Goal: Task Accomplishment & Management: Manage account settings

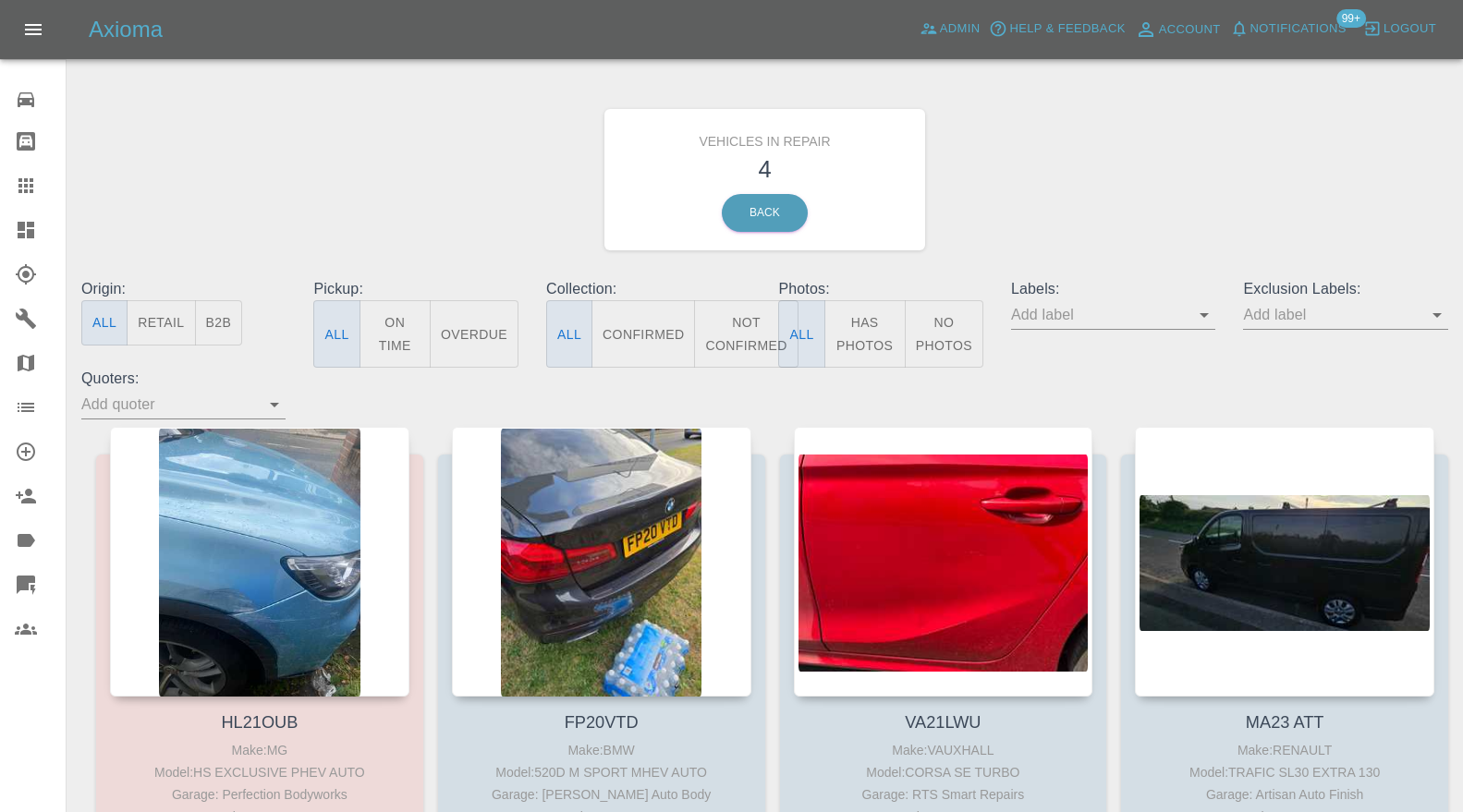
scroll to position [274, 0]
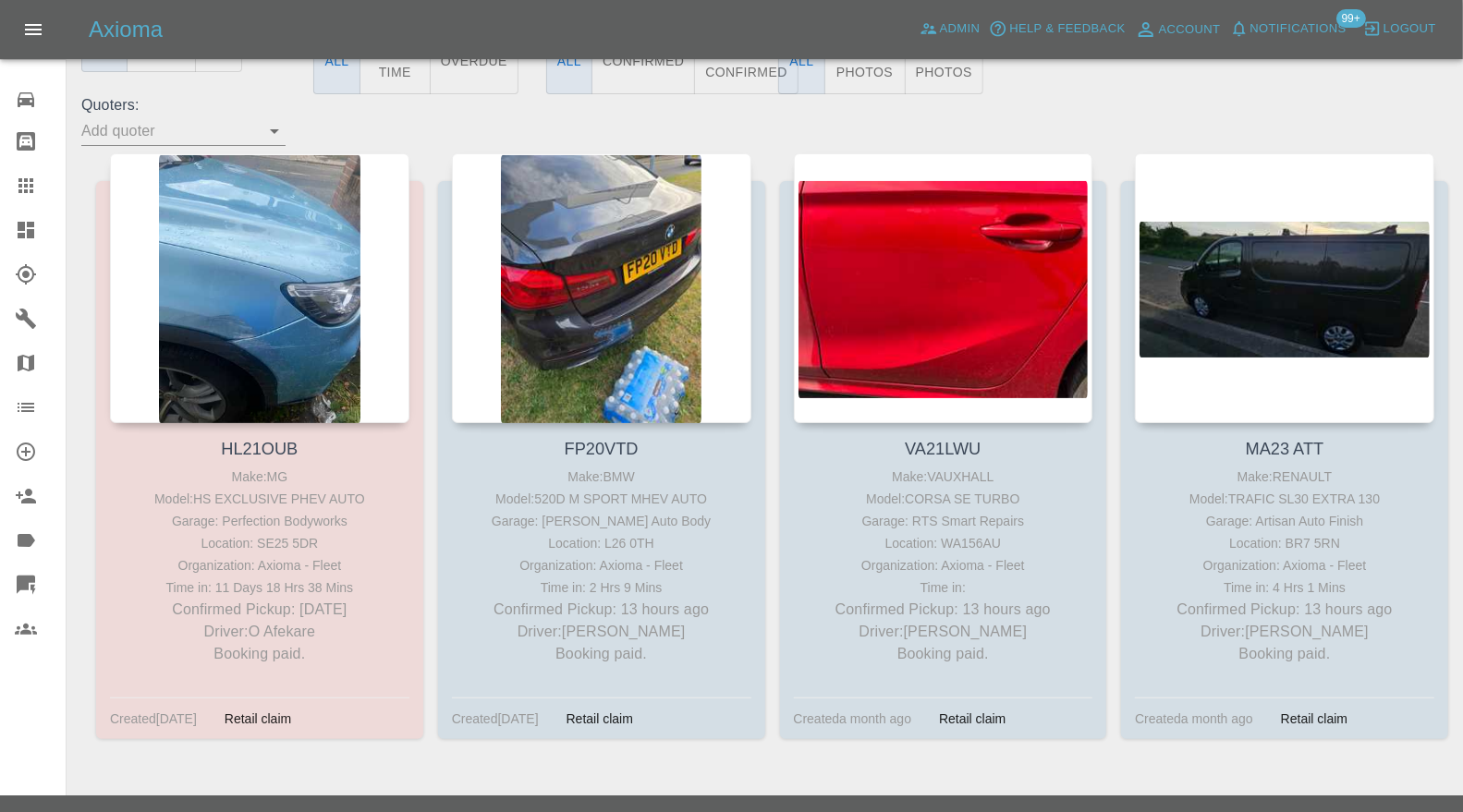
click at [9, 235] on link "Dashboard" at bounding box center [33, 230] width 66 height 45
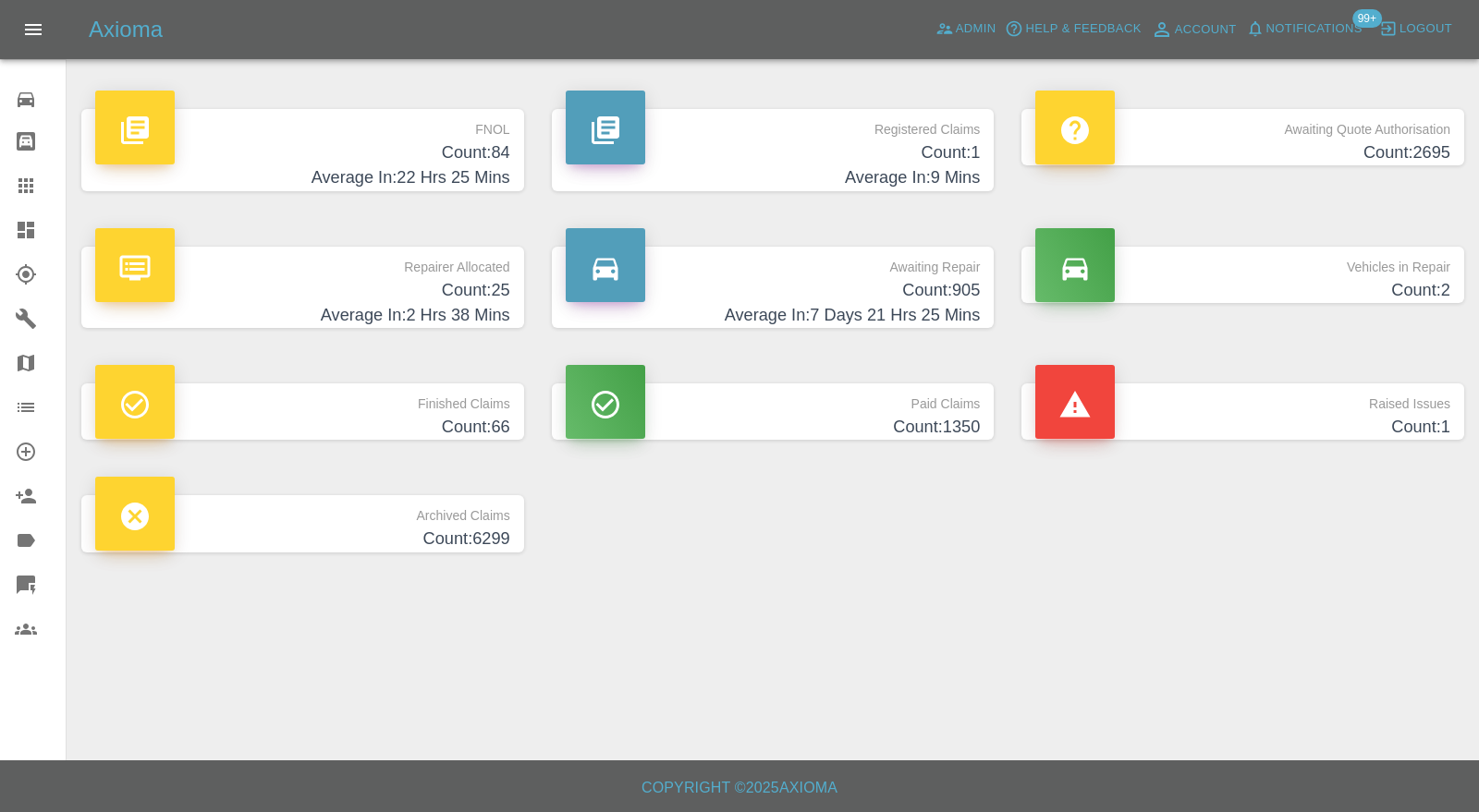
click at [1193, 424] on h4 "Count: 1" at bounding box center [1242, 427] width 415 height 25
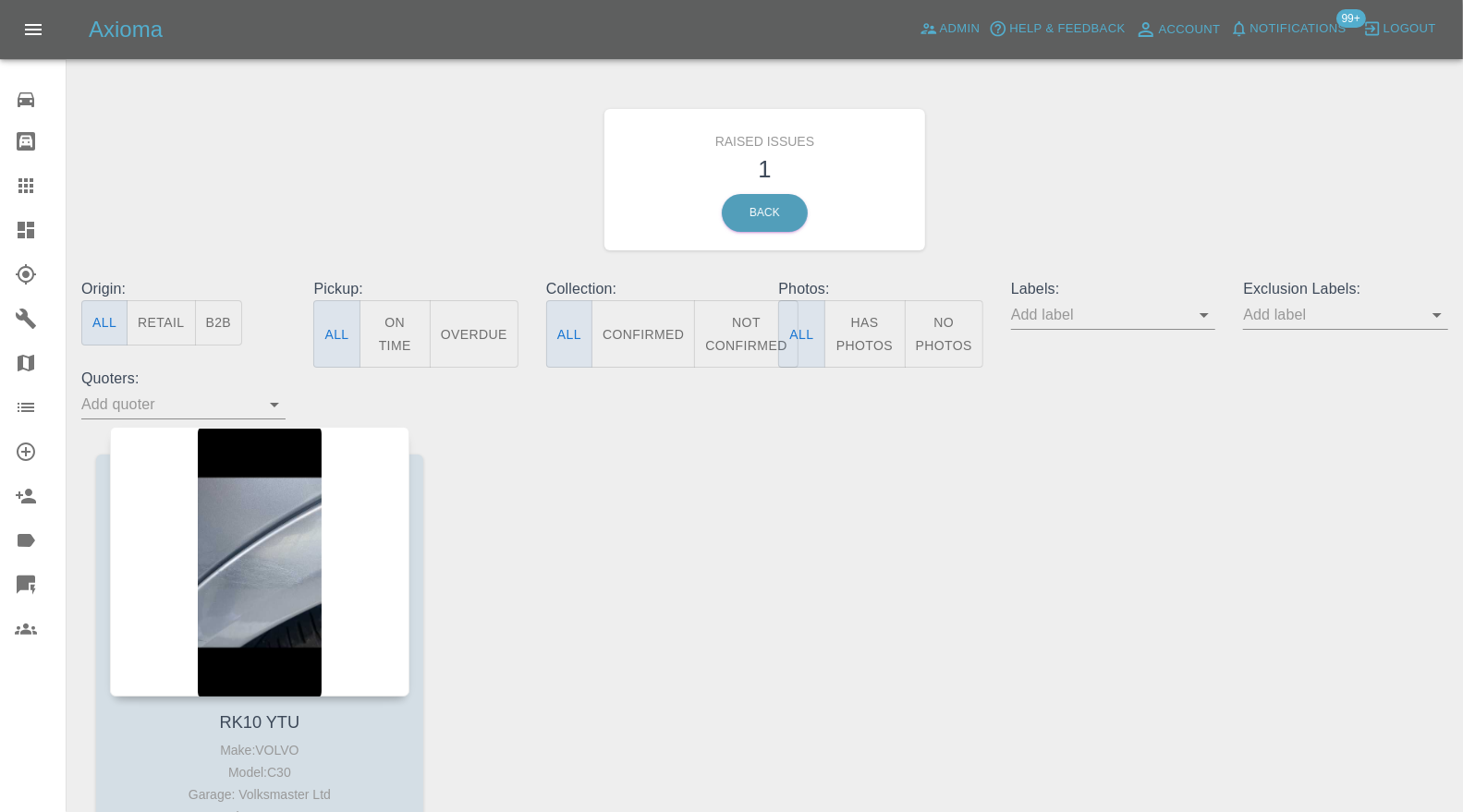
click at [285, 506] on div at bounding box center [259, 562] width 299 height 270
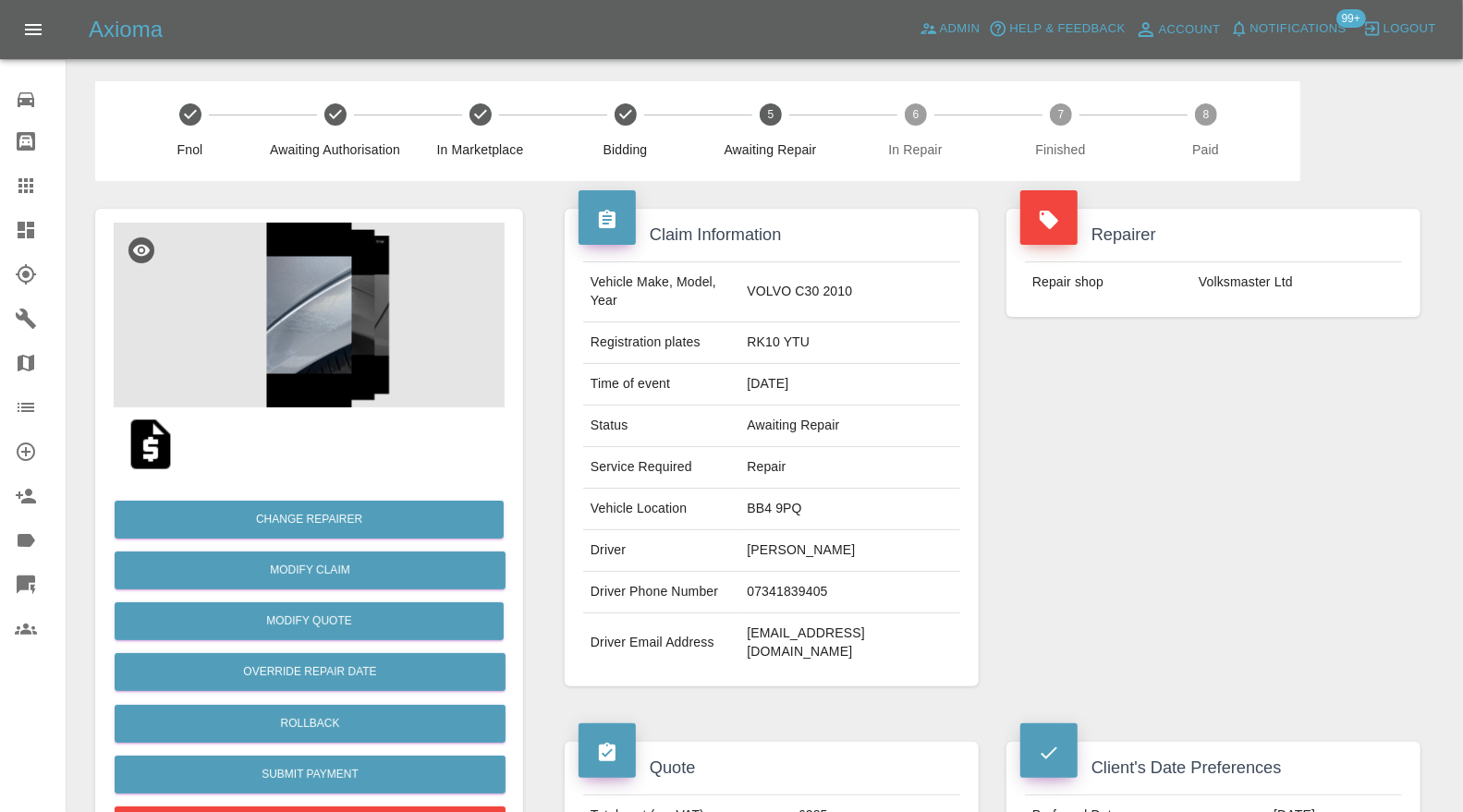
click at [323, 342] on img at bounding box center [309, 315] width 391 height 185
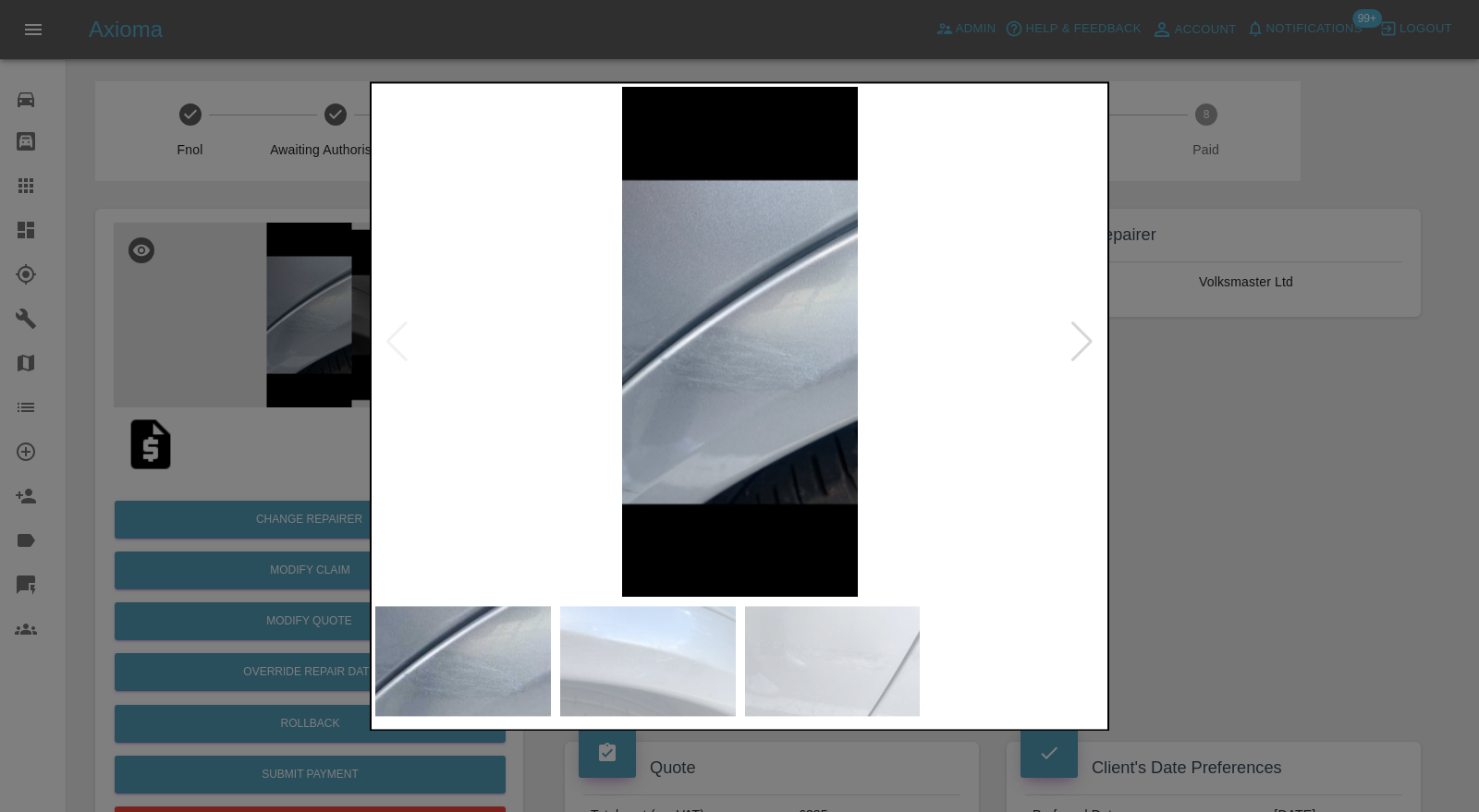
click at [1089, 339] on div at bounding box center [1083, 342] width 25 height 41
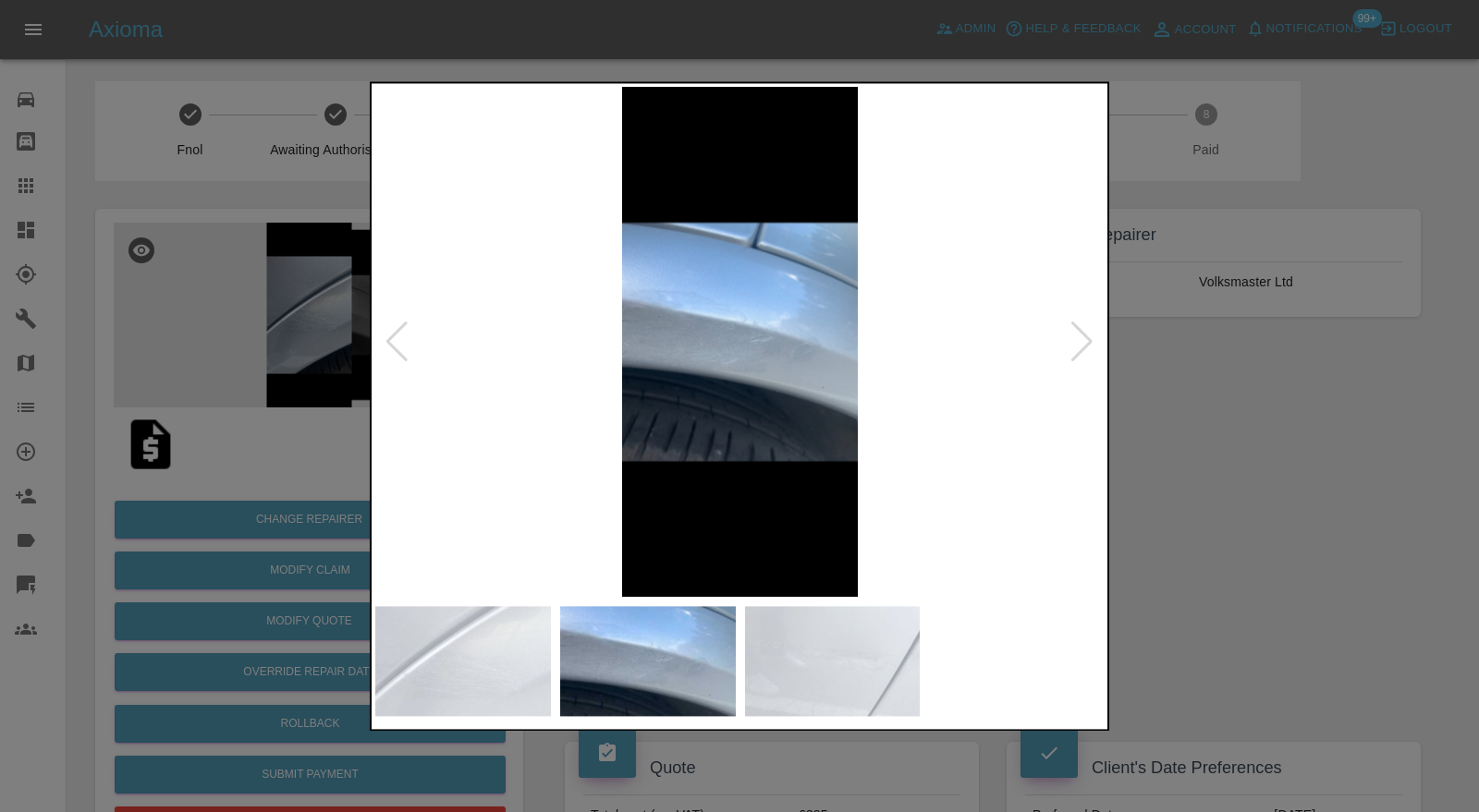
click at [1089, 339] on div at bounding box center [1083, 342] width 25 height 41
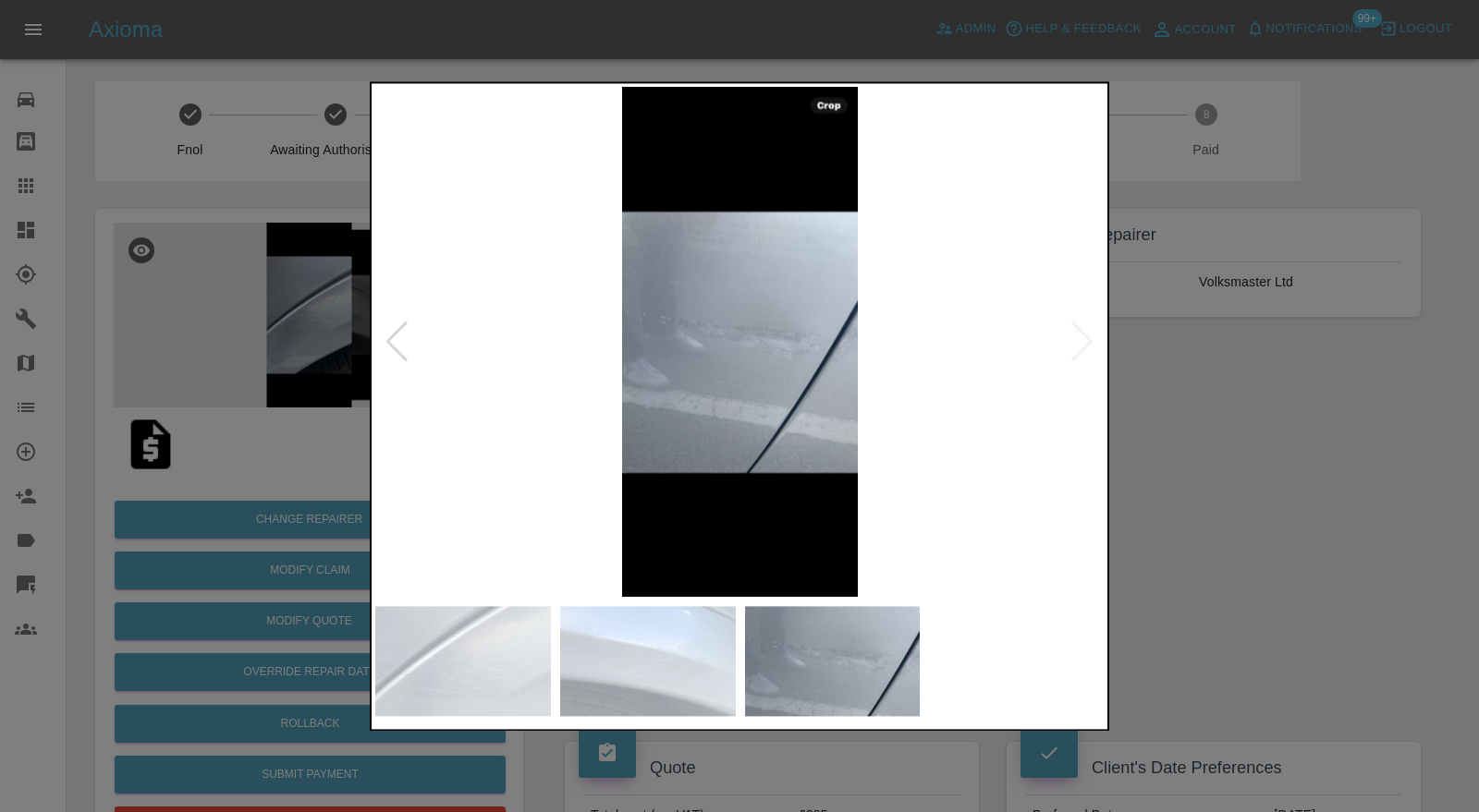
click at [1089, 339] on img at bounding box center [740, 342] width 730 height 511
click at [1146, 379] on div at bounding box center [740, 406] width 1479 height 812
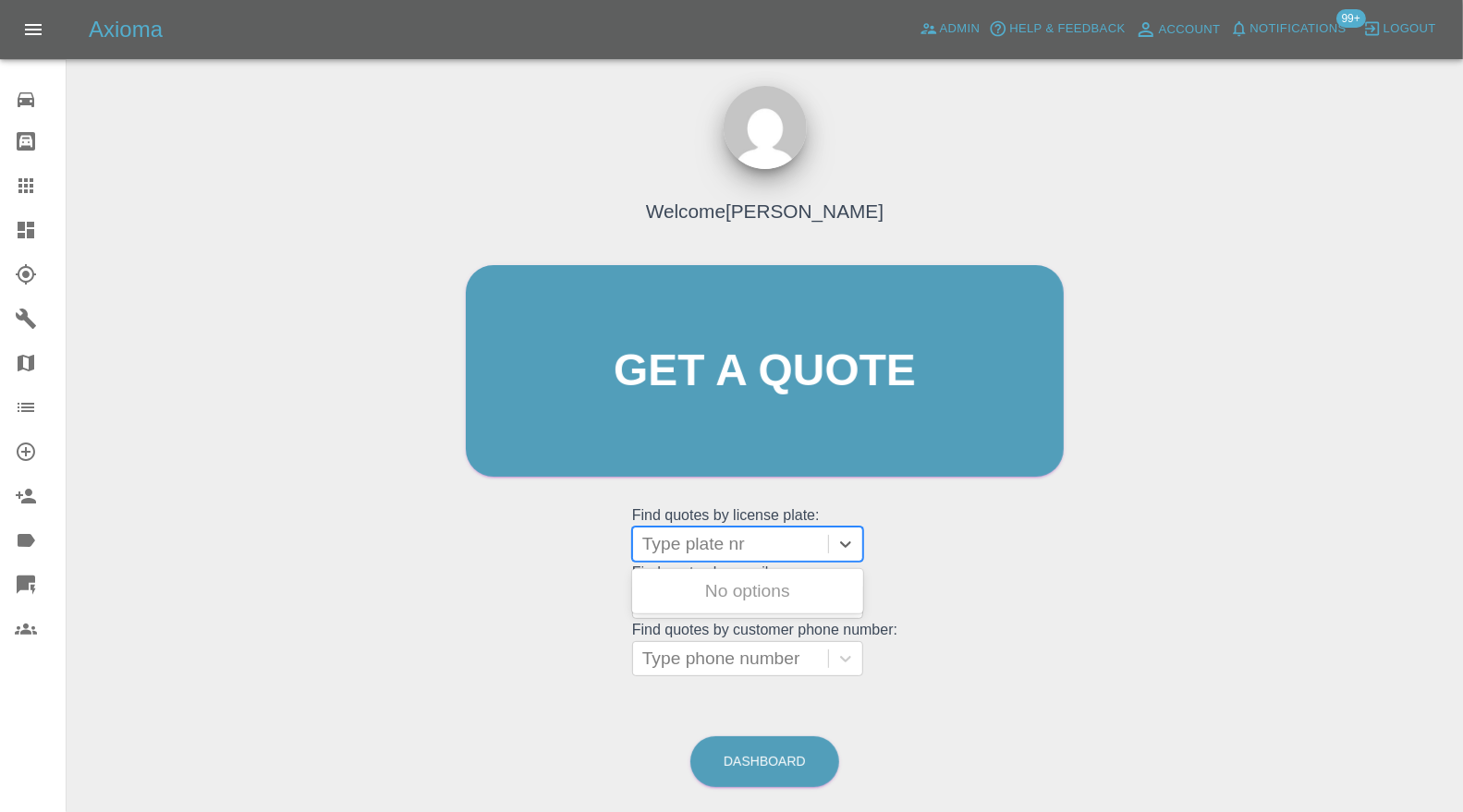
click at [731, 547] on div at bounding box center [731, 544] width 177 height 26
type input "bl22"
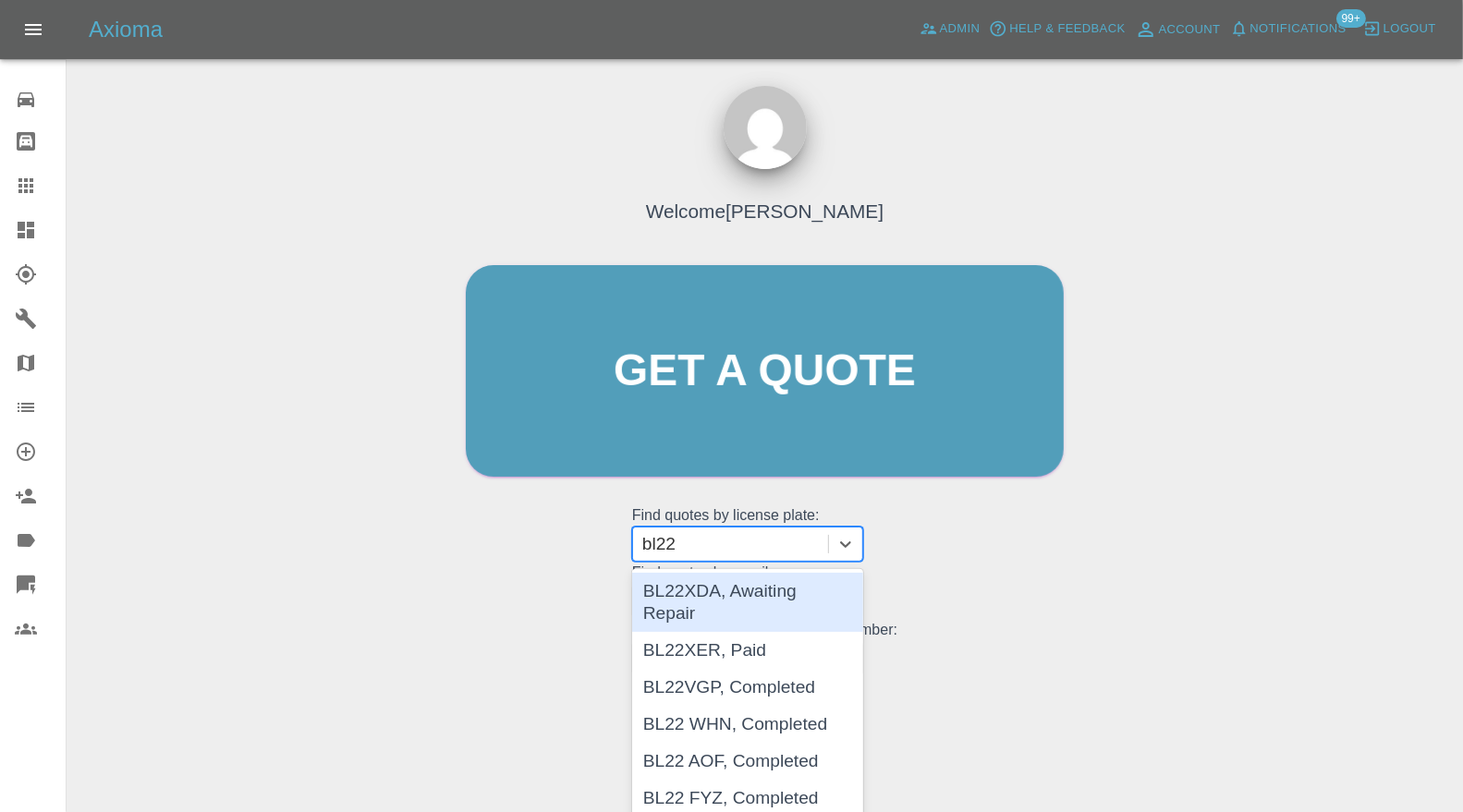
click at [792, 602] on div "BL22XDA, Awaiting Repair" at bounding box center [748, 602] width 231 height 59
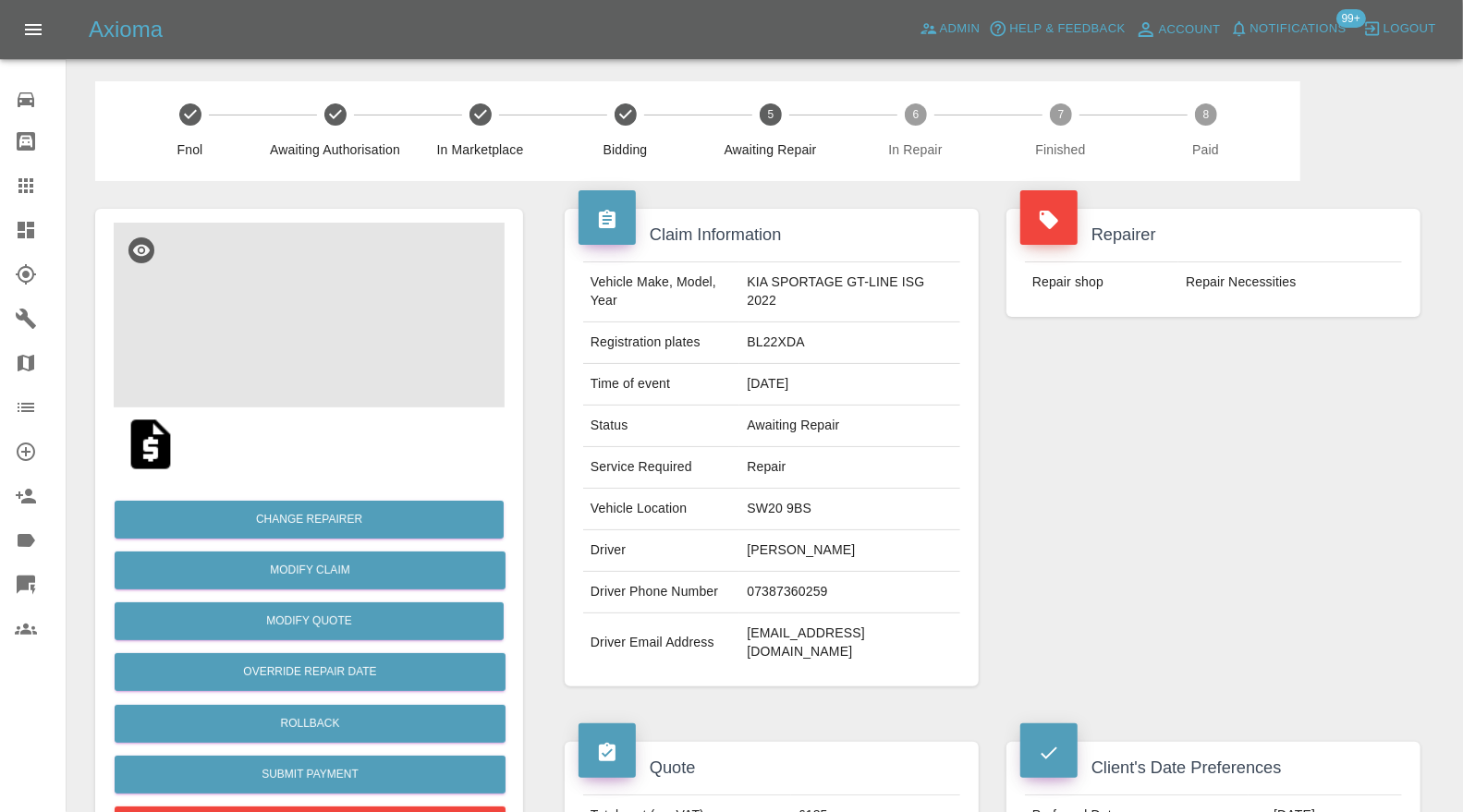
click at [297, 277] on img at bounding box center [309, 315] width 391 height 185
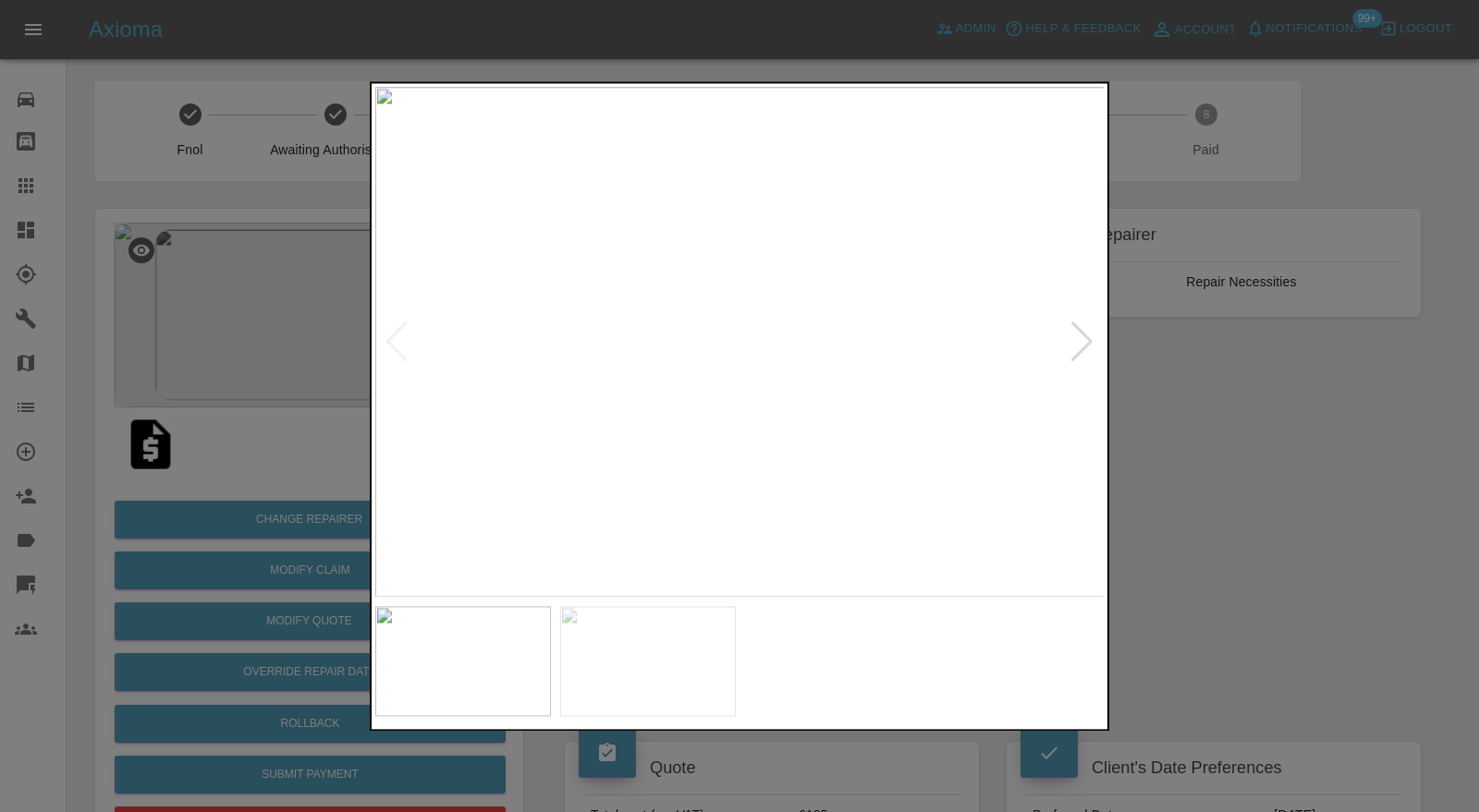
click at [1083, 333] on div at bounding box center [1083, 342] width 25 height 41
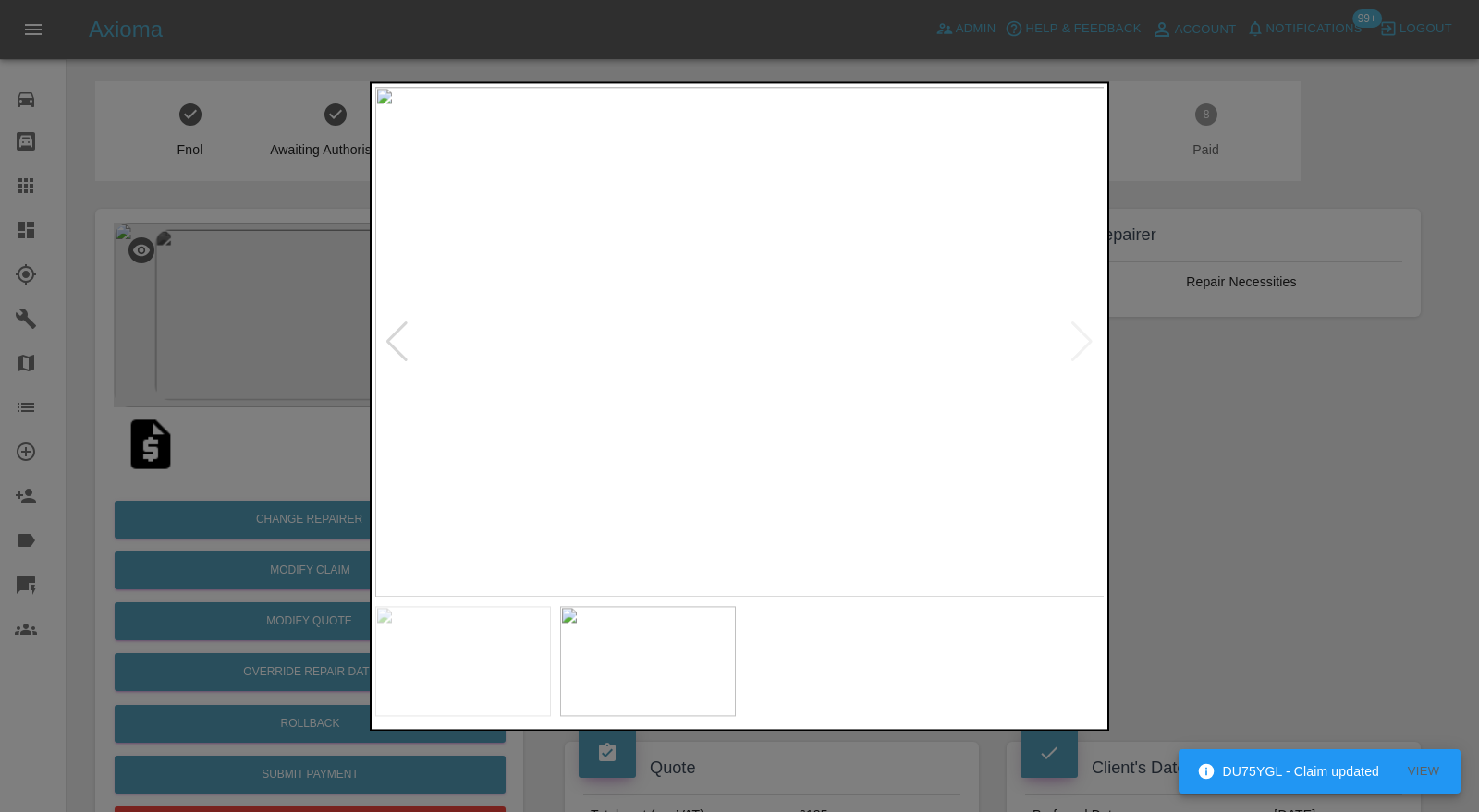
click at [1083, 333] on img at bounding box center [740, 342] width 730 height 511
click at [1207, 418] on div at bounding box center [740, 406] width 1479 height 812
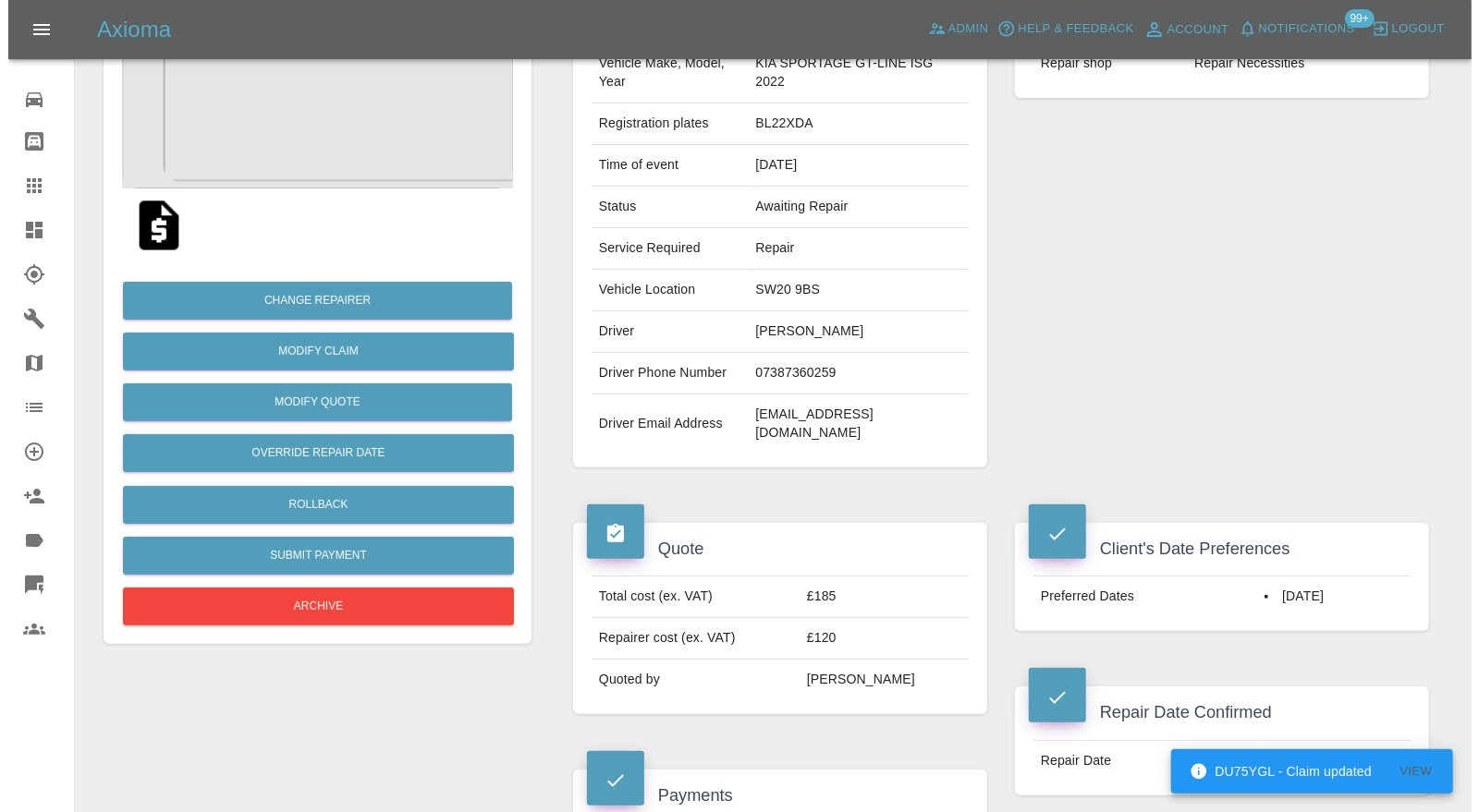
scroll to position [137, 0]
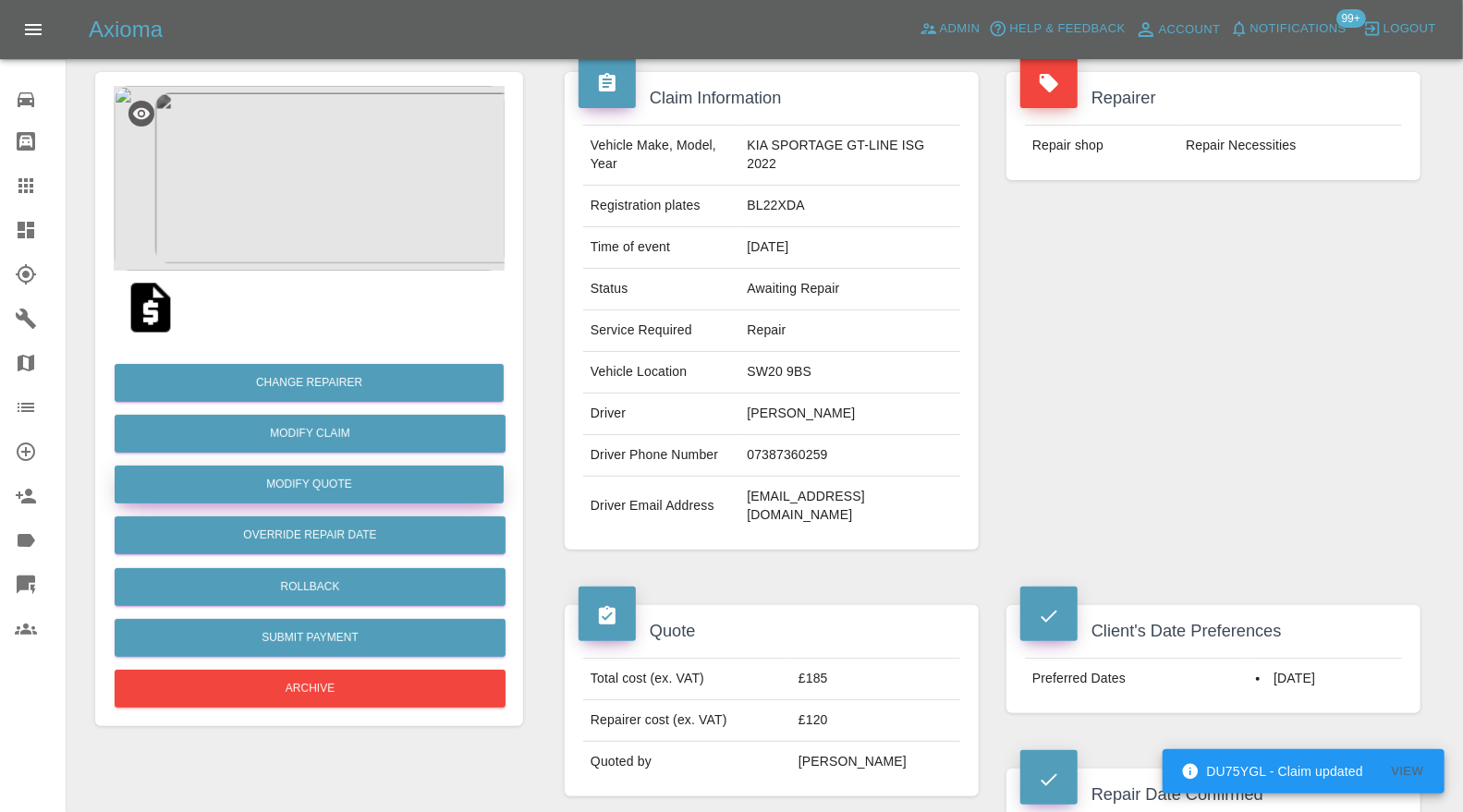
click at [383, 481] on button "Modify Quote" at bounding box center [309, 484] width 390 height 38
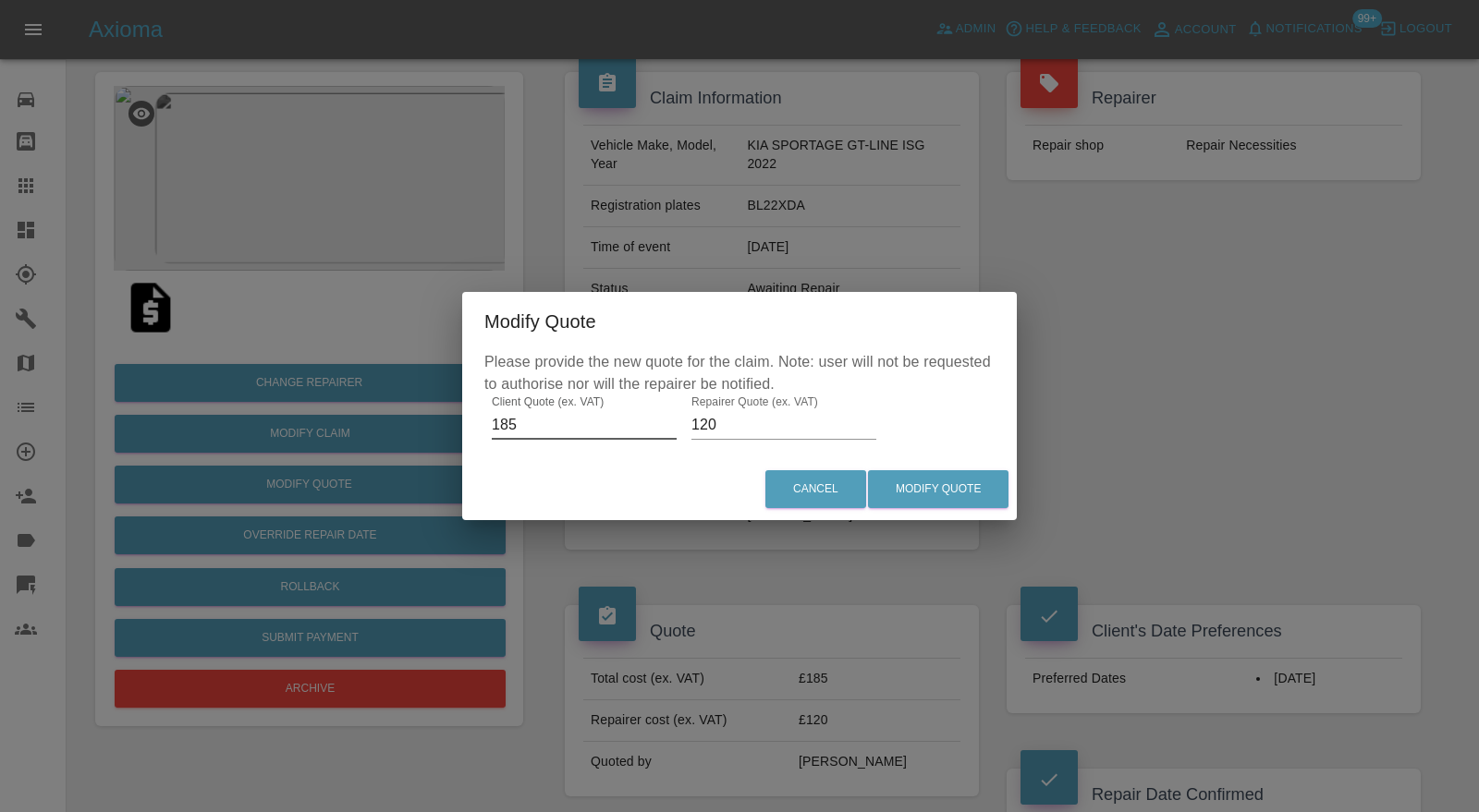
drag, startPoint x: 541, startPoint y: 421, endPoint x: 452, endPoint y: 425, distance: 89.1
click at [452, 425] on div "Modify Quote Please provide the new quote for the claim. Note: user will not be…" at bounding box center [740, 406] width 1479 height 812
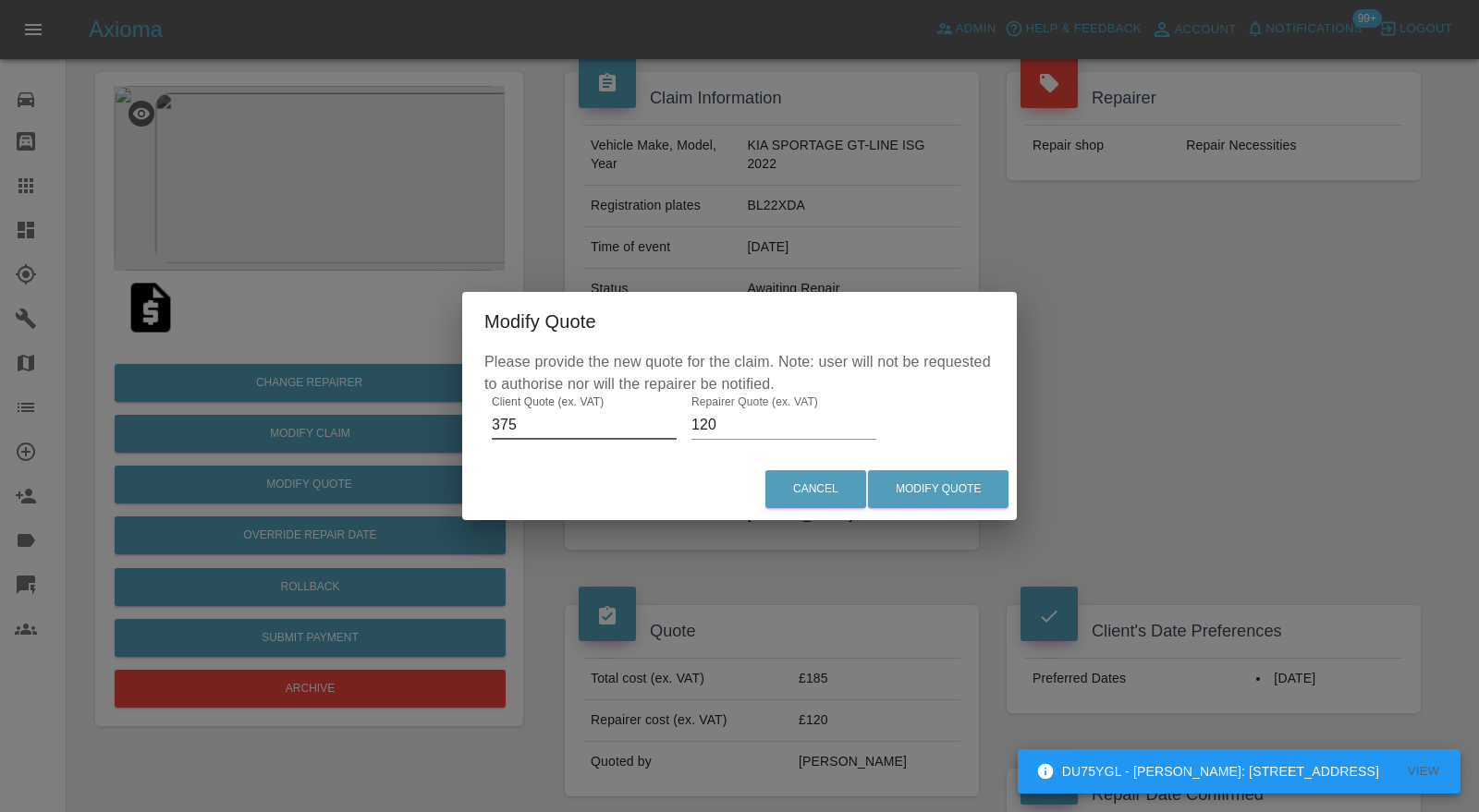
type input "375"
drag, startPoint x: 741, startPoint y: 425, endPoint x: 671, endPoint y: 426, distance: 70.0
click at [671, 426] on div "Please provide the new quote for the claim. Note: user will not be requested to…" at bounding box center [740, 404] width 555 height 107
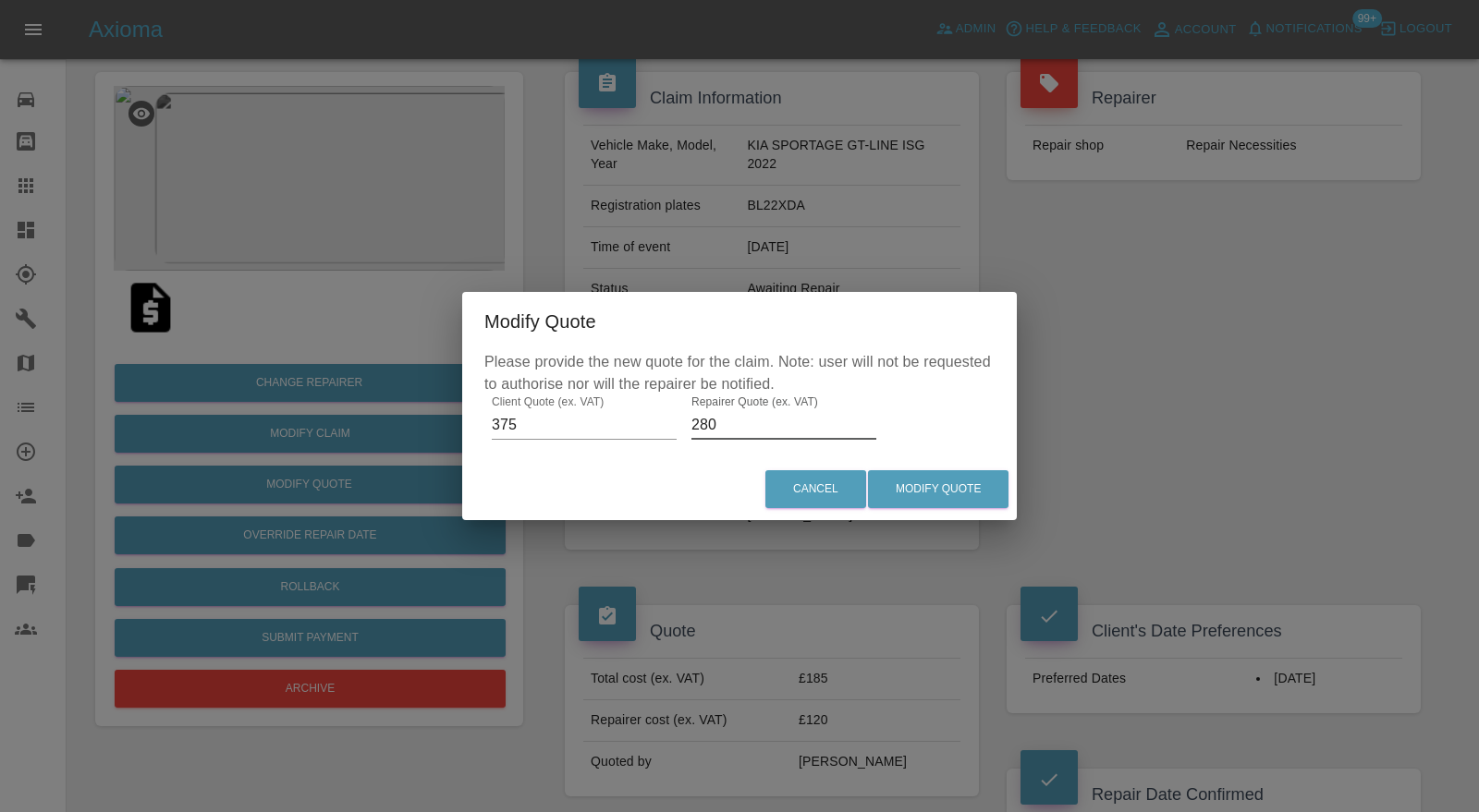
type input "280"
click at [945, 486] on button "Modify Quote" at bounding box center [938, 489] width 141 height 38
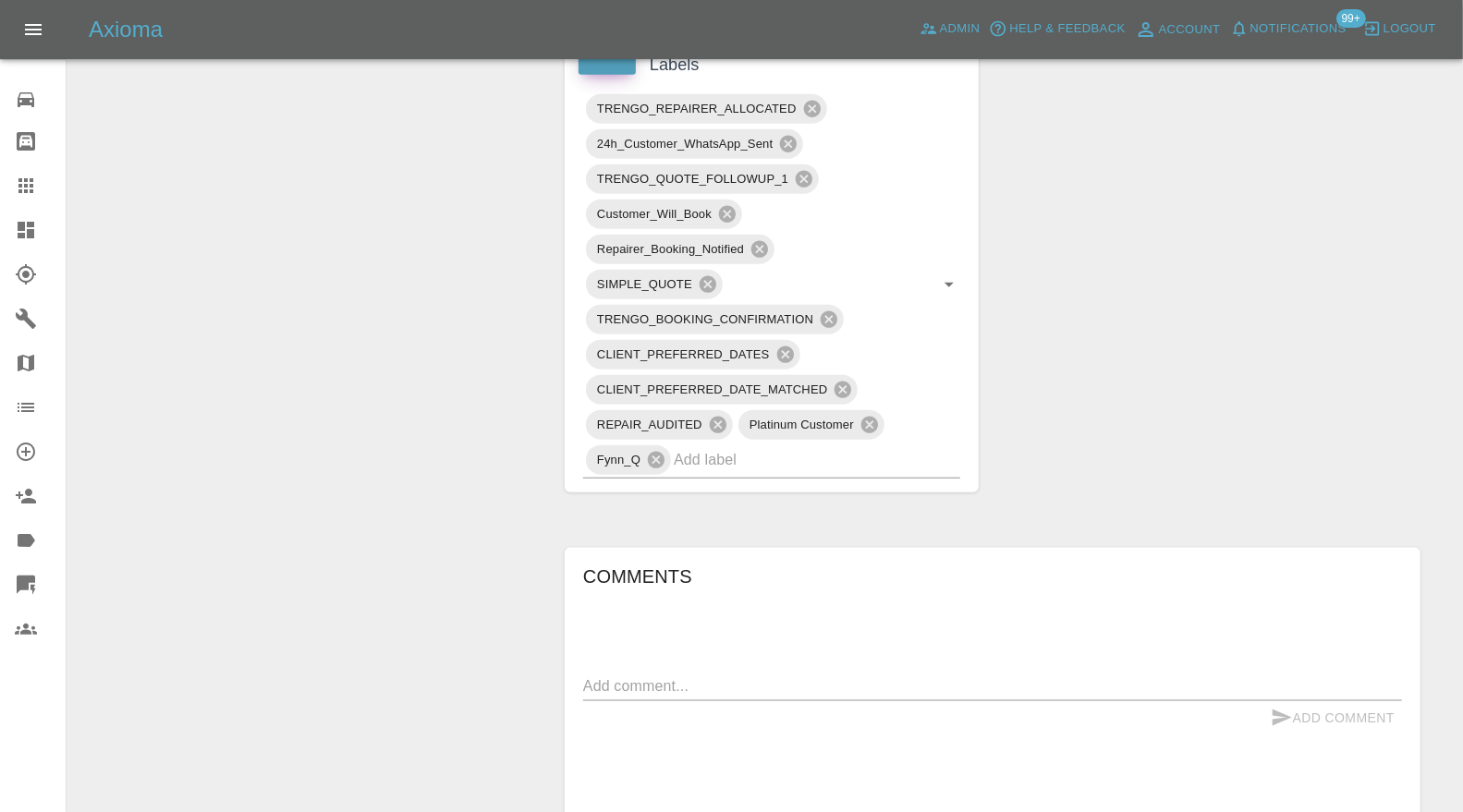
scroll to position [1095, 0]
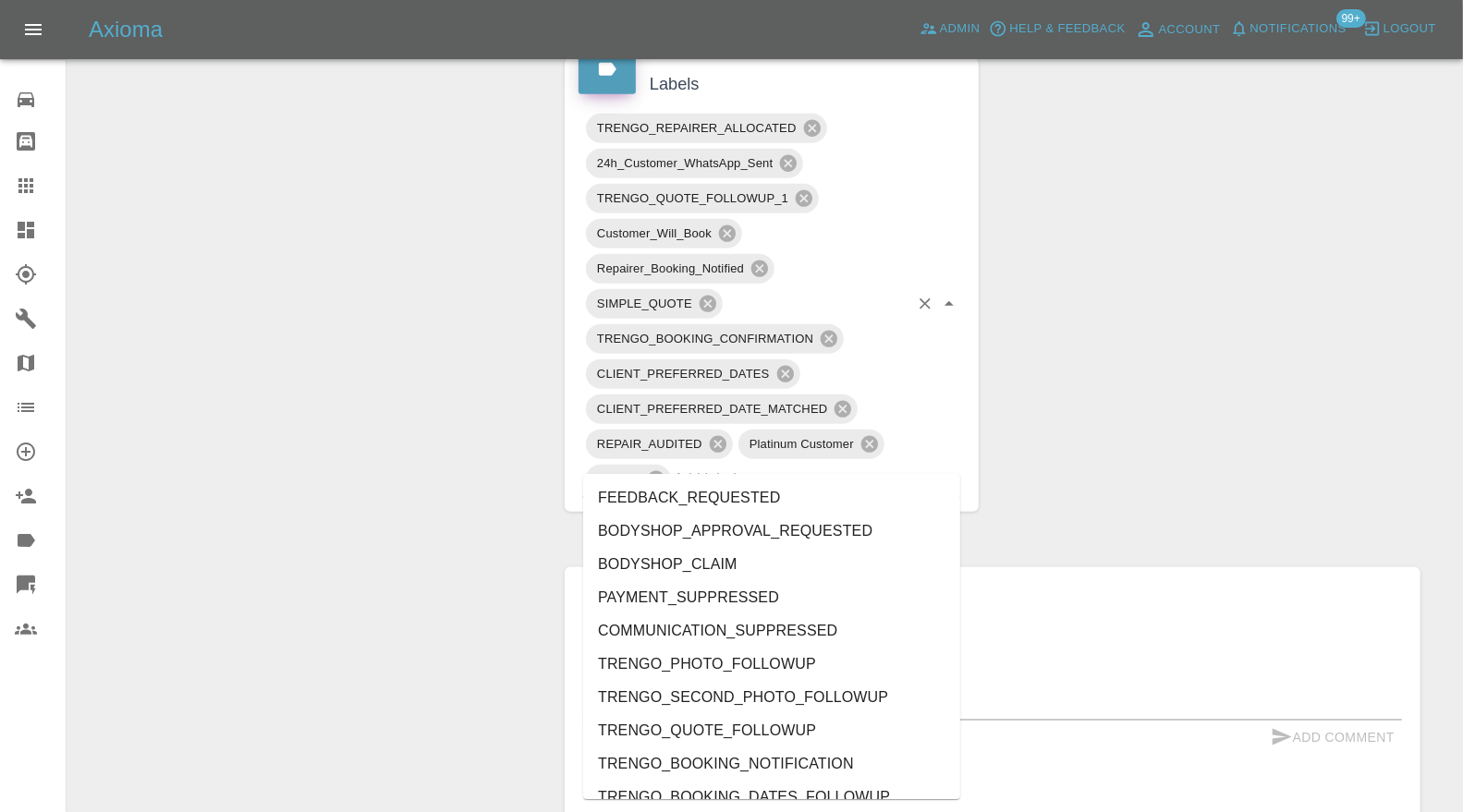
click at [860, 465] on input "text" at bounding box center [792, 479] width 235 height 28
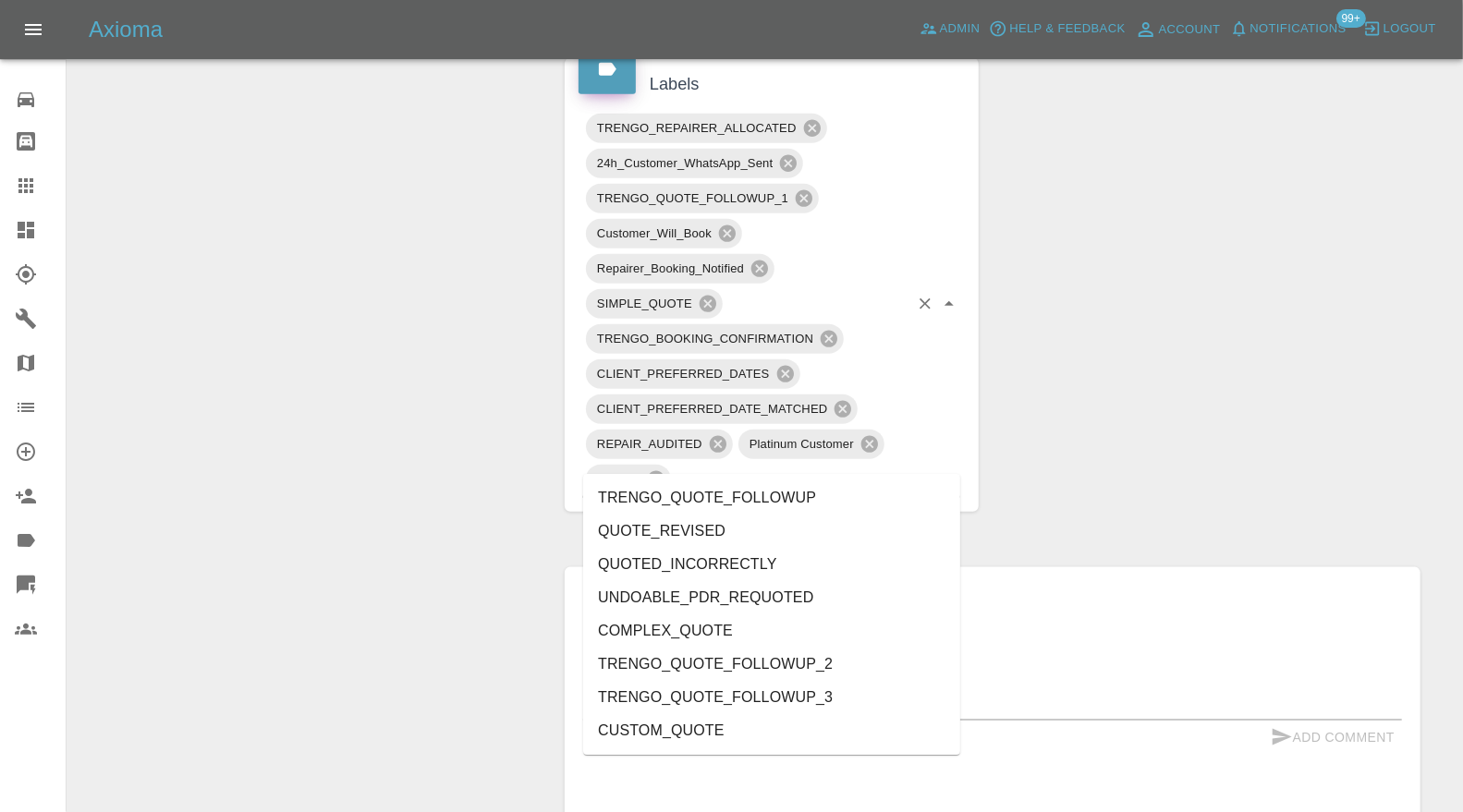
type input "quote"
click at [675, 529] on li "QUOTE_REVISED" at bounding box center [771, 531] width 377 height 33
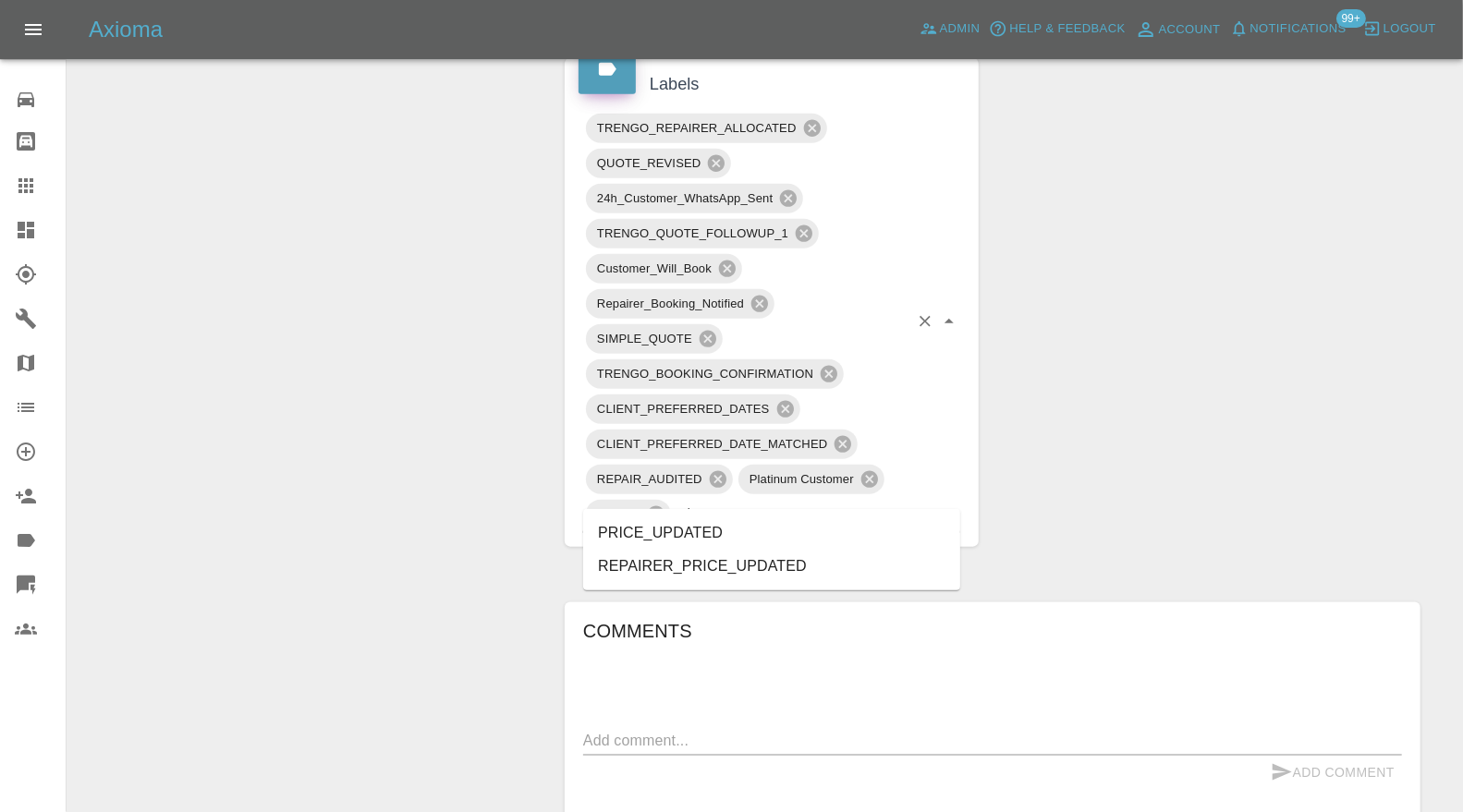
type input "price"
click at [675, 529] on li "PRICE_UPDATED" at bounding box center [771, 533] width 377 height 33
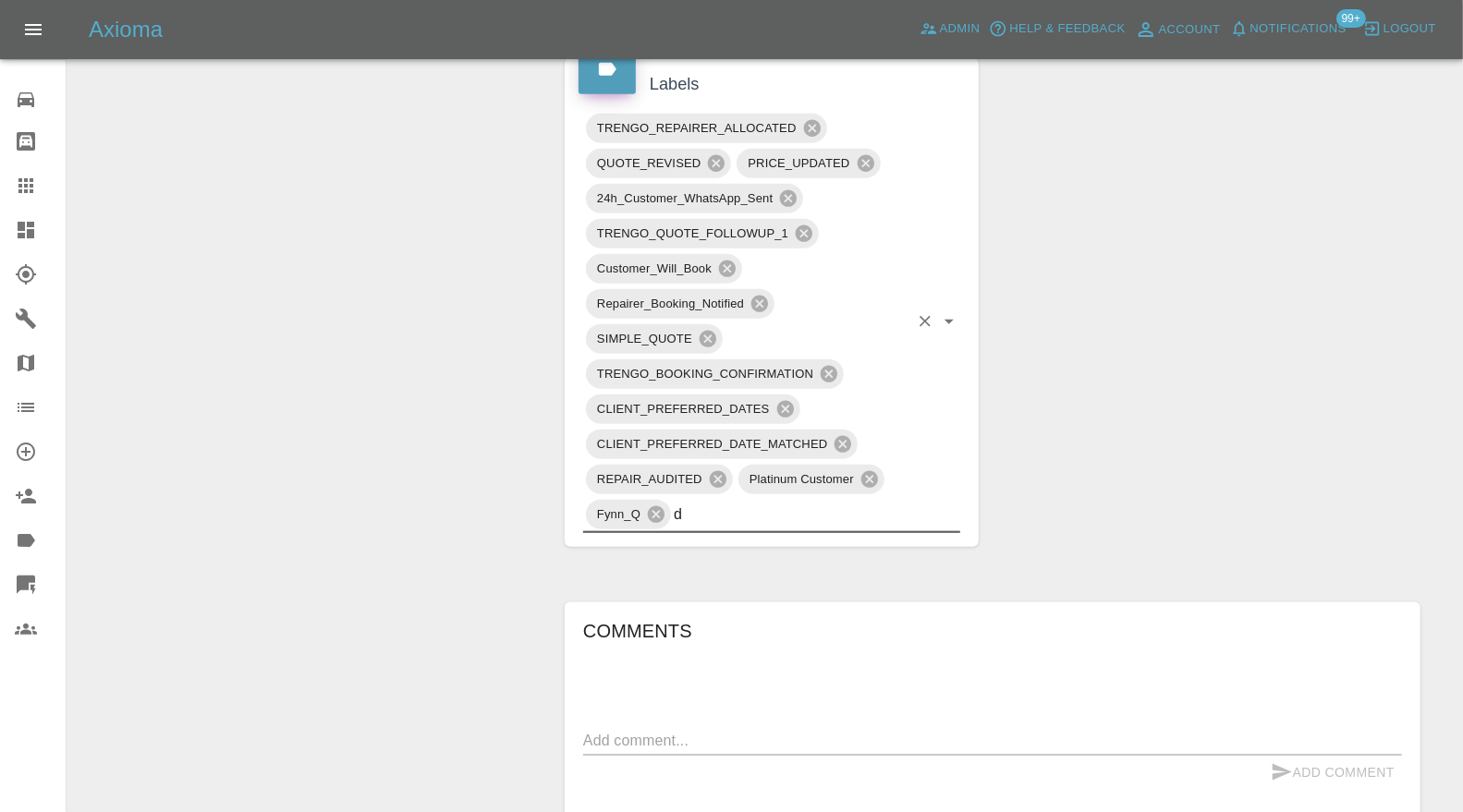
type input "do"
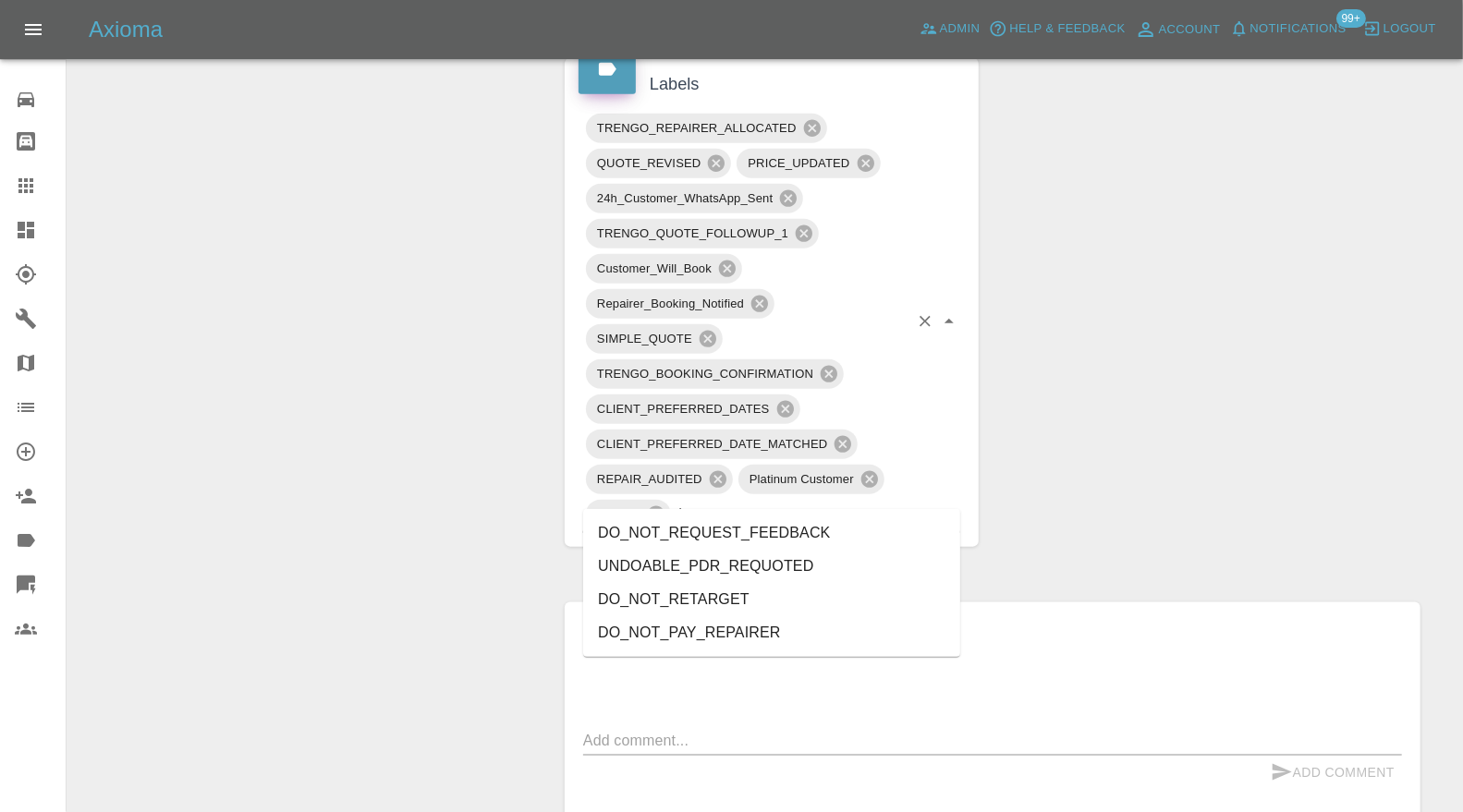
click at [675, 529] on li "DO_NOT_REQUEST_FEEDBACK" at bounding box center [771, 533] width 377 height 33
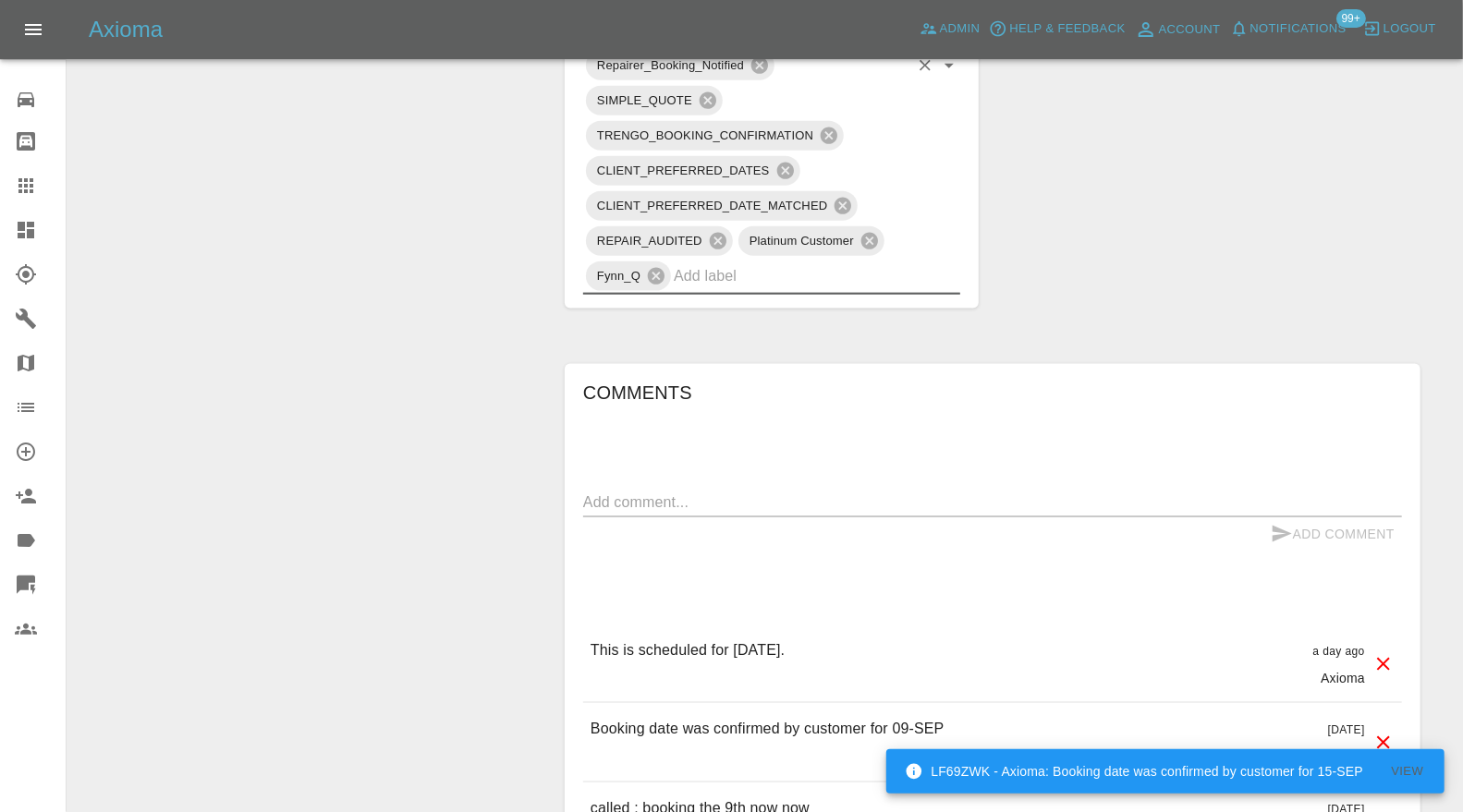
scroll to position [1779, 0]
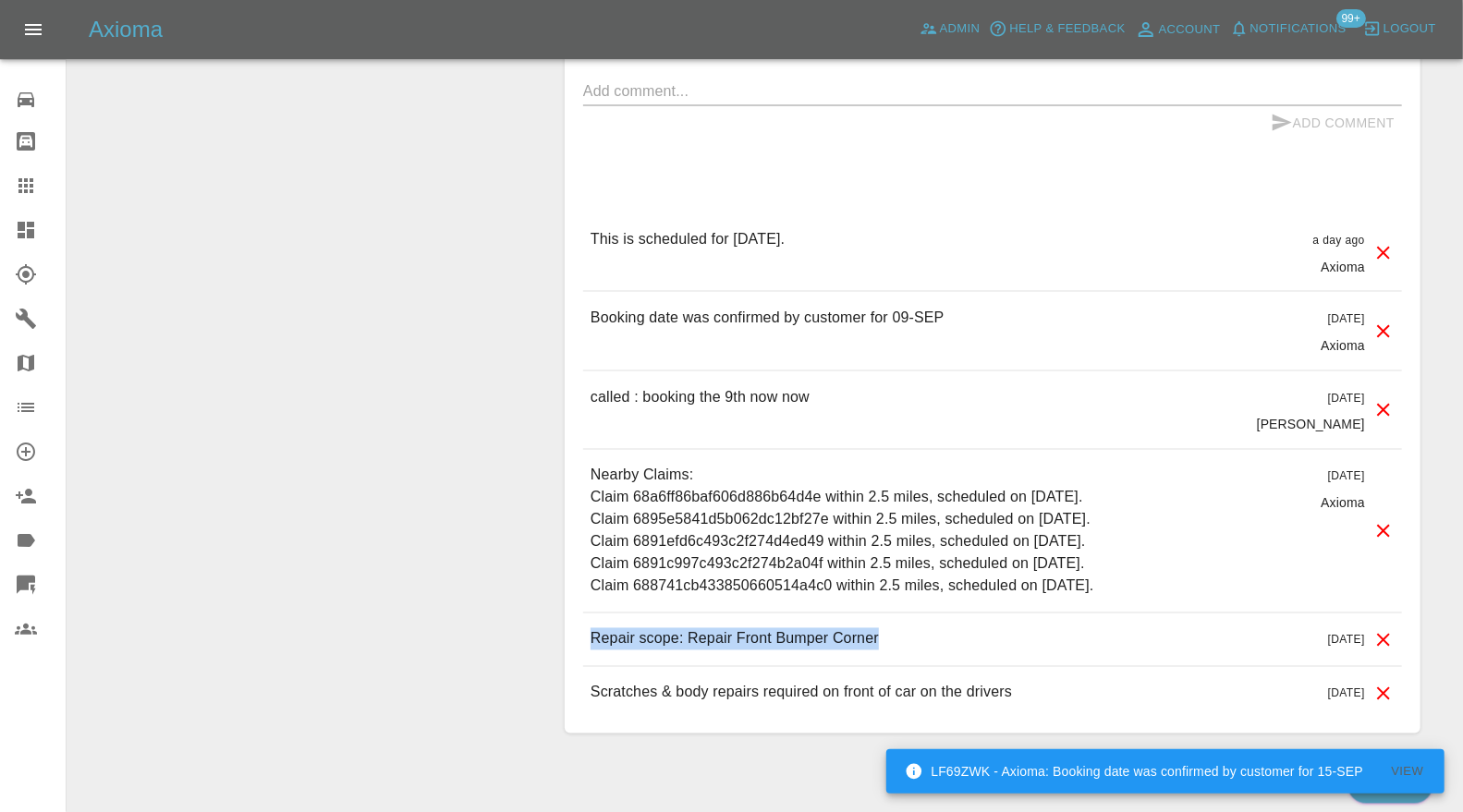
drag, startPoint x: 888, startPoint y: 614, endPoint x: 560, endPoint y: 625, distance: 328.2
click at [560, 625] on div "Comments x Add Comment This is scheduled for tomorrow. a day ago Axioma This is…" at bounding box center [992, 343] width 883 height 836
copy p "Repair scope: Repair Front Bumper Corner"
click at [722, 81] on textarea at bounding box center [992, 91] width 819 height 21
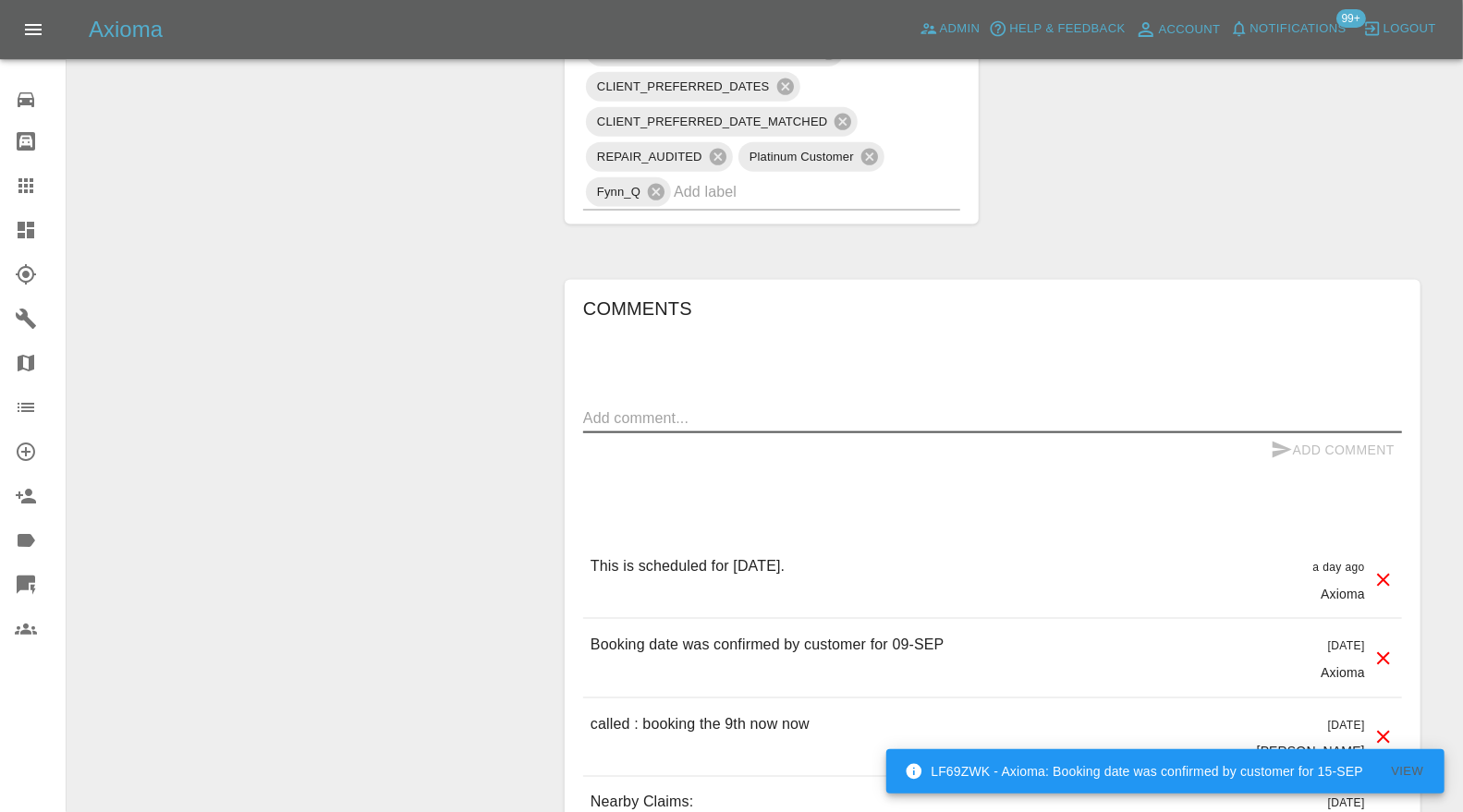
scroll to position [1232, 0]
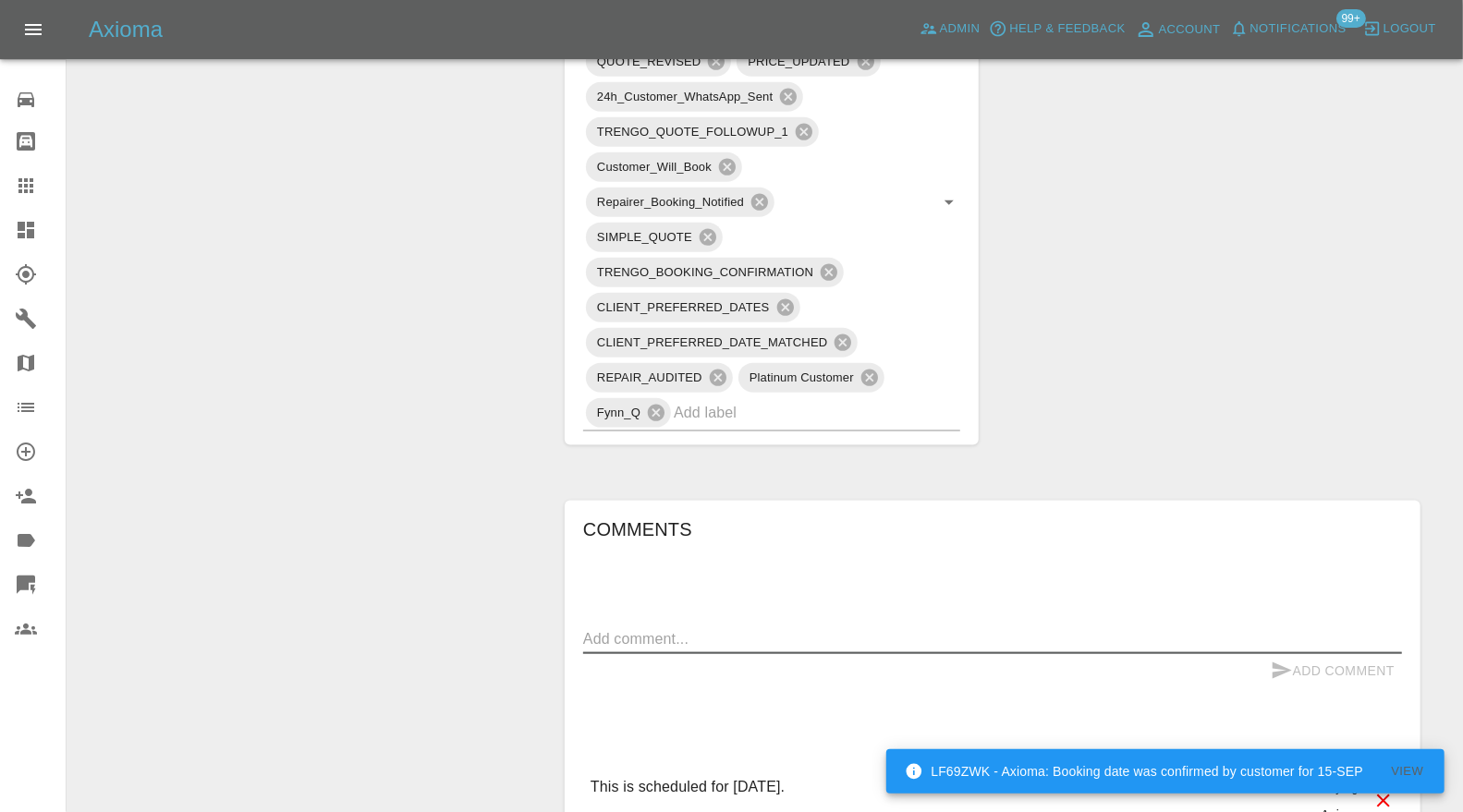
paste textarea "Repair scope: Repair Front Bumper Corner"
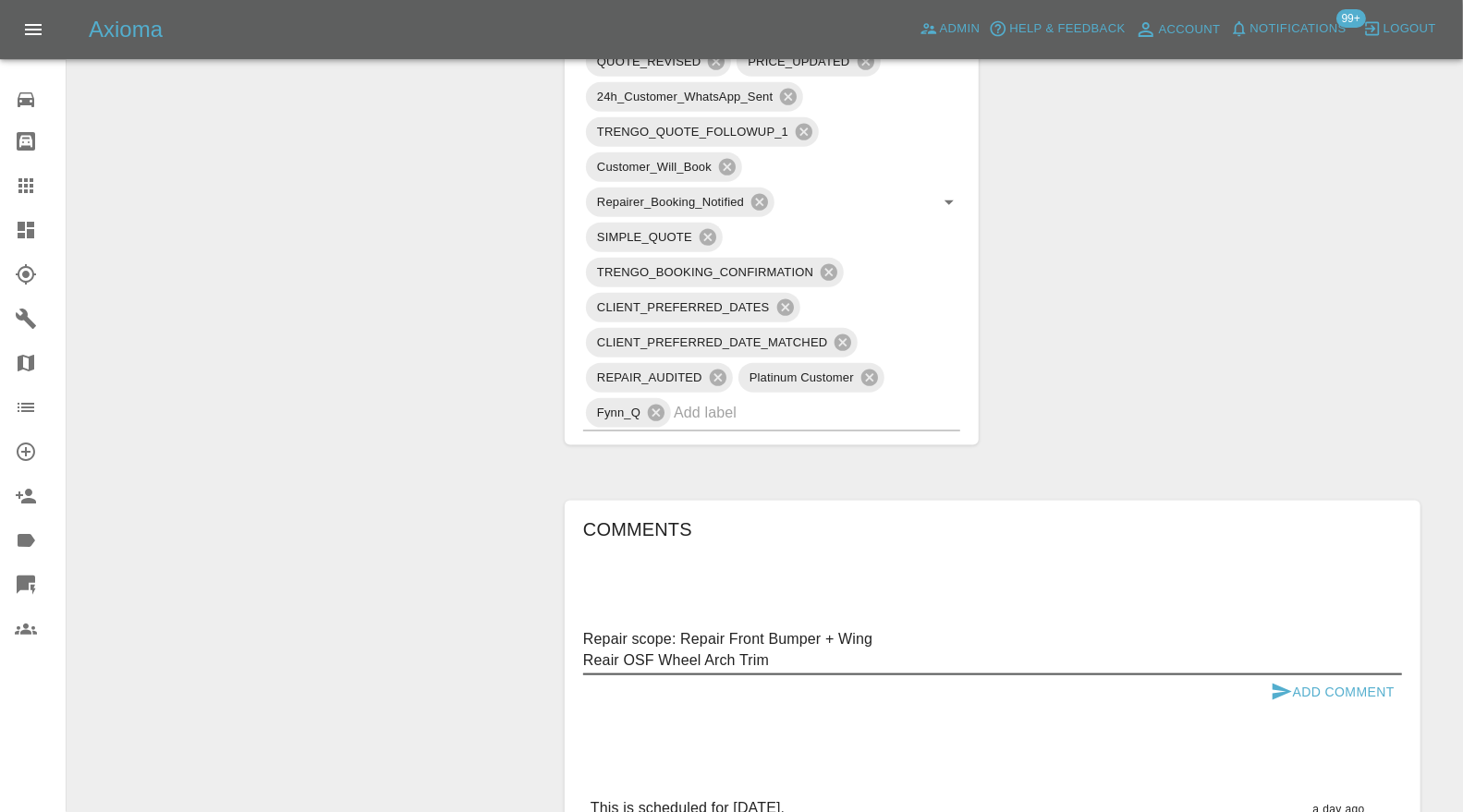
type textarea "Repair scope: Repair Front Bumper + Wing Reair OSF Wheel Arch Trim"
click at [1316, 675] on button "Add Comment" at bounding box center [1332, 692] width 139 height 34
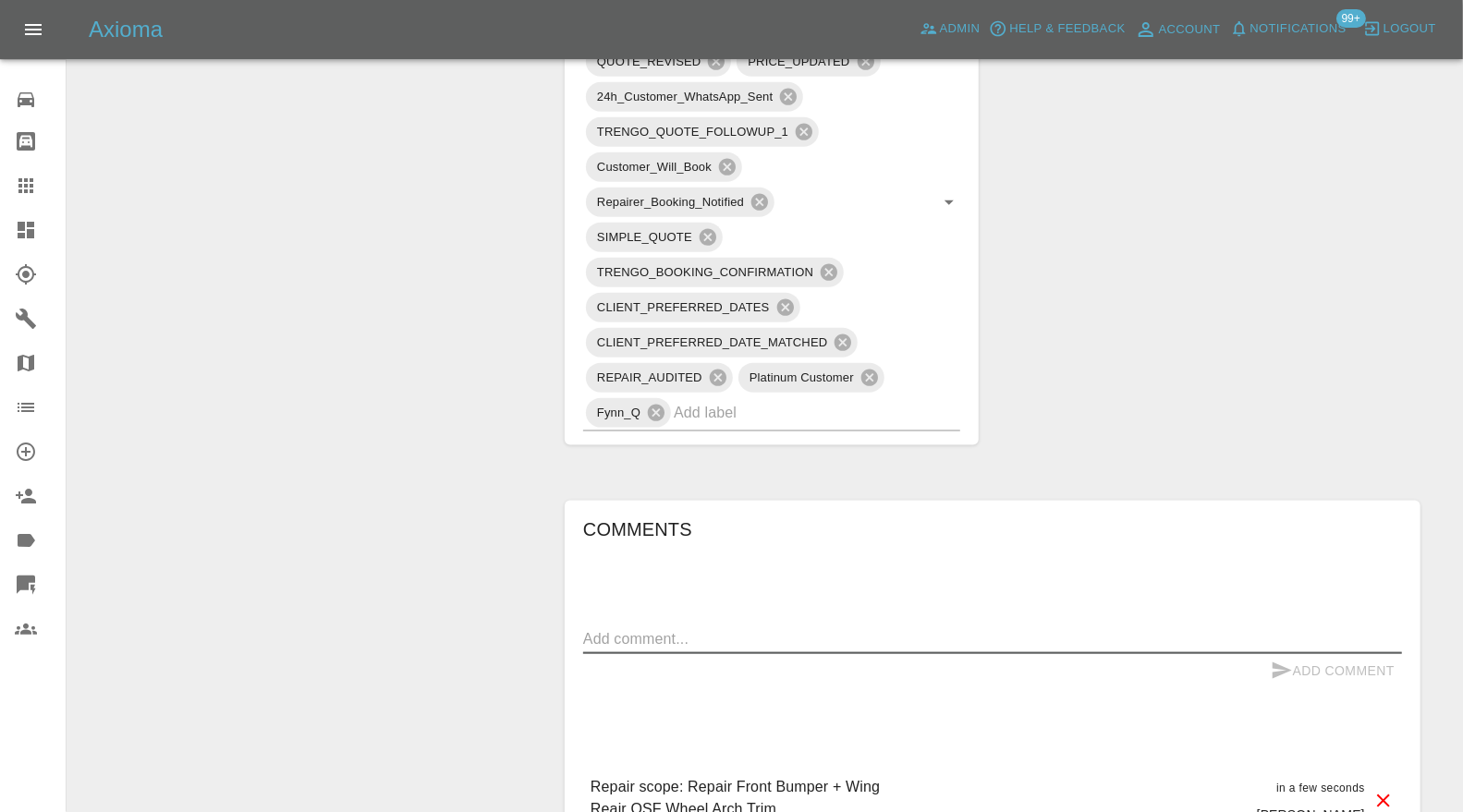
click at [875, 628] on textarea at bounding box center [992, 639] width 819 height 21
type textarea "Additional accepted and added"
click at [1307, 655] on button "Add Comment" at bounding box center [1332, 671] width 139 height 34
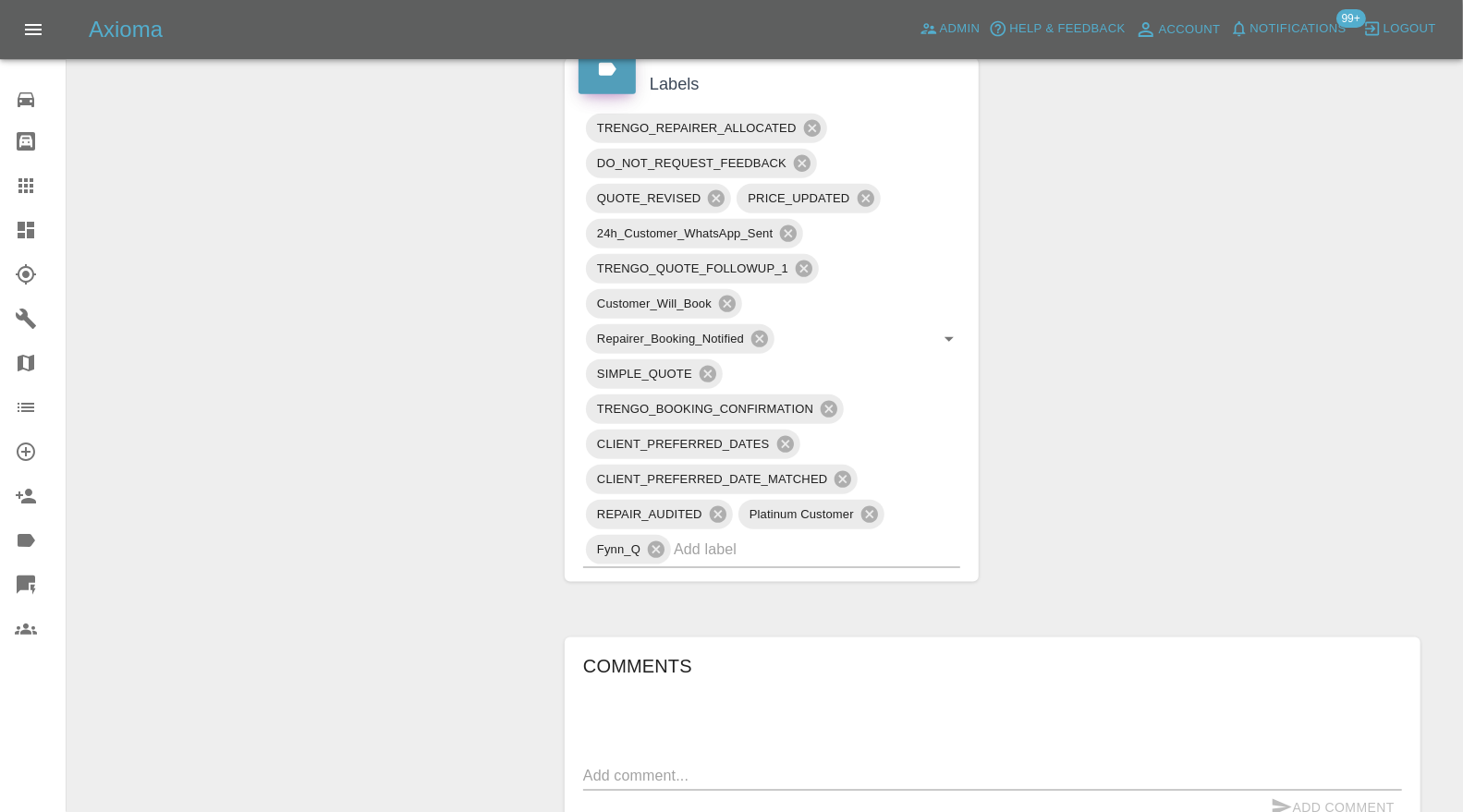
scroll to position [137, 0]
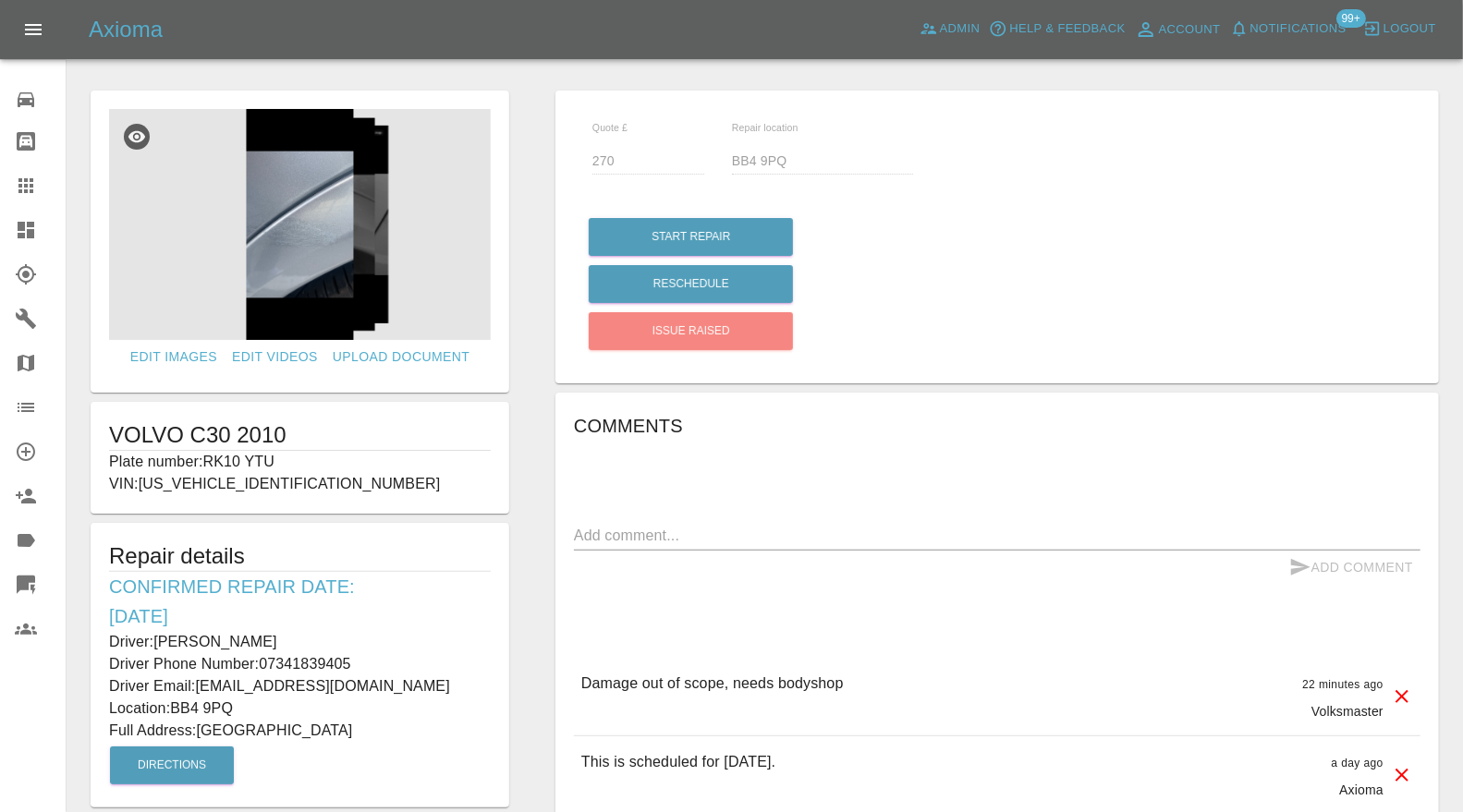
click at [291, 275] on img at bounding box center [299, 224] width 382 height 231
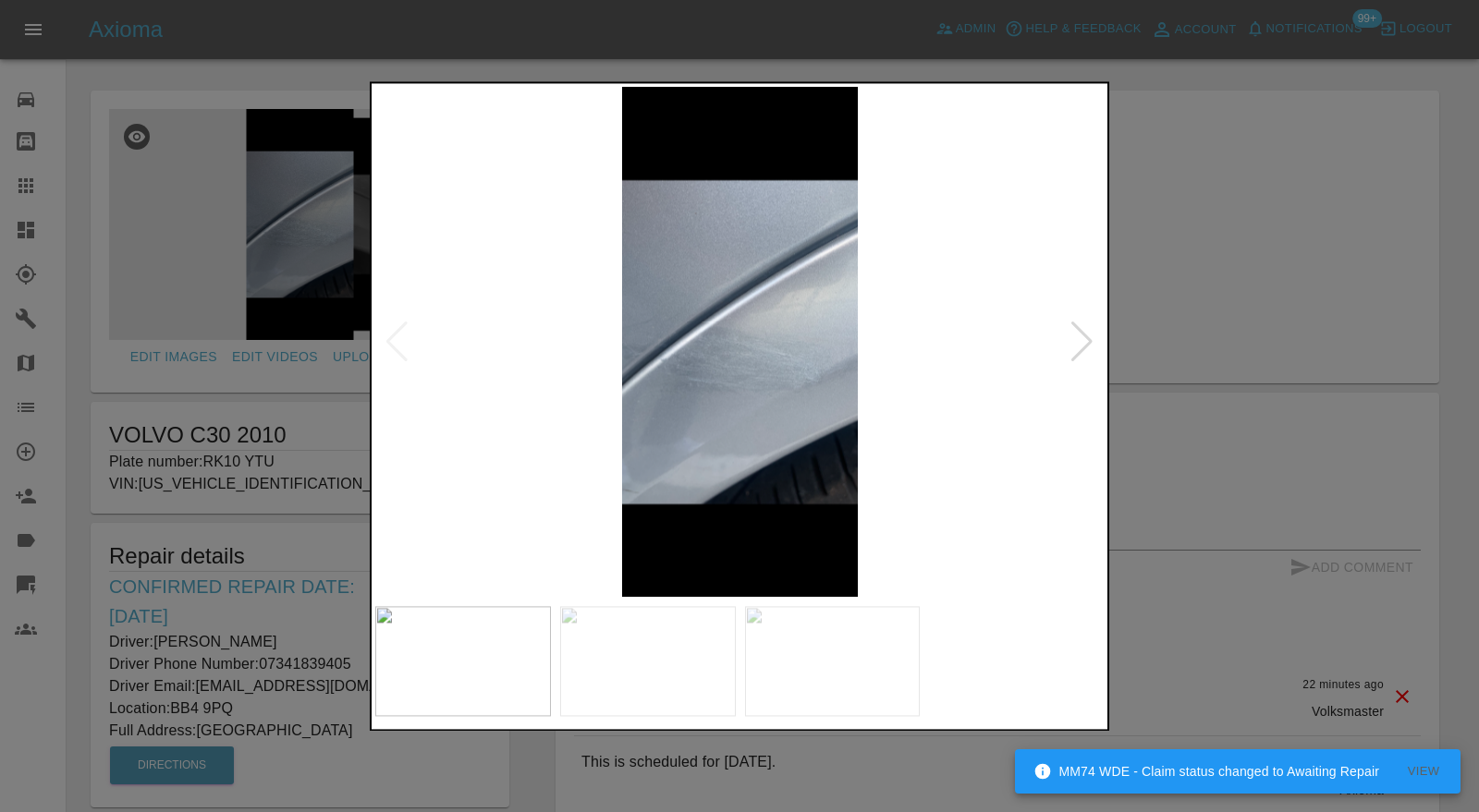
click at [1088, 330] on div at bounding box center [1083, 342] width 25 height 41
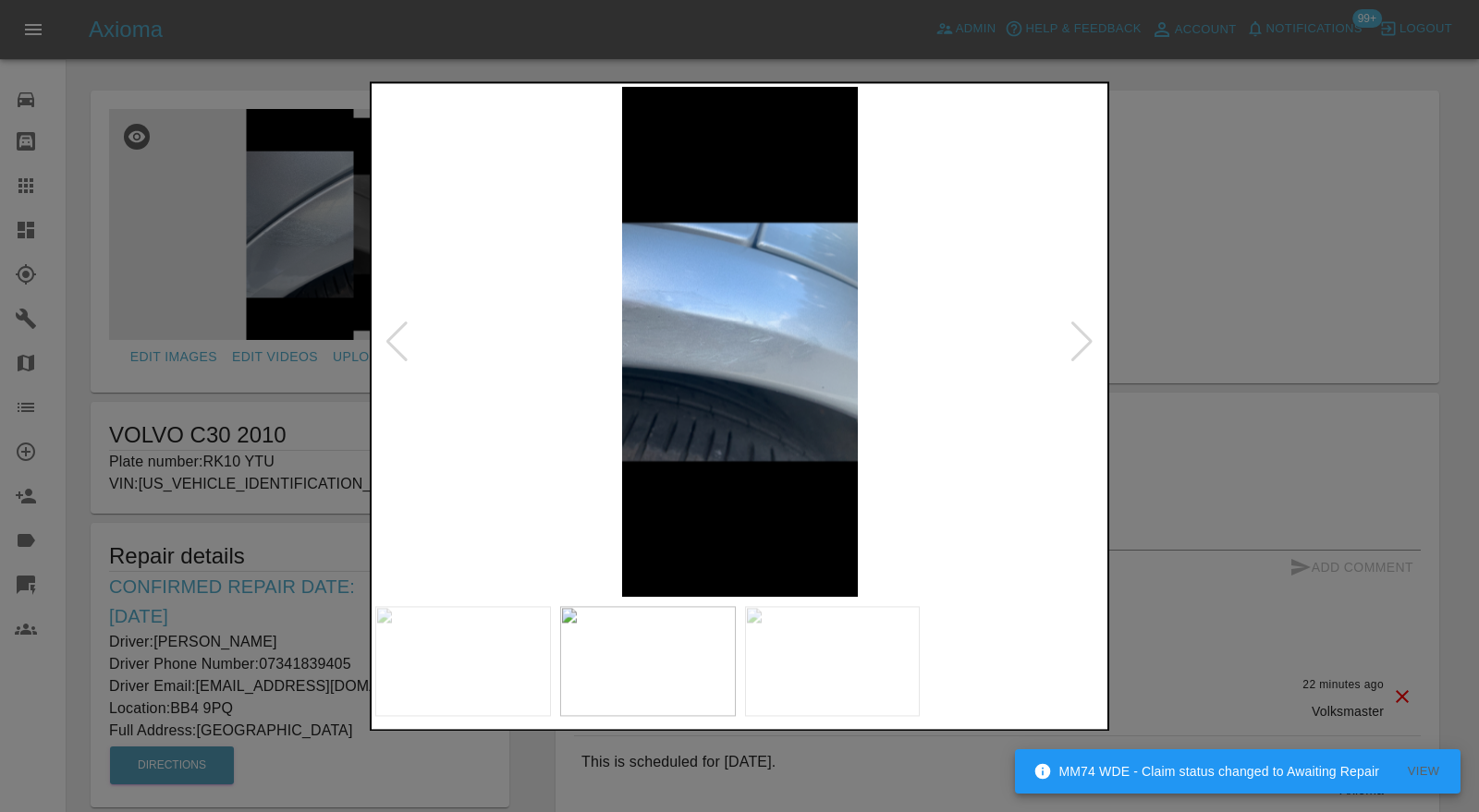
click at [1088, 330] on div at bounding box center [1083, 342] width 25 height 41
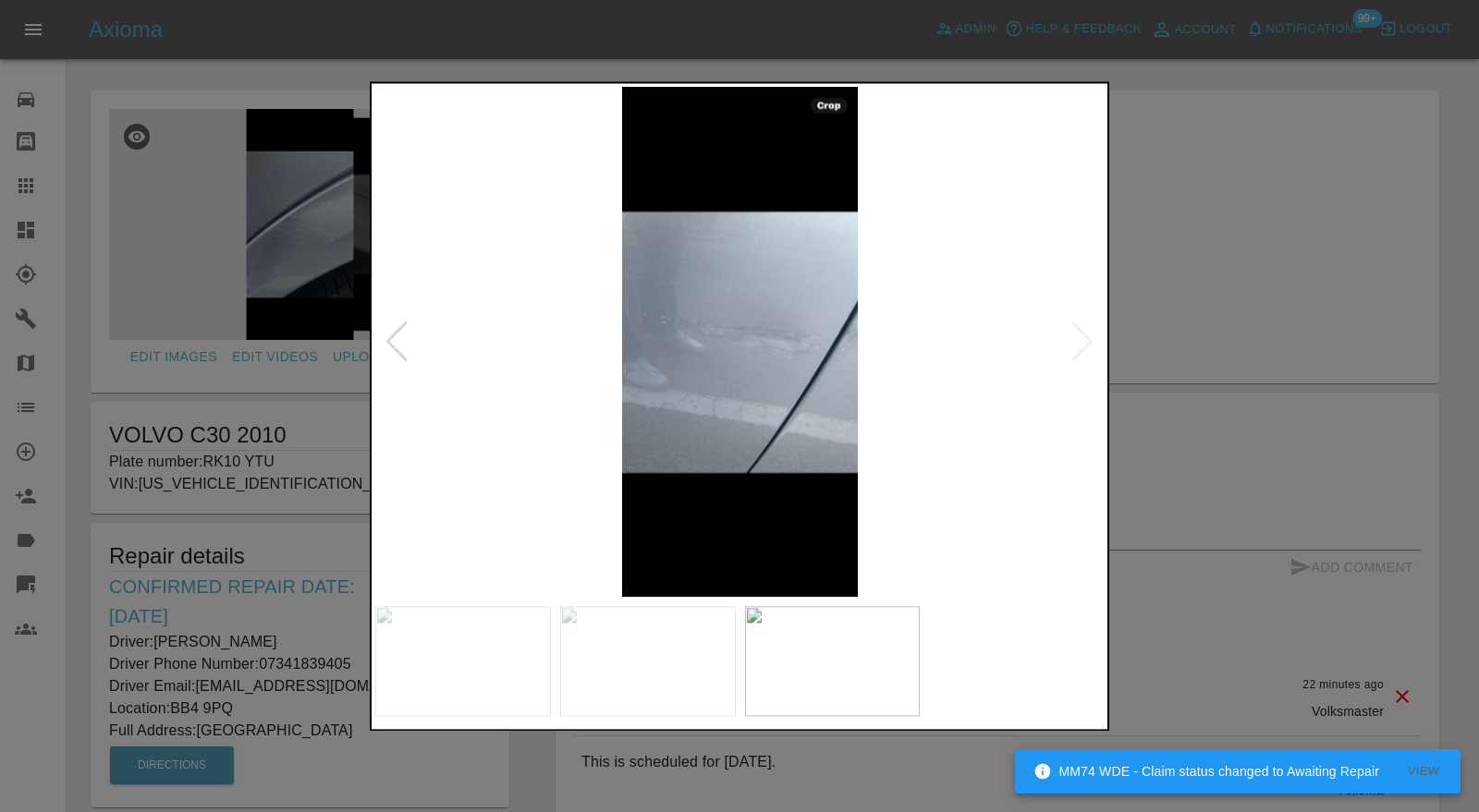
click at [1330, 314] on div at bounding box center [740, 406] width 1479 height 812
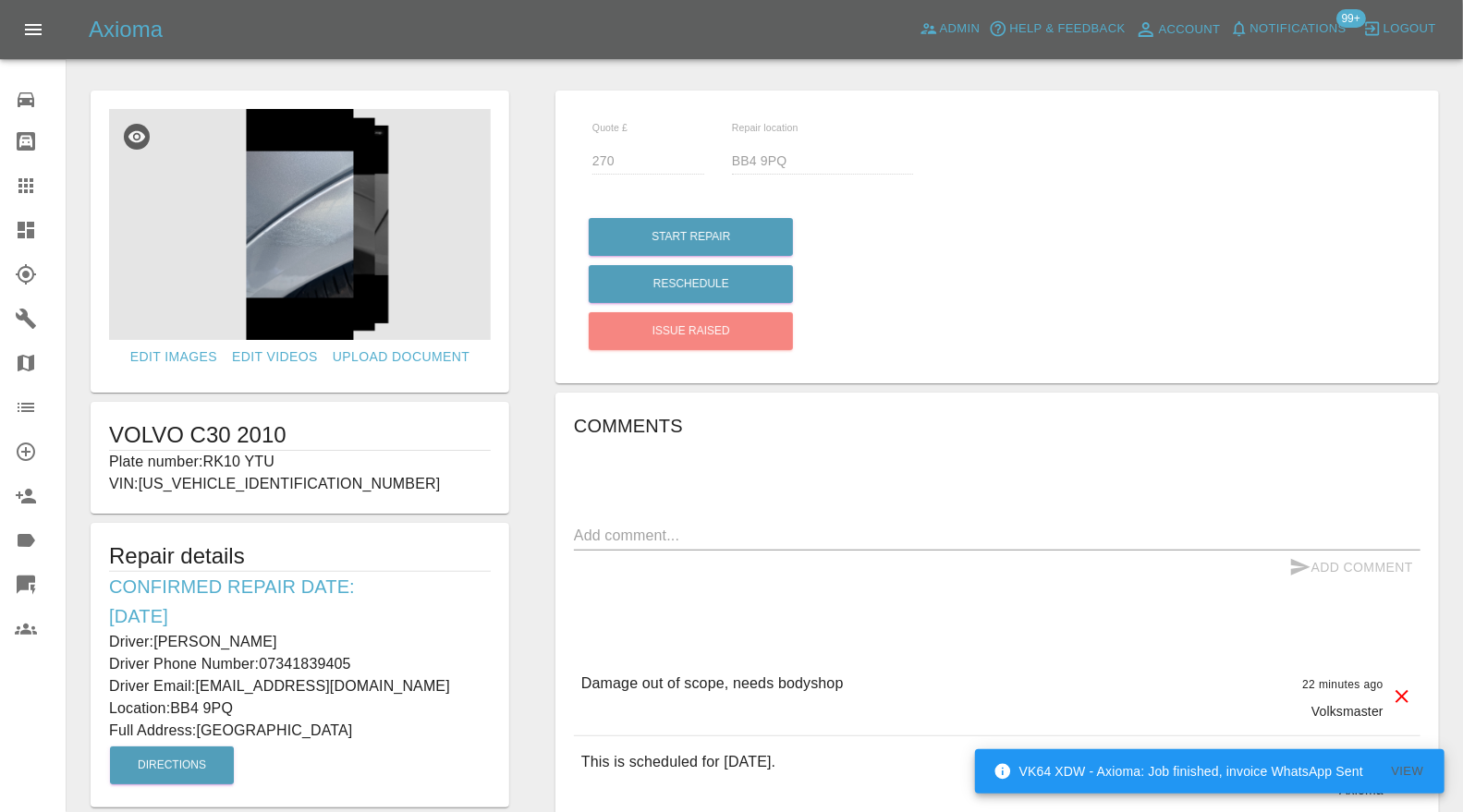
click at [28, 227] on icon at bounding box center [25, 229] width 22 height 22
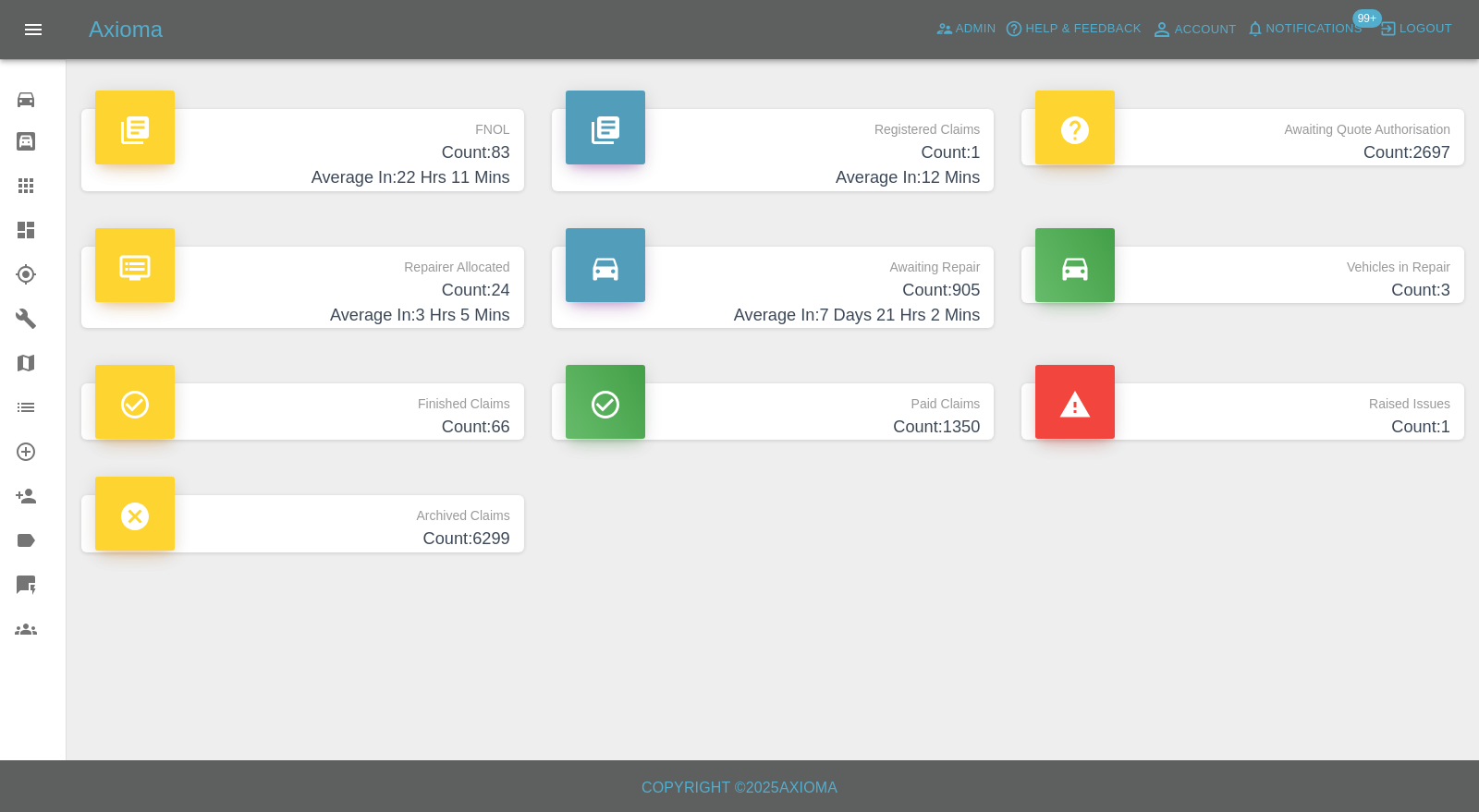
click at [343, 144] on h4 "Count: 83" at bounding box center [302, 153] width 415 height 25
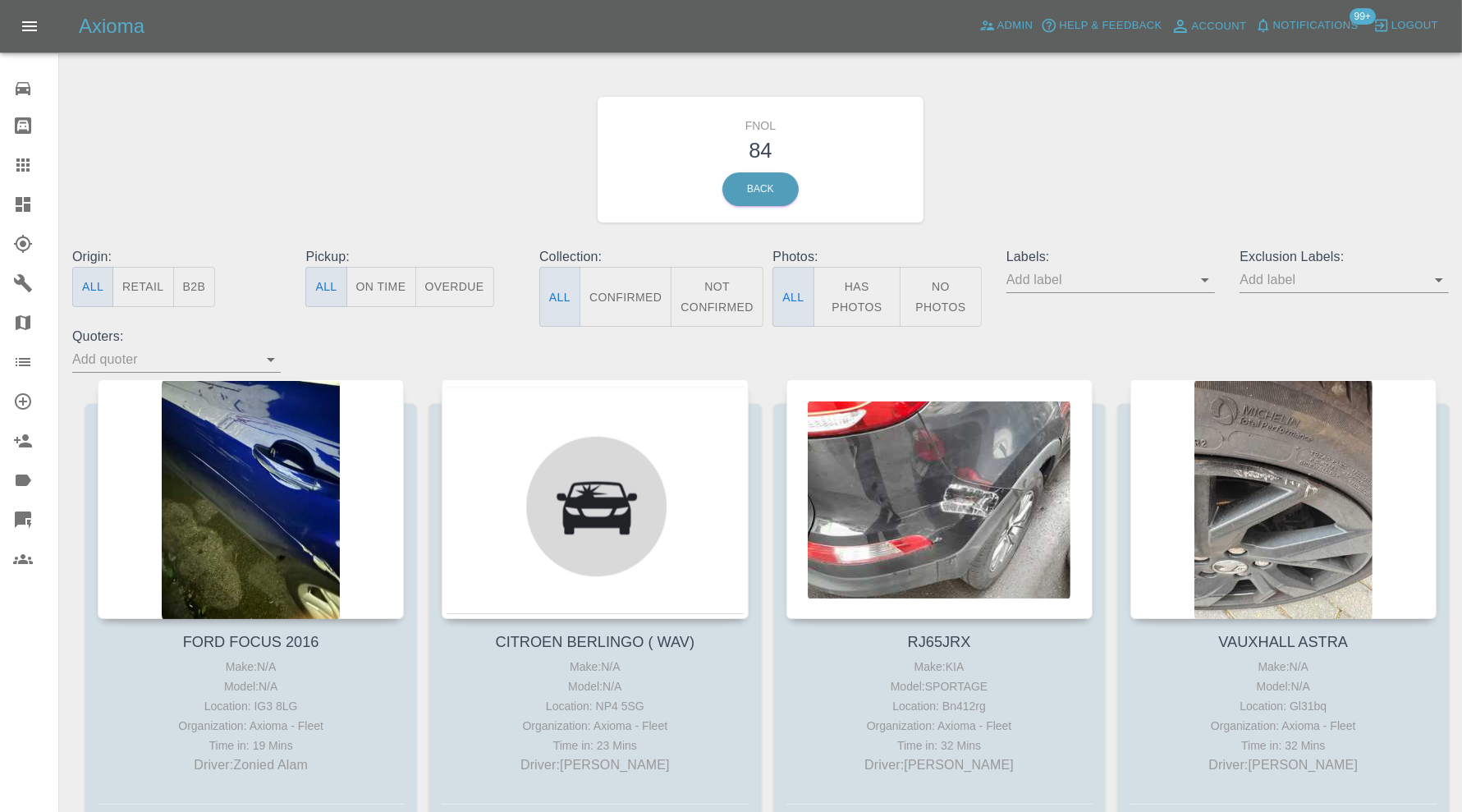
drag, startPoint x: 31, startPoint y: 157, endPoint x: 223, endPoint y: 228, distance: 204.7
click at [31, 157] on icon at bounding box center [22, 165] width 20 height 20
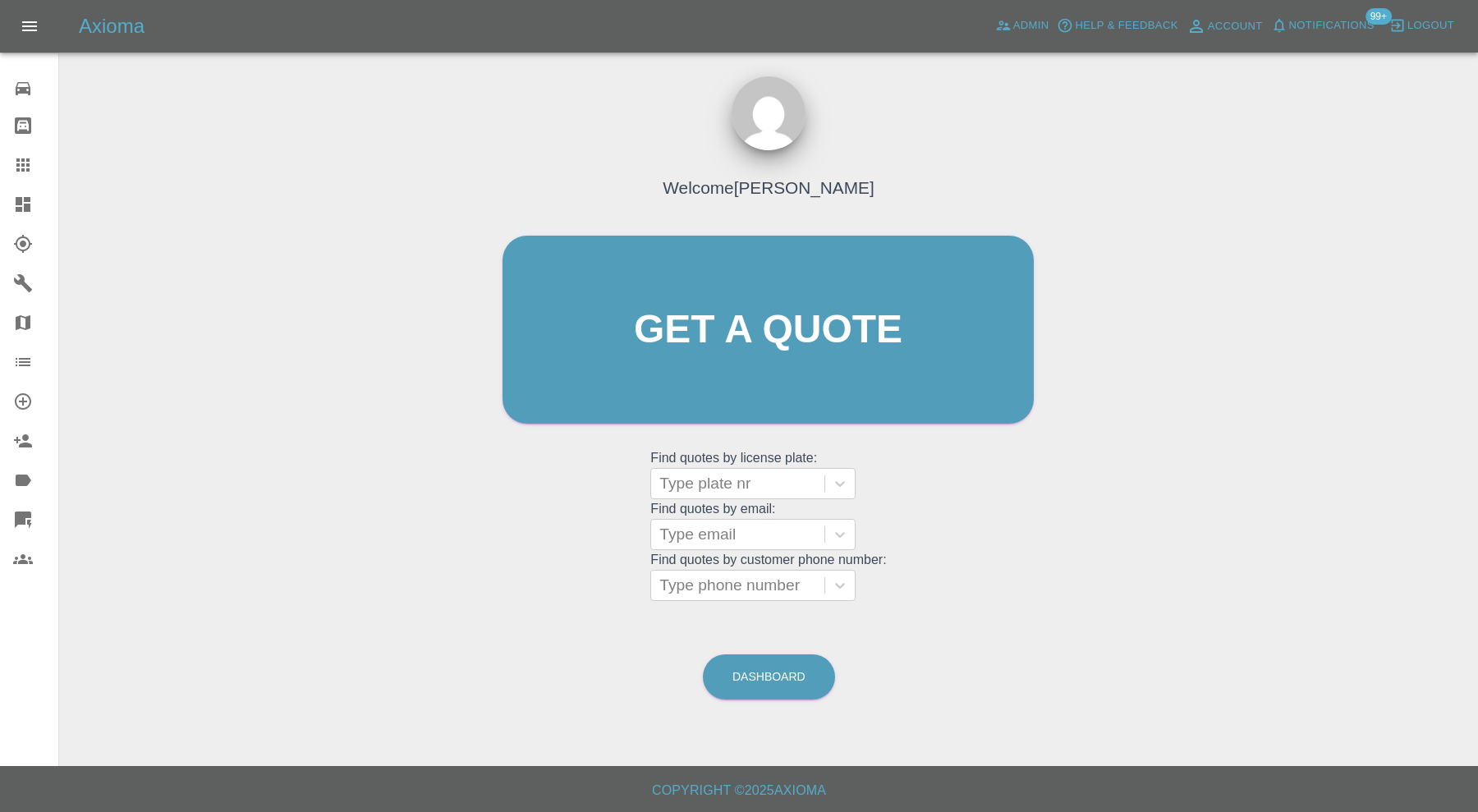
click at [774, 484] on div at bounding box center [738, 483] width 157 height 23
paste input "RK10 YTU"
type input "RK10 YTU"
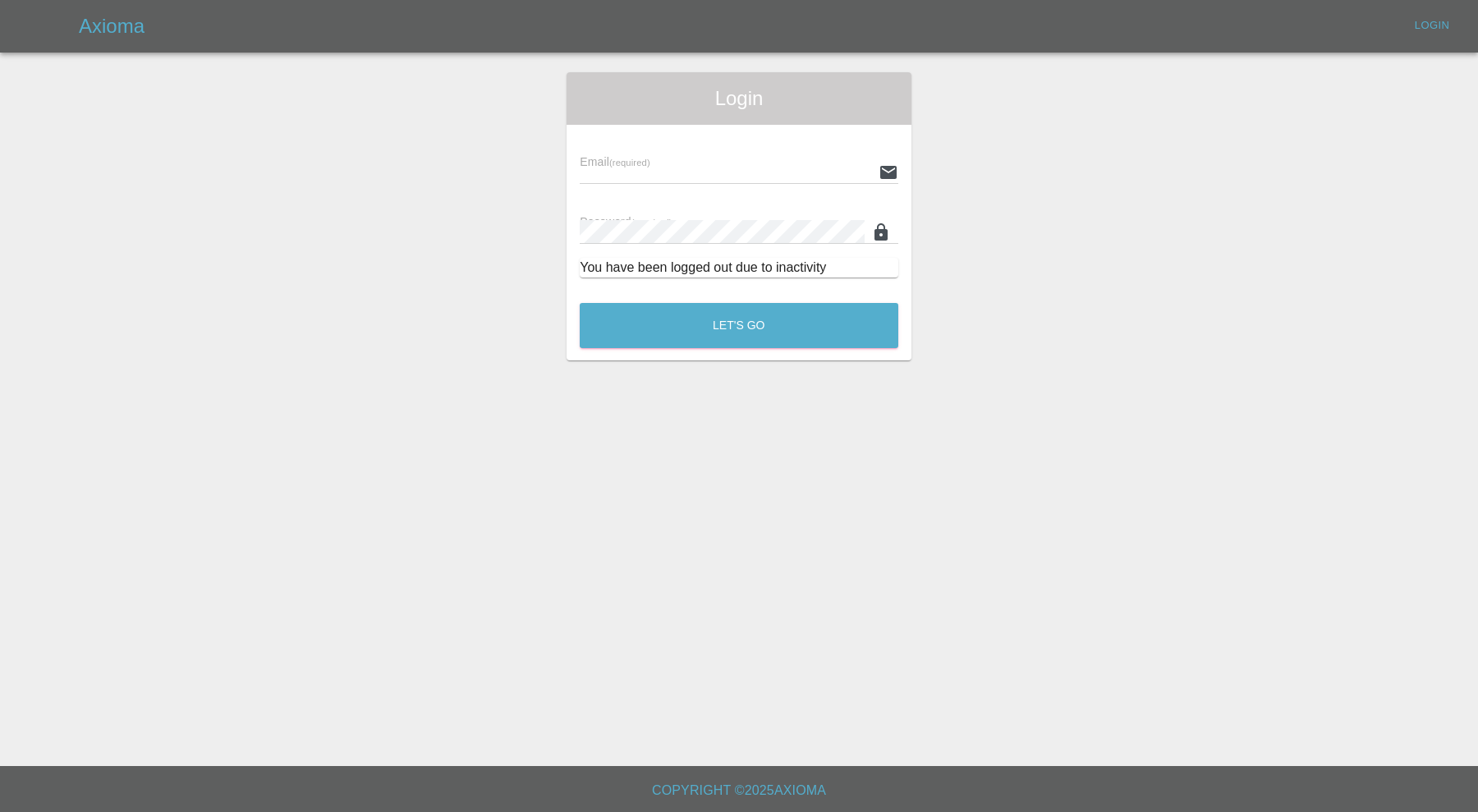
type input "carl.ainsworth@axioma.co.uk"
click at [739, 339] on button "Let's Go" at bounding box center [739, 325] width 319 height 45
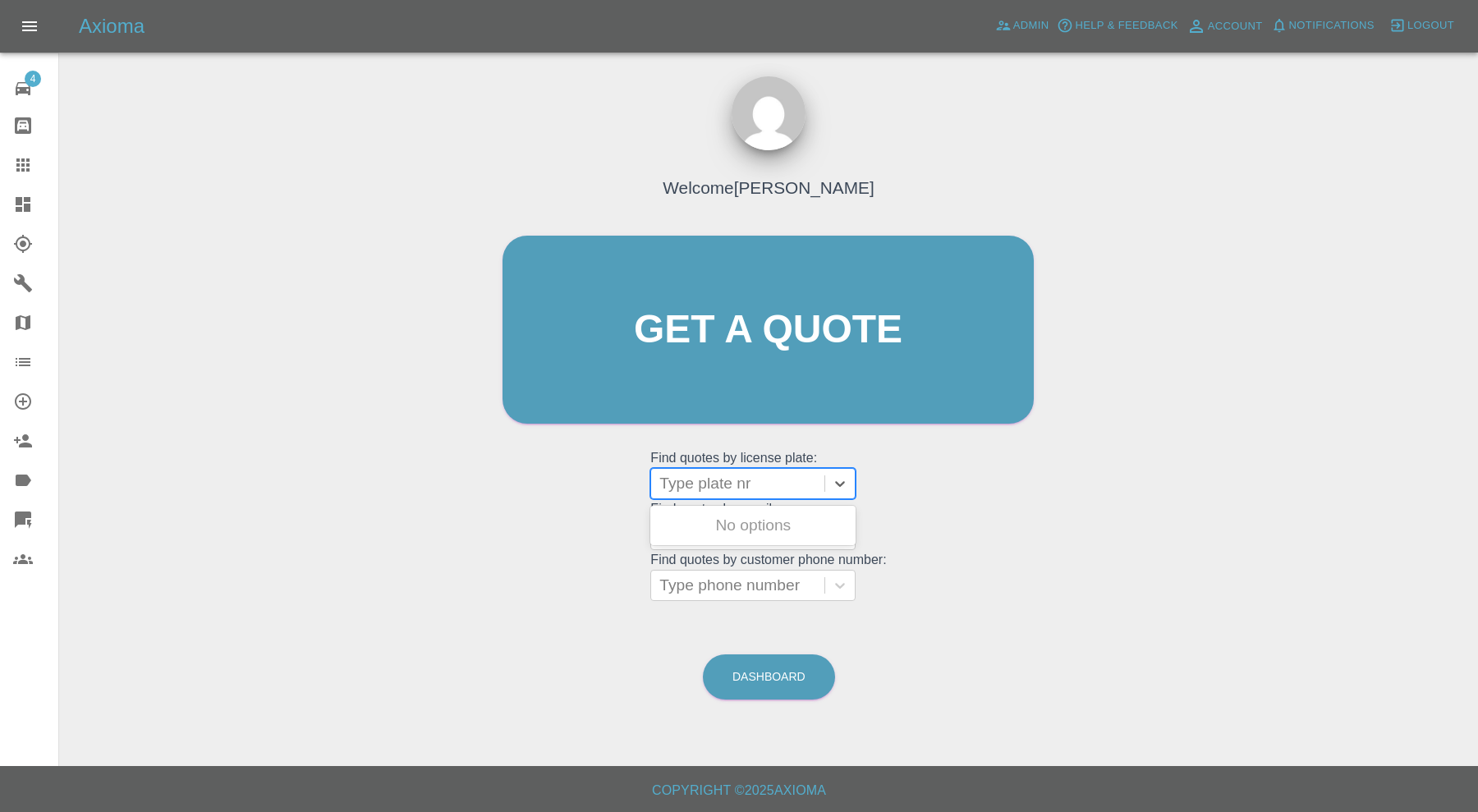
click at [739, 472] on div at bounding box center [738, 483] width 157 height 23
paste input "RK10 YTU"
type input "RK10 YTU"
click at [751, 526] on div "RK10 YTU, Archived" at bounding box center [753, 526] width 205 height 33
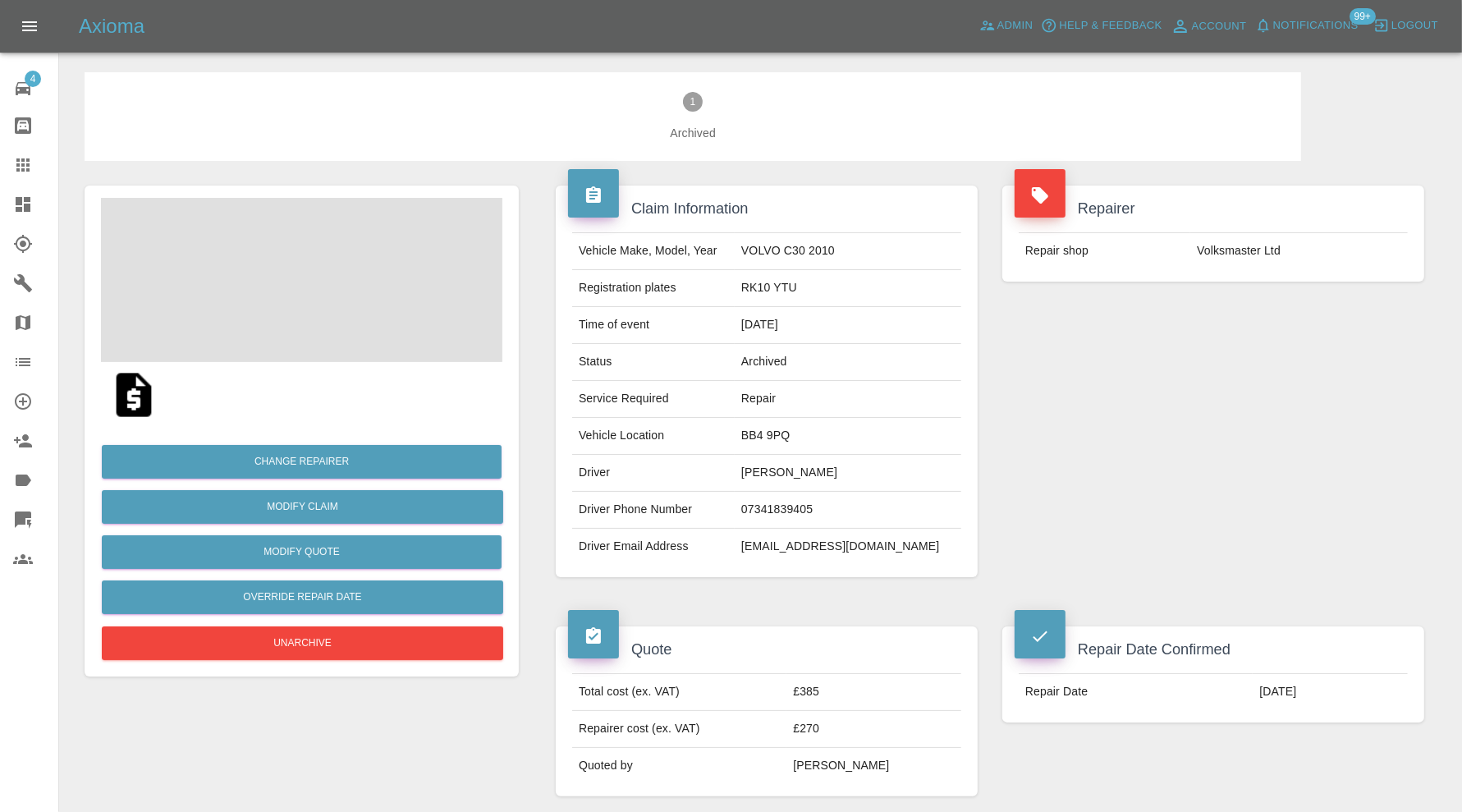
click at [842, 548] on td "janette417@yahoo.com" at bounding box center [848, 547] width 227 height 36
copy div "janette417@yahoo.com"
click at [27, 164] on icon at bounding box center [22, 165] width 13 height 13
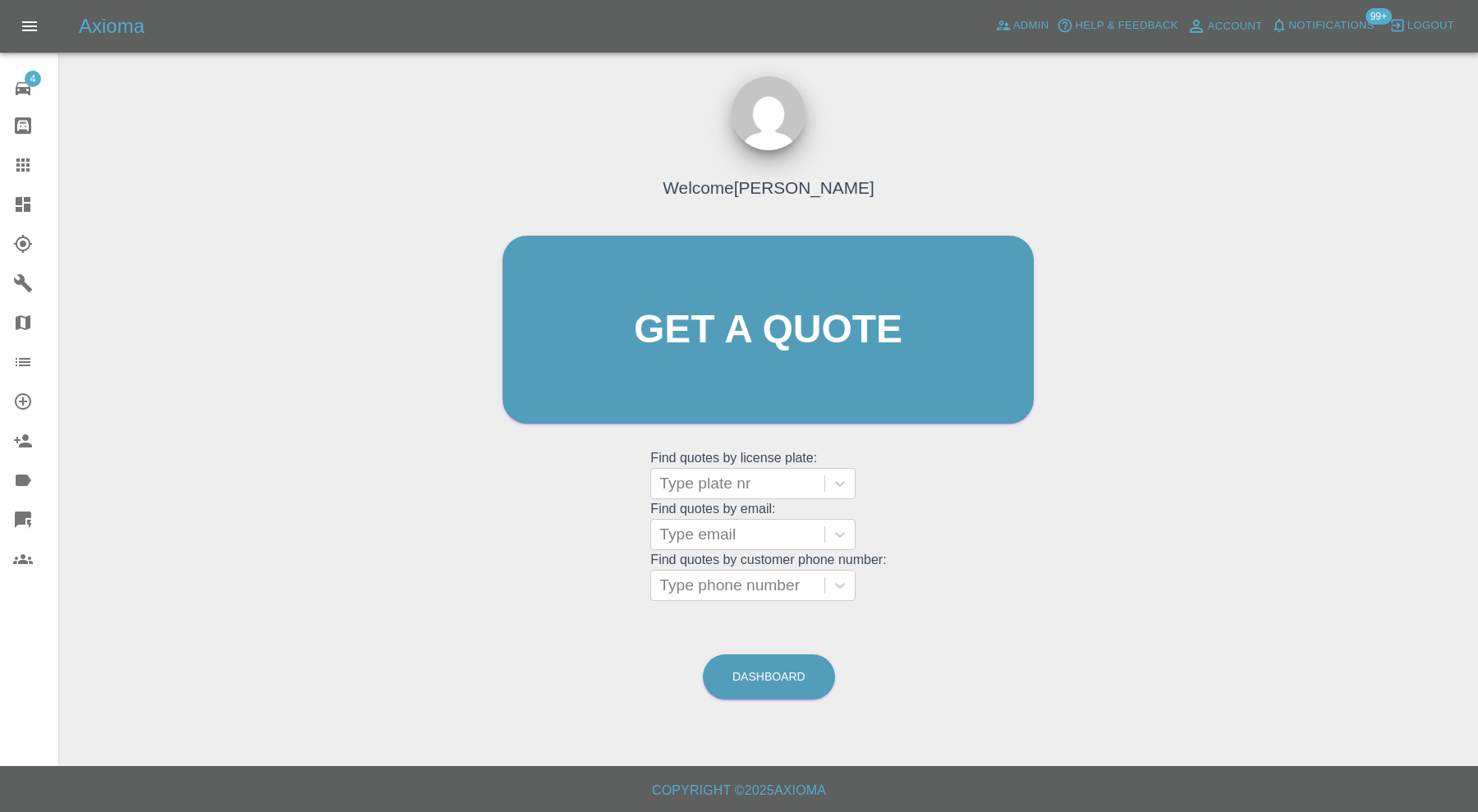
click at [731, 544] on div at bounding box center [738, 534] width 157 height 23
paste input "gittoshannah@gmail.com"
type input "gittoshannah@gmail.com"
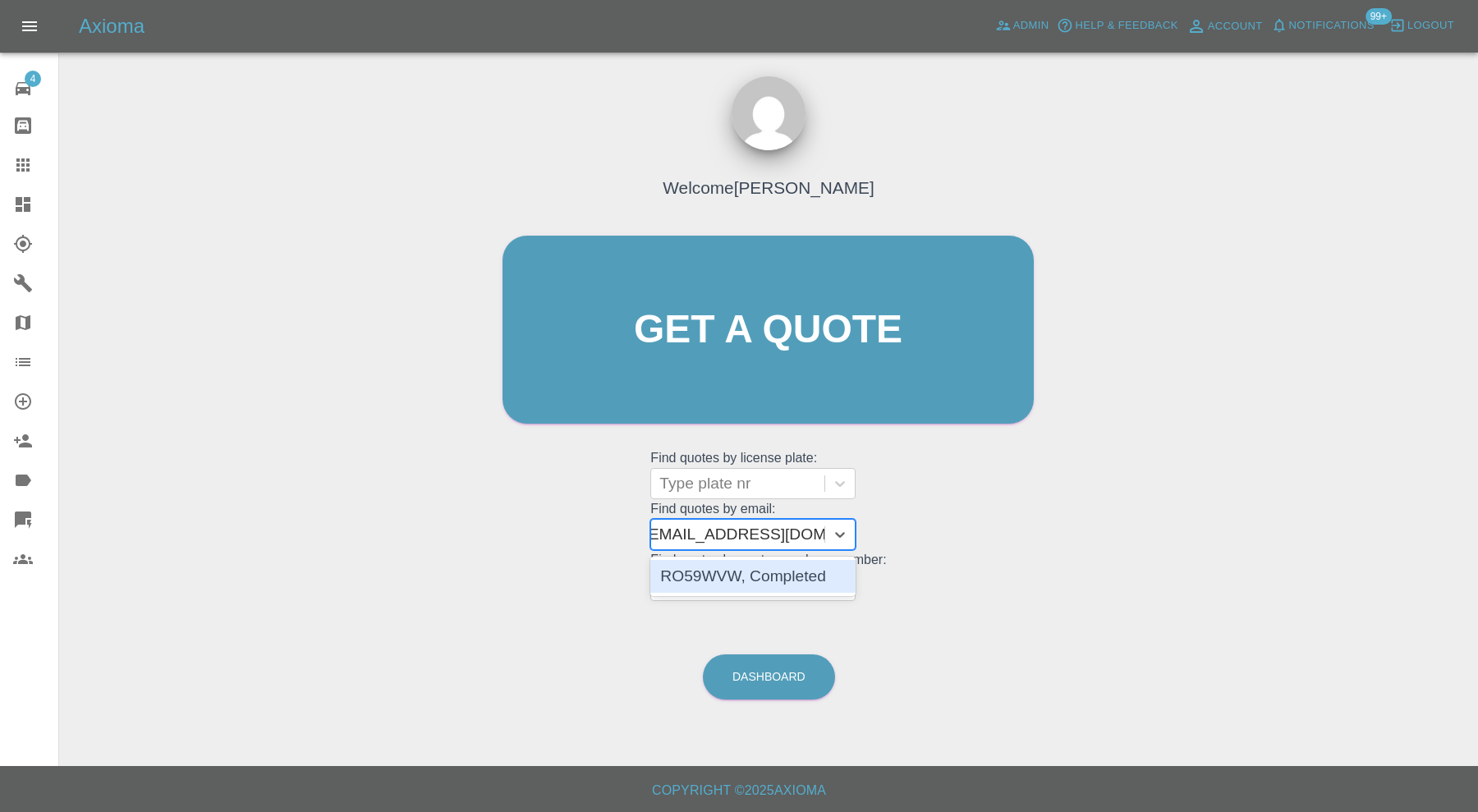
click at [779, 570] on div "RO59WVW, Completed" at bounding box center [753, 576] width 205 height 33
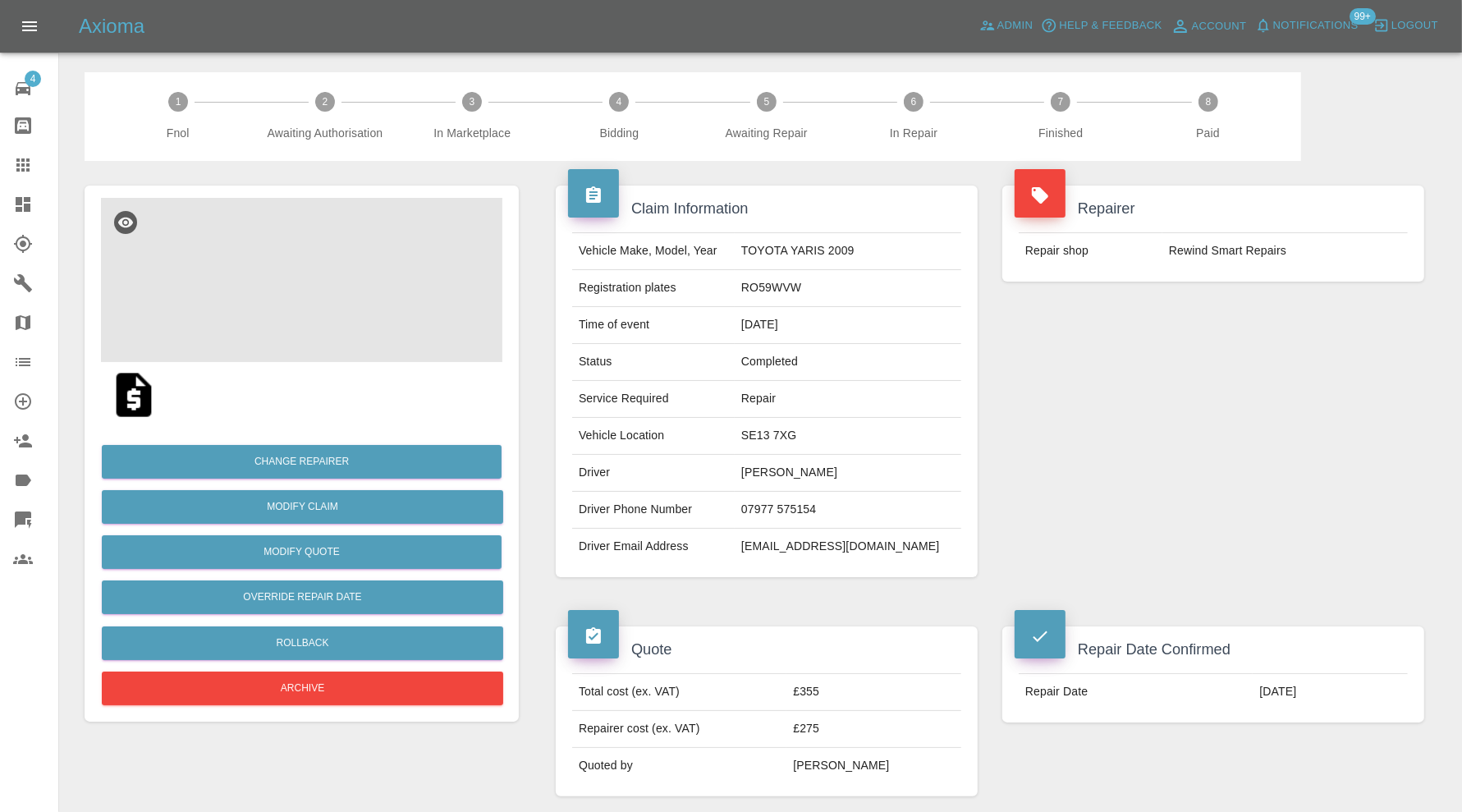
click at [350, 299] on img at bounding box center [301, 280] width 401 height 164
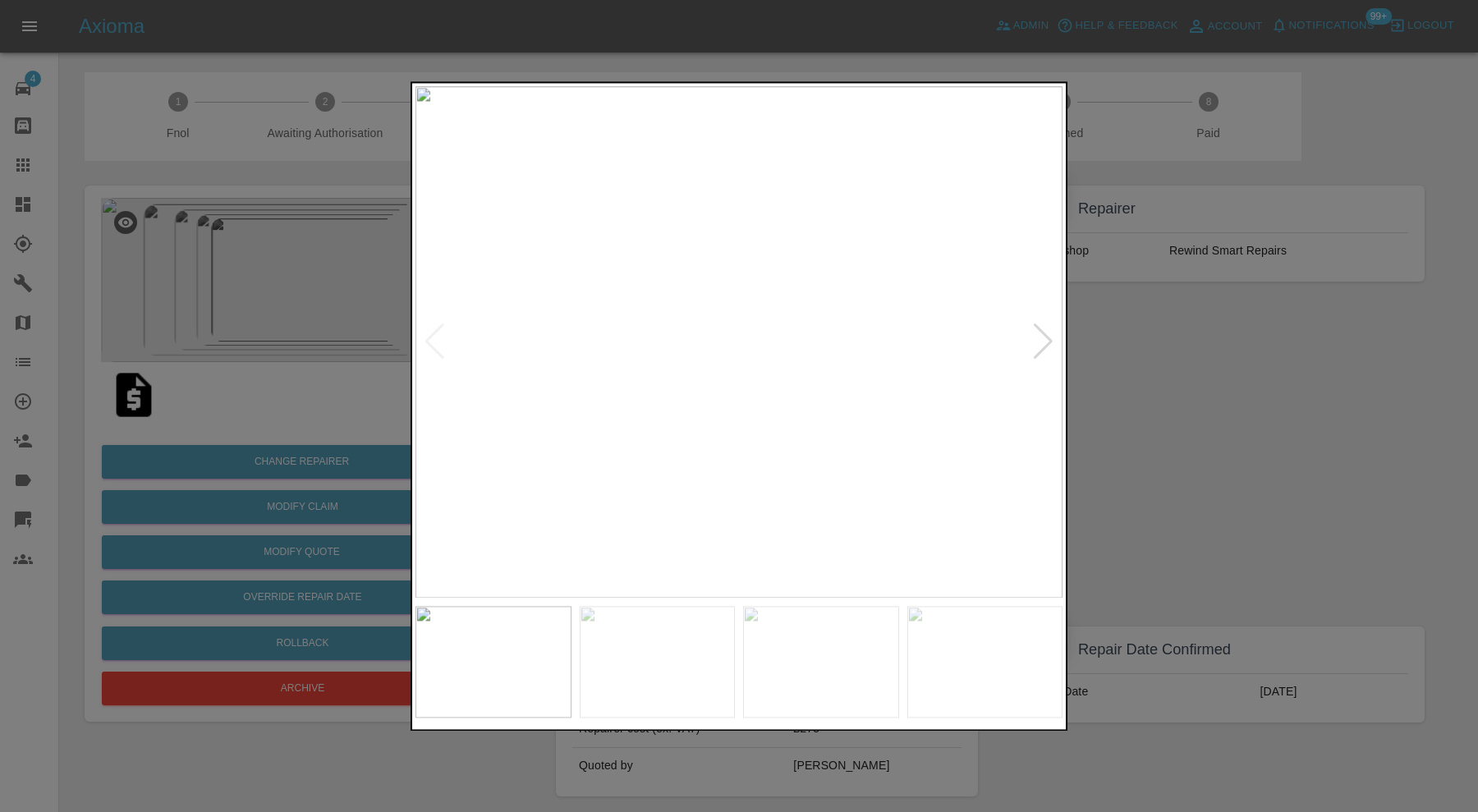
click at [1048, 332] on div at bounding box center [1044, 343] width 22 height 36
click at [1050, 330] on div at bounding box center [1044, 343] width 22 height 36
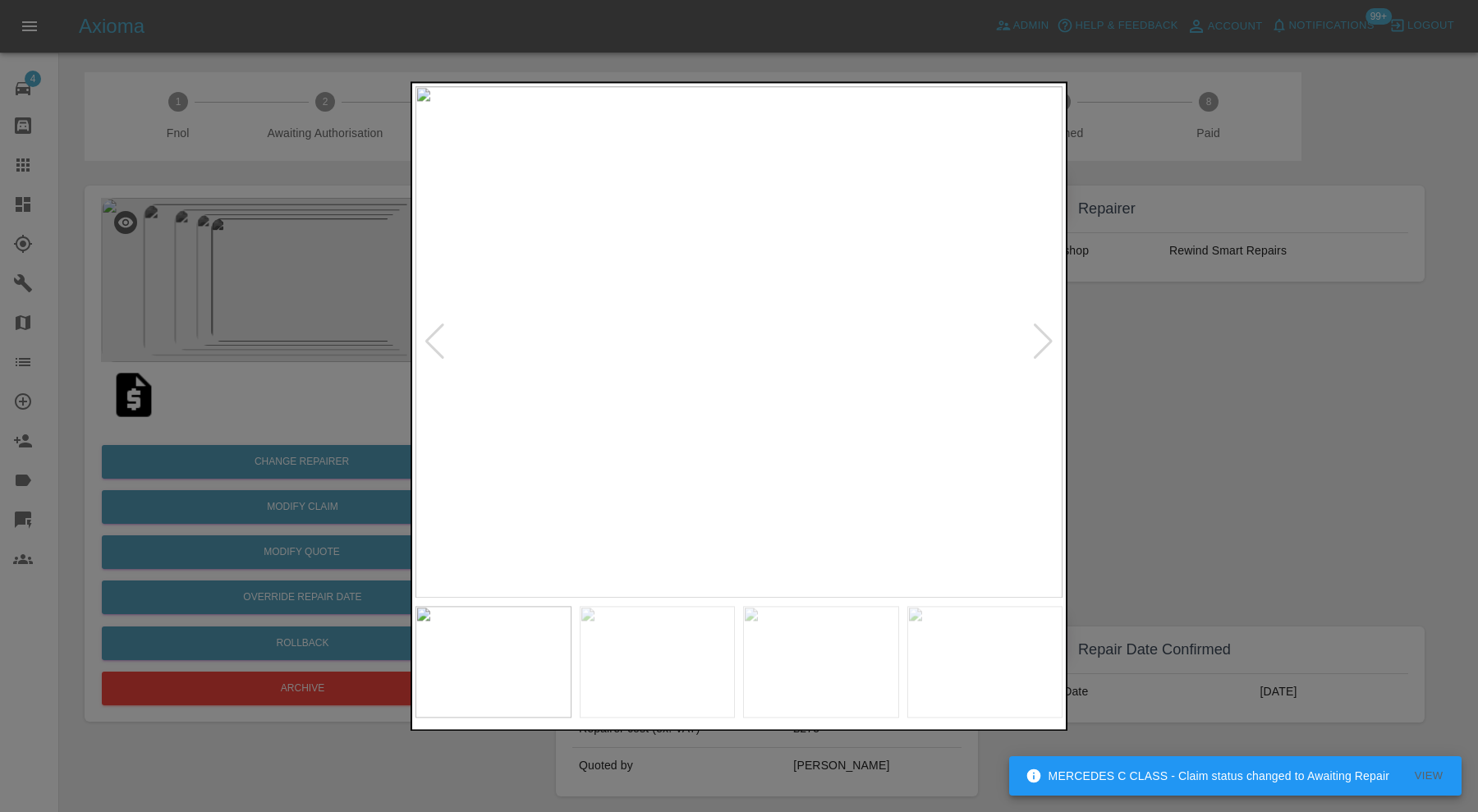
click at [1050, 330] on div at bounding box center [1044, 343] width 22 height 36
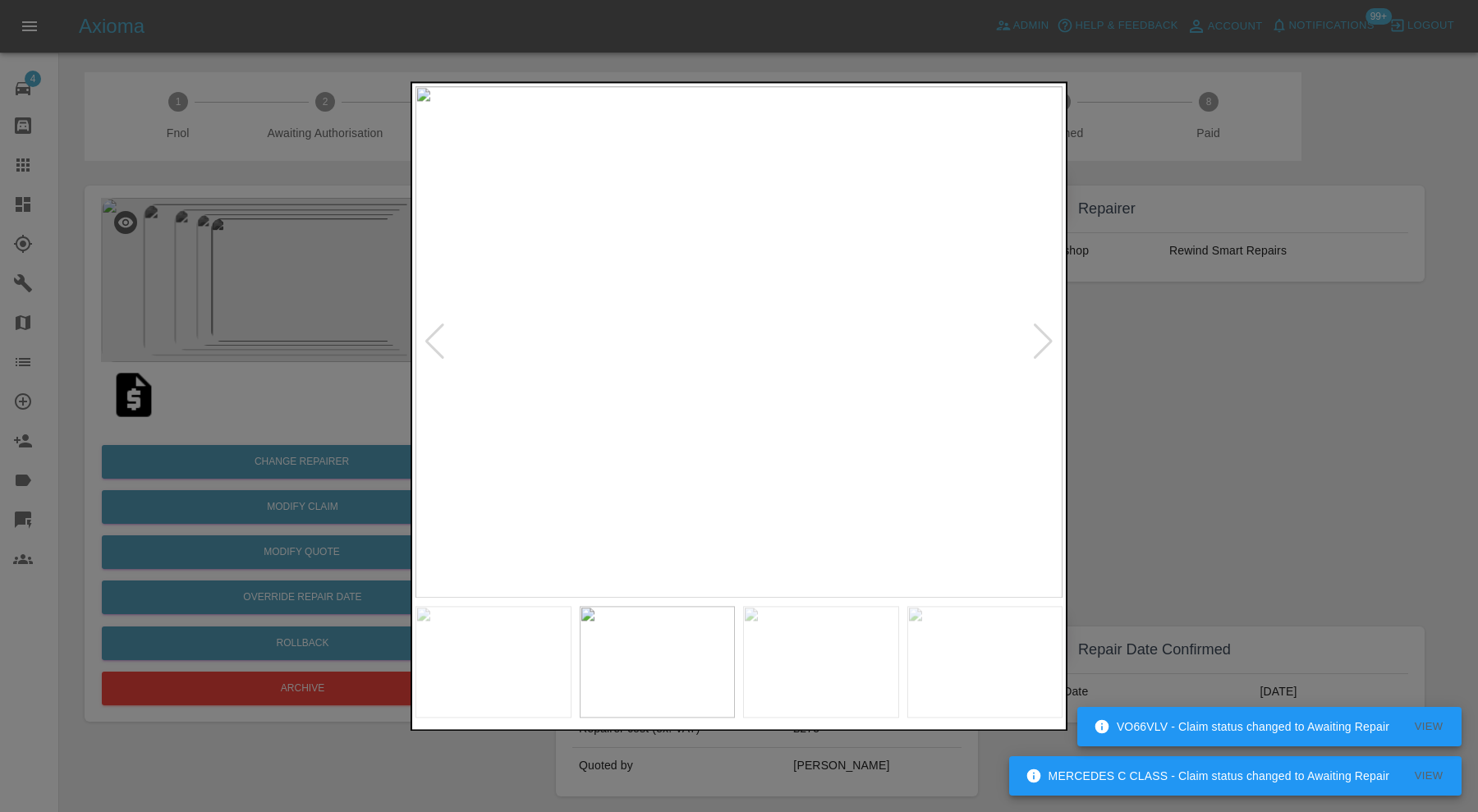
click at [1050, 330] on div at bounding box center [1044, 343] width 22 height 36
click at [1050, 330] on img at bounding box center [739, 342] width 647 height 512
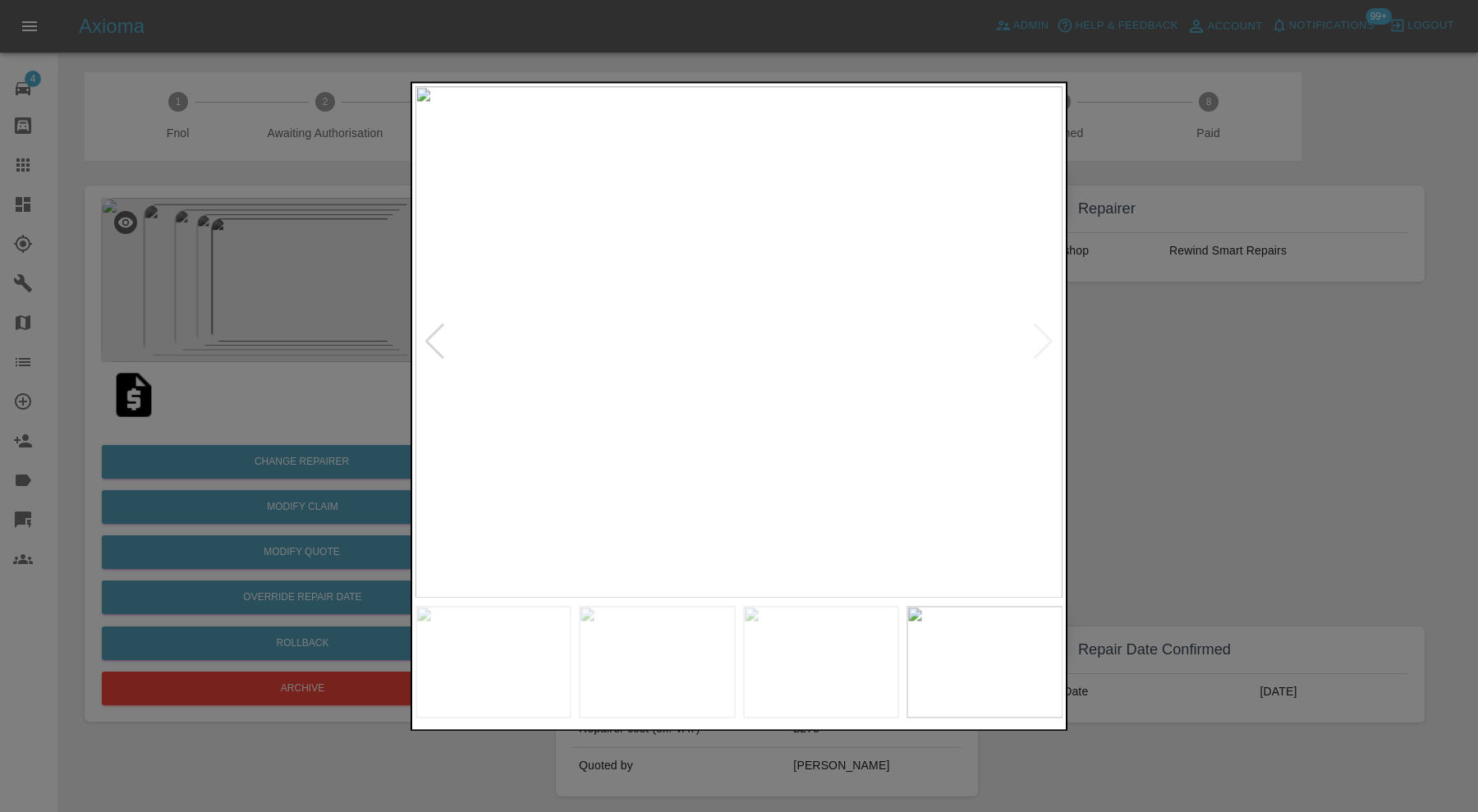
click at [710, 319] on img at bounding box center [739, 342] width 647 height 512
click at [789, 406] on img at bounding box center [725, 421] width 1942 height 1535
click at [1198, 395] on div at bounding box center [739, 406] width 1478 height 812
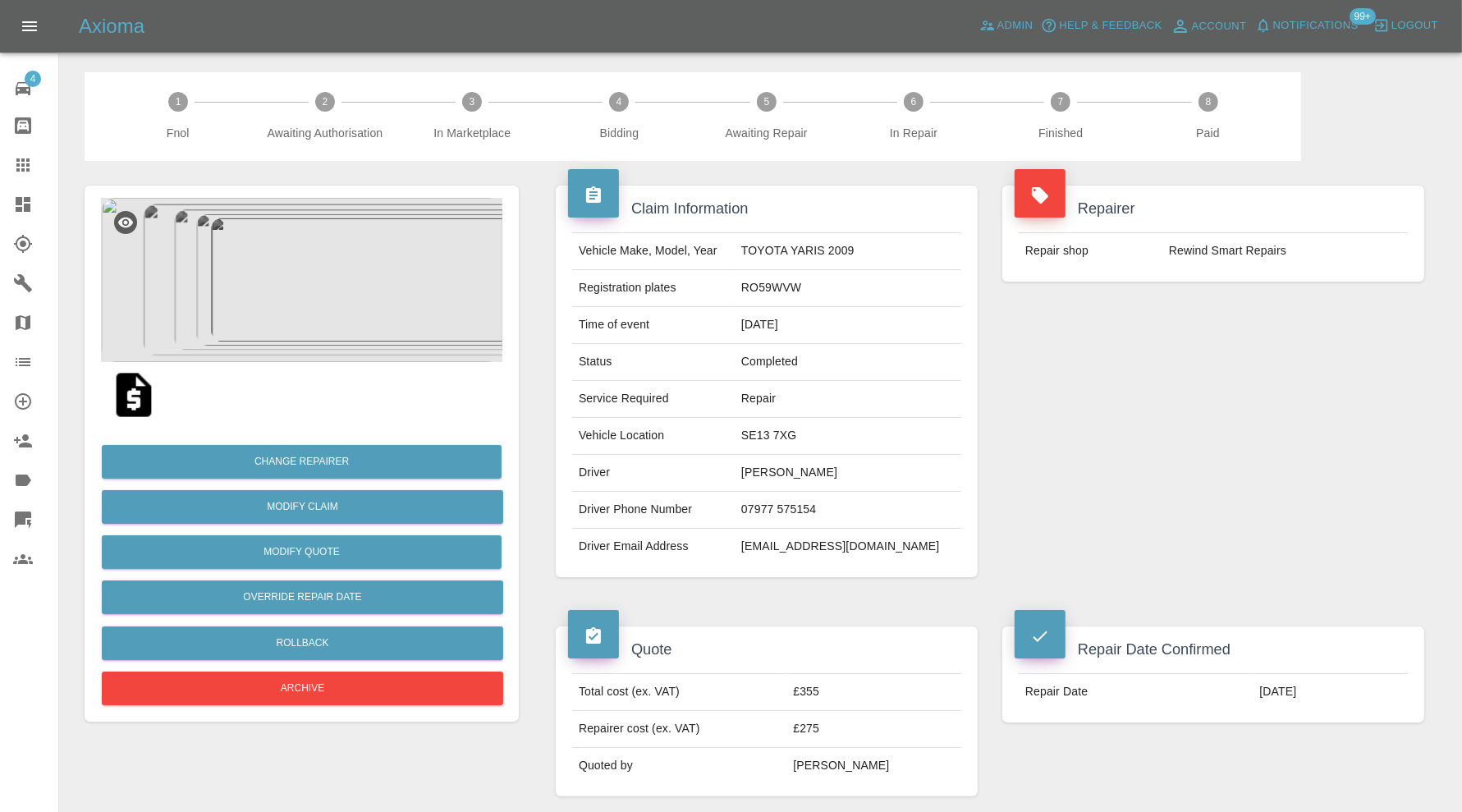
click at [340, 317] on img at bounding box center [301, 280] width 401 height 164
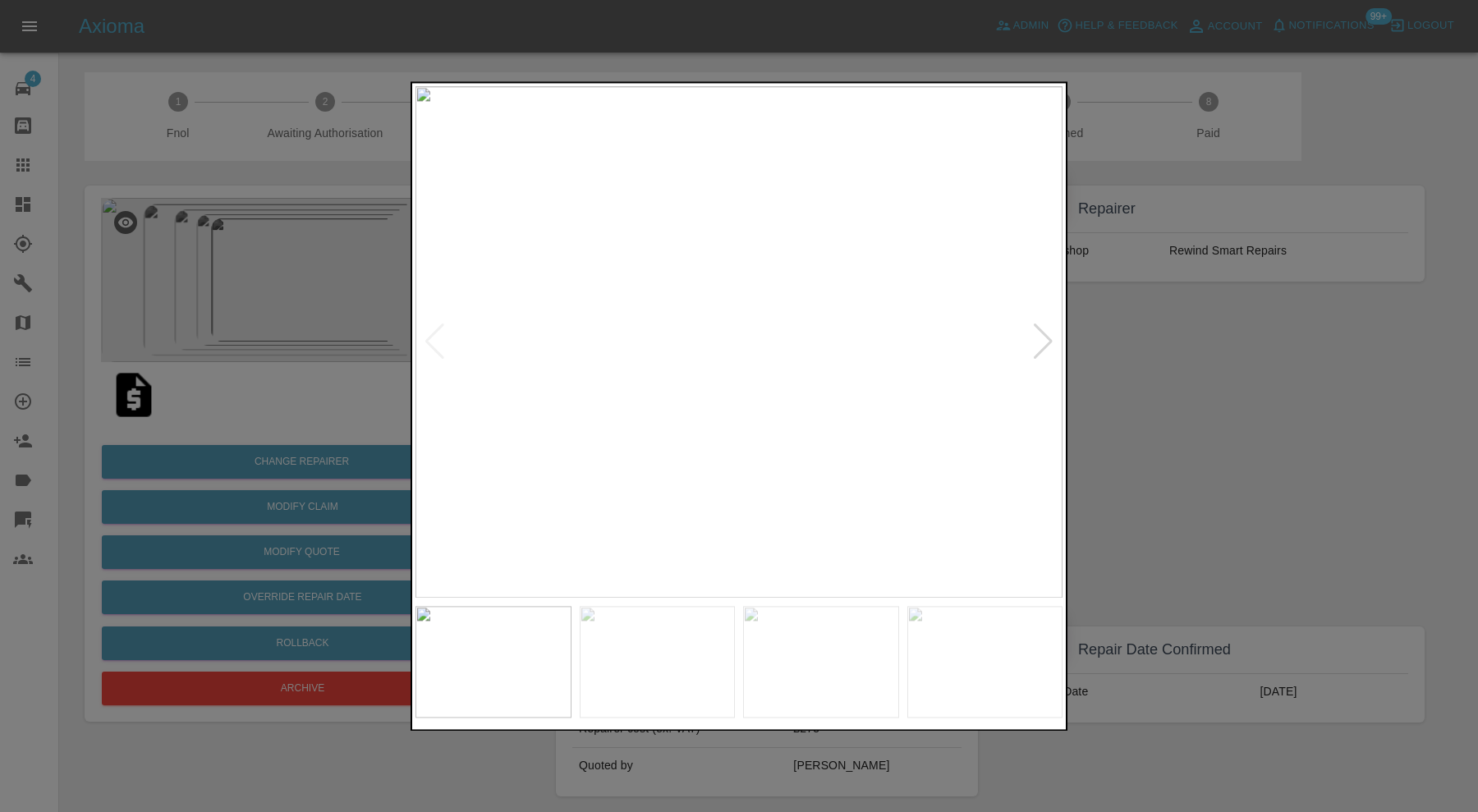
click at [1034, 342] on div at bounding box center [1044, 343] width 22 height 36
click at [1035, 341] on div at bounding box center [1044, 343] width 22 height 36
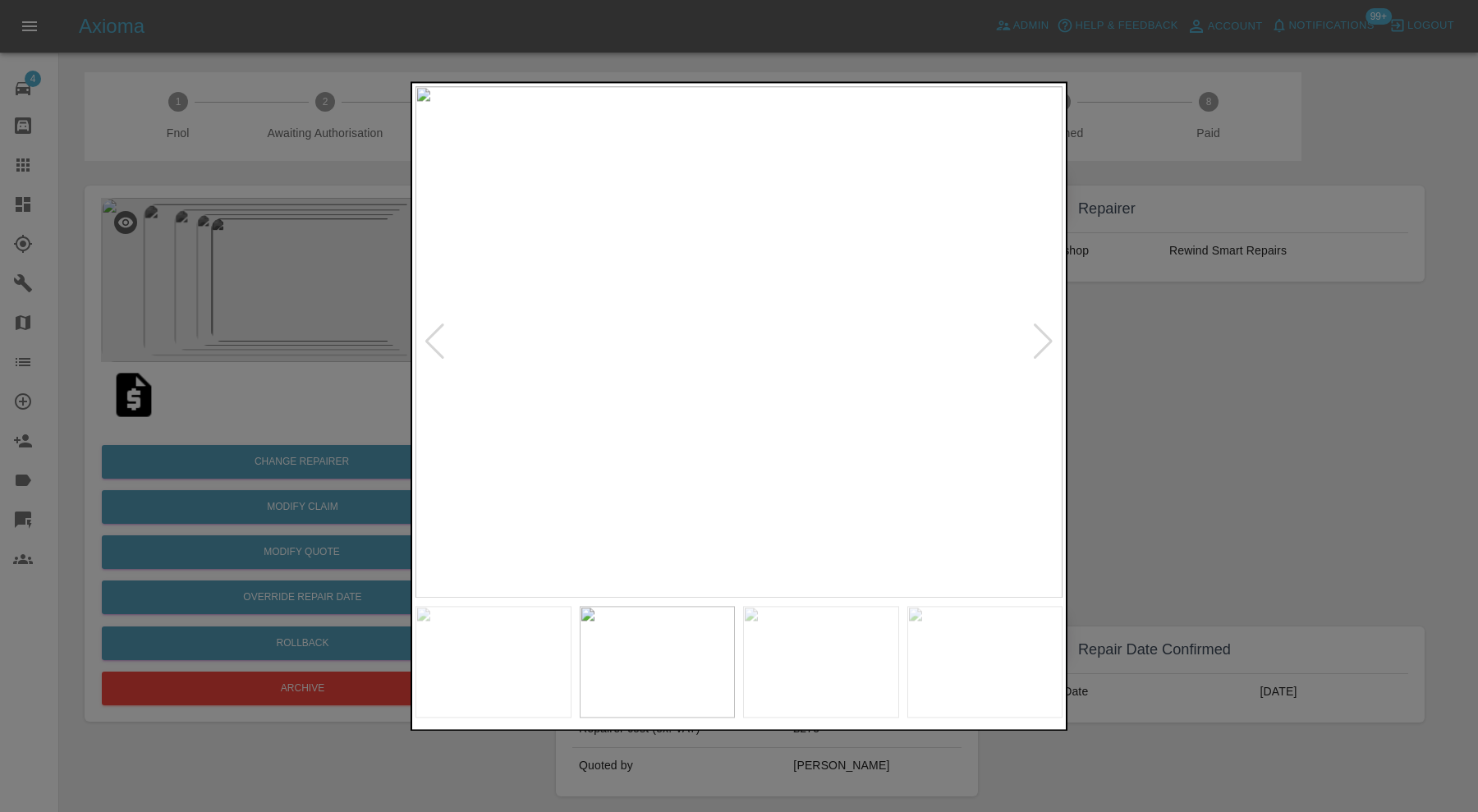
click at [1035, 341] on div at bounding box center [1044, 343] width 22 height 36
click at [1134, 347] on div at bounding box center [739, 406] width 1478 height 812
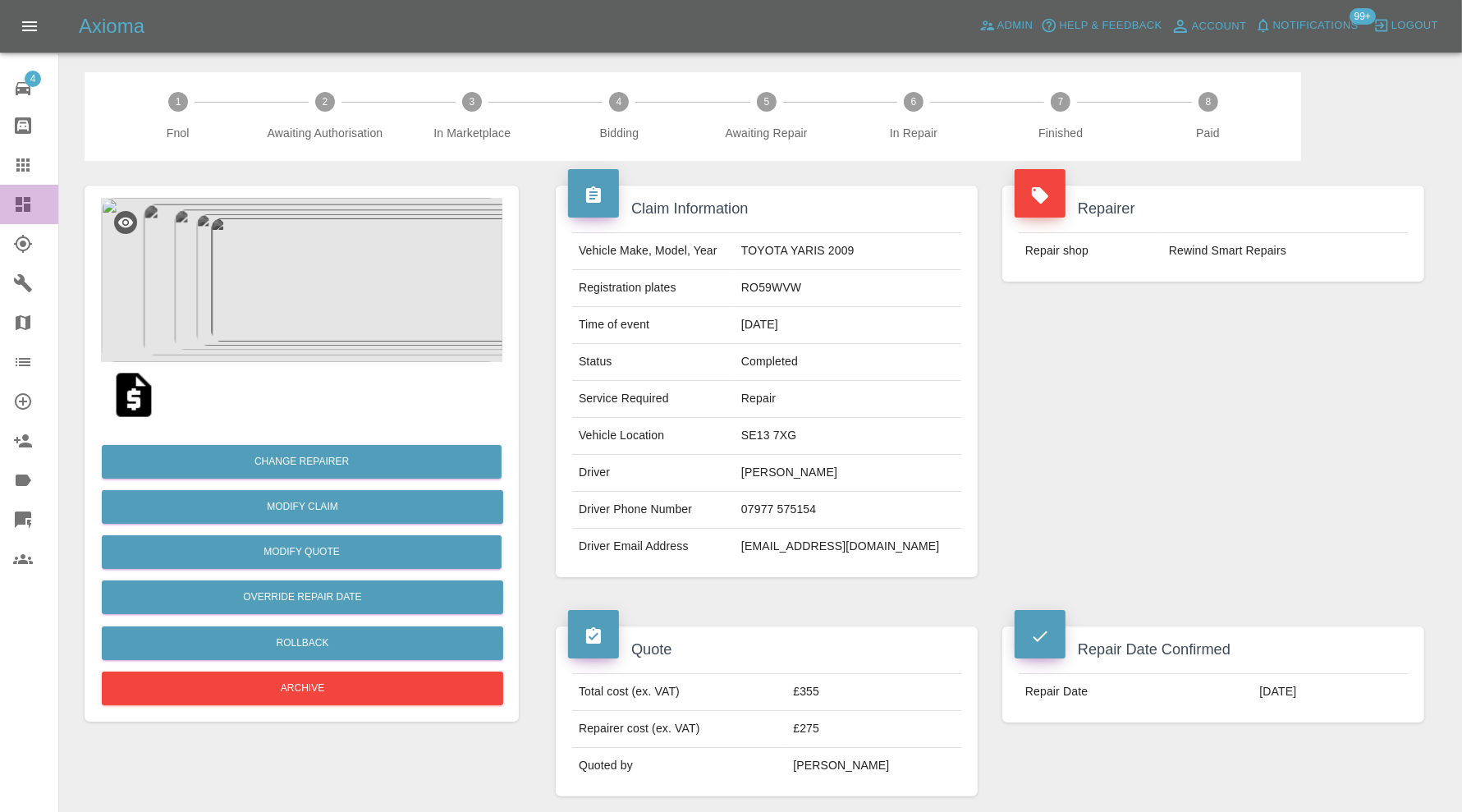
click at [36, 204] on div at bounding box center [35, 204] width 46 height 20
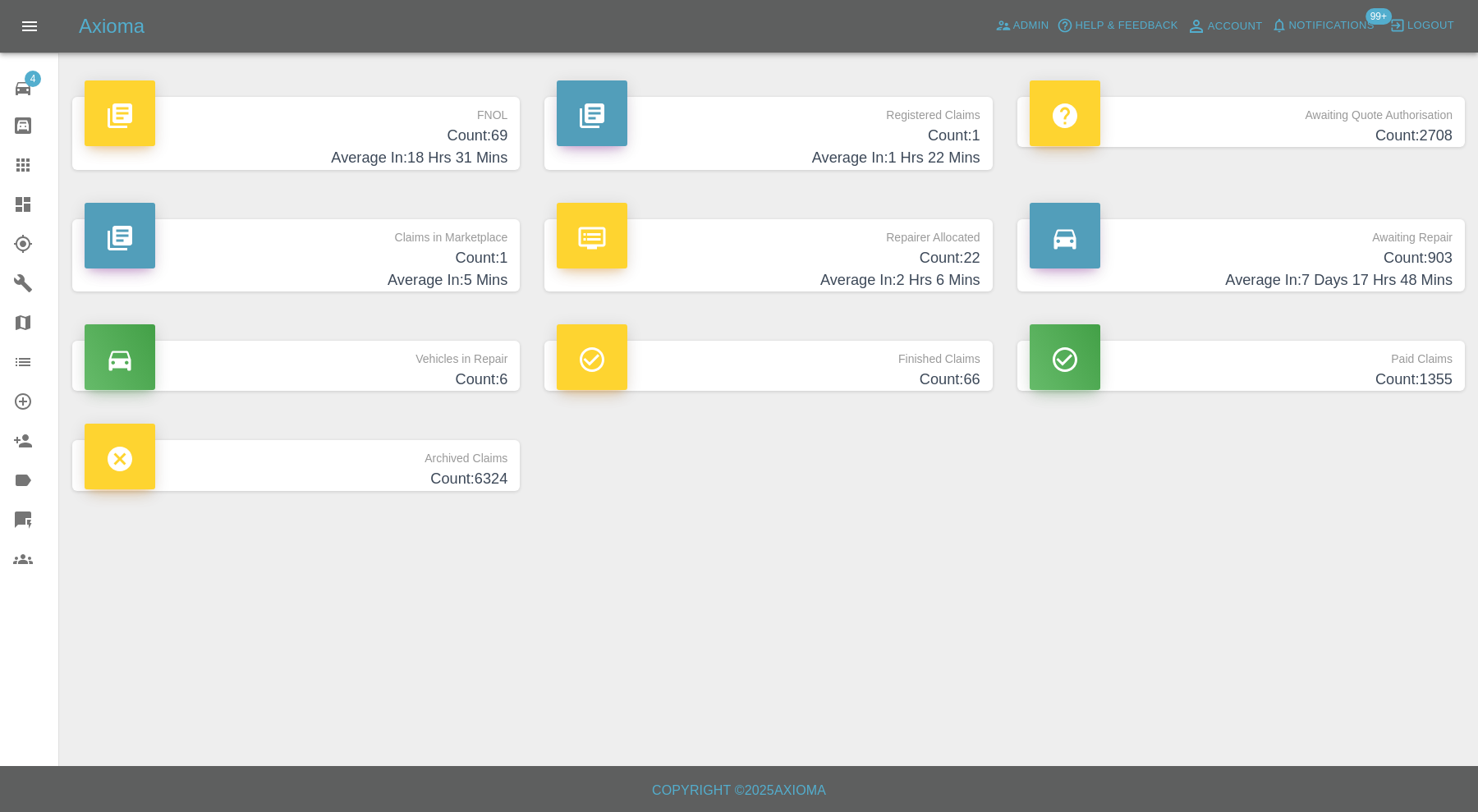
click at [393, 247] on h4 "Count: 1" at bounding box center [296, 258] width 423 height 22
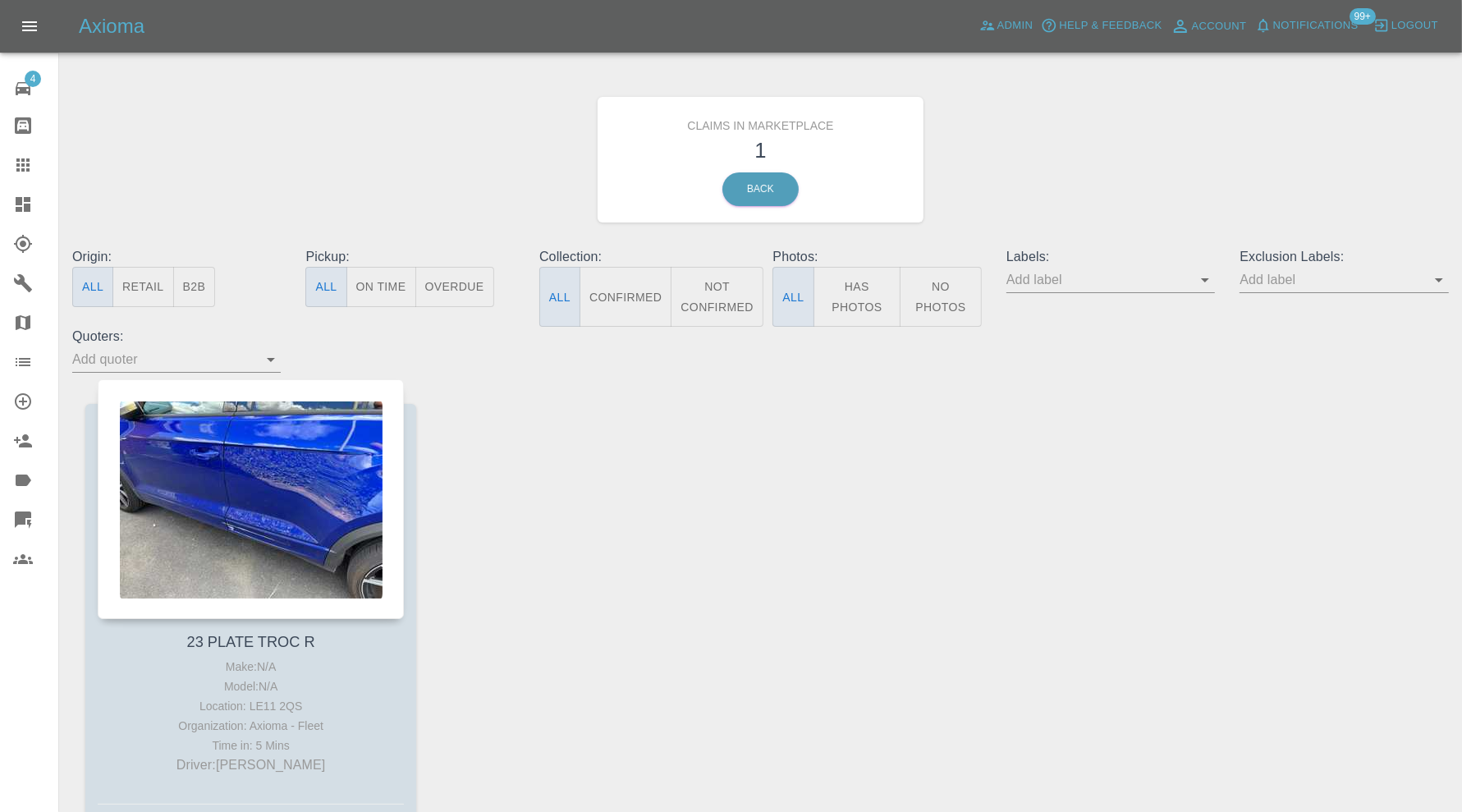
click at [268, 515] on div at bounding box center [250, 500] width 306 height 240
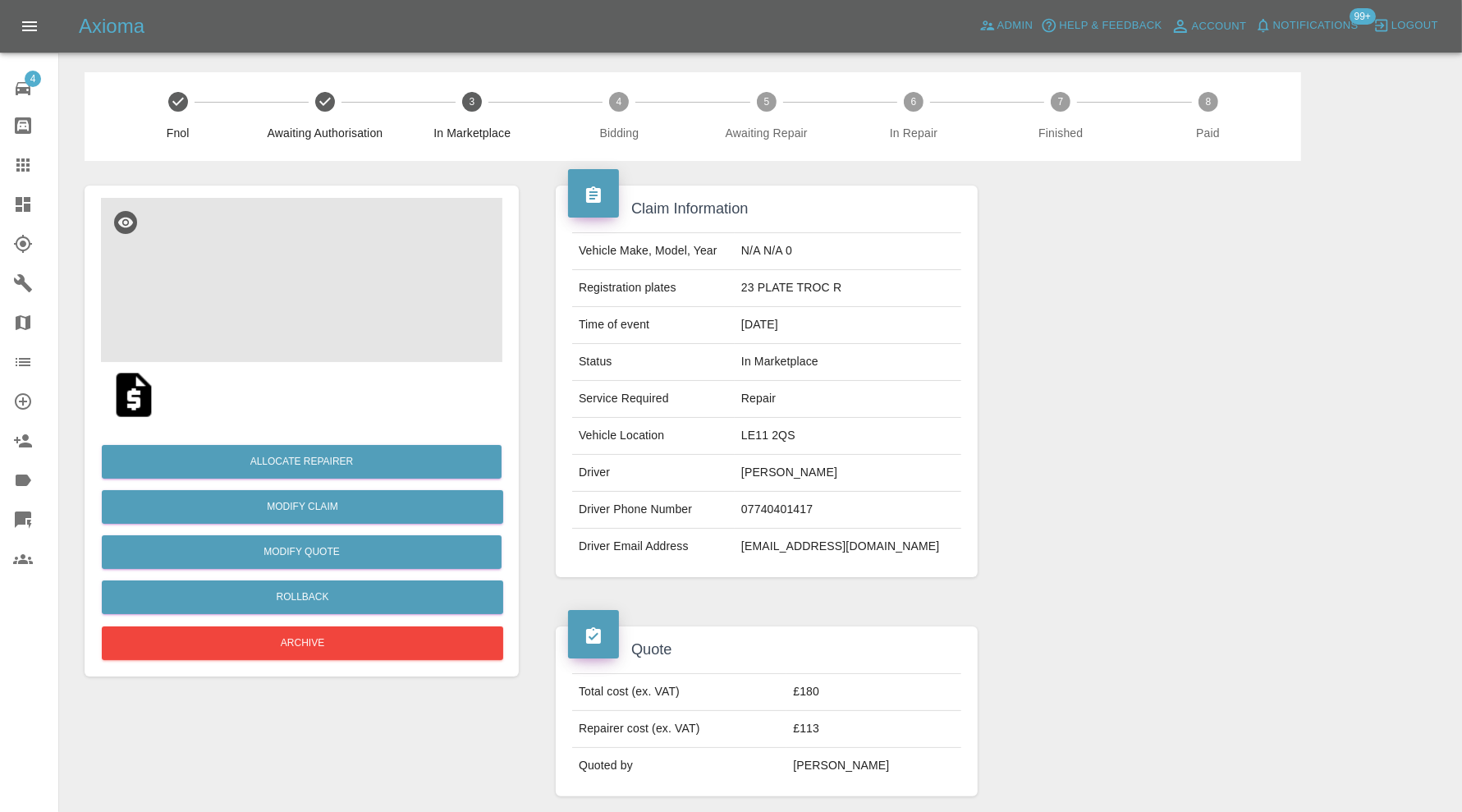
click at [368, 299] on img at bounding box center [301, 280] width 401 height 164
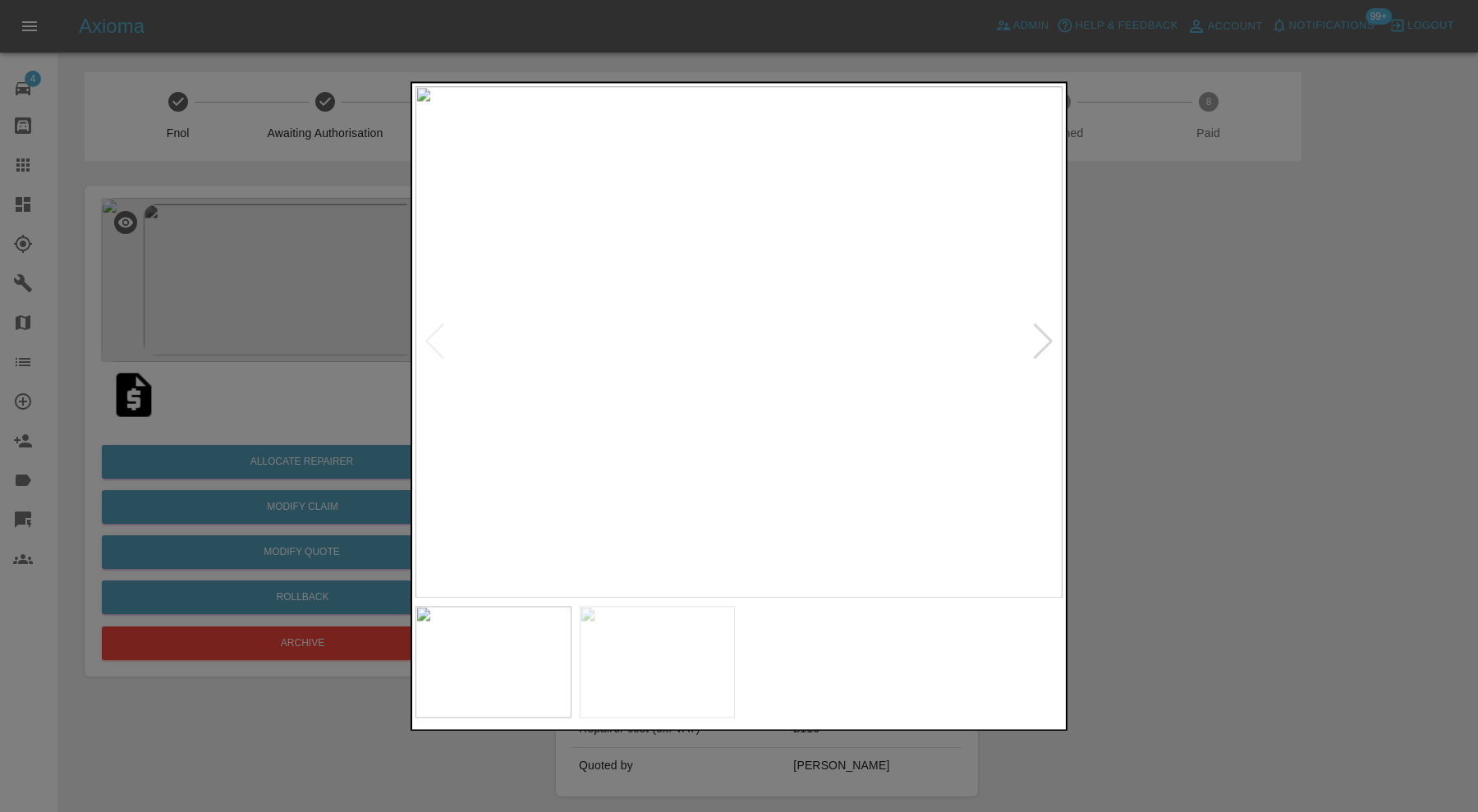
click at [1129, 412] on div at bounding box center [739, 406] width 1478 height 812
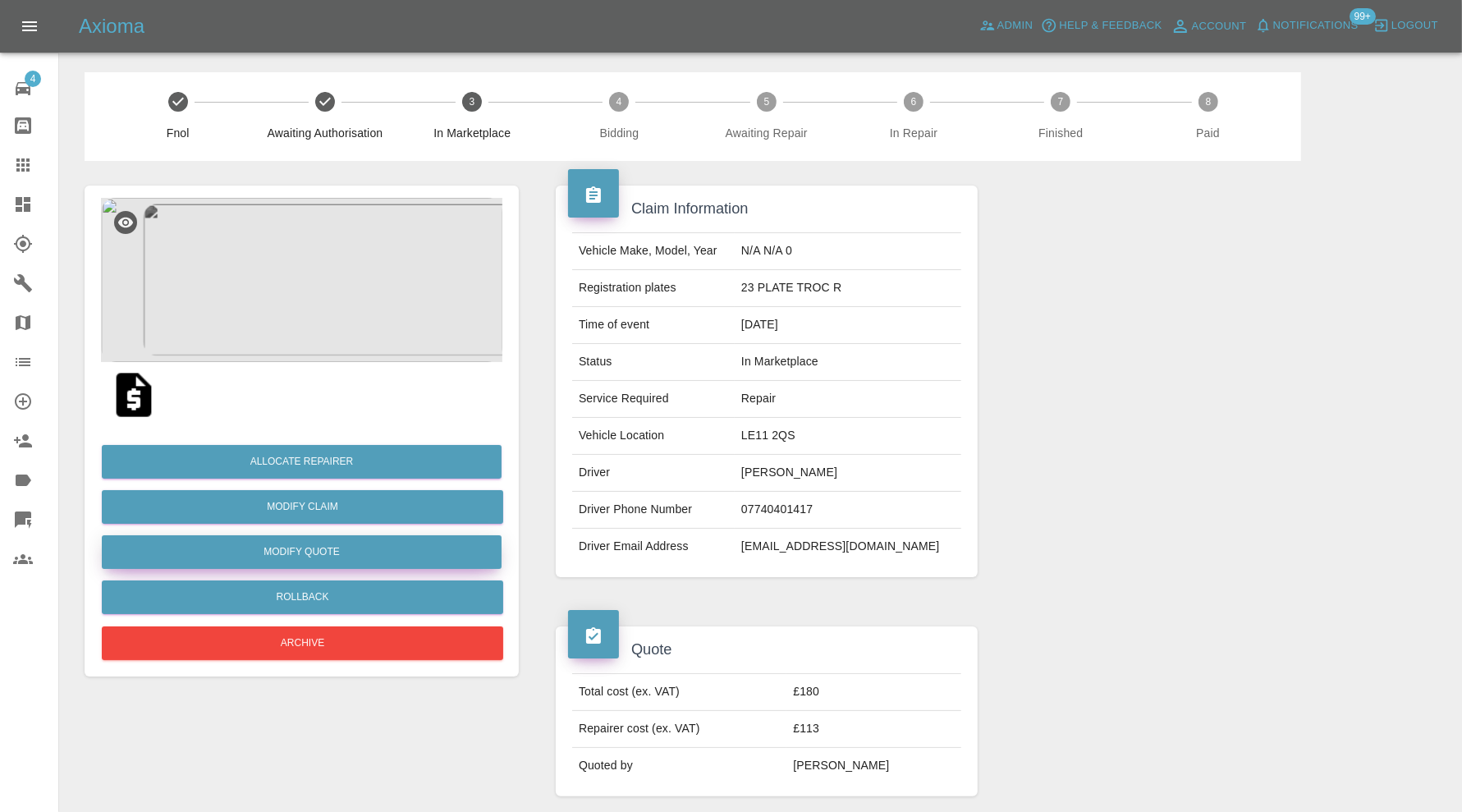
click at [380, 546] on button "Modify Quote" at bounding box center [301, 551] width 400 height 34
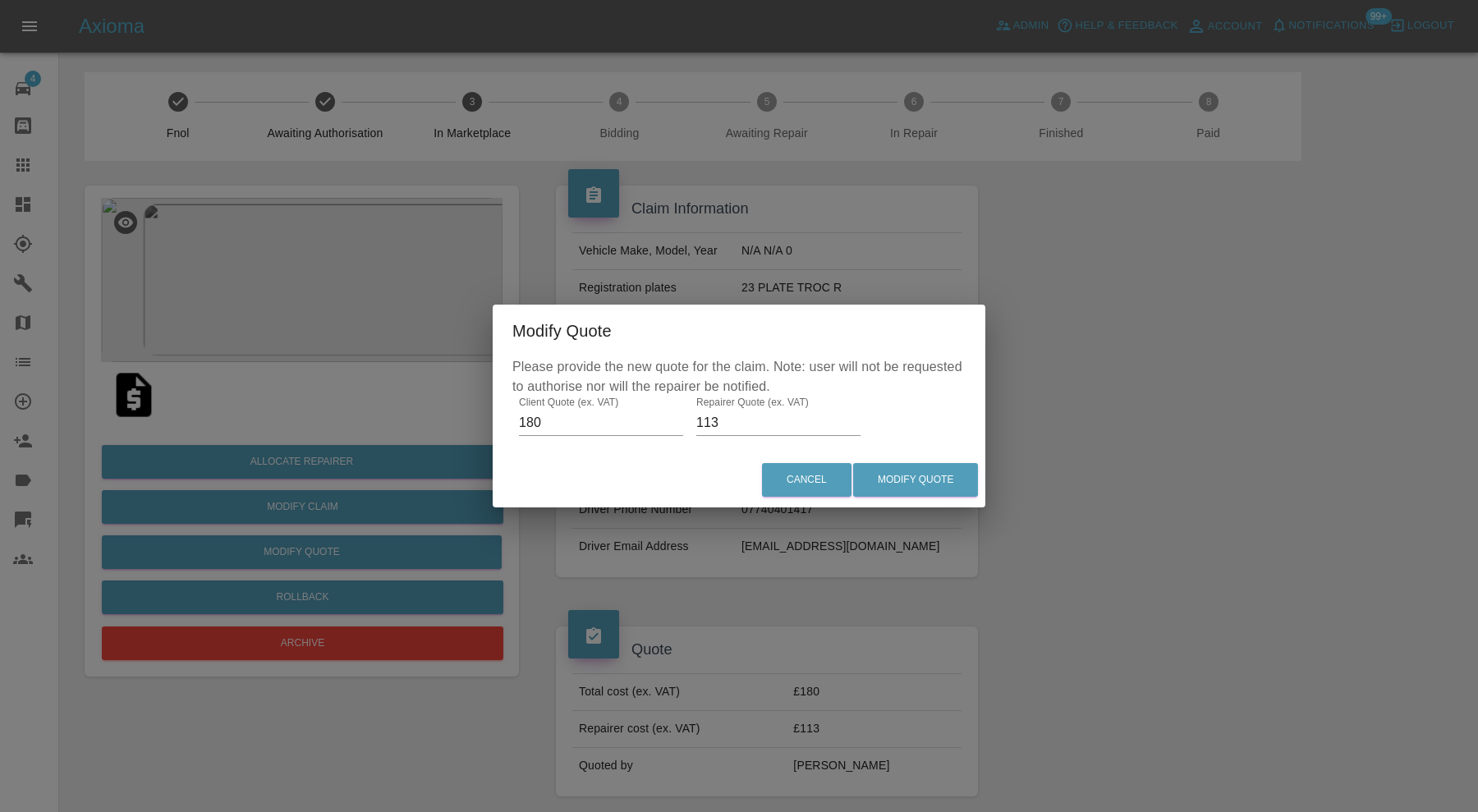
click at [741, 422] on input "113" at bounding box center [779, 423] width 164 height 26
type input "120"
click at [913, 466] on button "Modify Quote" at bounding box center [915, 480] width 125 height 34
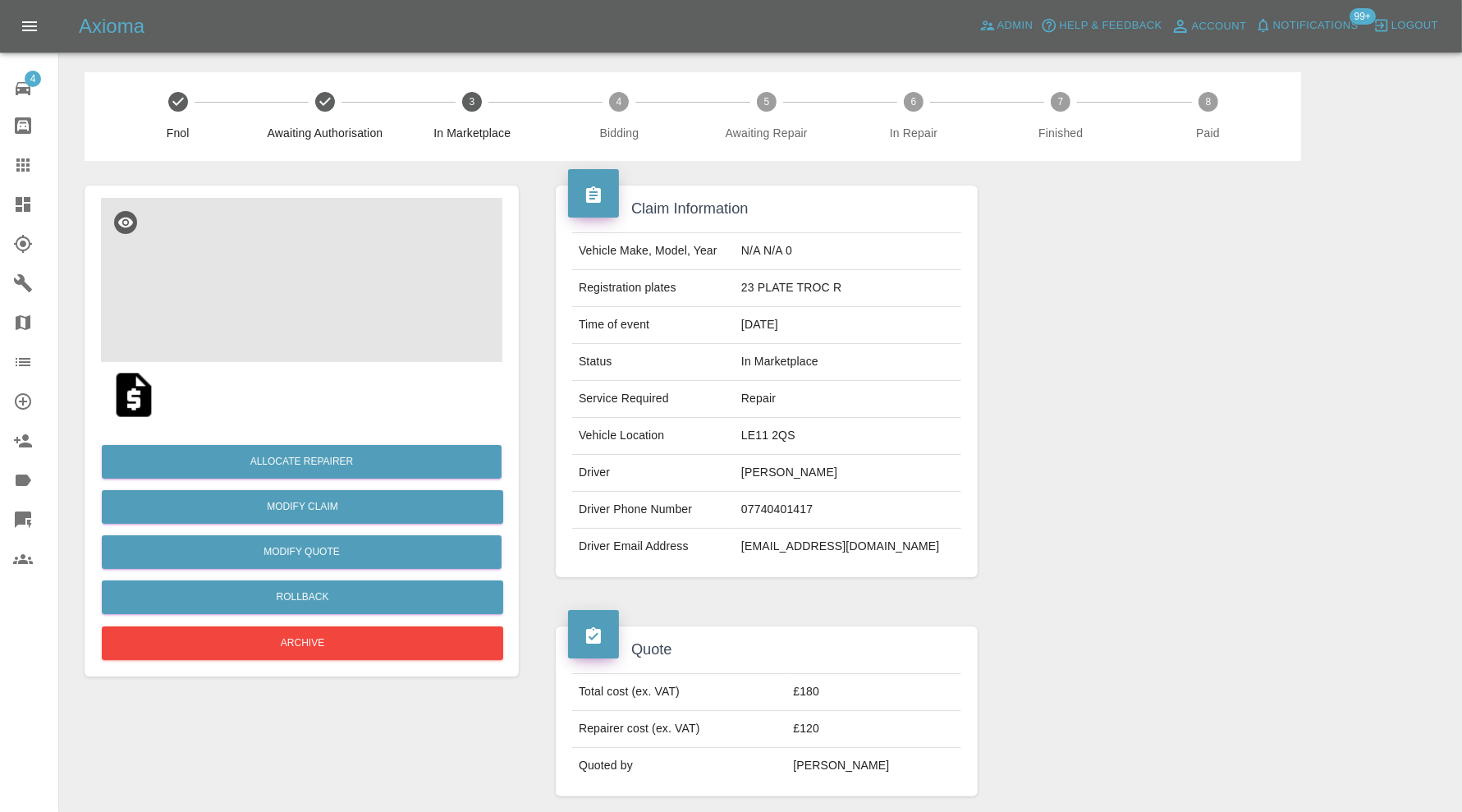
click at [343, 347] on img at bounding box center [301, 280] width 401 height 164
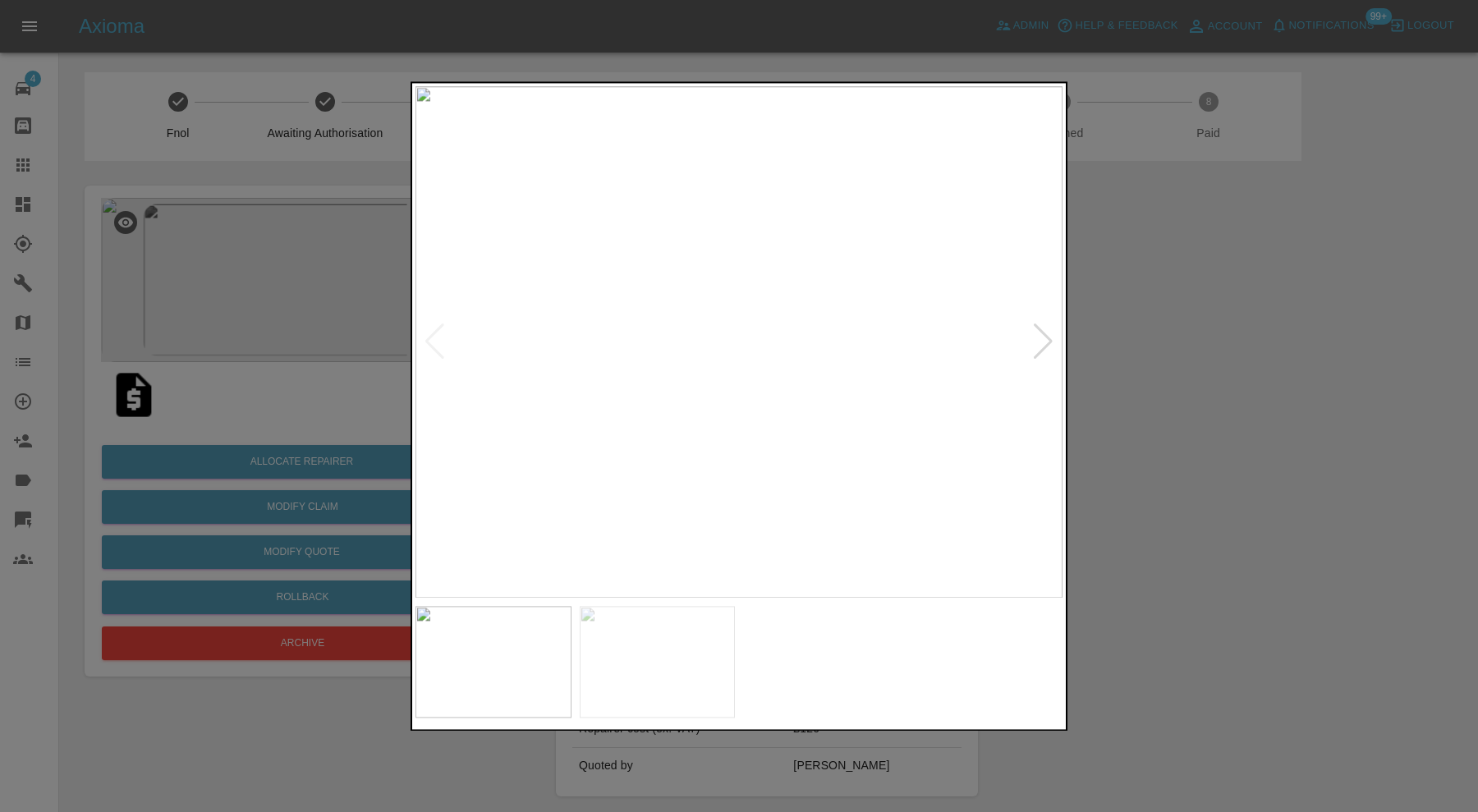
click at [1257, 394] on div at bounding box center [739, 406] width 1478 height 812
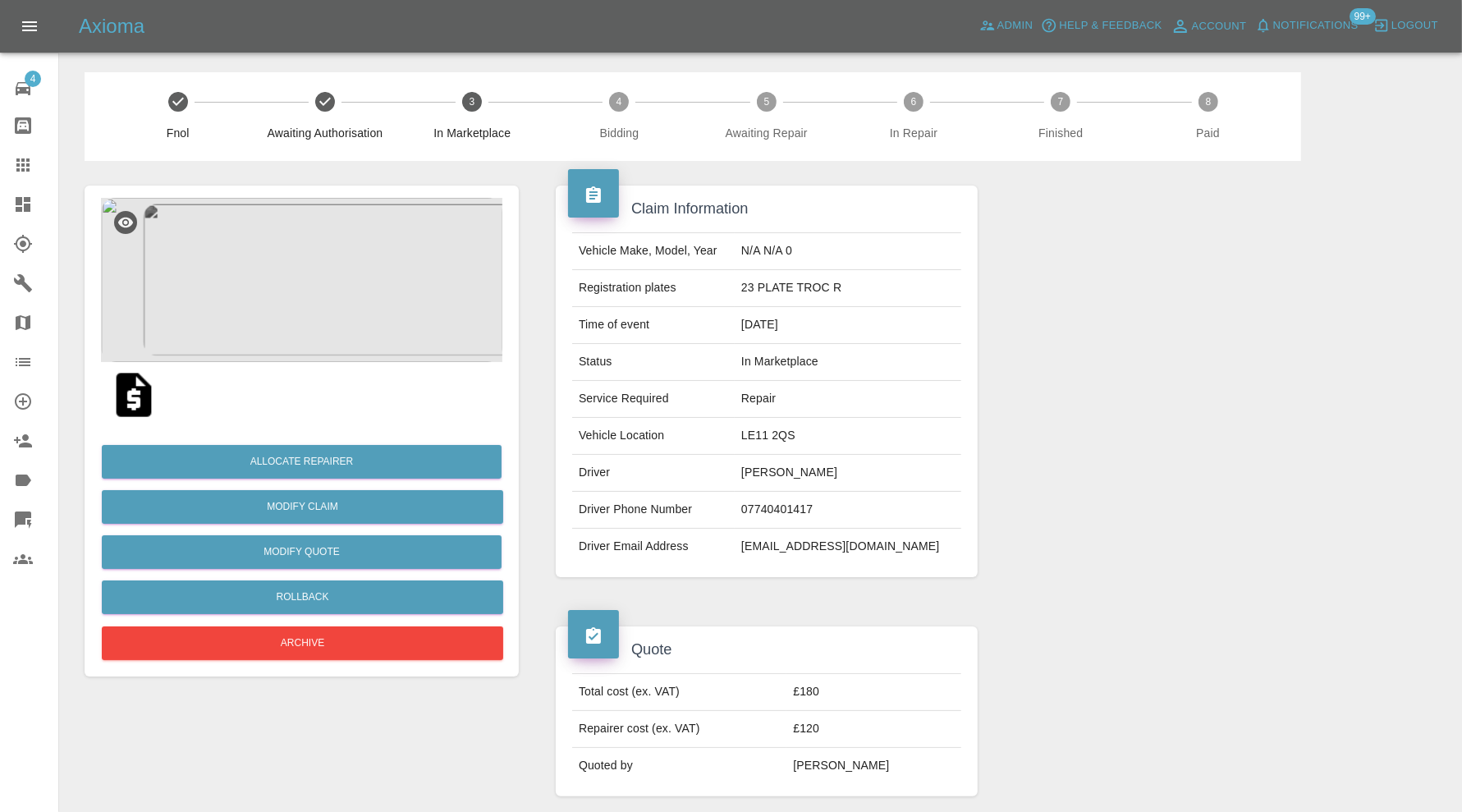
click at [356, 287] on img at bounding box center [301, 280] width 401 height 164
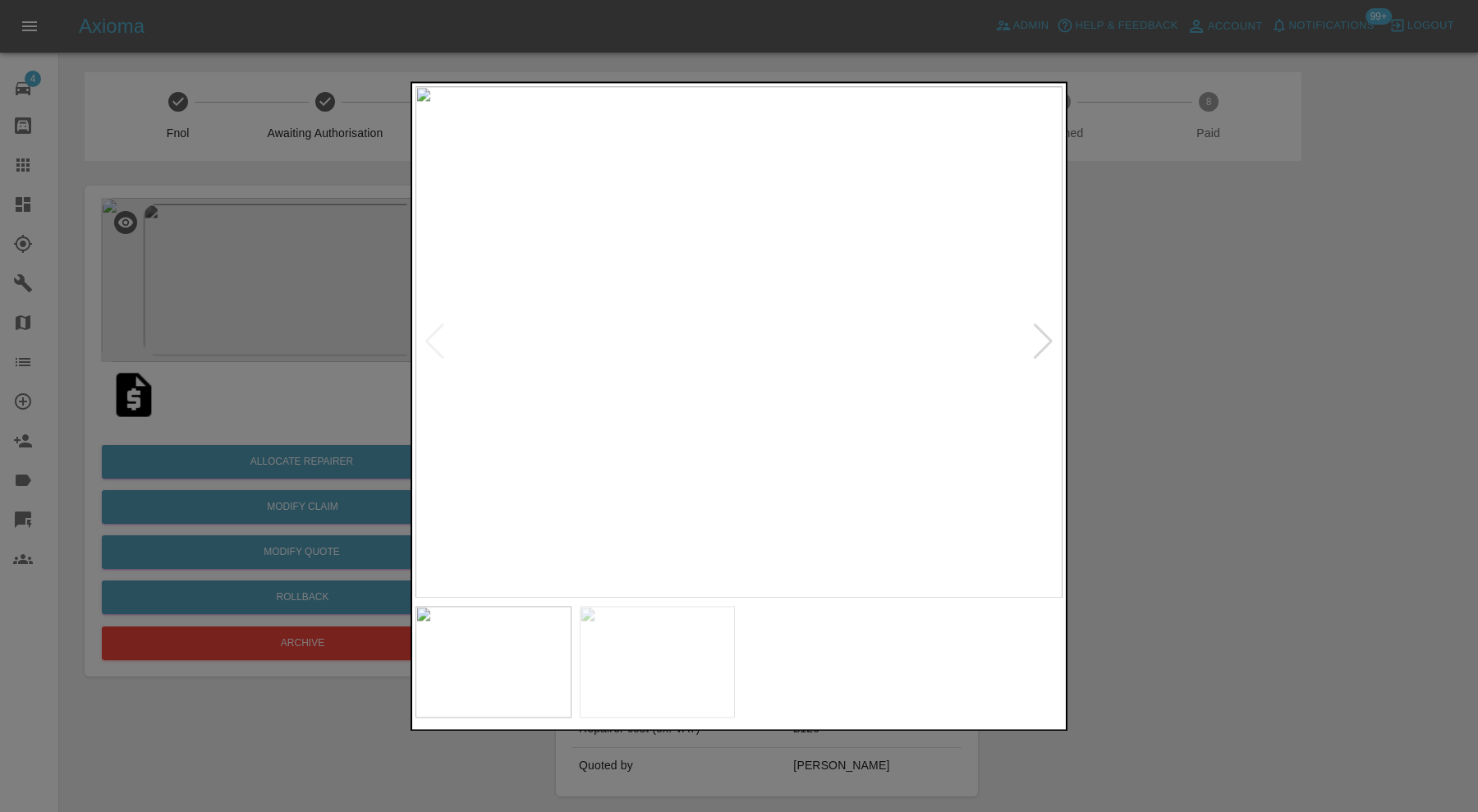
click at [1165, 366] on div at bounding box center [739, 406] width 1478 height 812
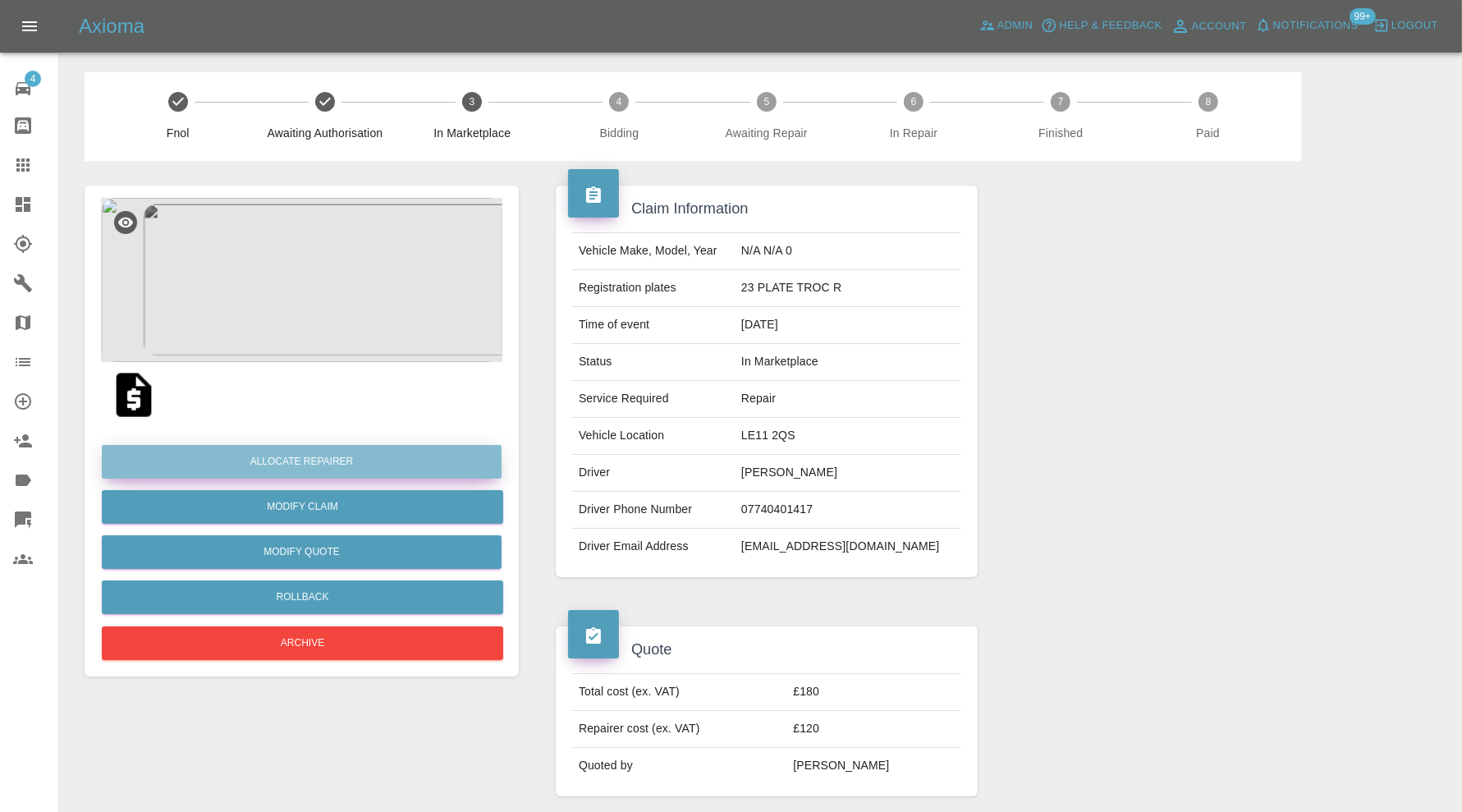
click at [442, 462] on button "Allocate Repairer" at bounding box center [301, 462] width 400 height 34
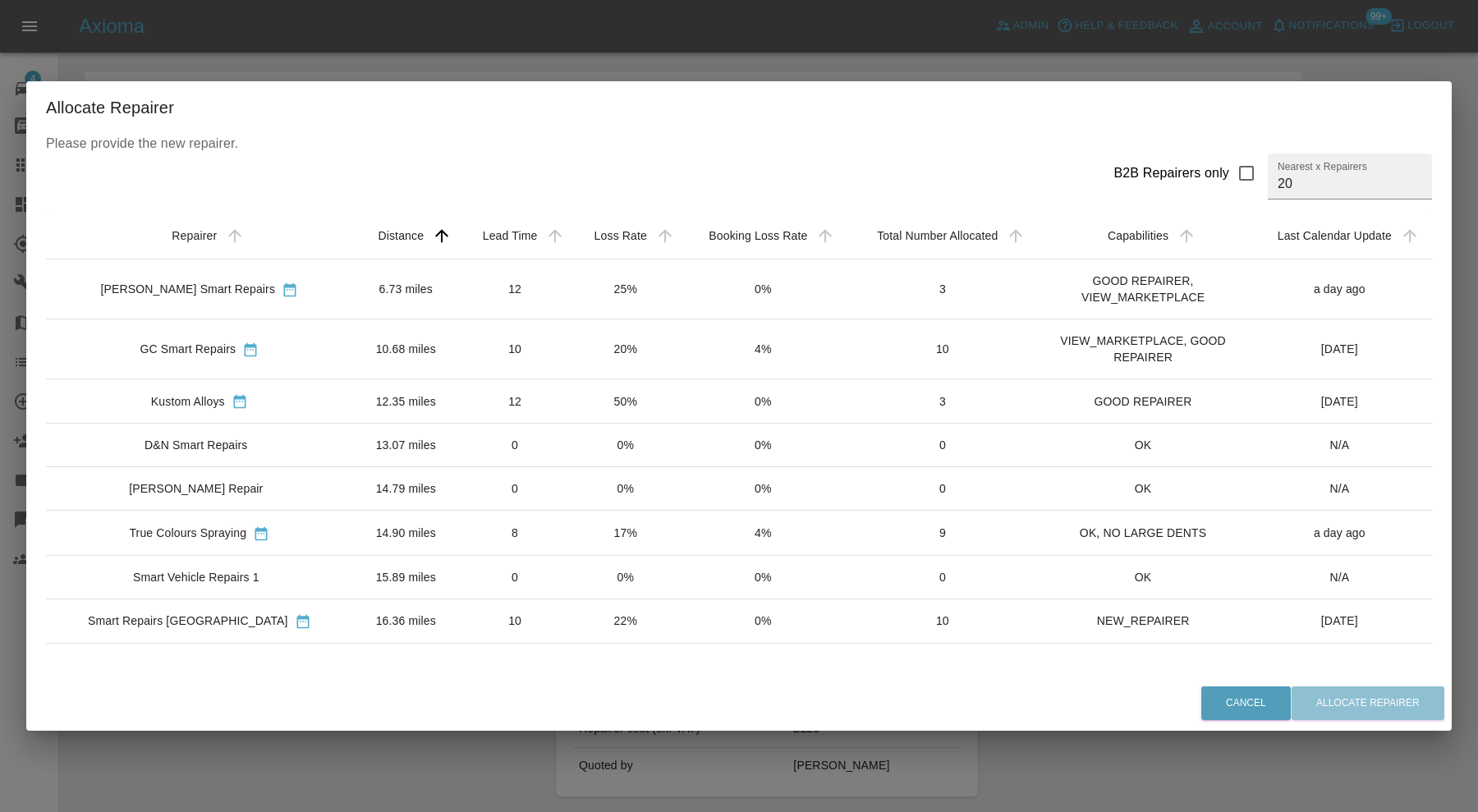
click at [459, 274] on td "12" at bounding box center [515, 288] width 111 height 60
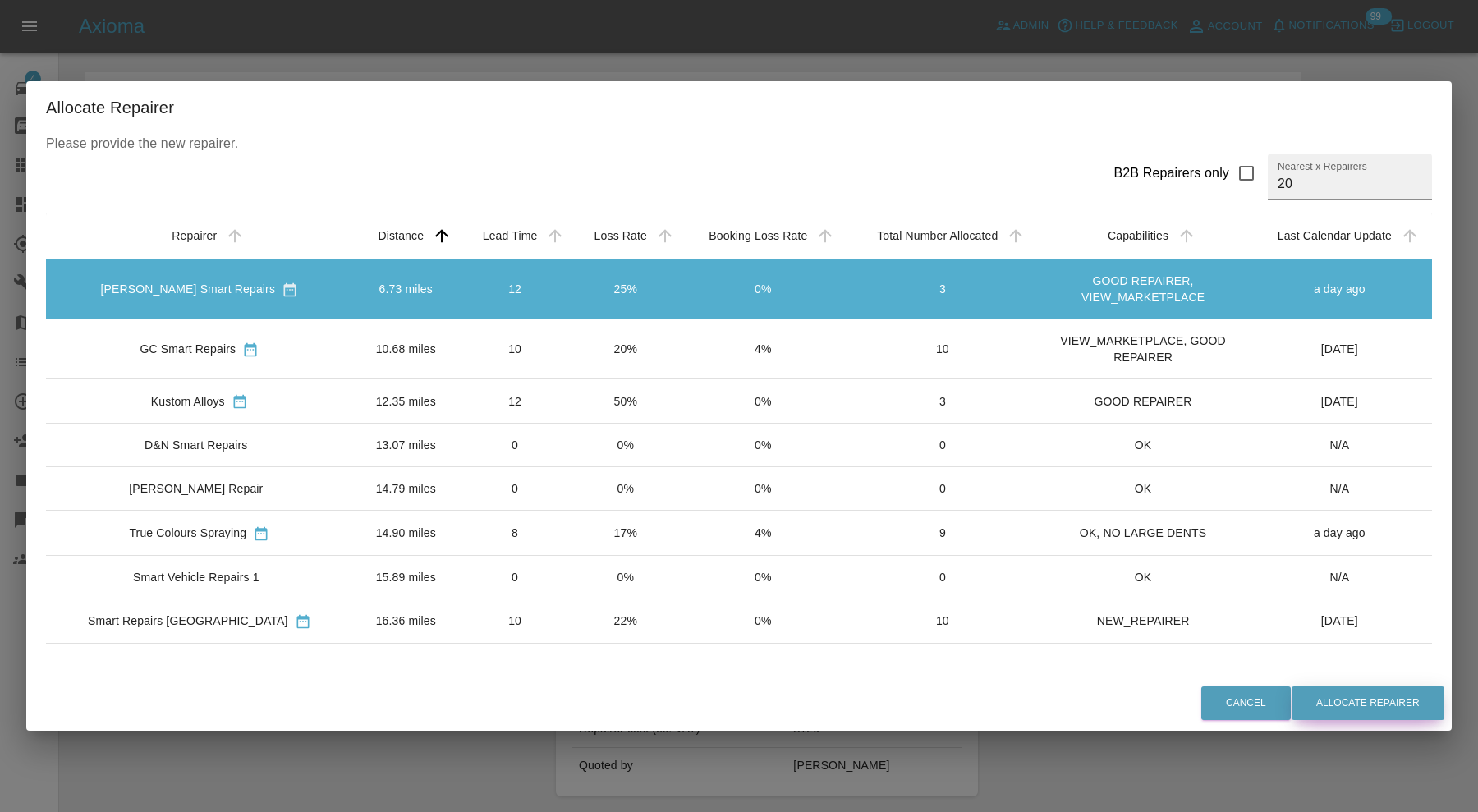
click at [1313, 693] on button "Allocate Repairer" at bounding box center [1367, 702] width 153 height 34
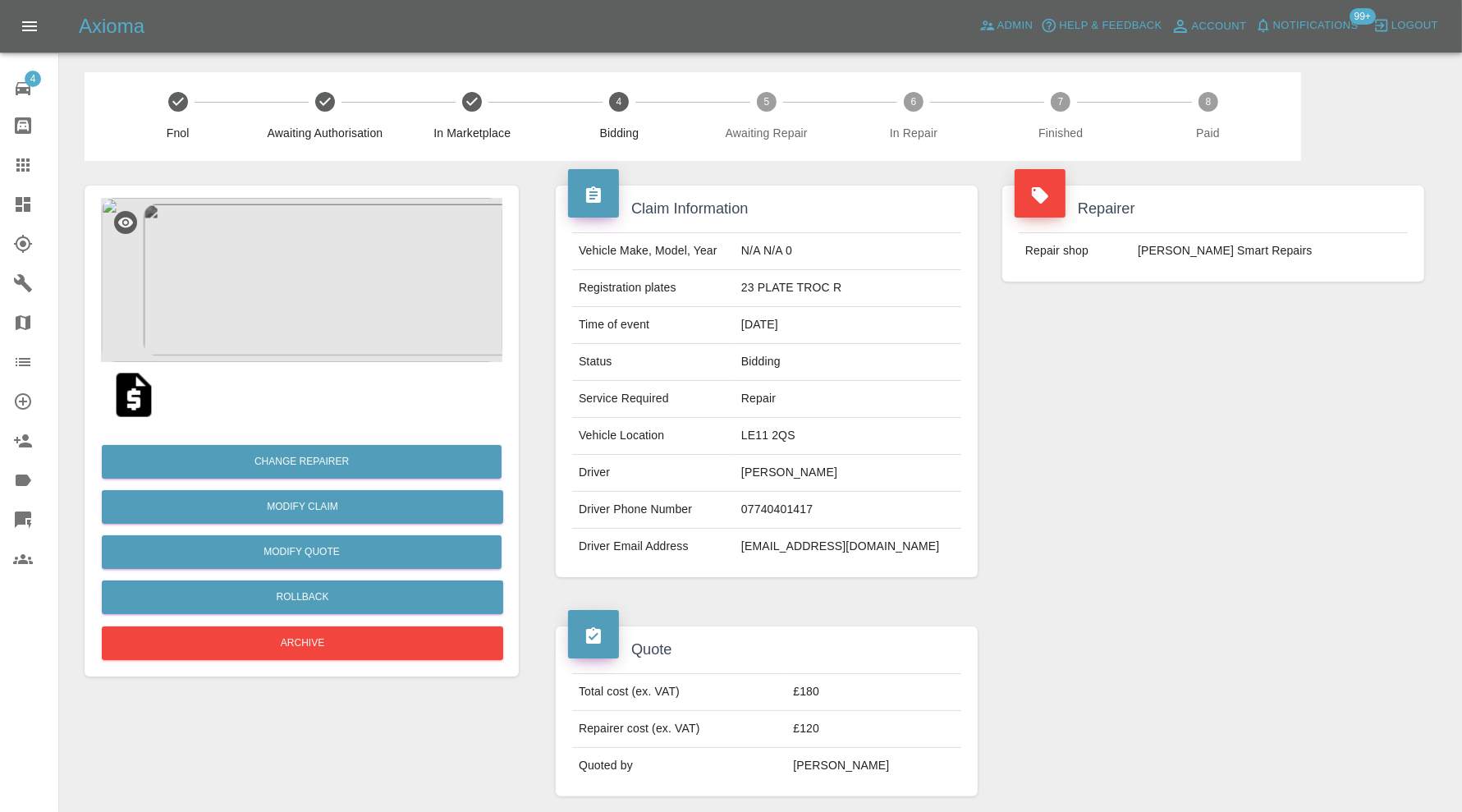
click at [29, 198] on icon at bounding box center [22, 204] width 15 height 15
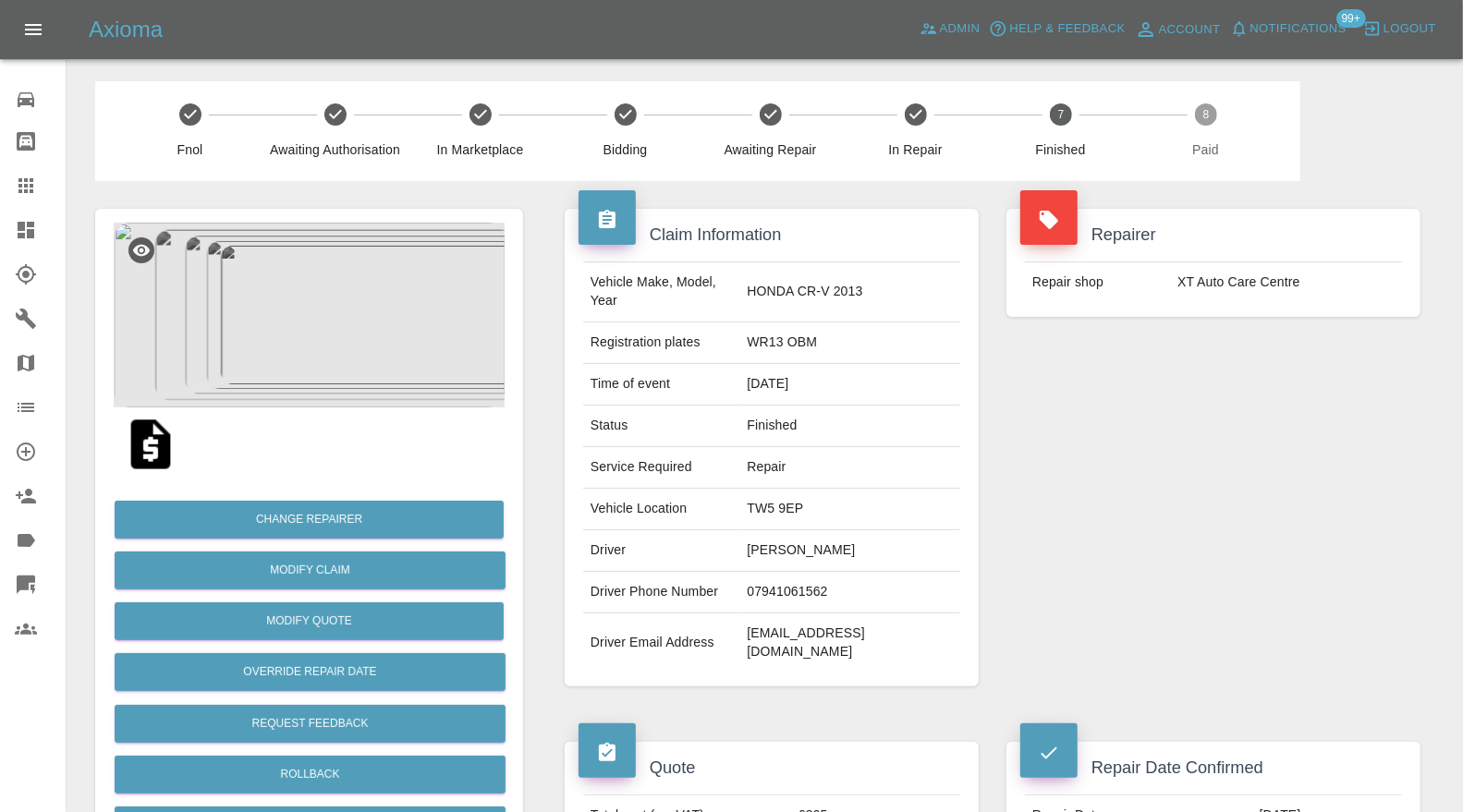
click at [887, 615] on td "kchater1@gmail.com" at bounding box center [849, 643] width 221 height 59
copy div "kchater1@gmail.com"
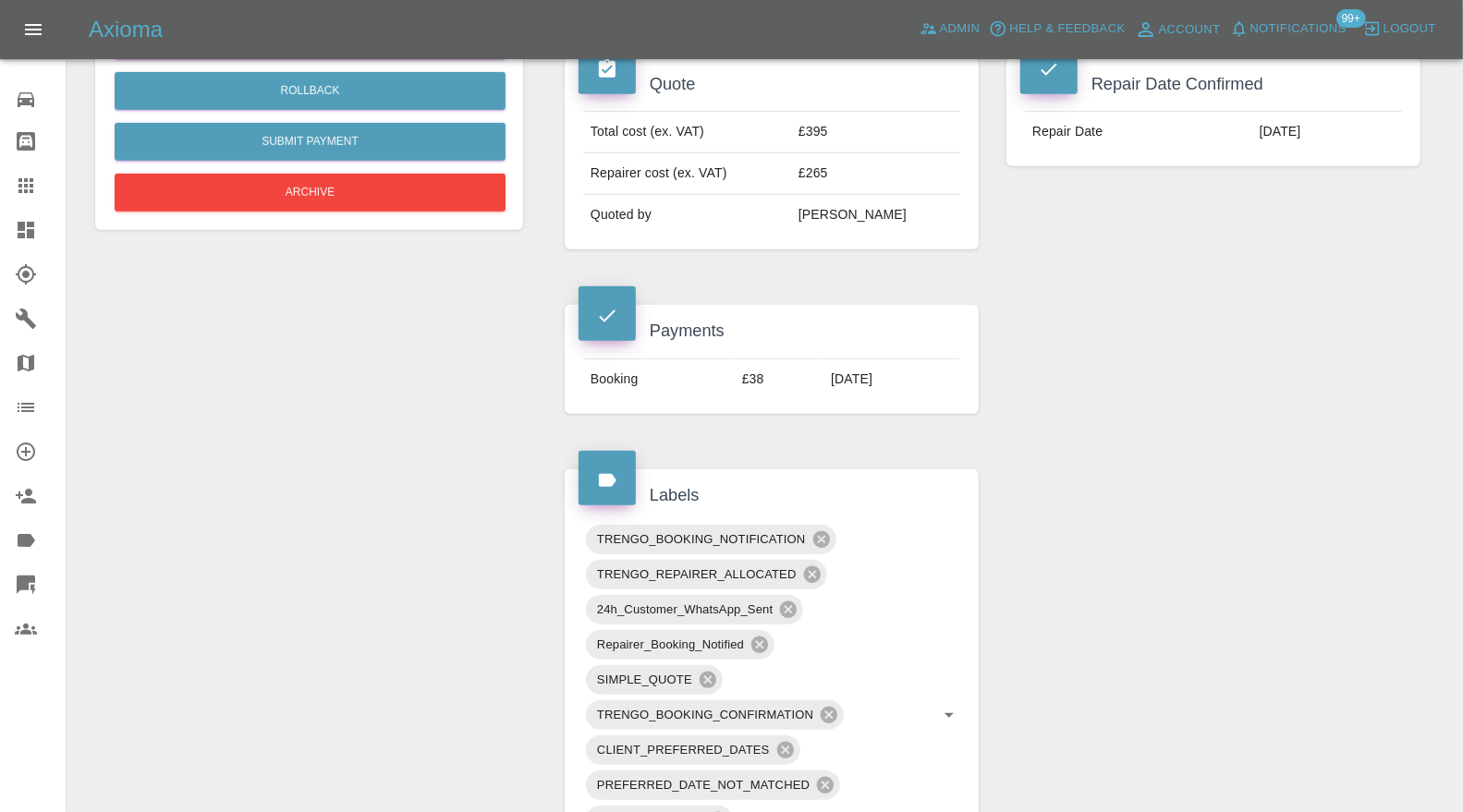
scroll to position [1095, 0]
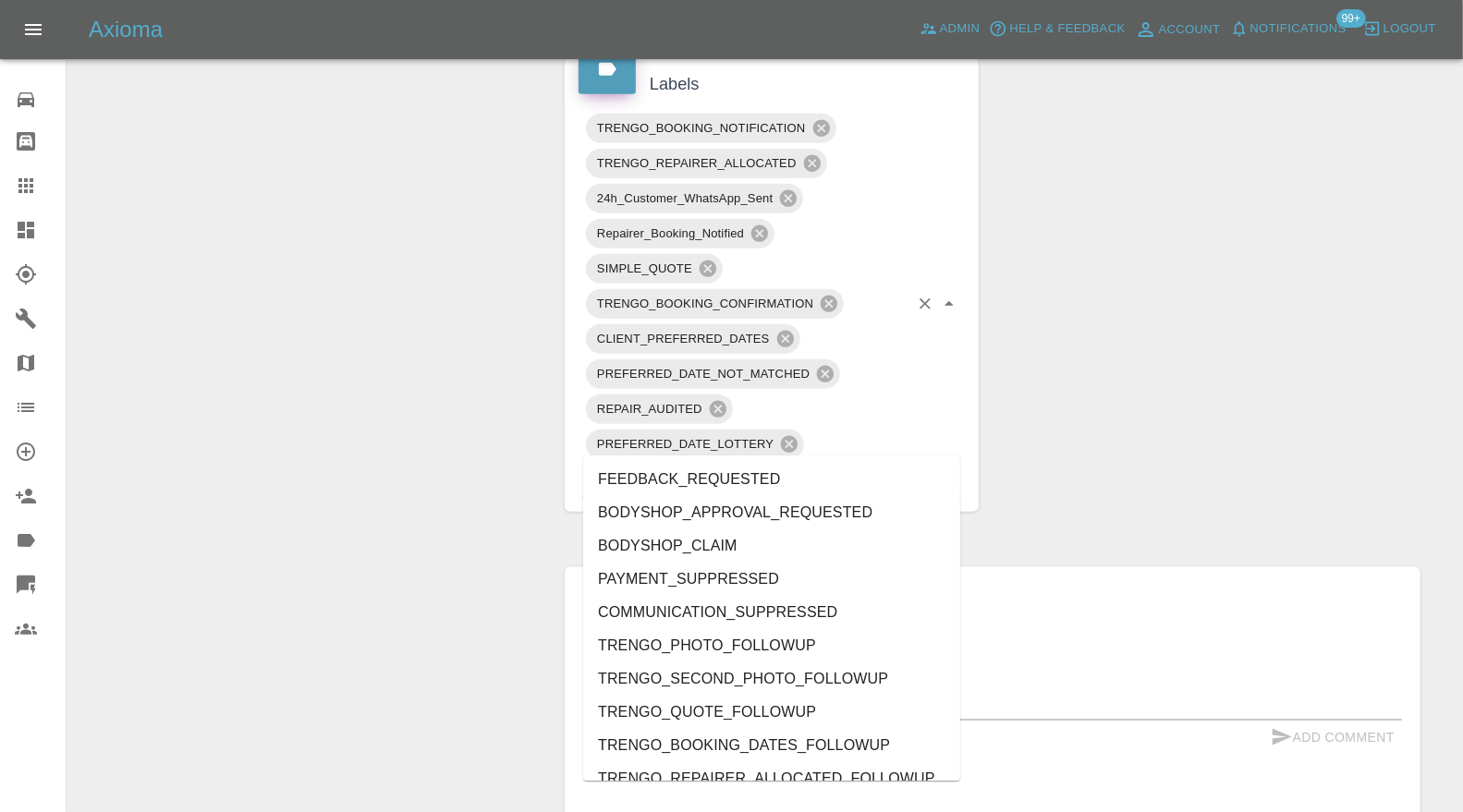
click at [883, 465] on input "text" at bounding box center [810, 479] width 196 height 28
type input "do"
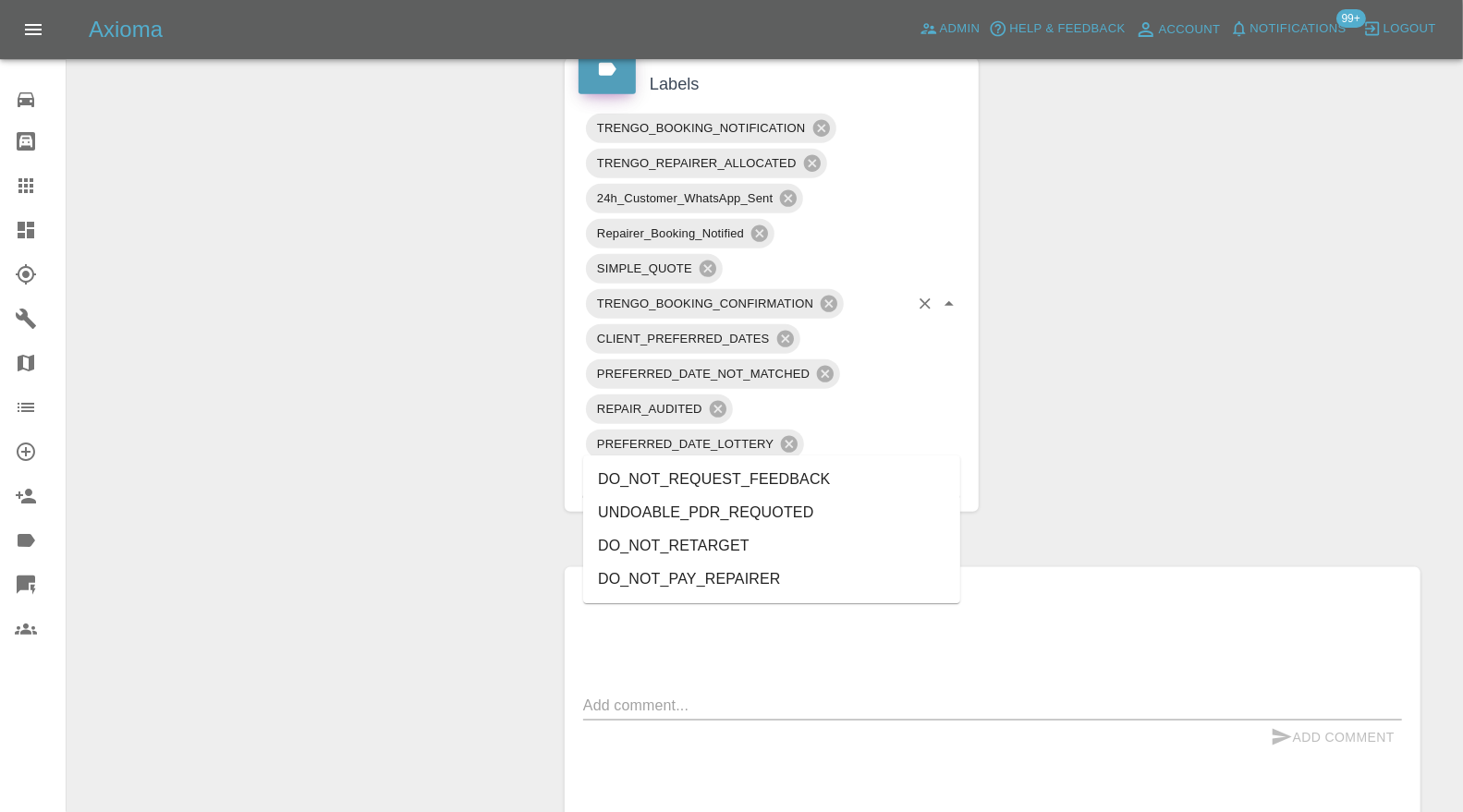
click at [772, 476] on li "DO_NOT_REQUEST_FEEDBACK" at bounding box center [771, 480] width 377 height 33
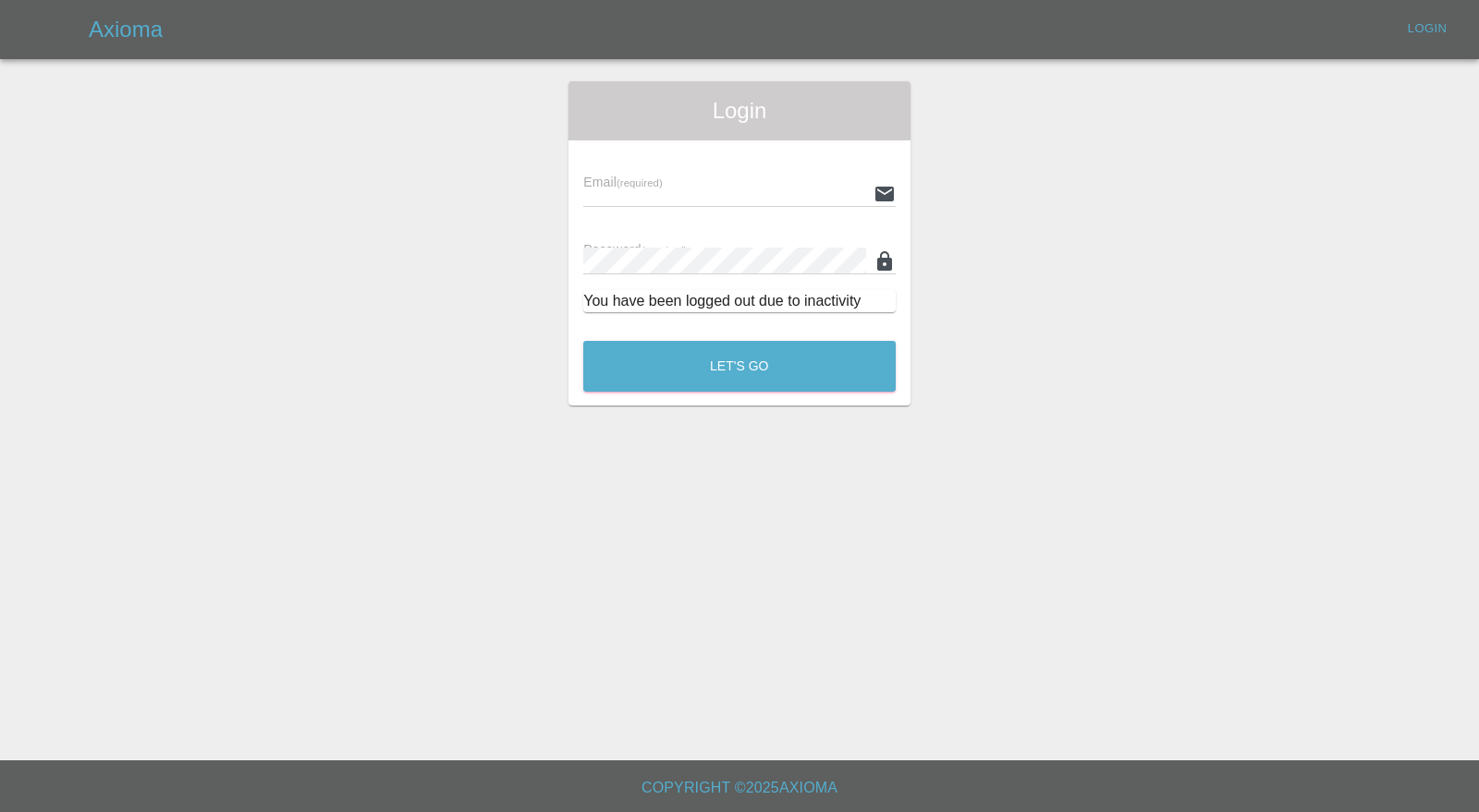
type input "carl.ainsworth@axioma.co.uk"
click at [808, 409] on main "Login Email (required) carl.ainsworth@axioma.co.uk Password (required) You have…" at bounding box center [740, 380] width 1479 height 761
click at [807, 398] on div "Login Email (required) carl.ainsworth@axioma.co.uk Password (required) You have…" at bounding box center [740, 244] width 342 height 324
click at [809, 389] on button "Let's Go" at bounding box center [740, 366] width 313 height 51
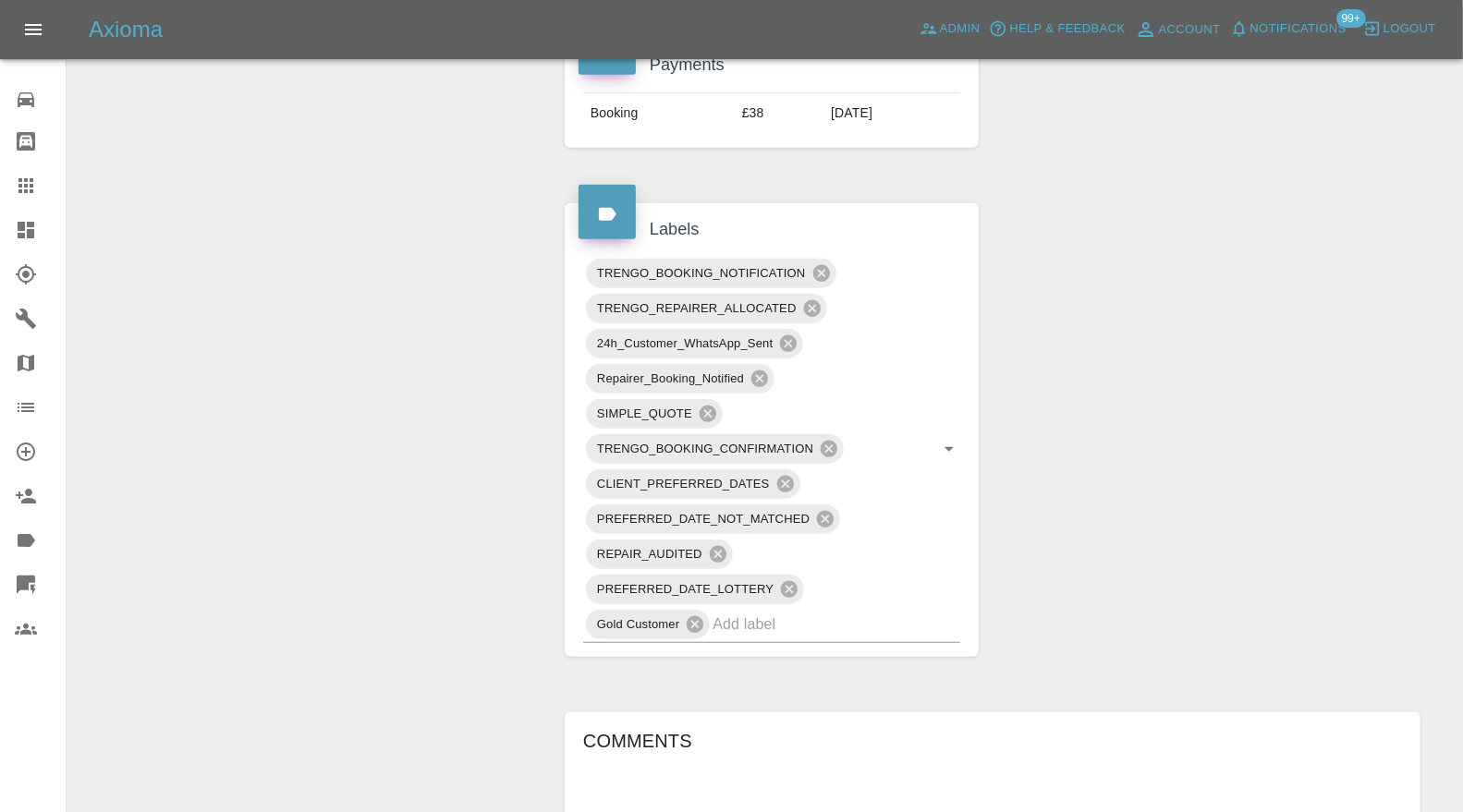
scroll to position [959, 0]
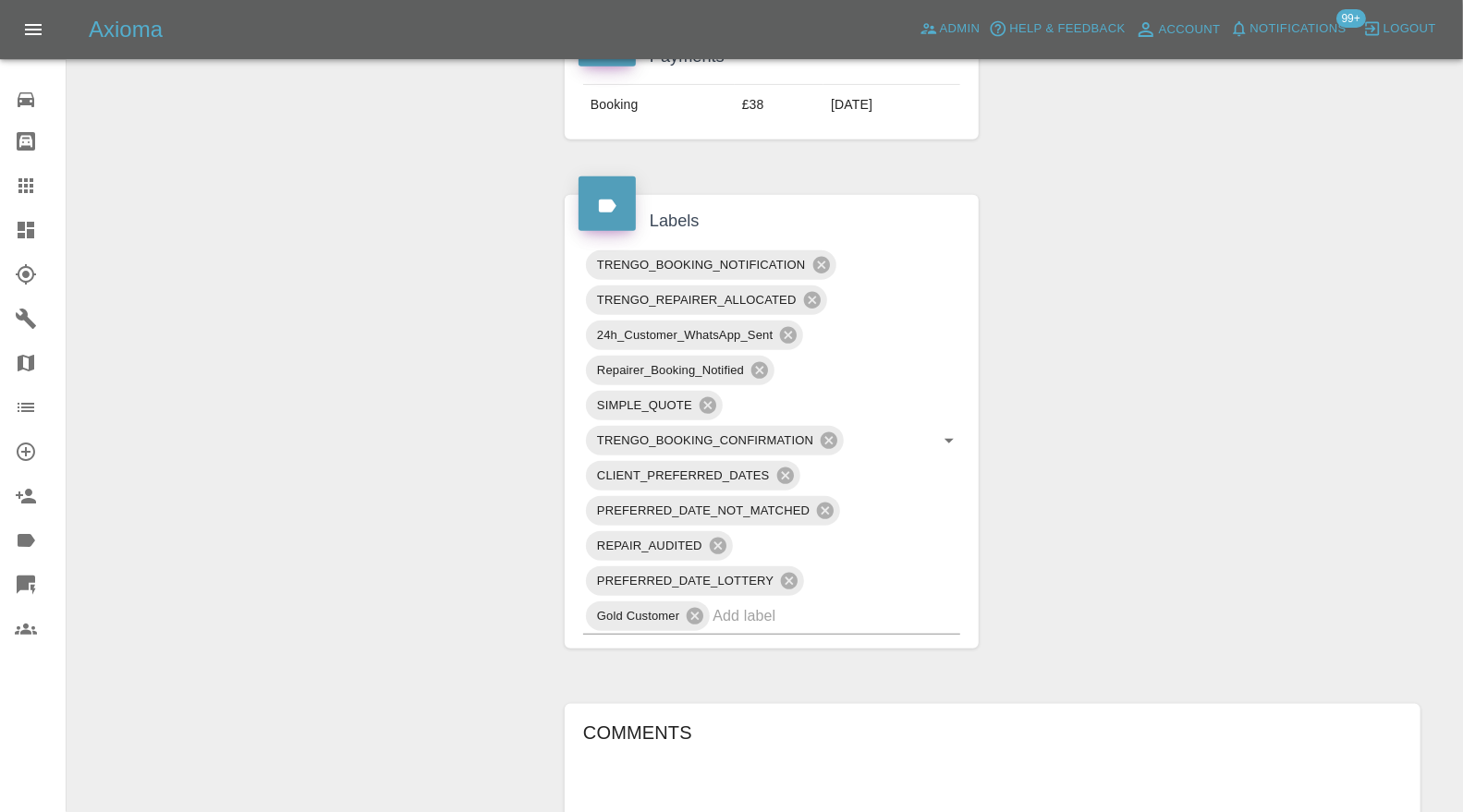
click at [814, 601] on input "text" at bounding box center [810, 615] width 196 height 28
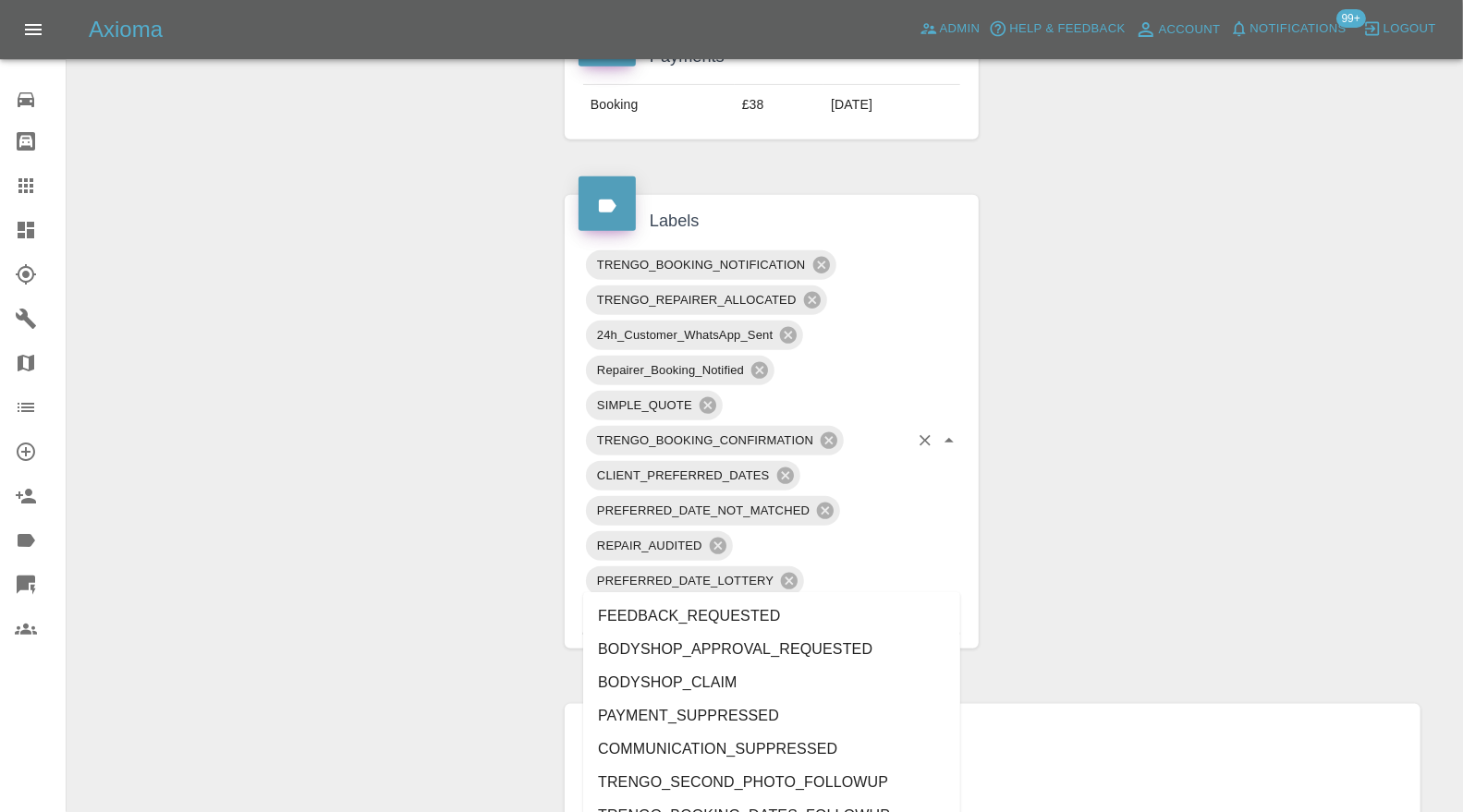
type input "do"
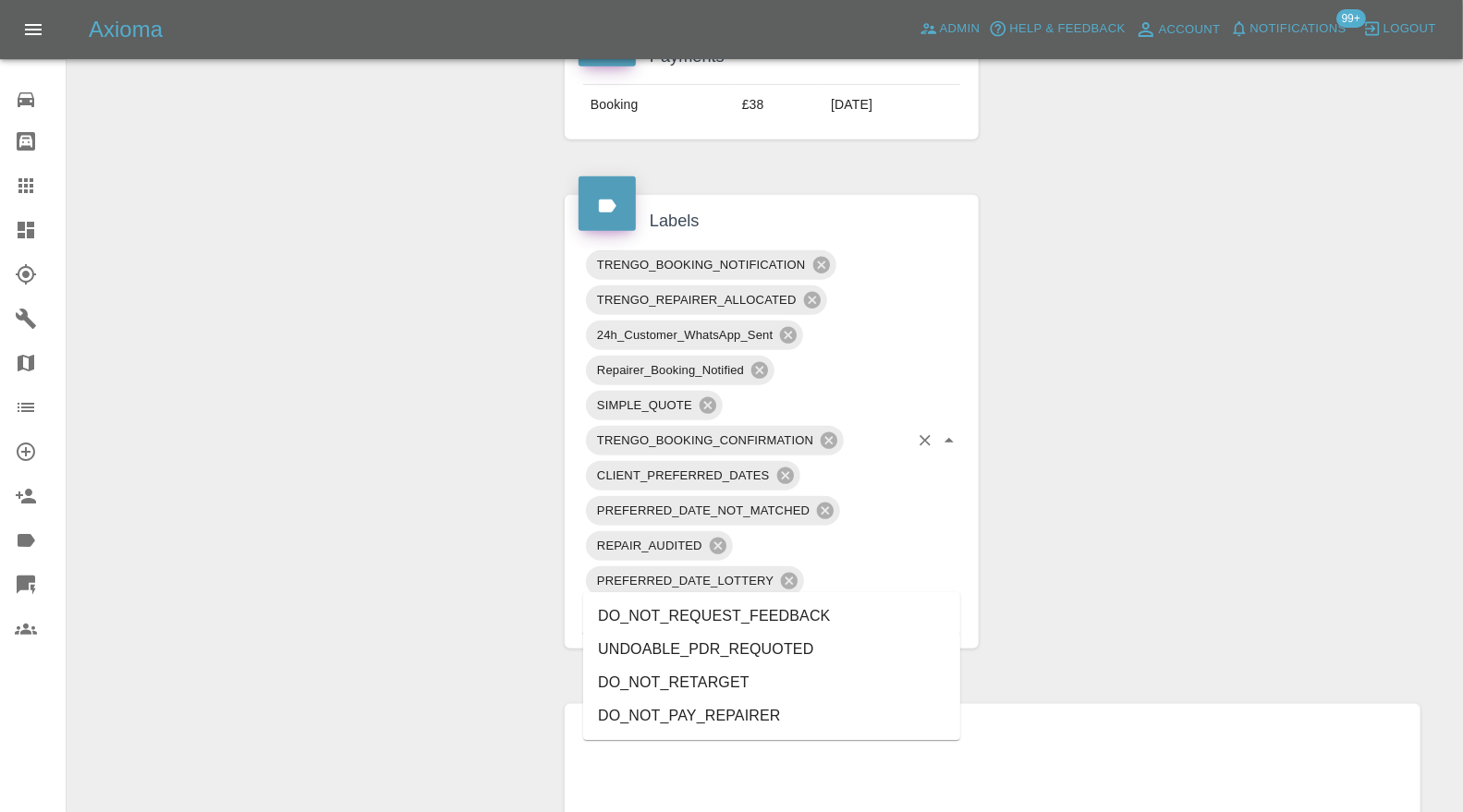
click at [780, 614] on li "DO_NOT_REQUEST_FEEDBACK" at bounding box center [771, 616] width 377 height 33
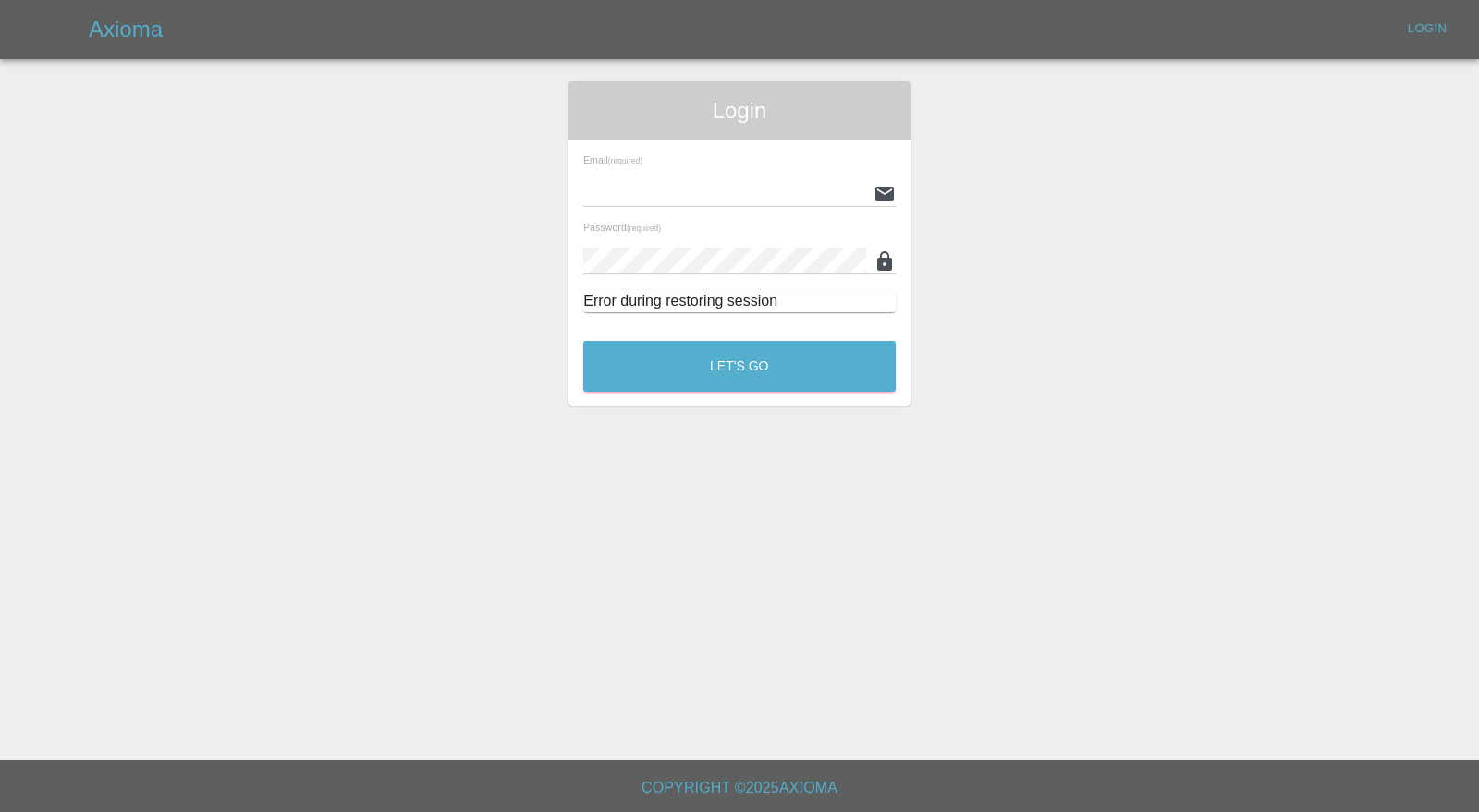
type input "[PERSON_NAME][EMAIL_ADDRESS][PERSON_NAME][DOMAIN_NAME]"
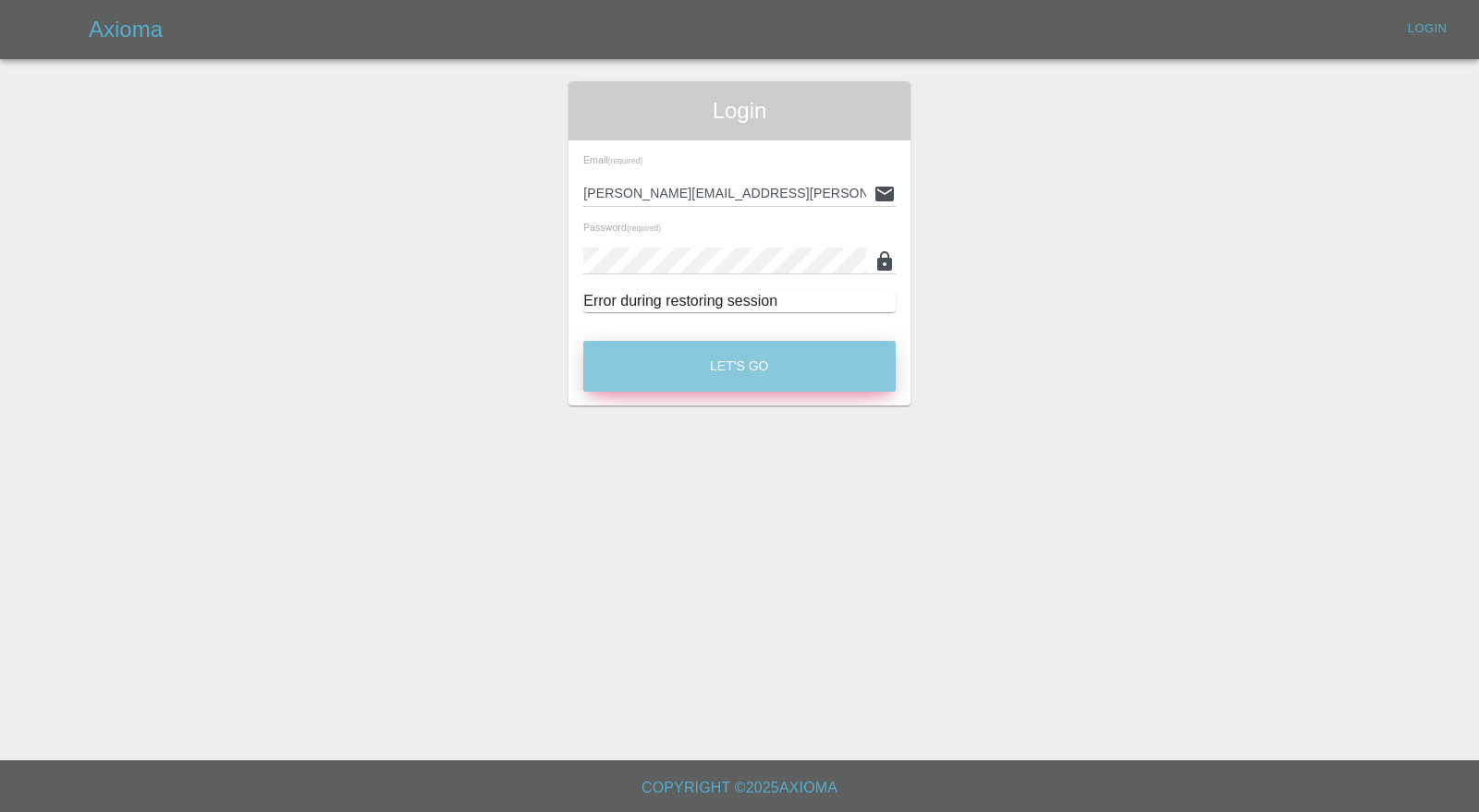
click at [694, 347] on button "Let's Go" at bounding box center [740, 366] width 313 height 51
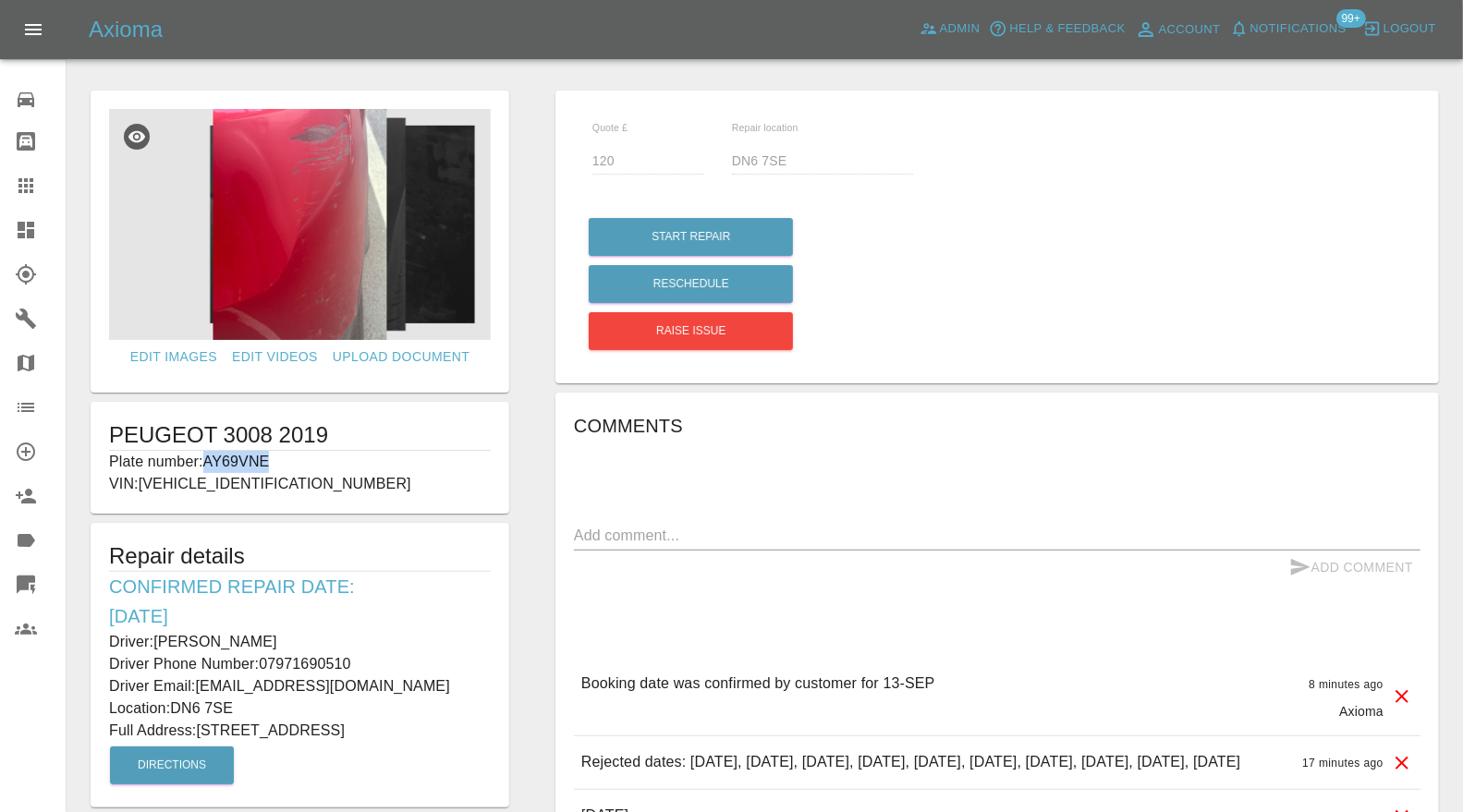
drag, startPoint x: 320, startPoint y: 458, endPoint x: 205, endPoint y: 464, distance: 115.2
click at [205, 464] on p "Plate number: AY69VNE" at bounding box center [299, 461] width 382 height 22
copy p "AY69VNE"
click at [21, 183] on icon at bounding box center [25, 186] width 15 height 15
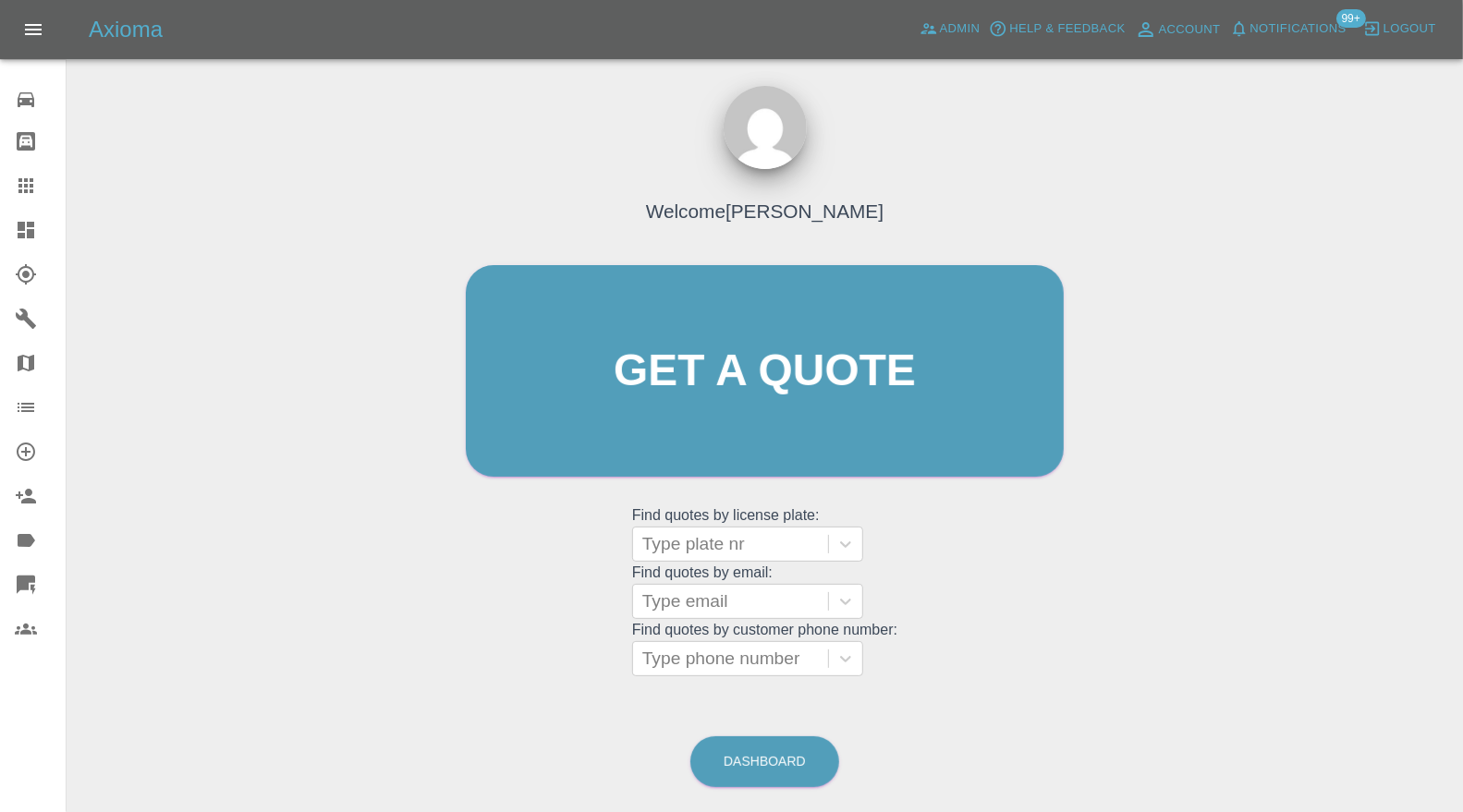
click at [669, 539] on div at bounding box center [731, 544] width 177 height 26
paste input "AY69VNE"
type input "AY69VNE"
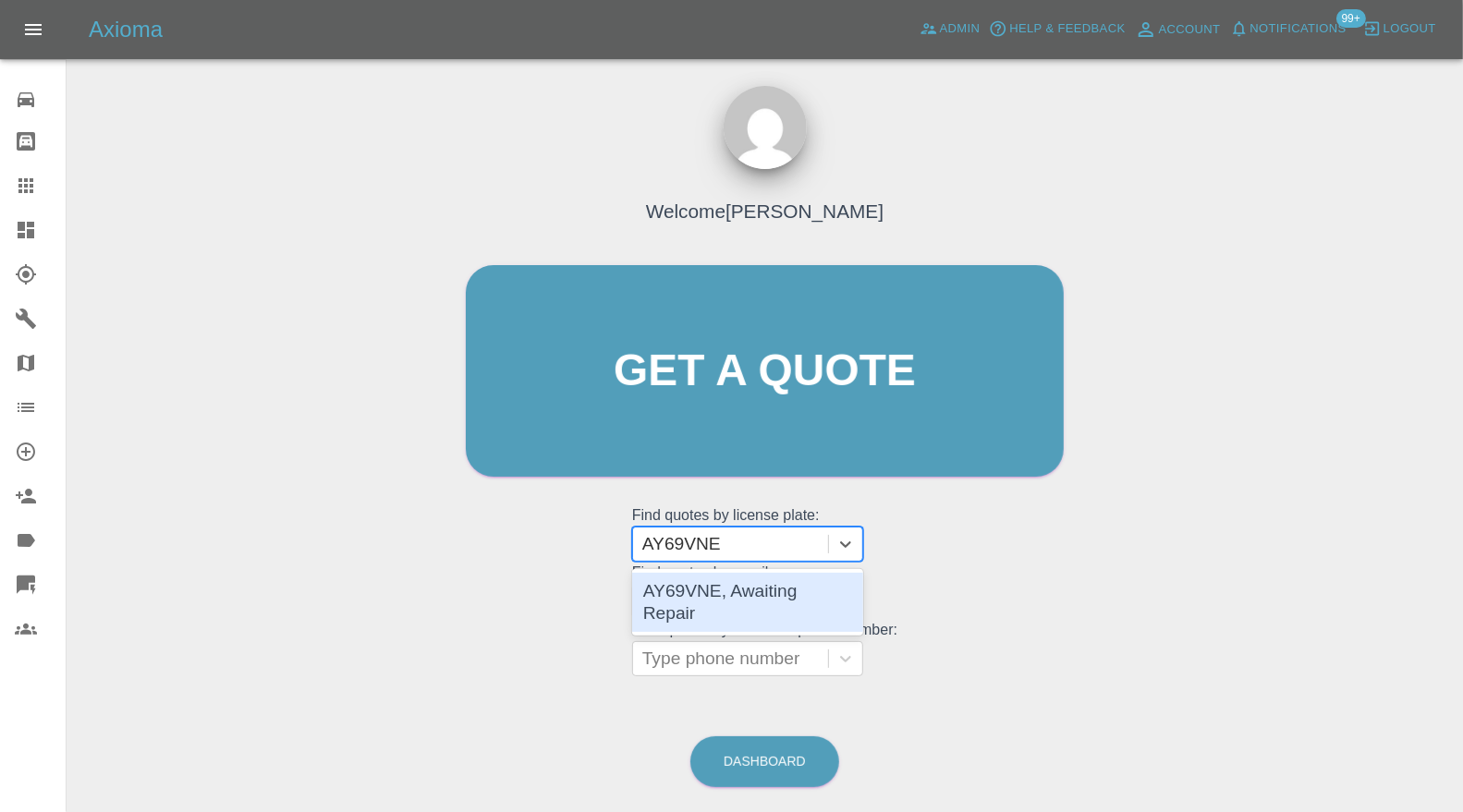
click at [699, 580] on div "AY69VNE, Awaiting Repair" at bounding box center [748, 602] width 231 height 59
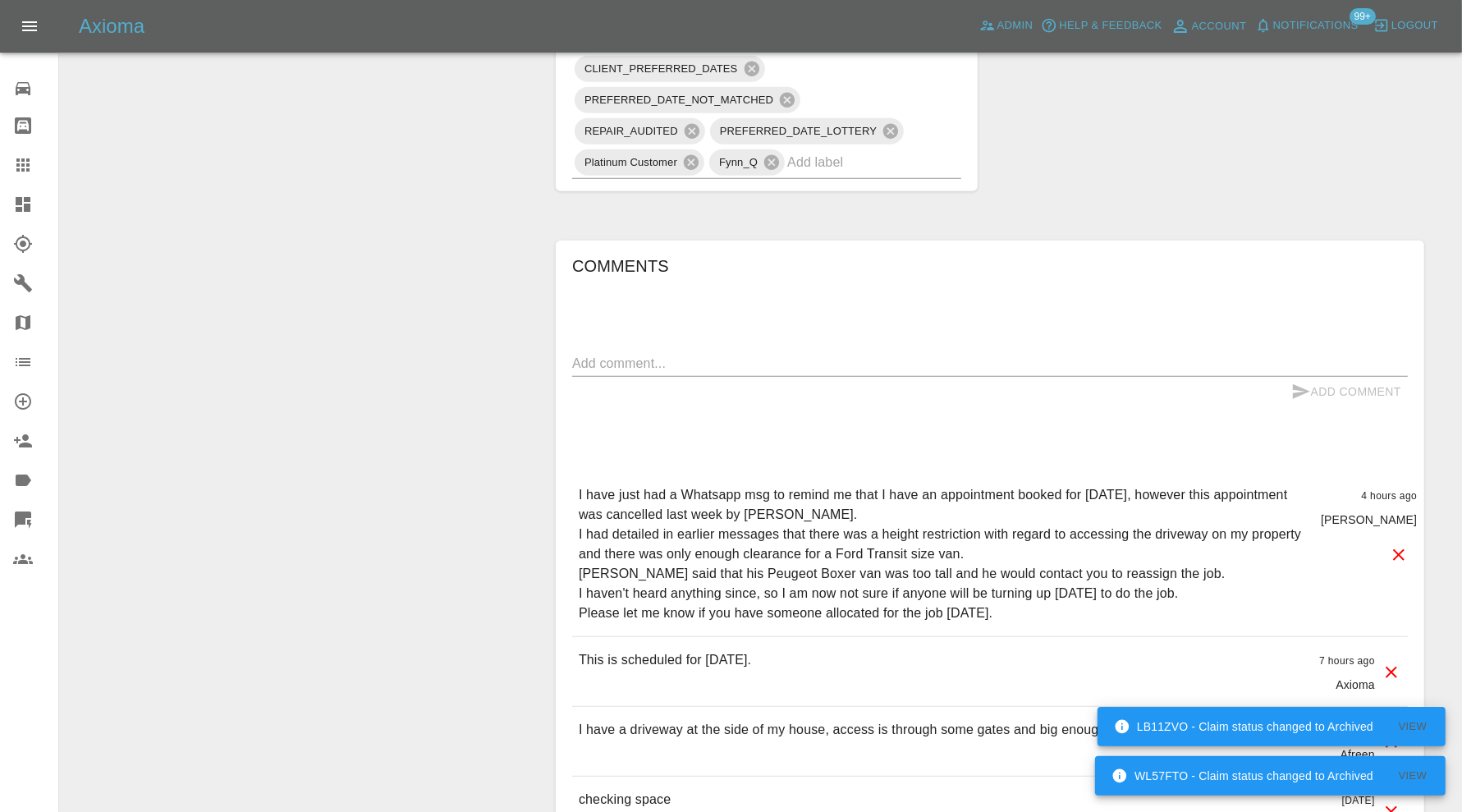
scroll to position [821, 0]
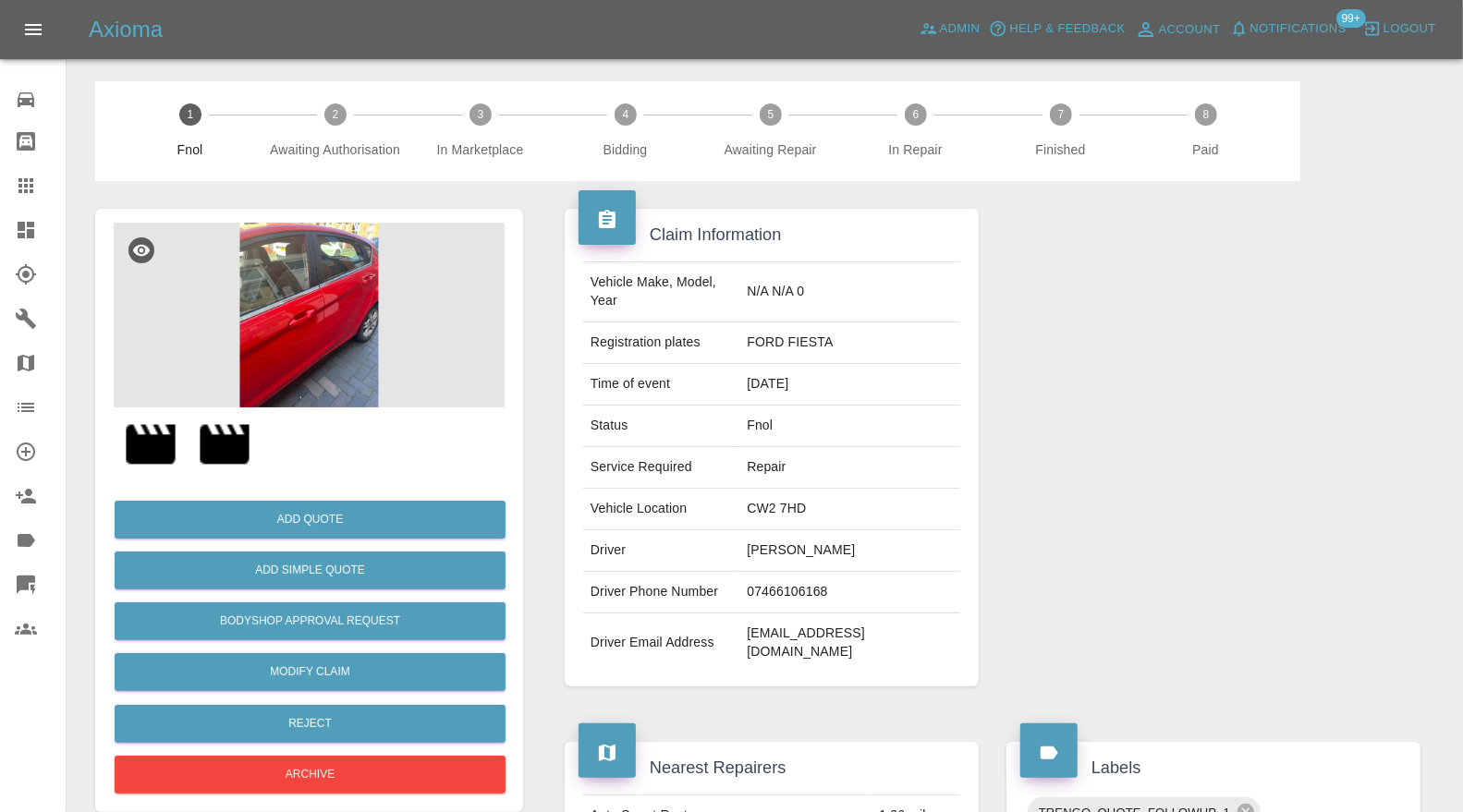
click at [328, 329] on img at bounding box center [309, 315] width 391 height 185
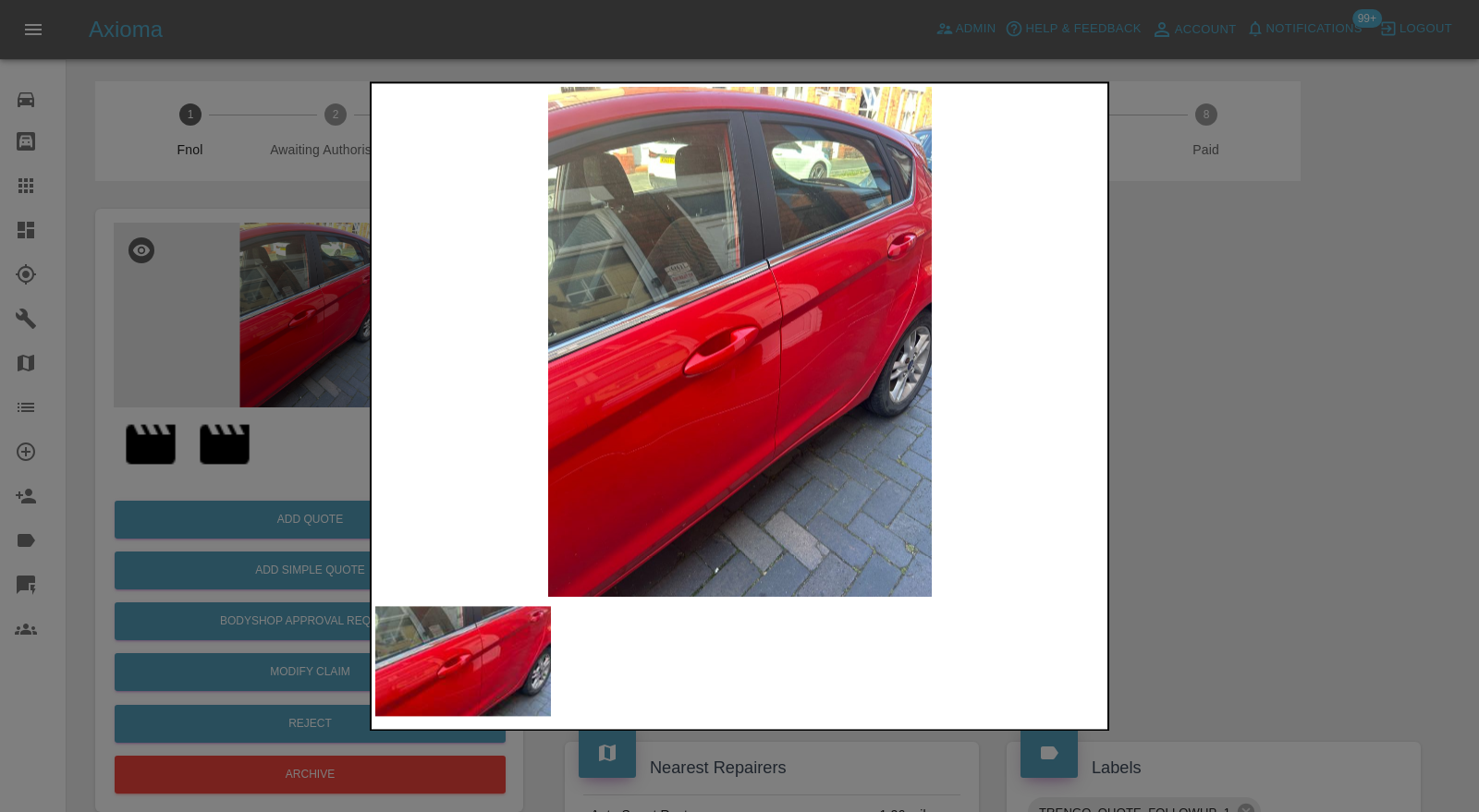
click at [1186, 344] on div at bounding box center [740, 406] width 1479 height 812
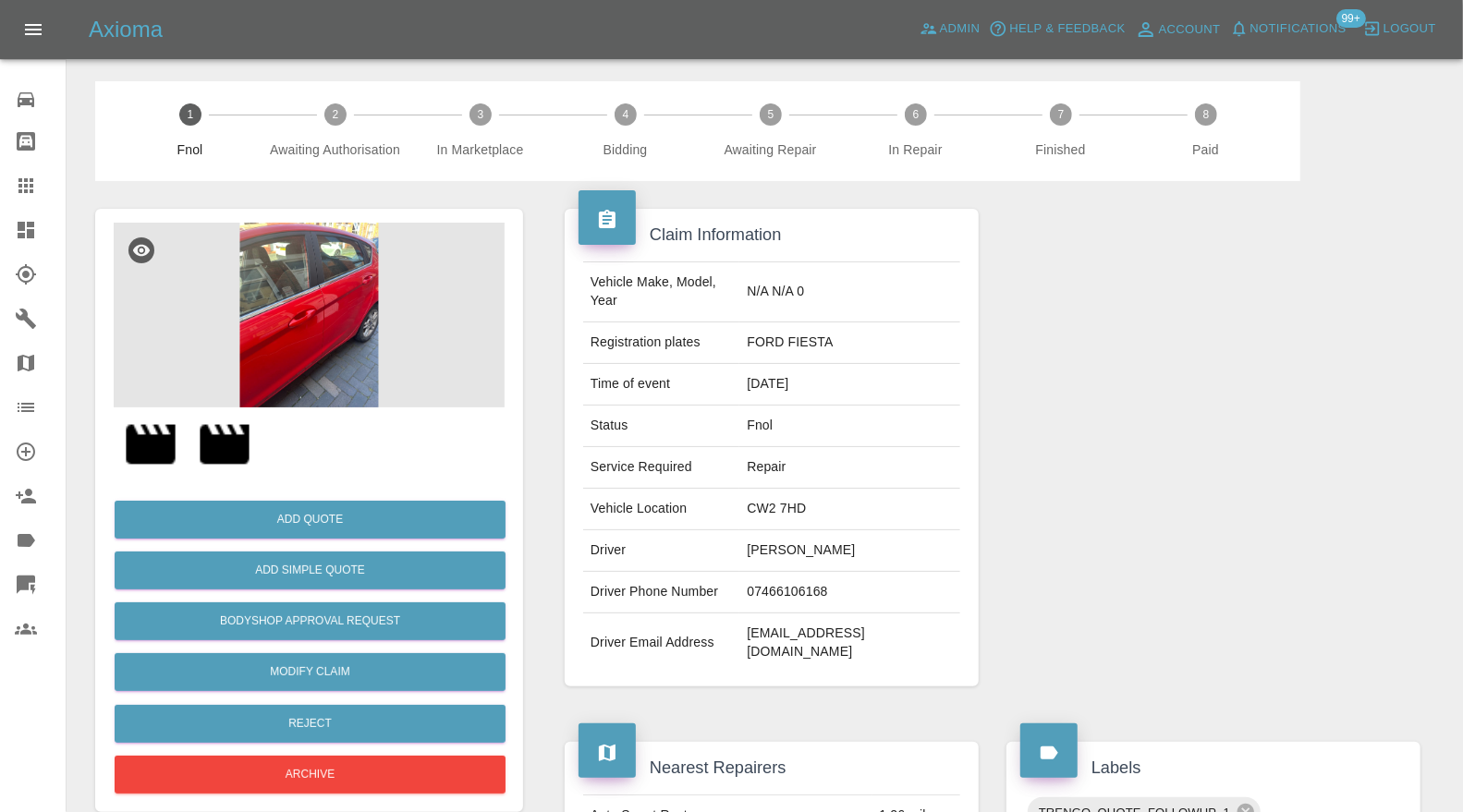
click at [248, 303] on img at bounding box center [309, 315] width 391 height 185
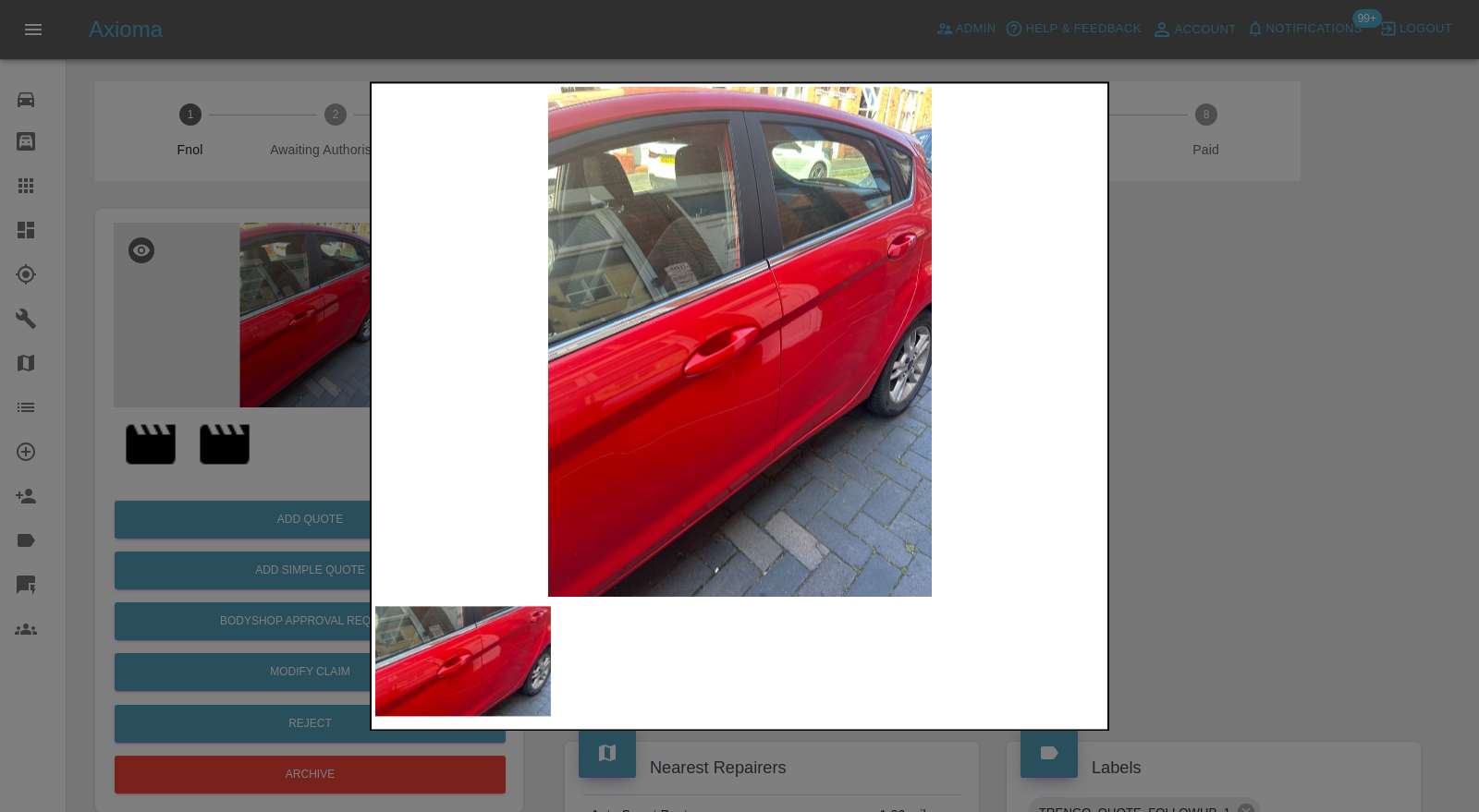
click at [1388, 358] on div at bounding box center [740, 406] width 1479 height 812
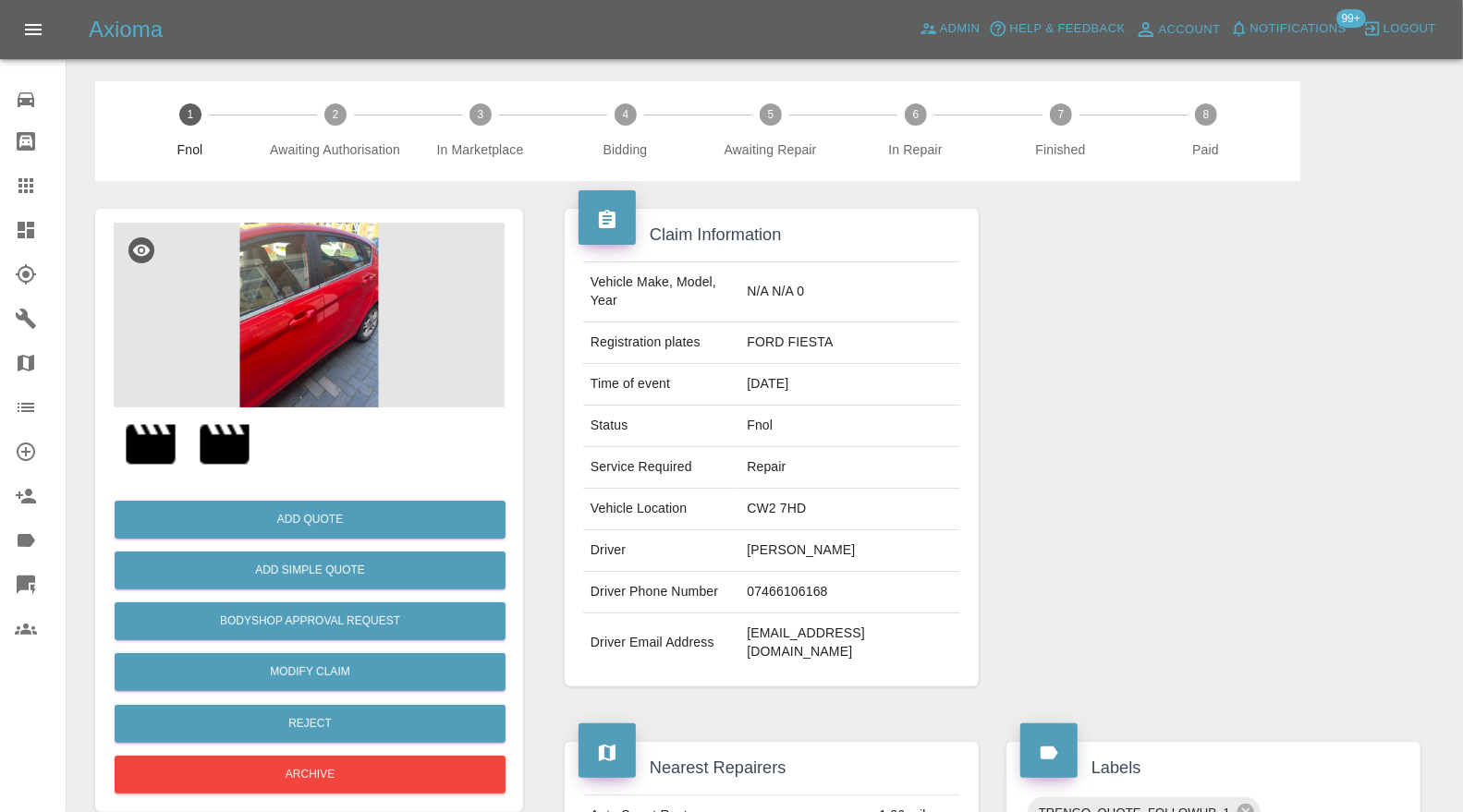
click at [242, 299] on img at bounding box center [309, 315] width 391 height 185
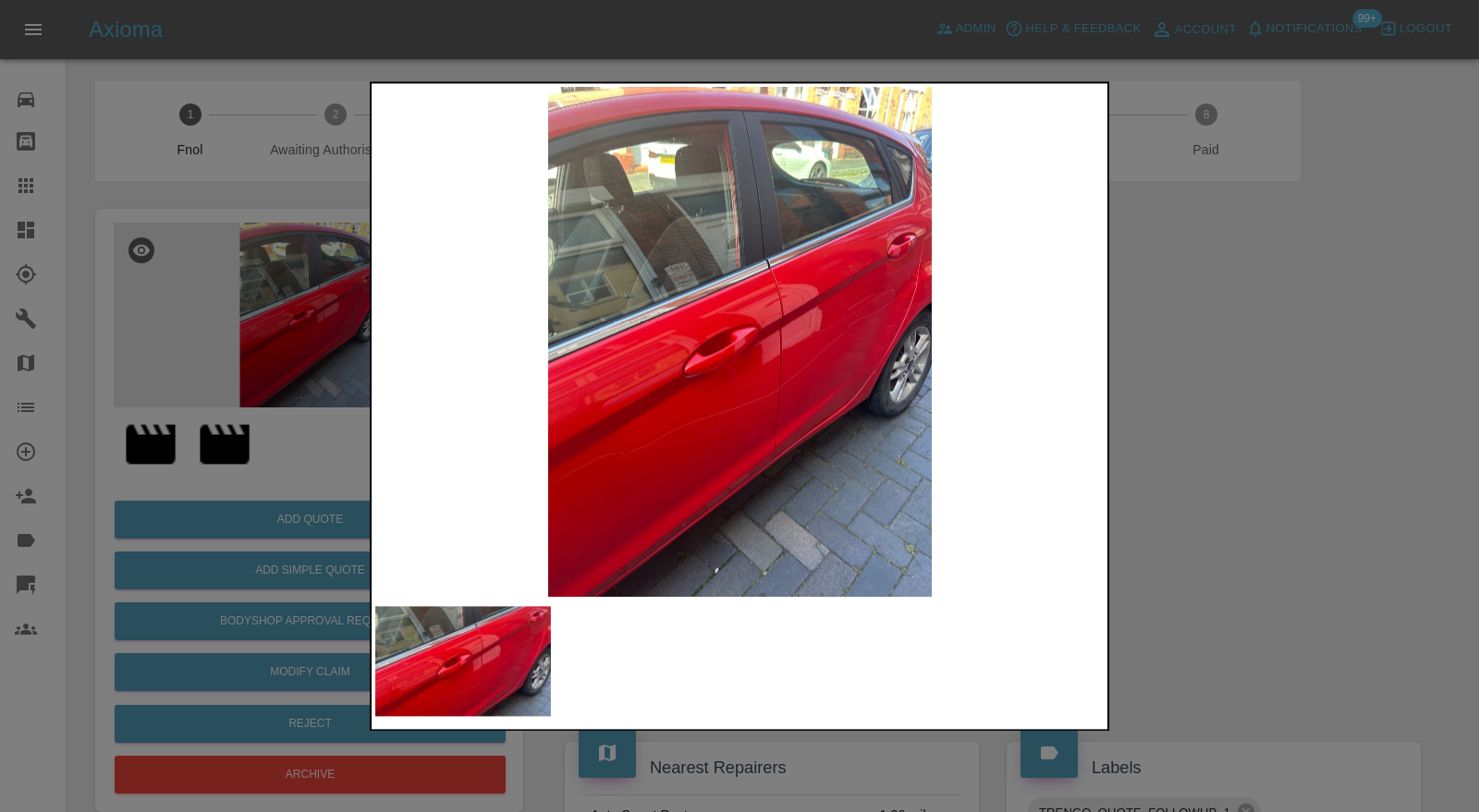
click at [1130, 387] on div at bounding box center [740, 406] width 1479 height 812
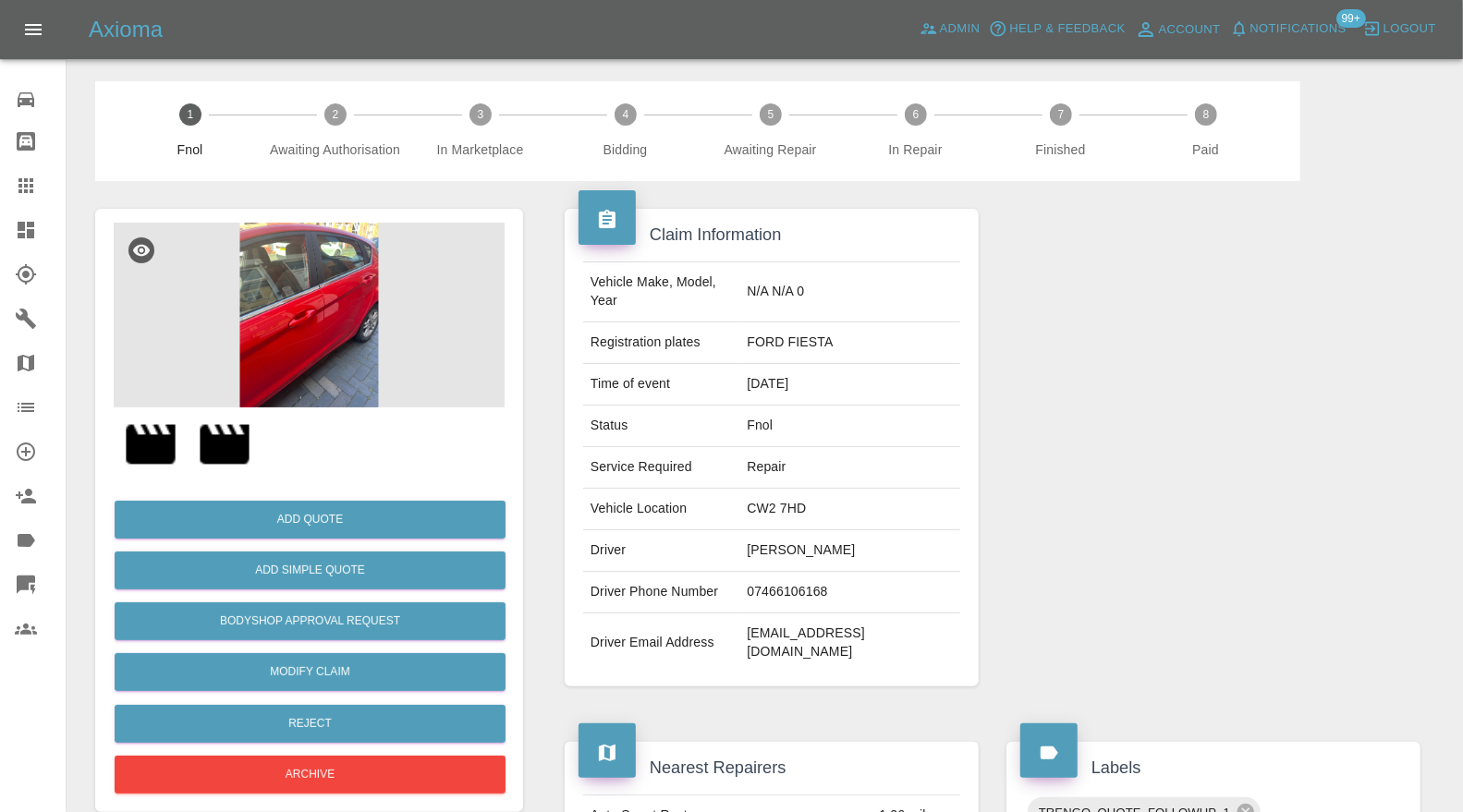
click at [142, 434] on img at bounding box center [151, 444] width 59 height 59
click at [237, 441] on img at bounding box center [224, 444] width 59 height 59
click at [1430, 181] on div "1 Fnol 2 Awaiting Authorisation 3 In Marketplace 4 Bidding 5 Awaiting Repair 6 …" at bounding box center [765, 131] width 1367 height 100
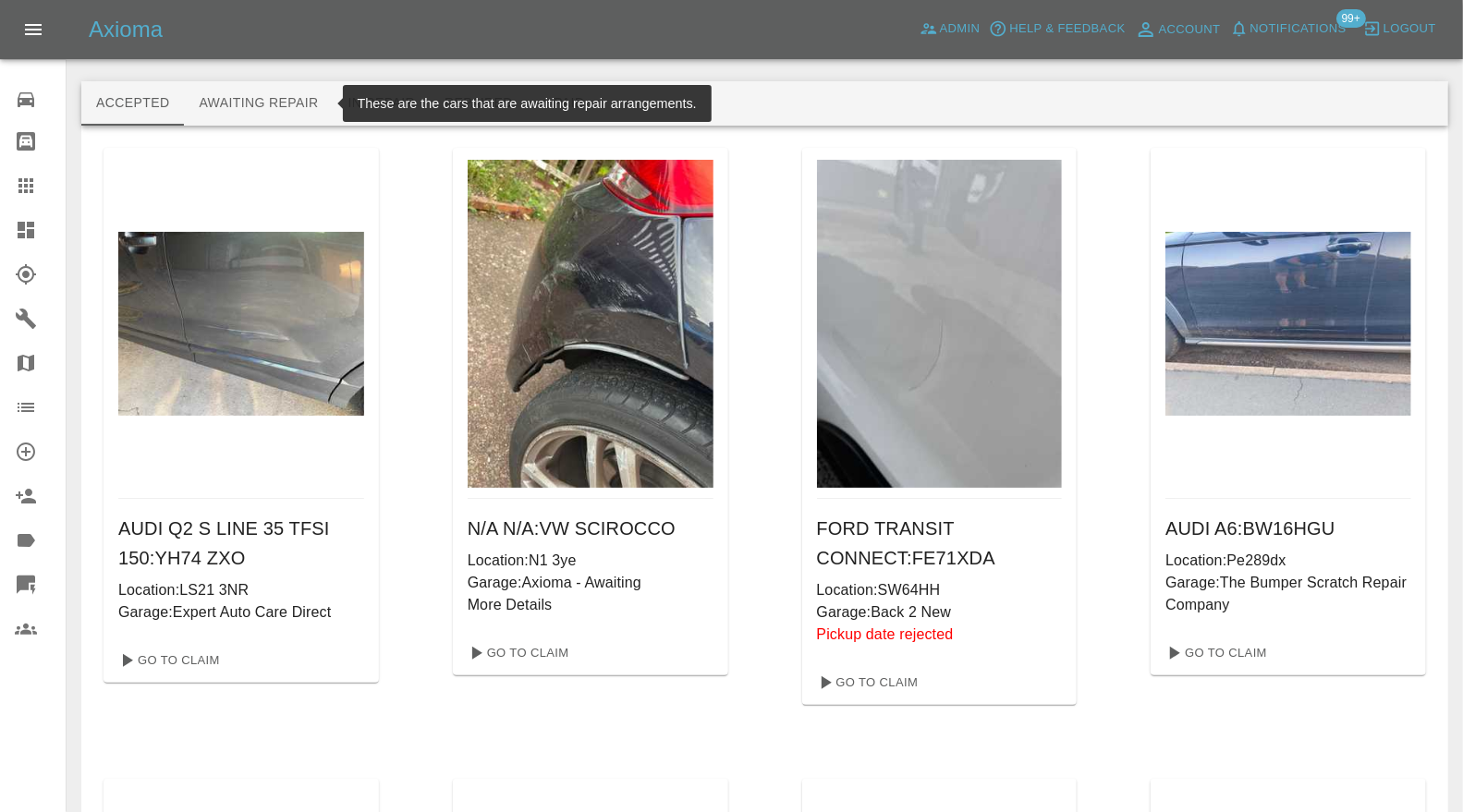
click at [313, 103] on button "Awaiting Repair" at bounding box center [257, 104] width 149 height 45
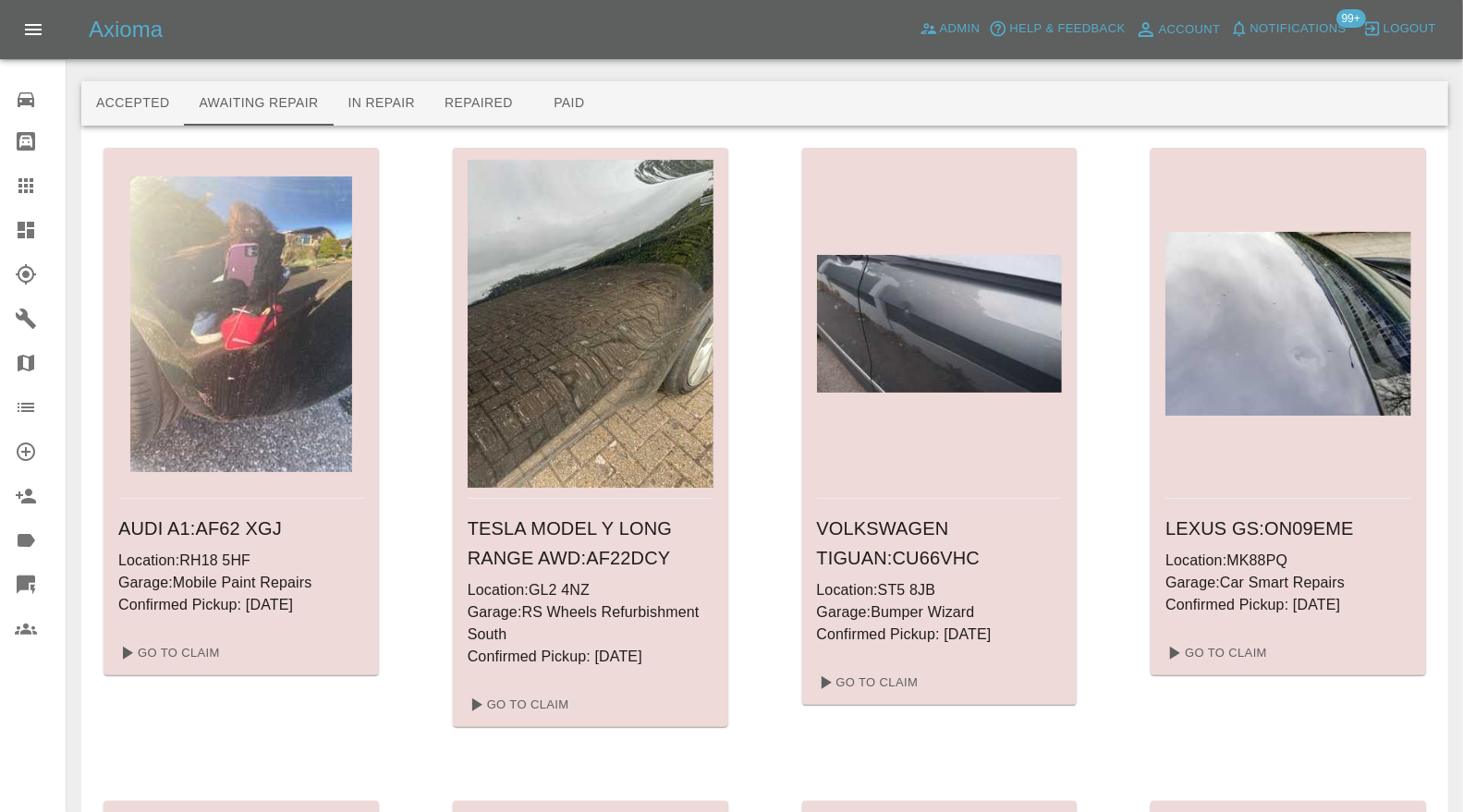
scroll to position [2136, 0]
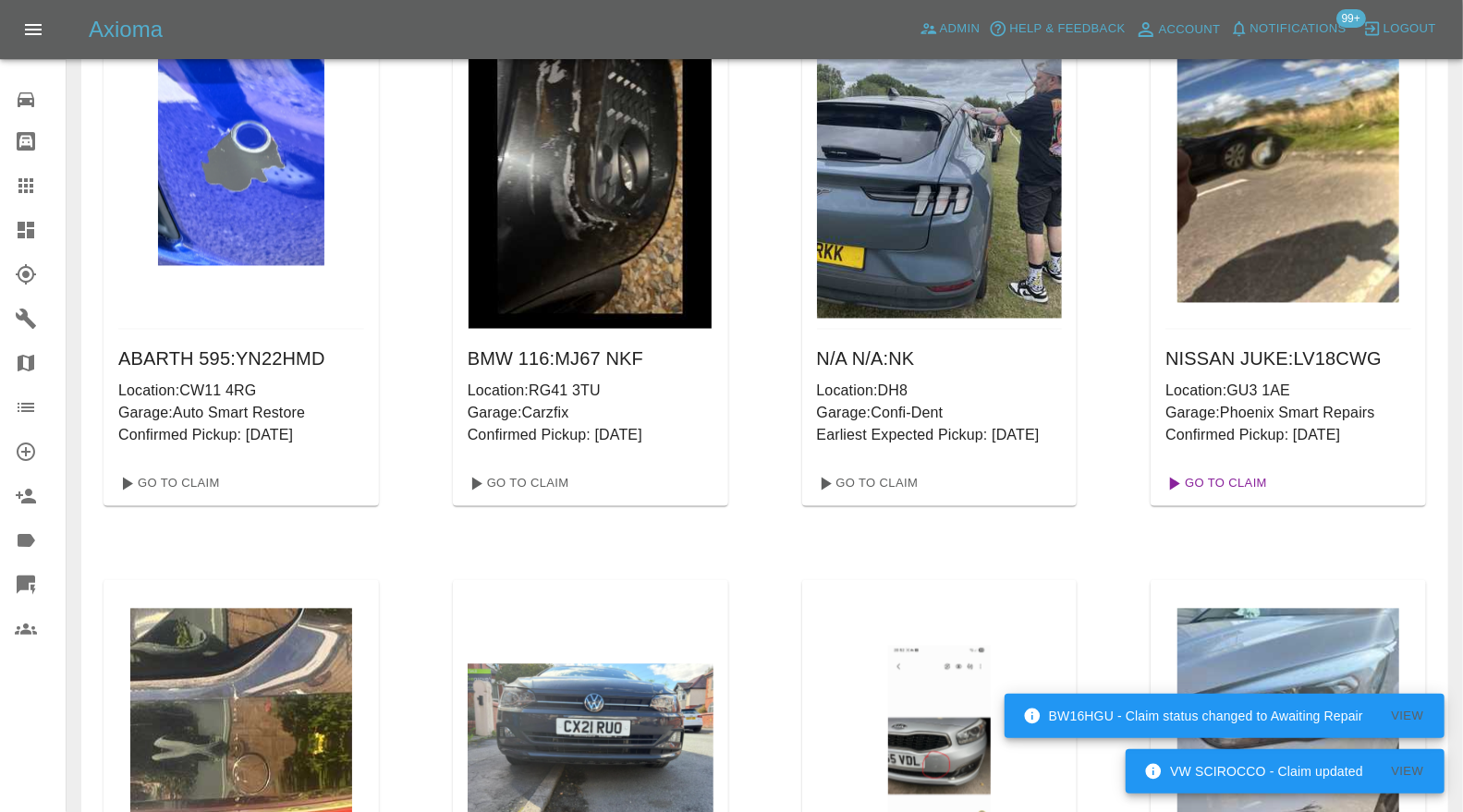
click at [1245, 475] on link "Go To Claim" at bounding box center [1214, 484] width 114 height 29
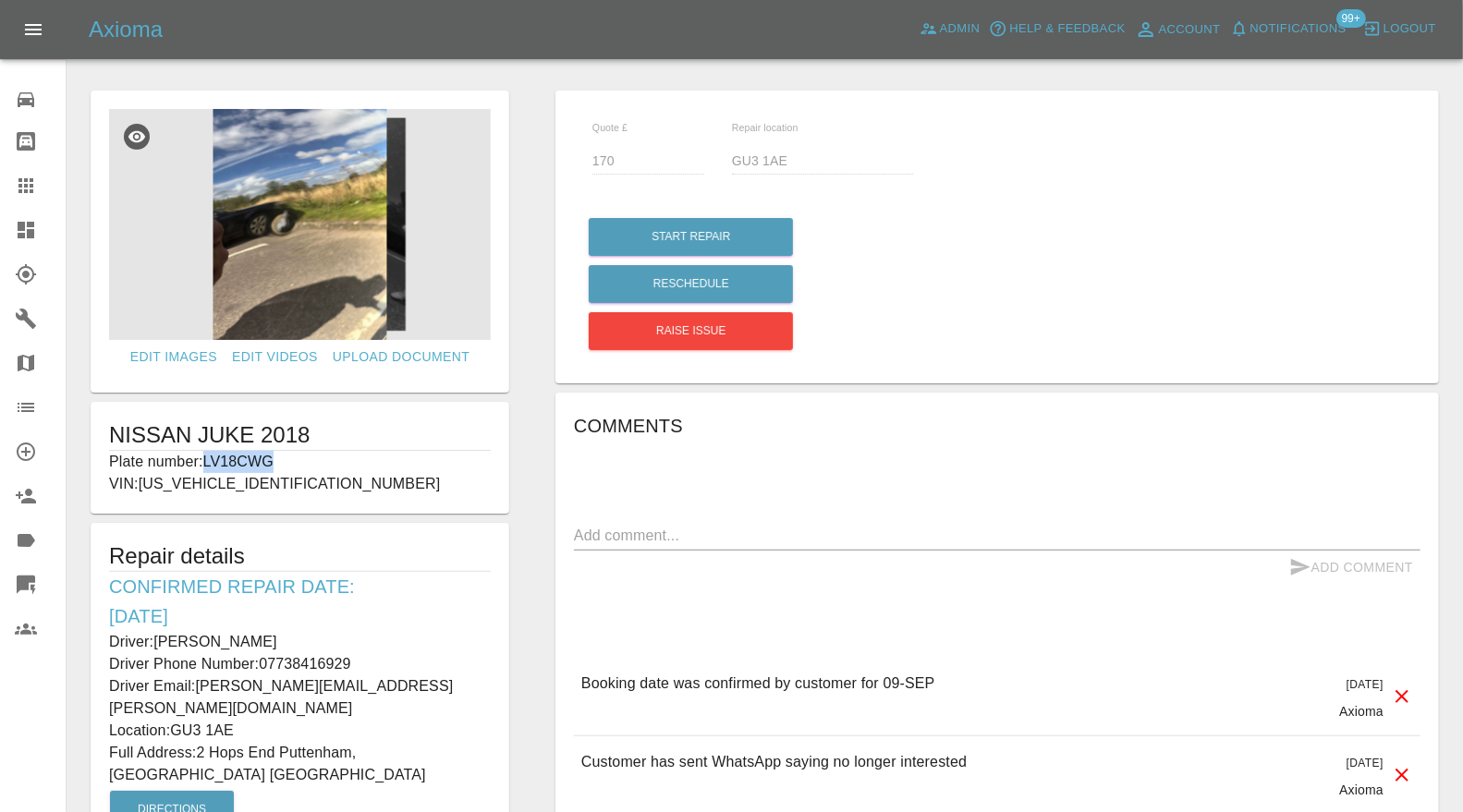
drag, startPoint x: 312, startPoint y: 463, endPoint x: 208, endPoint y: 457, distance: 104.2
click at [208, 457] on p "Plate number: LV18CWG" at bounding box center [299, 461] width 382 height 22
copy p "LV18CWG"
click at [25, 178] on icon at bounding box center [25, 186] width 22 height 22
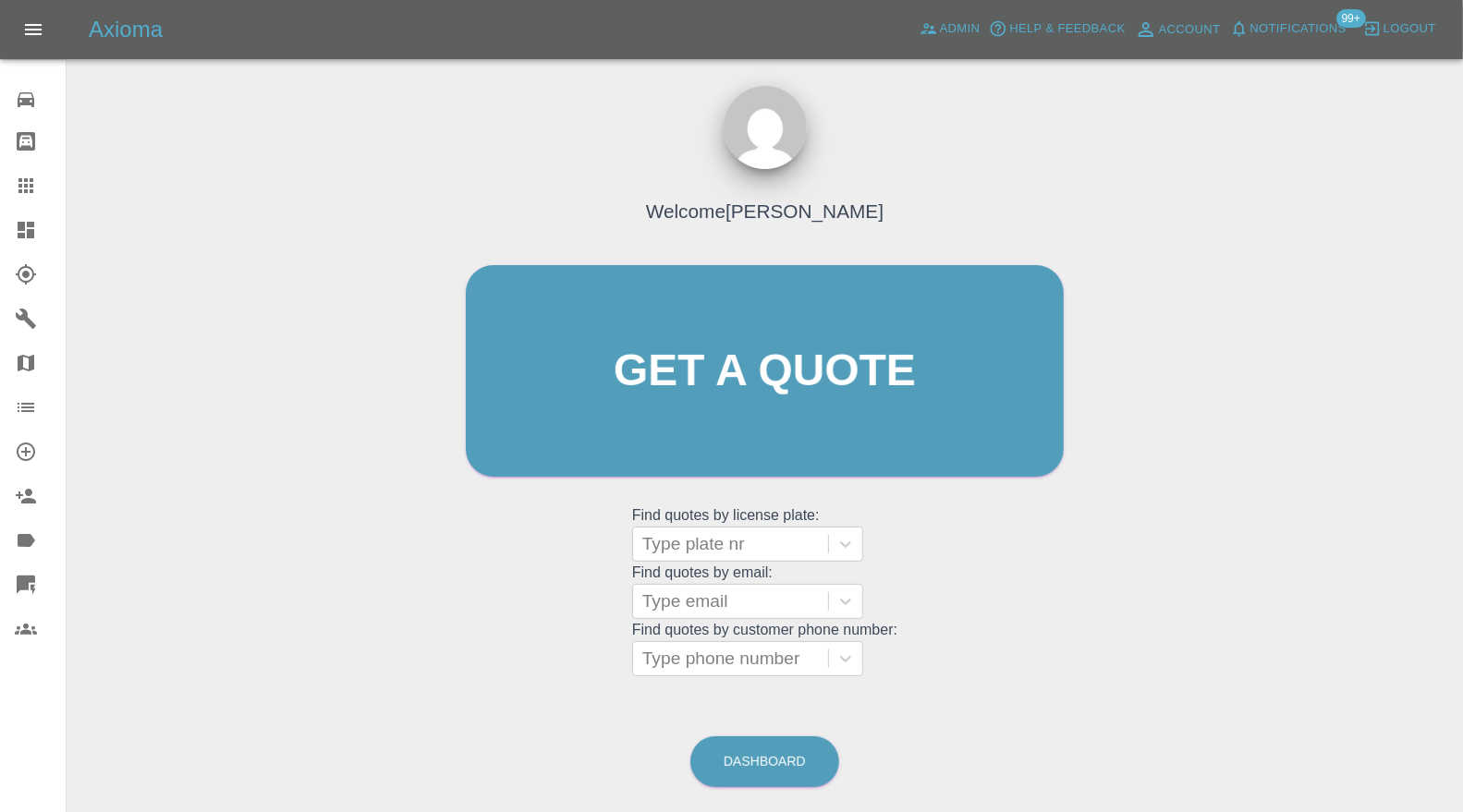
click at [715, 541] on div at bounding box center [731, 544] width 177 height 26
paste input "LV18CWG"
type input "LV18CWG"
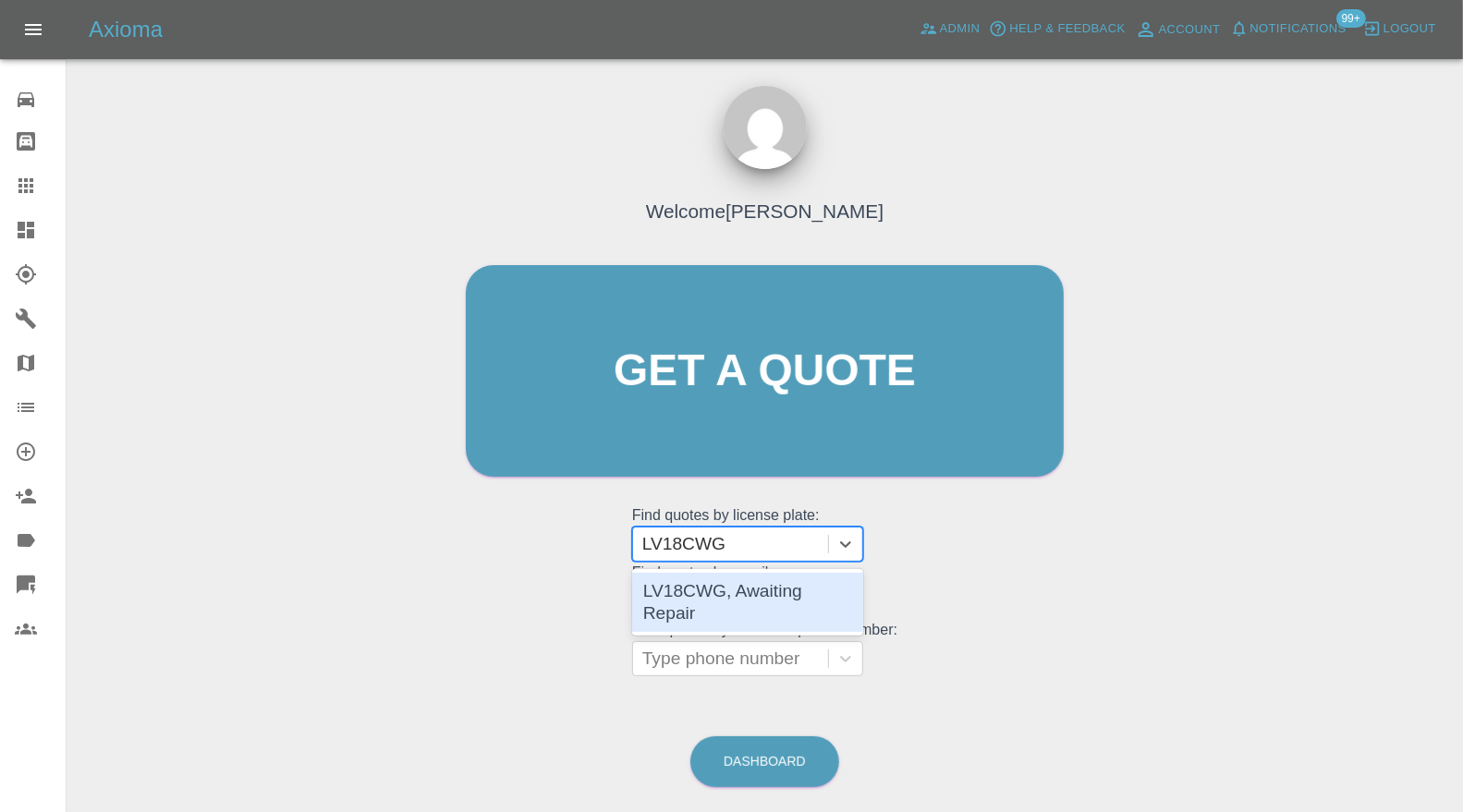
click at [735, 585] on div "LV18CWG, Awaiting Repair" at bounding box center [748, 602] width 231 height 59
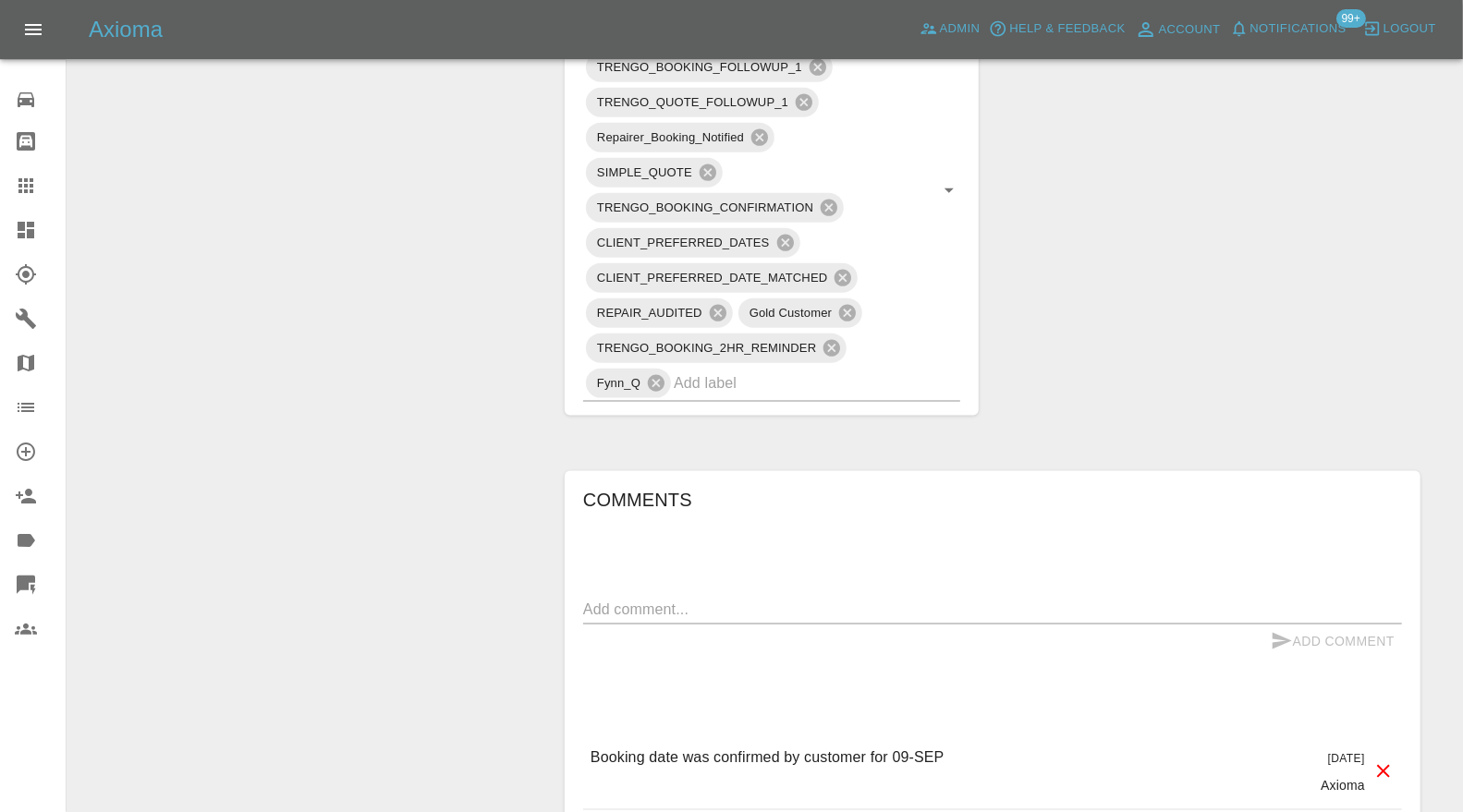
scroll to position [1369, 0]
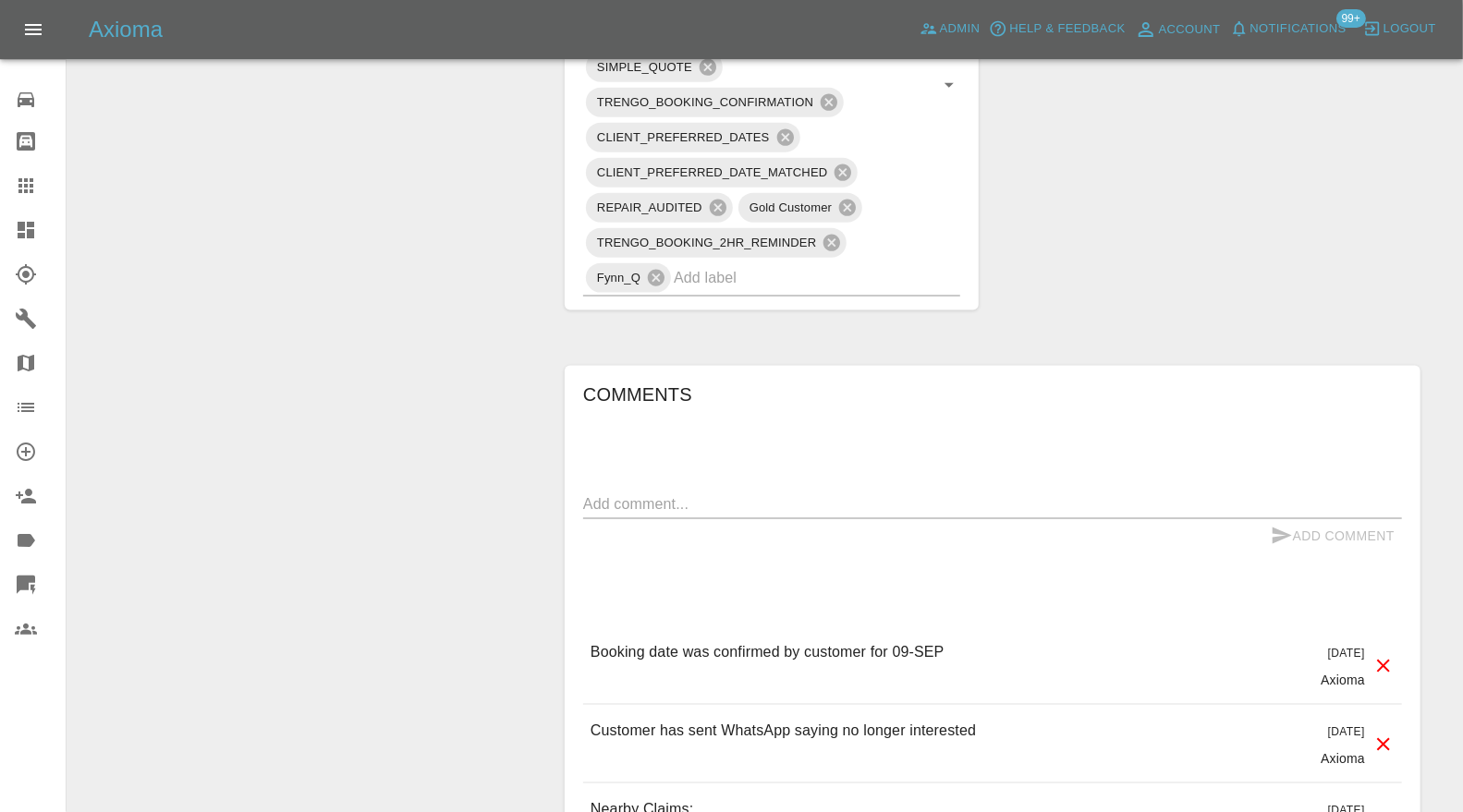
click at [883, 493] on textarea at bounding box center [992, 504] width 819 height 21
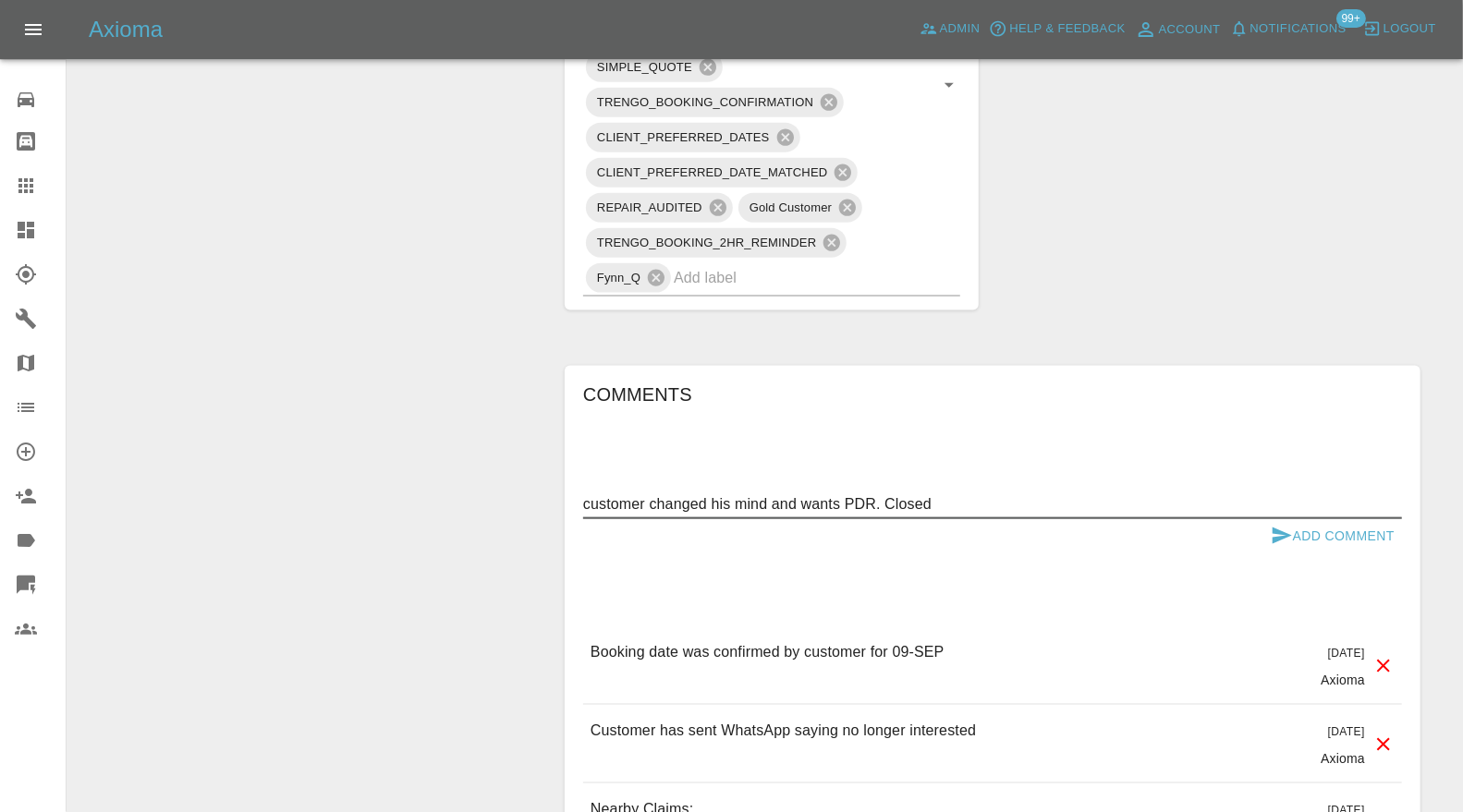
type textarea "customer changed his mind and wants PDR. Closed"
click at [1314, 520] on button "Add Comment" at bounding box center [1332, 536] width 139 height 34
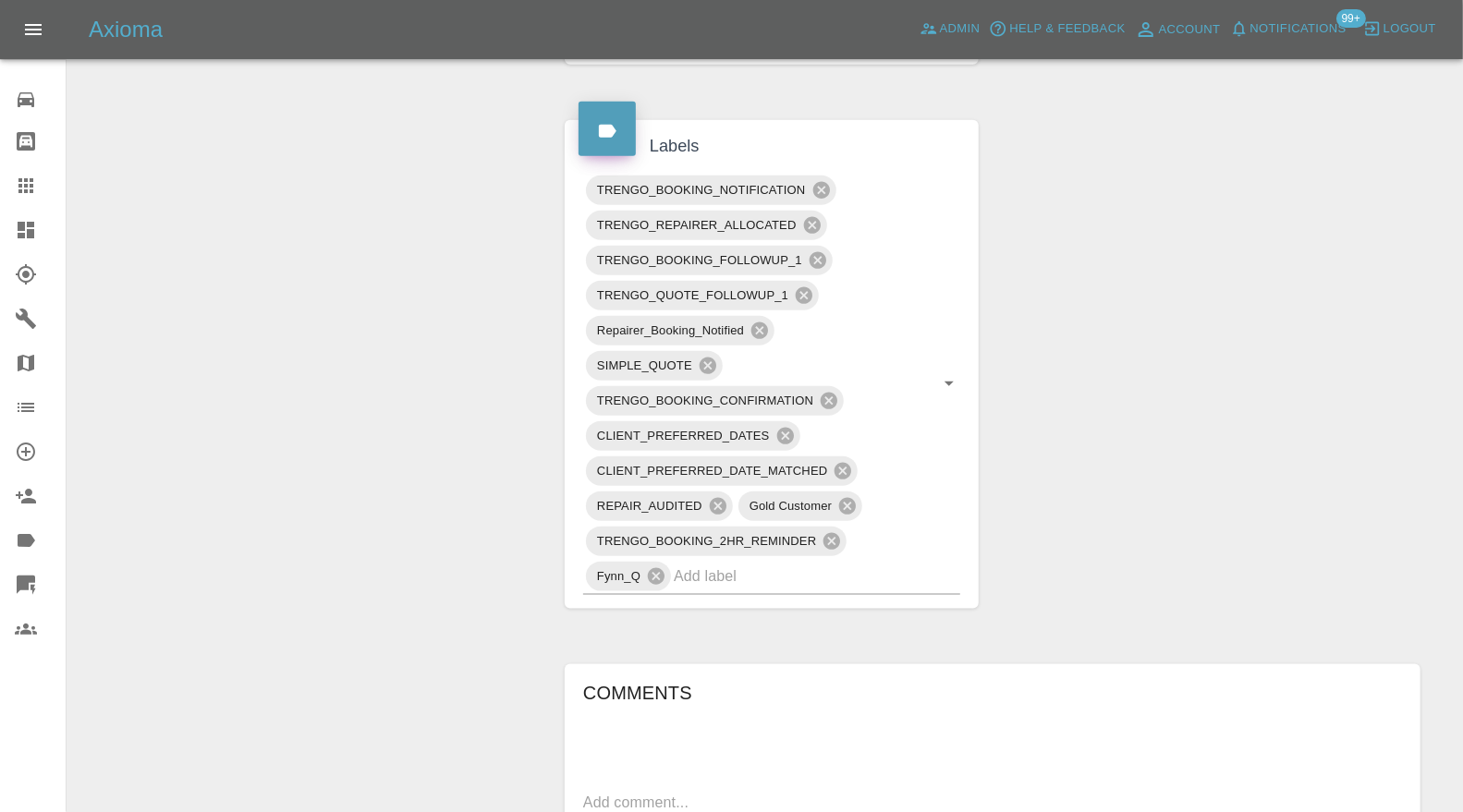
scroll to position [959, 0]
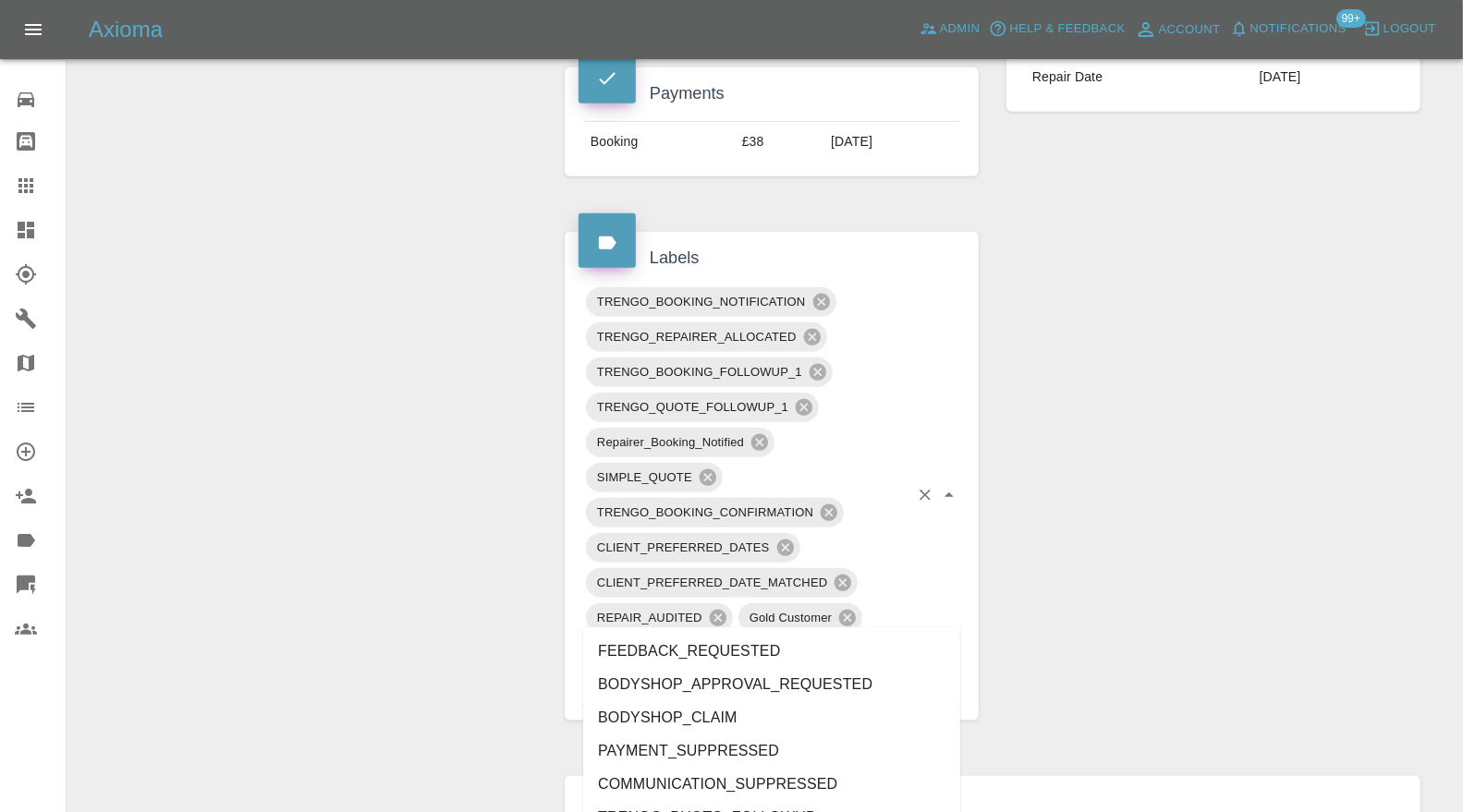
click at [793, 674] on input "text" at bounding box center [792, 688] width 235 height 28
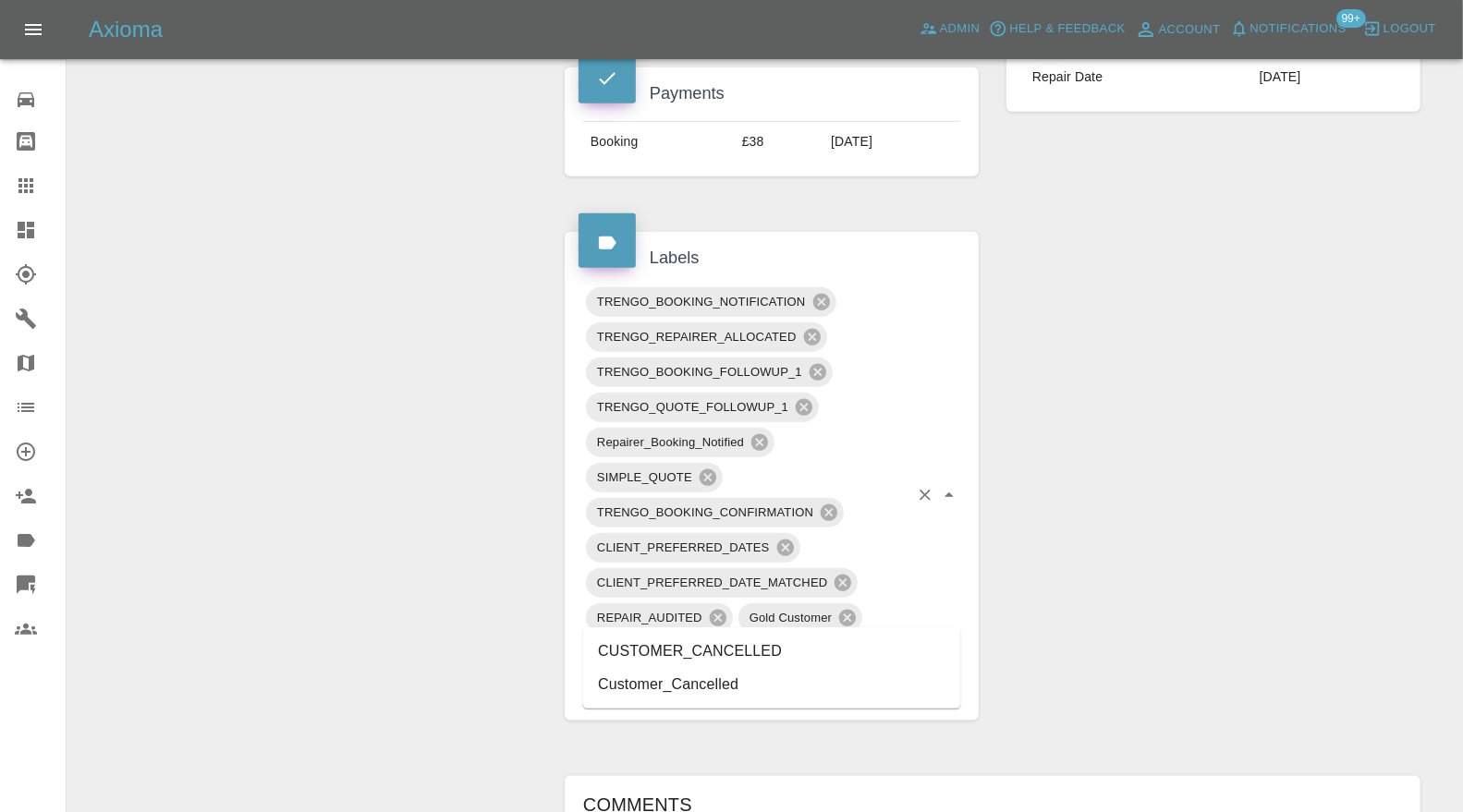
type input "canc"
click at [777, 652] on li "CUSTOMER_CANCELLED" at bounding box center [771, 652] width 377 height 33
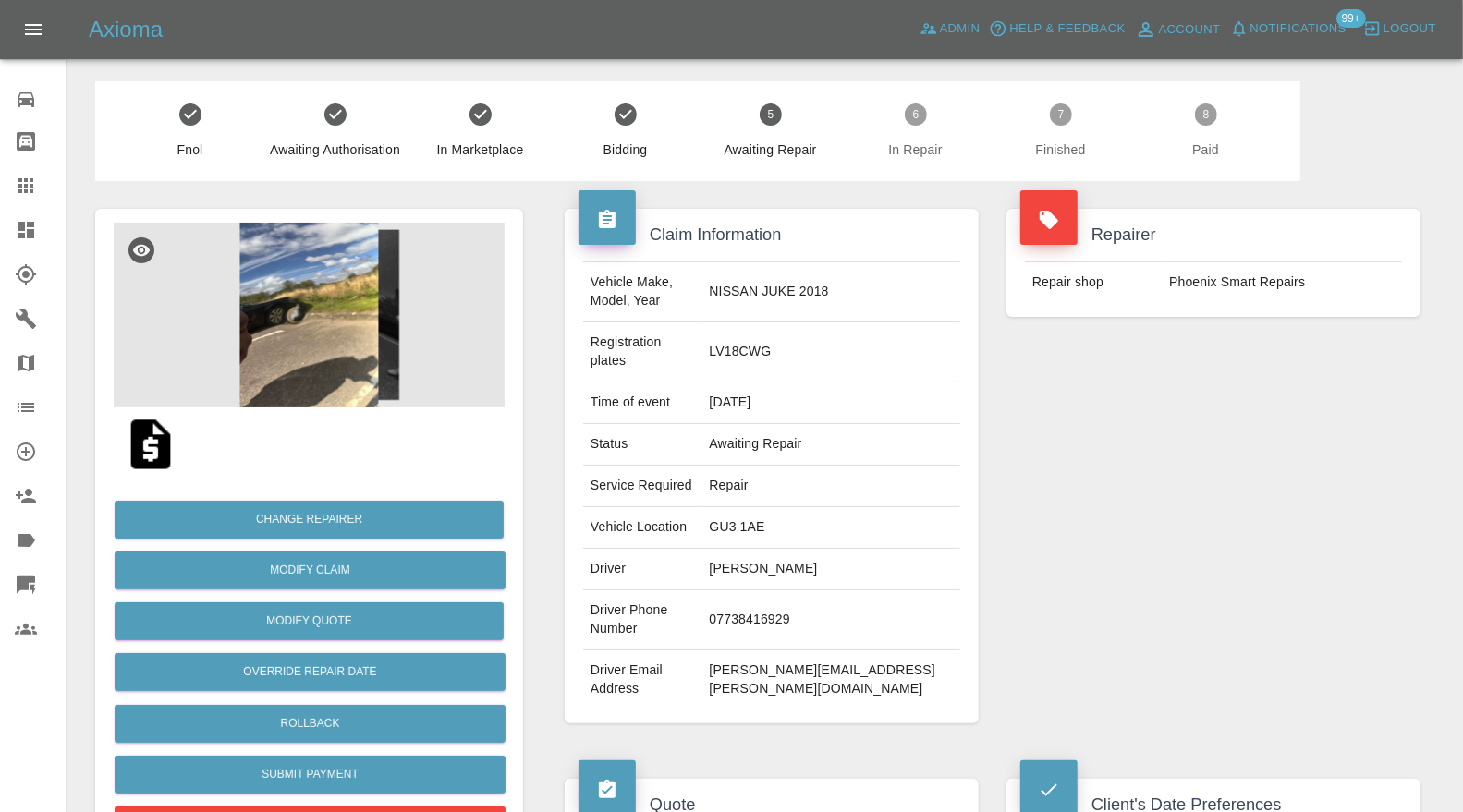
scroll to position [410, 0]
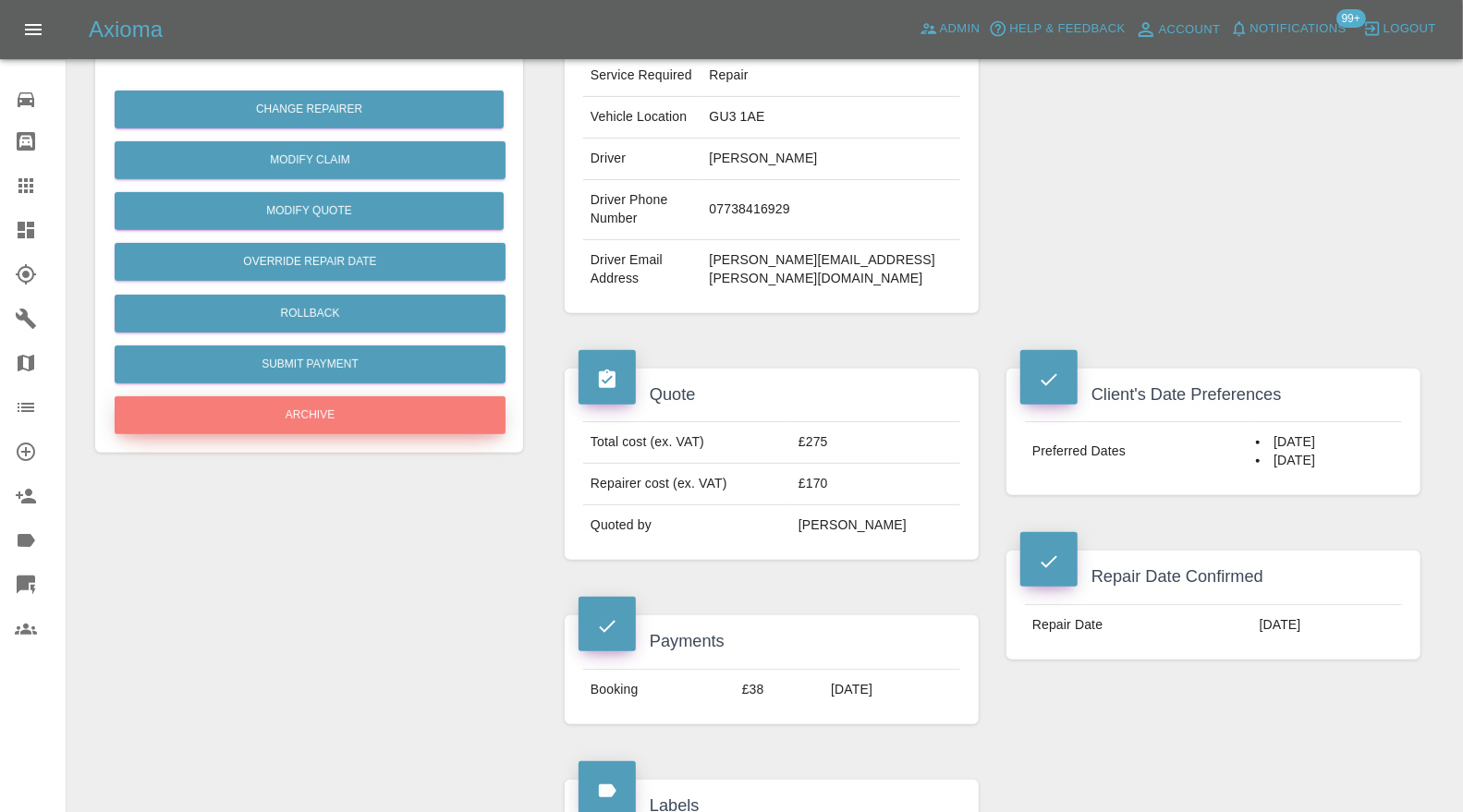
click at [402, 411] on button "Archive" at bounding box center [310, 415] width 391 height 38
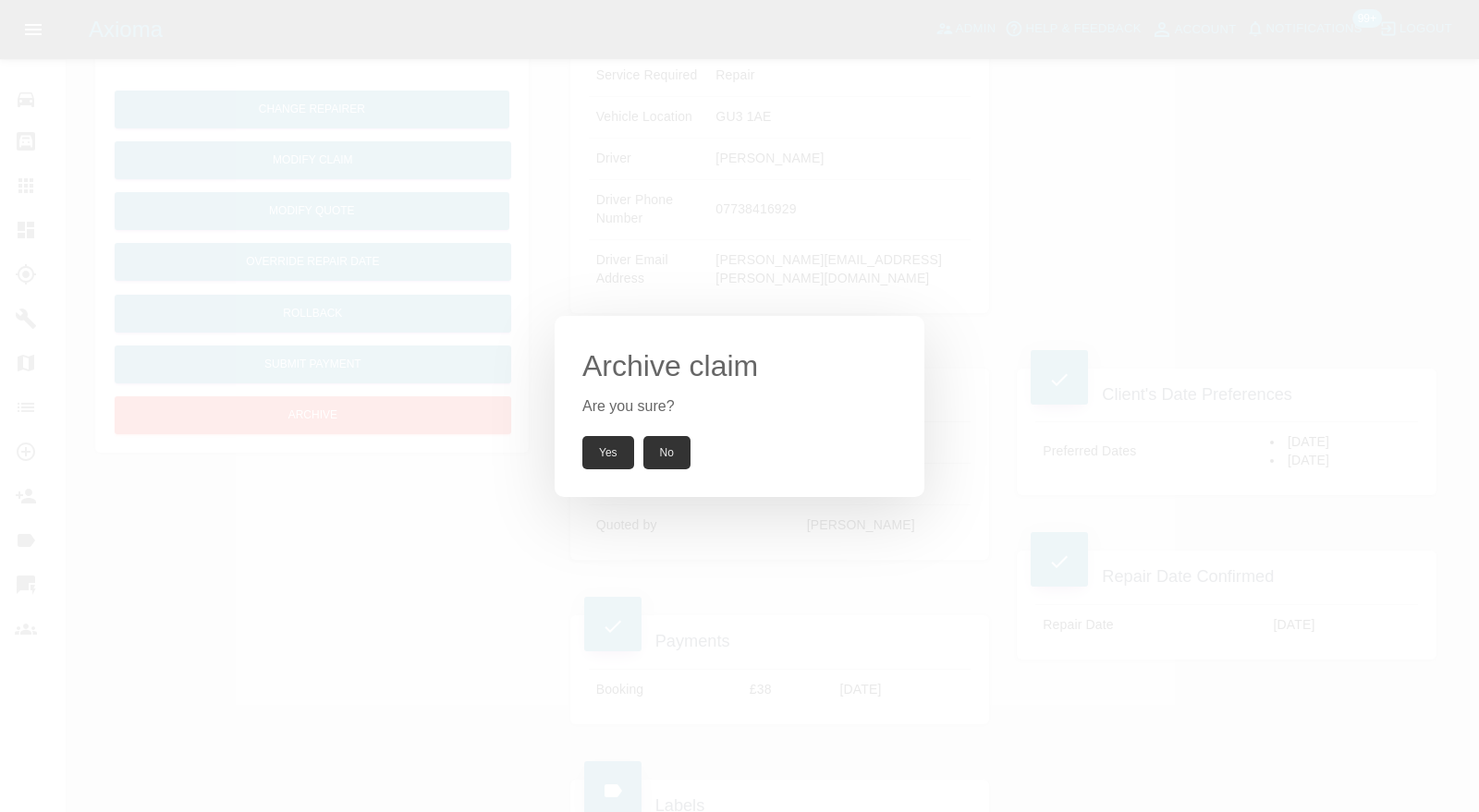
click at [602, 451] on button "Yes" at bounding box center [607, 453] width 52 height 33
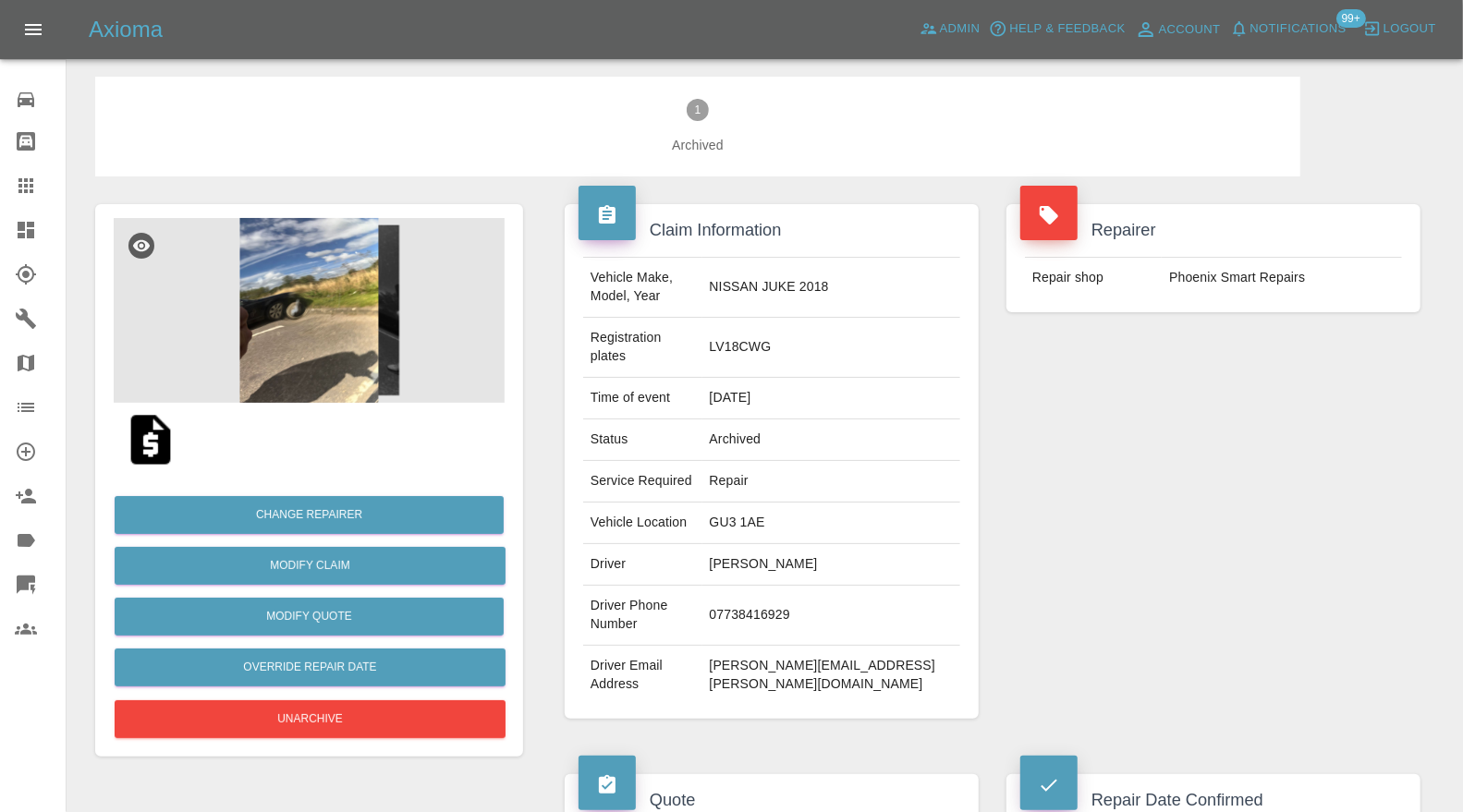
scroll to position [0, 0]
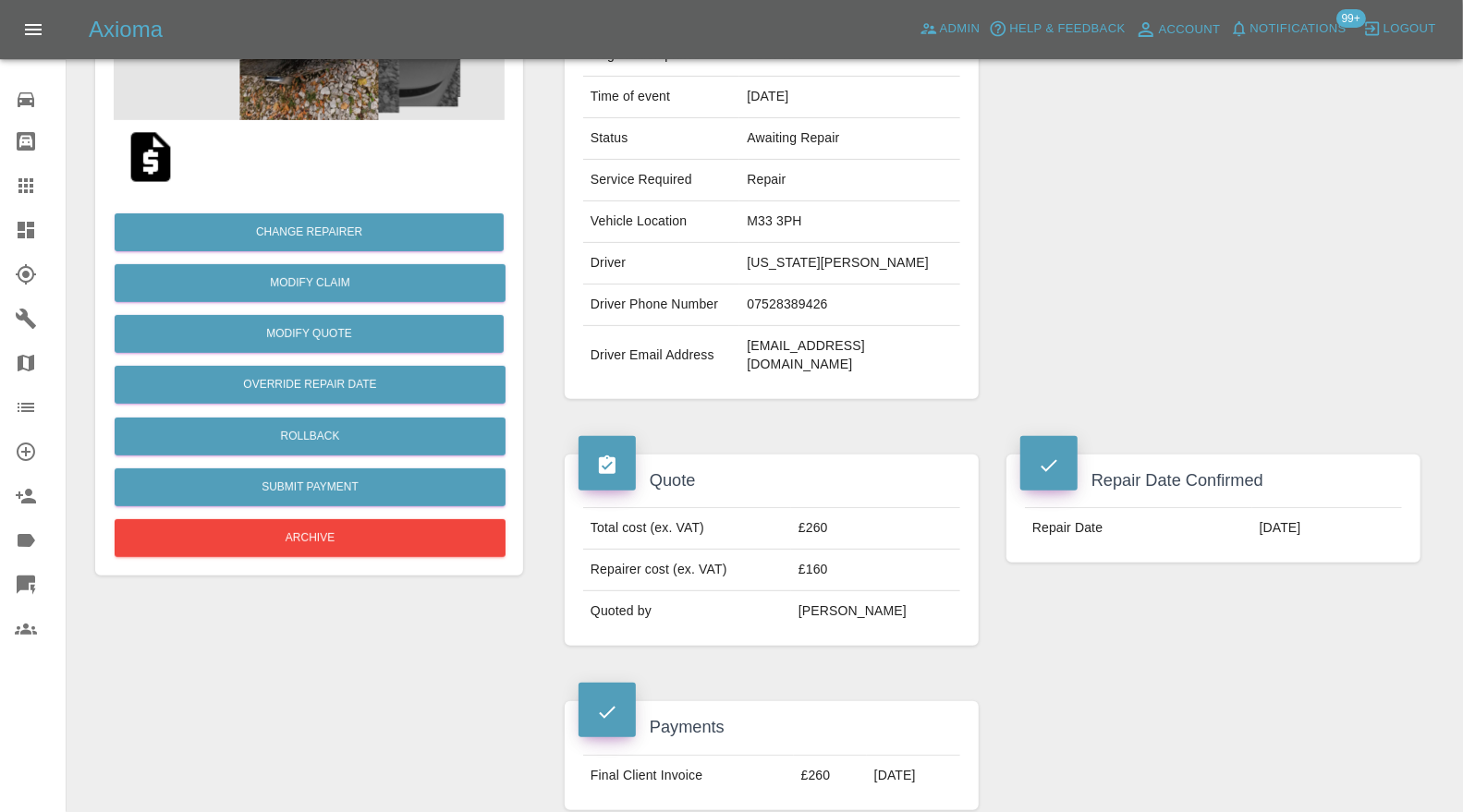
scroll to position [274, 0]
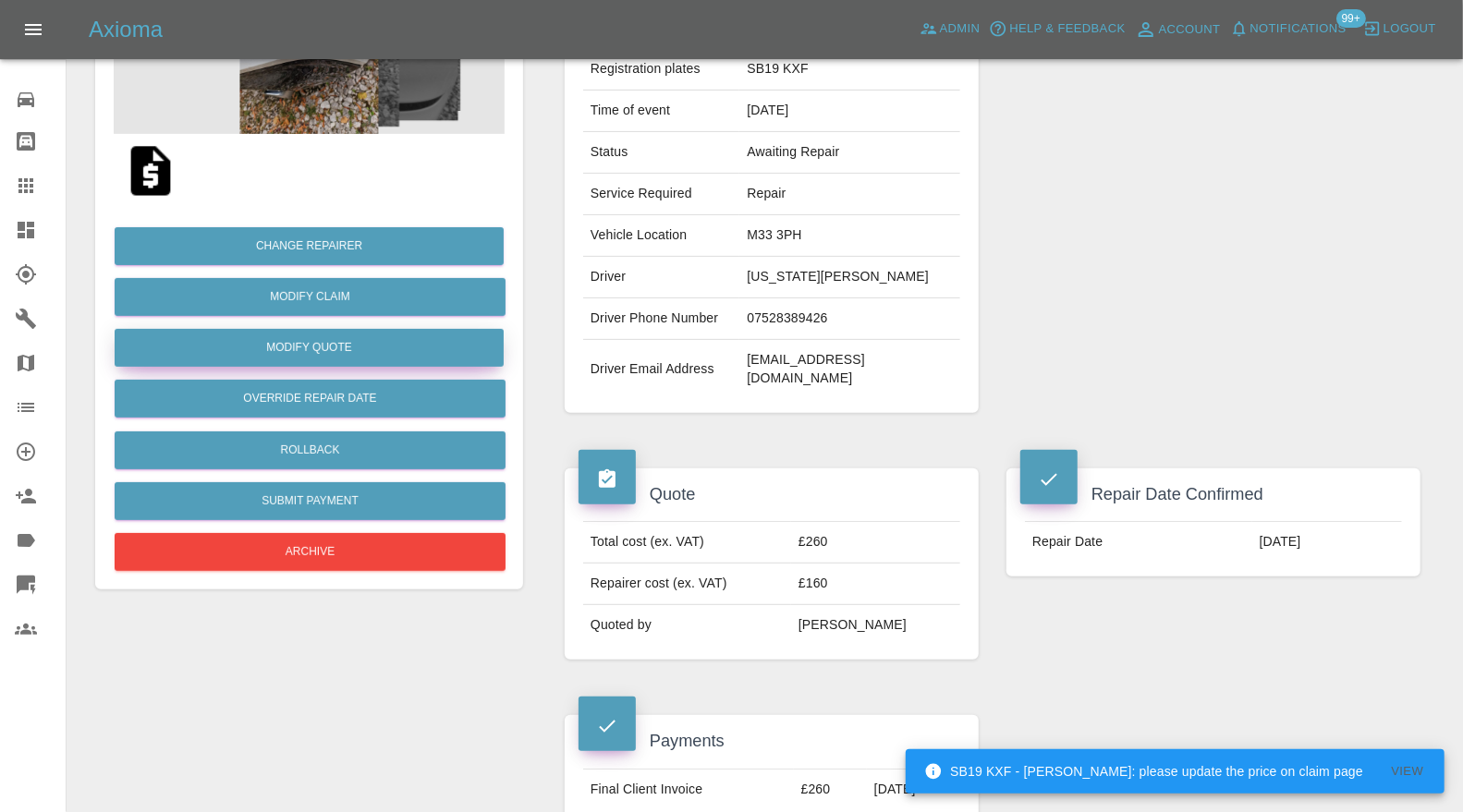
click at [362, 337] on button "Modify Quote" at bounding box center [309, 348] width 390 height 38
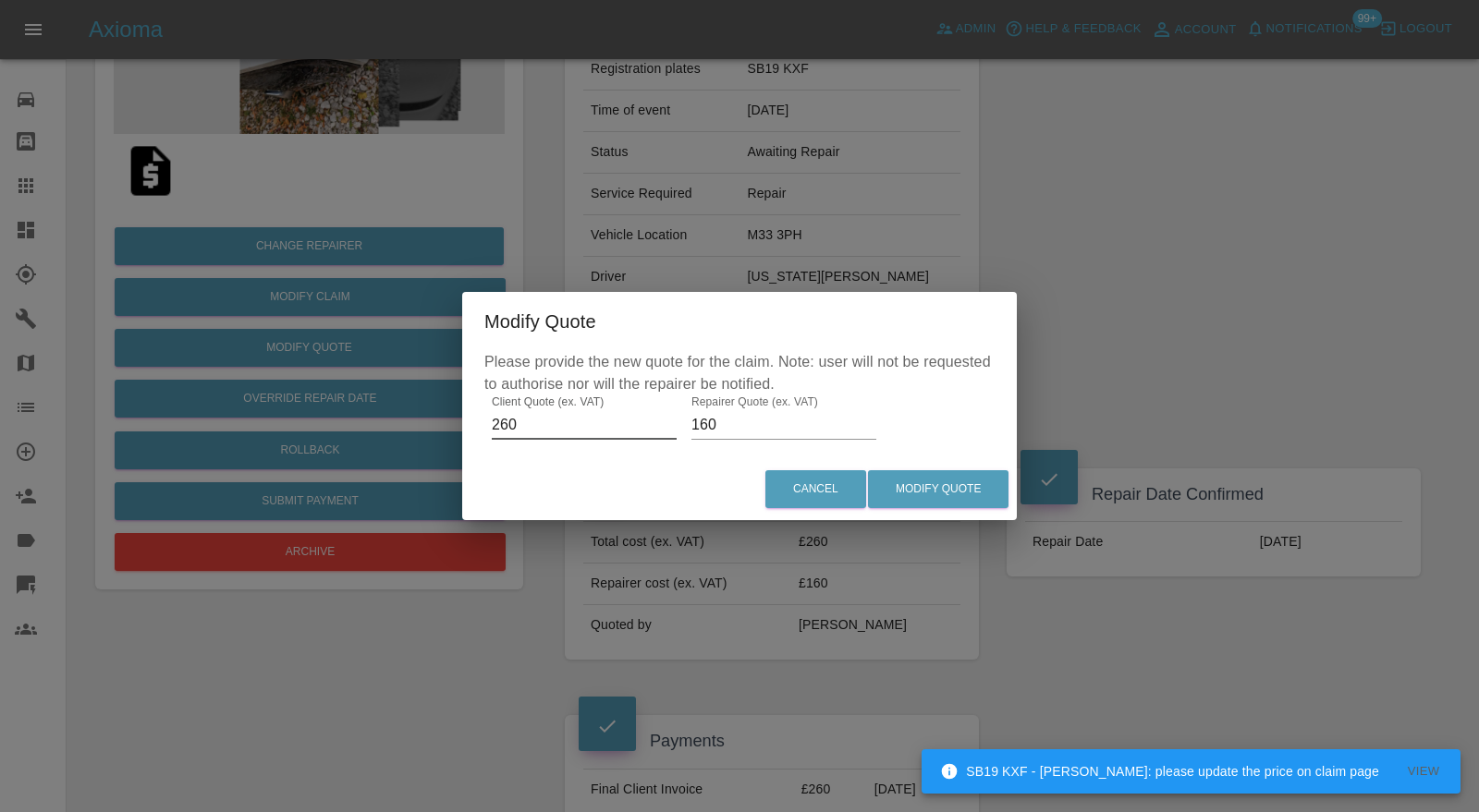
drag, startPoint x: 470, startPoint y: 432, endPoint x: 444, endPoint y: 435, distance: 26.2
click at [444, 435] on div "Modify Quote Please provide the new quote for the claim. Note: user will not be…" at bounding box center [740, 406] width 1479 height 812
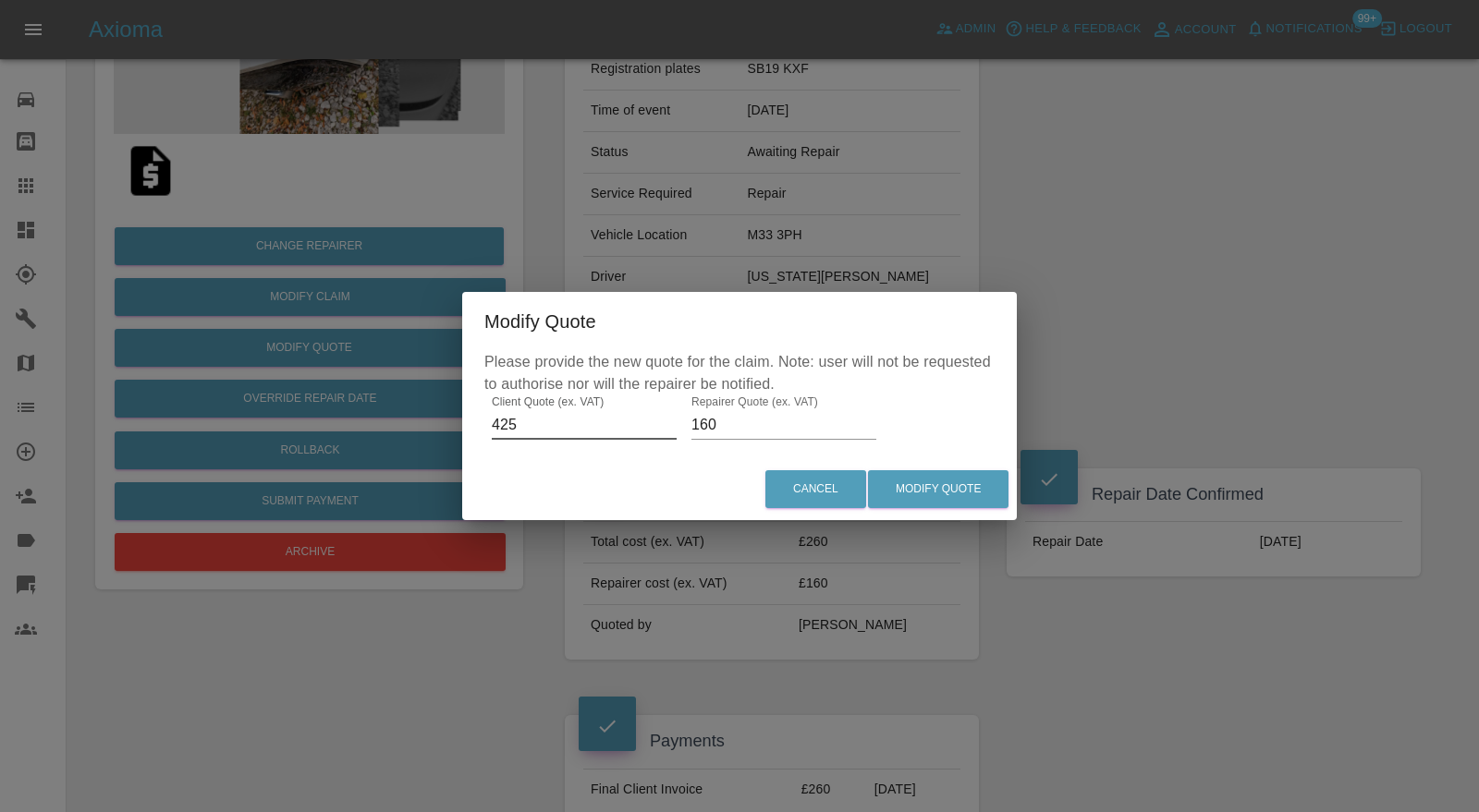
type input "425"
drag, startPoint x: 729, startPoint y: 423, endPoint x: 680, endPoint y: 426, distance: 49.1
click at [680, 426] on div "Please provide the new quote for the claim. Note: user will not be requested to…" at bounding box center [740, 404] width 555 height 107
type input "300"
click at [940, 490] on button "Modify Quote" at bounding box center [938, 489] width 141 height 38
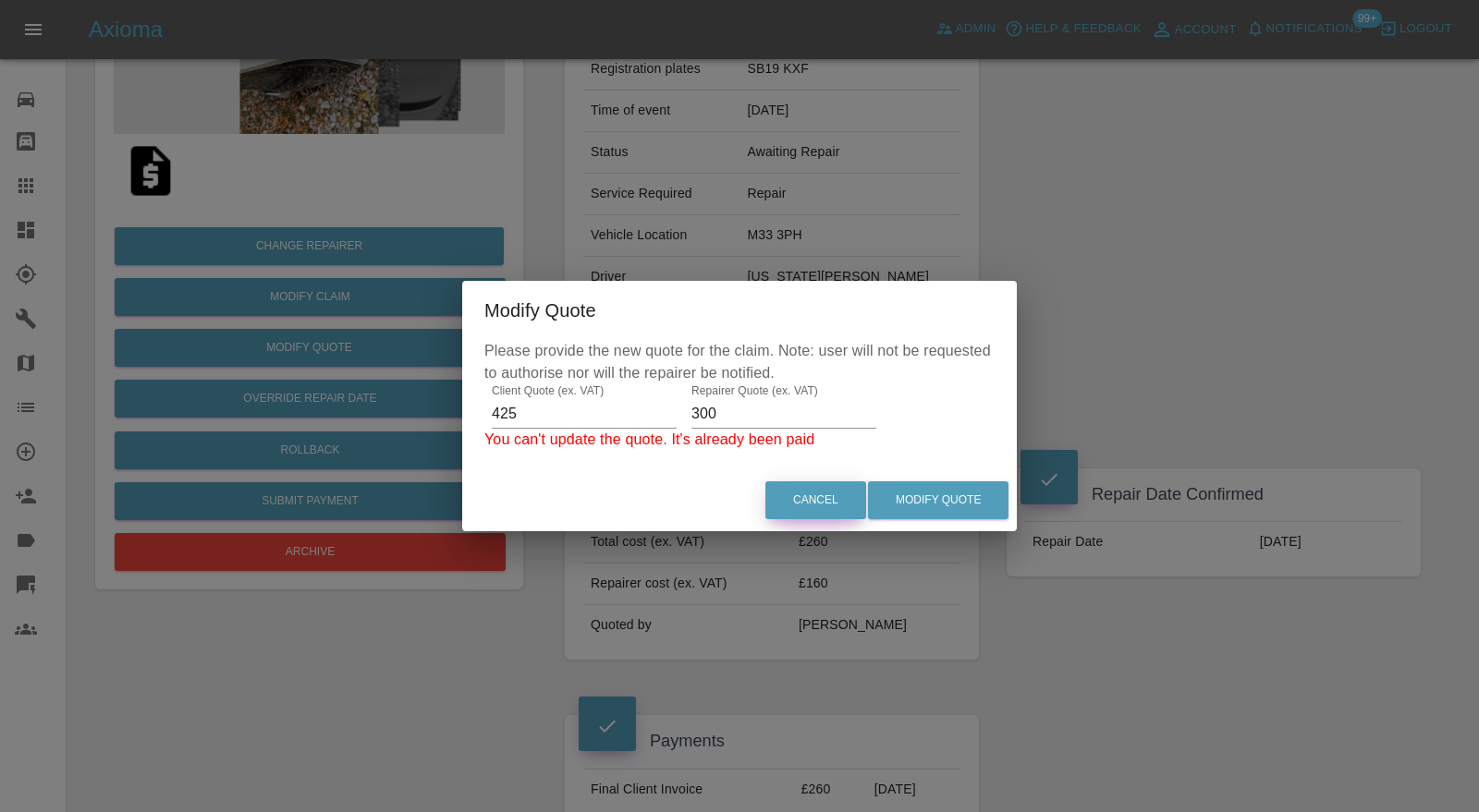
click at [808, 511] on button "Cancel" at bounding box center [816, 500] width 101 height 38
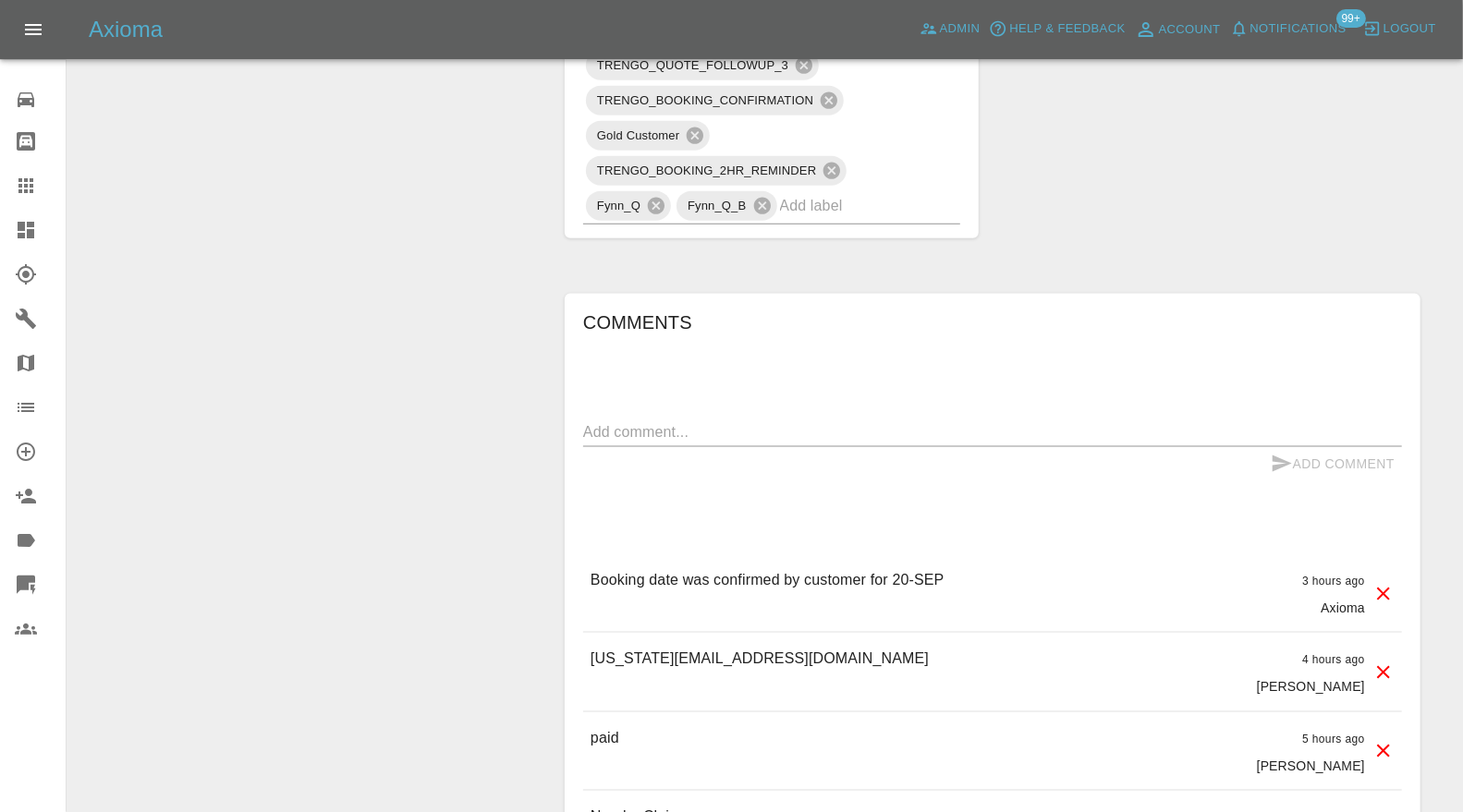
scroll to position [1900, 0]
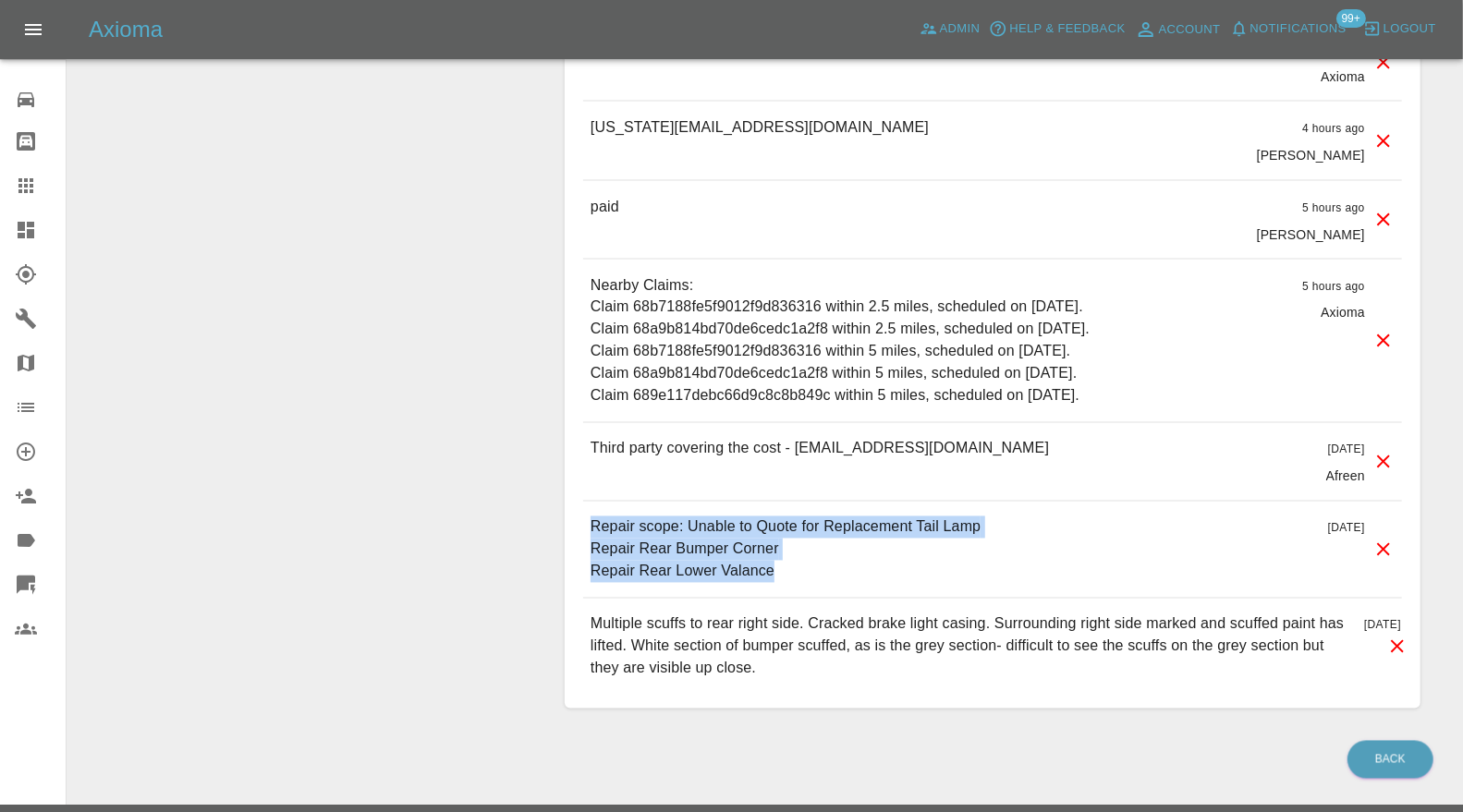
drag, startPoint x: 804, startPoint y: 531, endPoint x: 585, endPoint y: 476, distance: 225.8
click at [585, 502] on div "Repair scope: Unable to Quote for Replacement Tail Lamp Repair Rear Bumper Corn…" at bounding box center [992, 550] width 819 height 96
copy p "Repair scope: Unable to Quote for Replacement Tail Lamp Repair Rear Bumper Corn…"
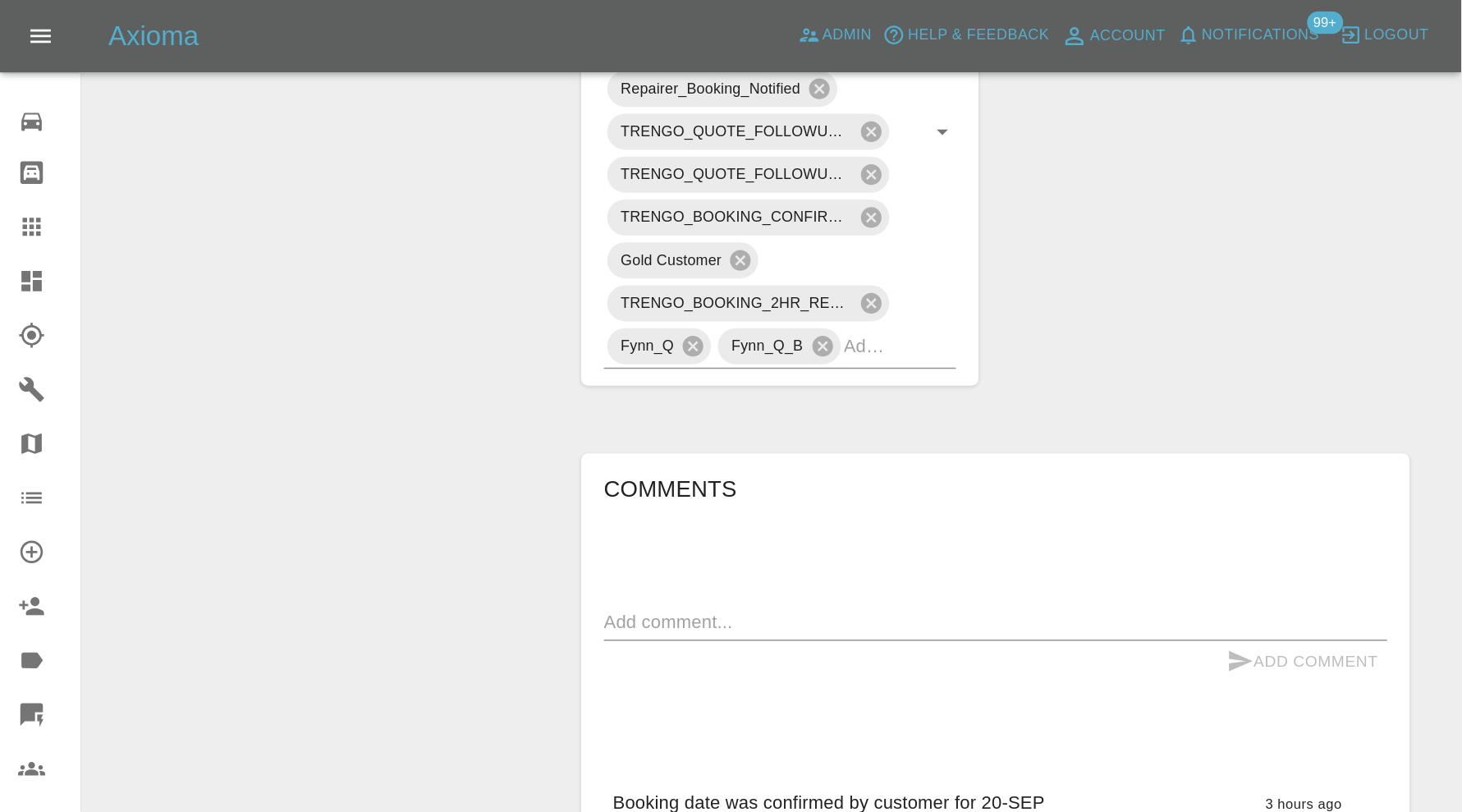
scroll to position [1182, 0]
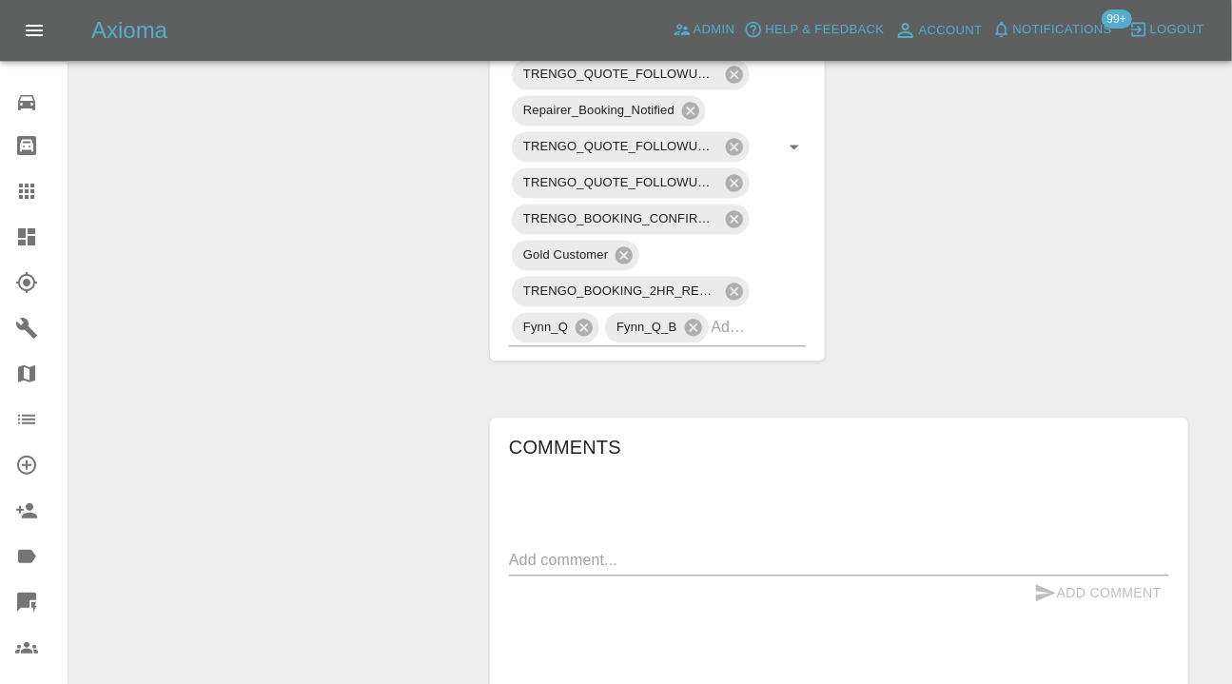
click at [569, 549] on textarea at bounding box center [839, 560] width 660 height 22
paste textarea "Repair scope: Unable to Quote for Replacement Tail Lamp Repair Rear Bumper Corn…"
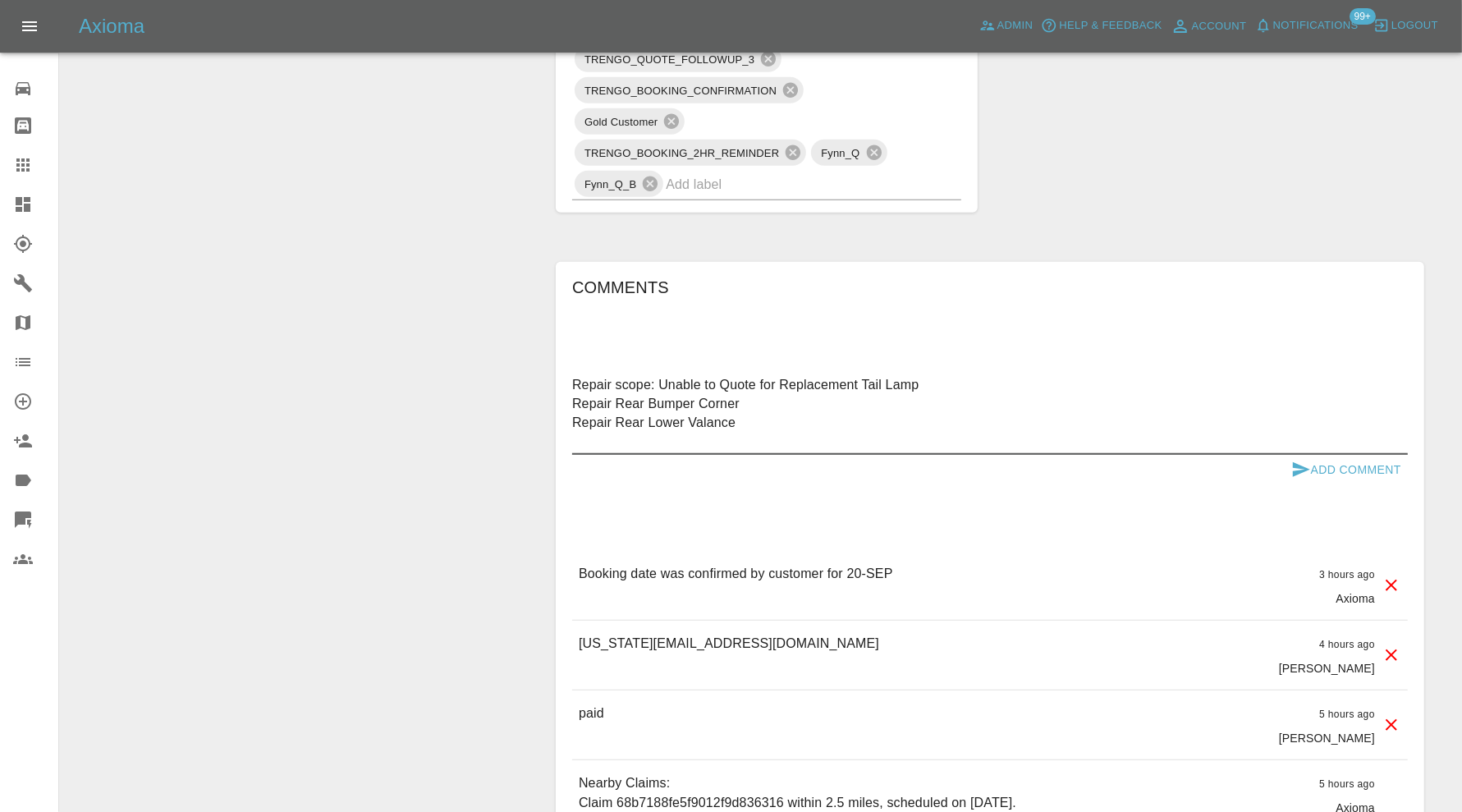
click at [764, 394] on textarea "Repair scope: Unable to Quote for Replacement Tail Lamp Repair Rear Bumper Corn…" at bounding box center [990, 413] width 835 height 76
type textarea "Repair scope: Unable to Quote for Replacement Tail Lamp Repair Rear Bumper Corn…"
click at [1312, 465] on button "Add Comment" at bounding box center [1346, 469] width 123 height 30
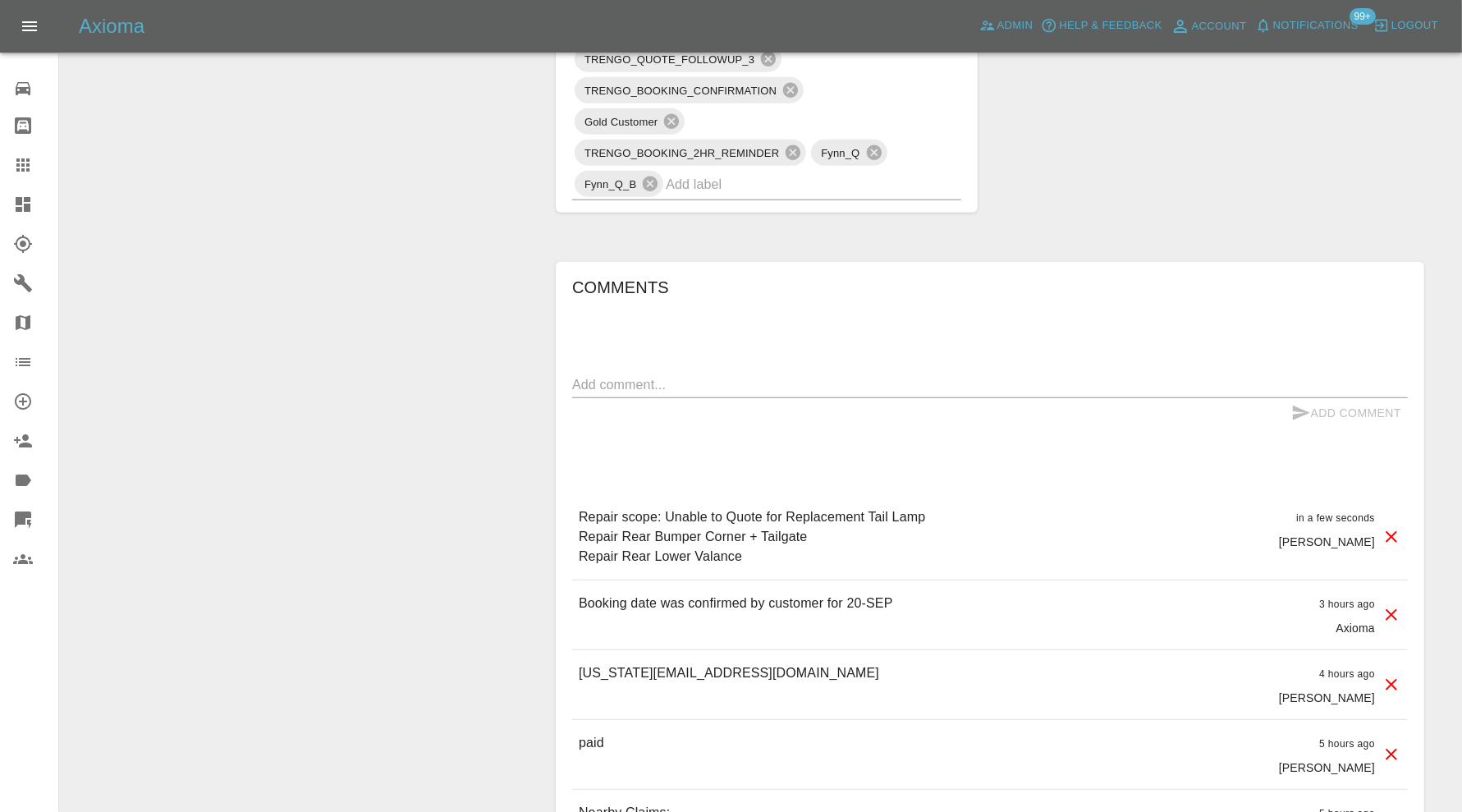
click at [766, 173] on input "text" at bounding box center [791, 184] width 249 height 25
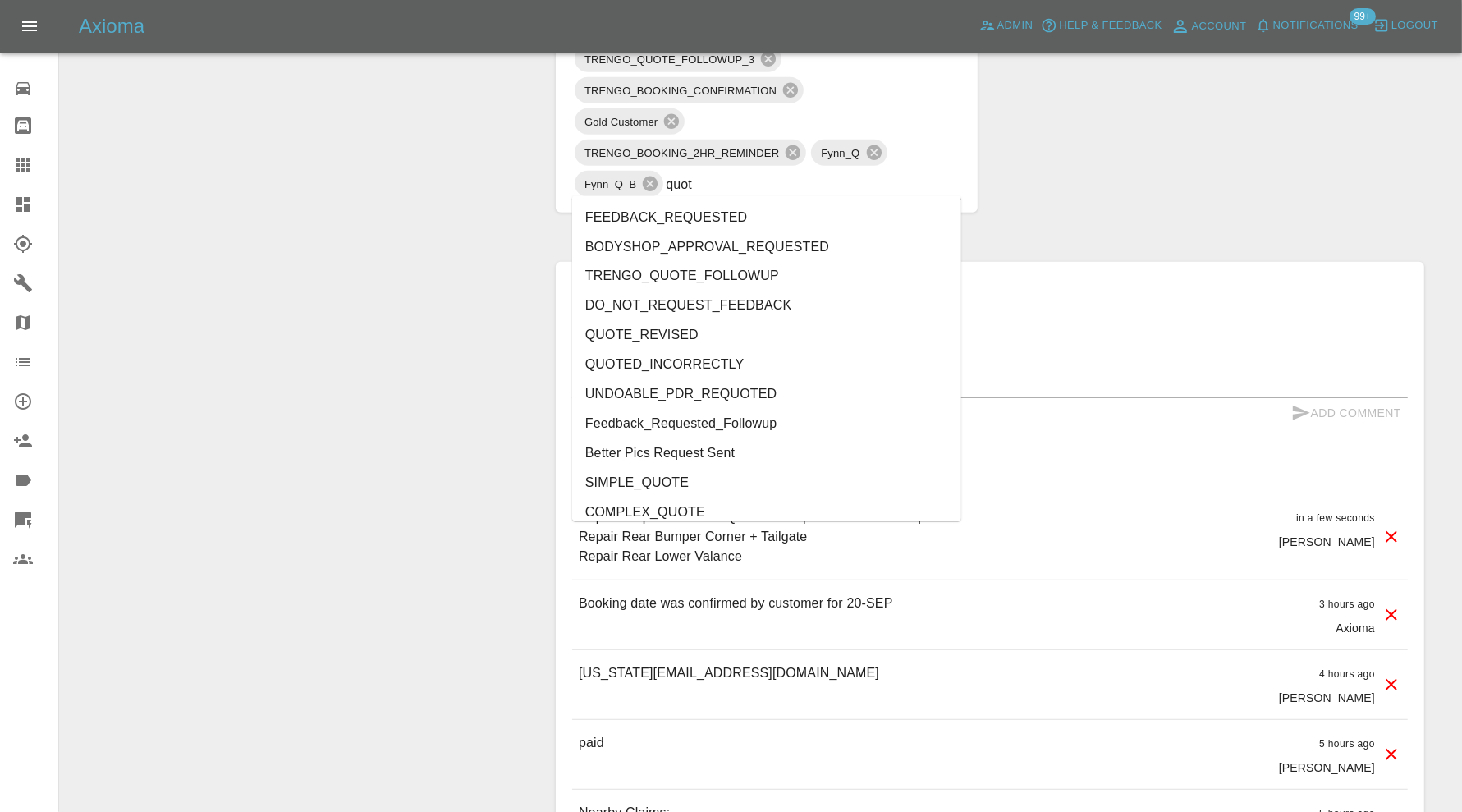
type input "quote"
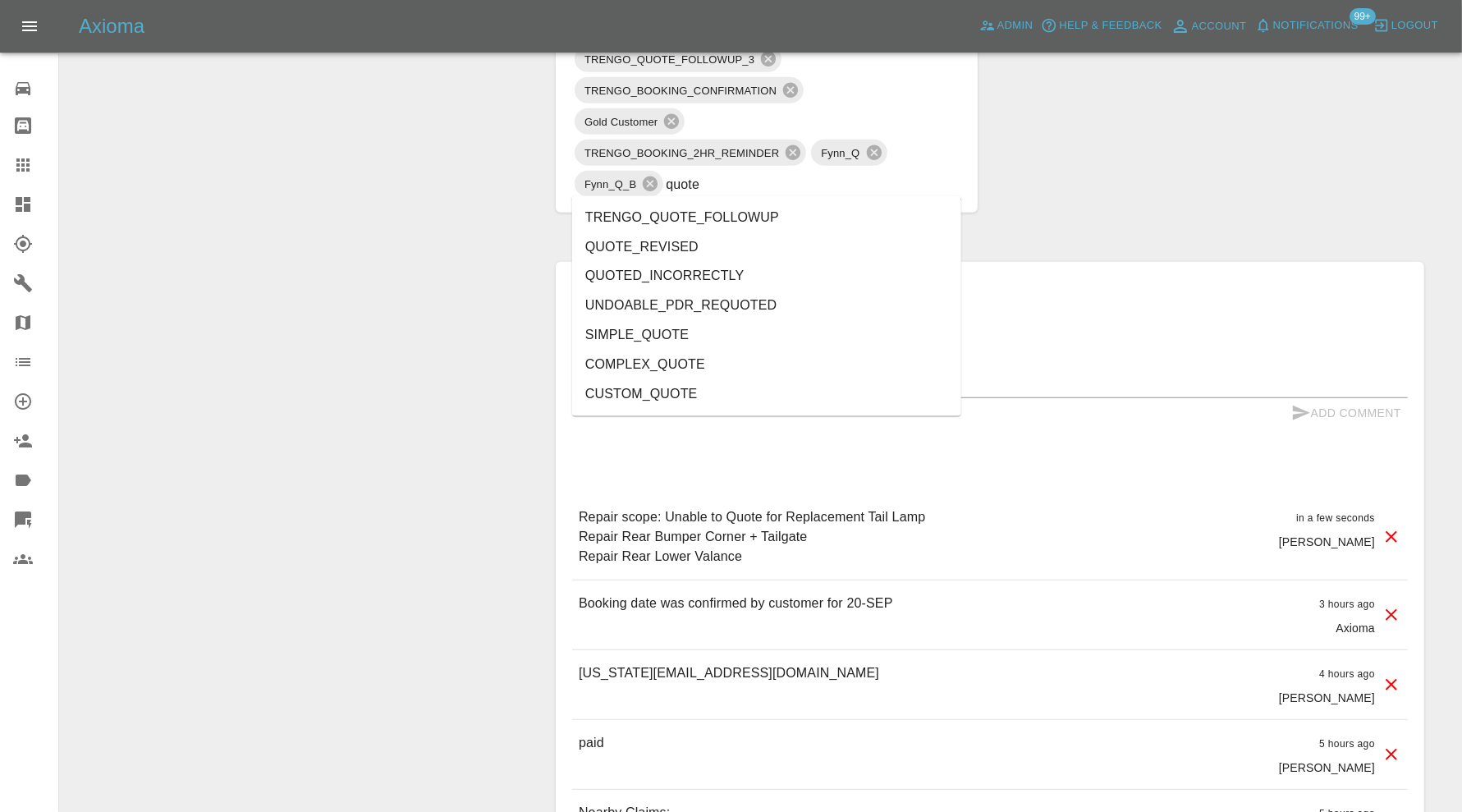
click at [743, 250] on li "QUOTE_REVISED" at bounding box center [766, 247] width 389 height 29
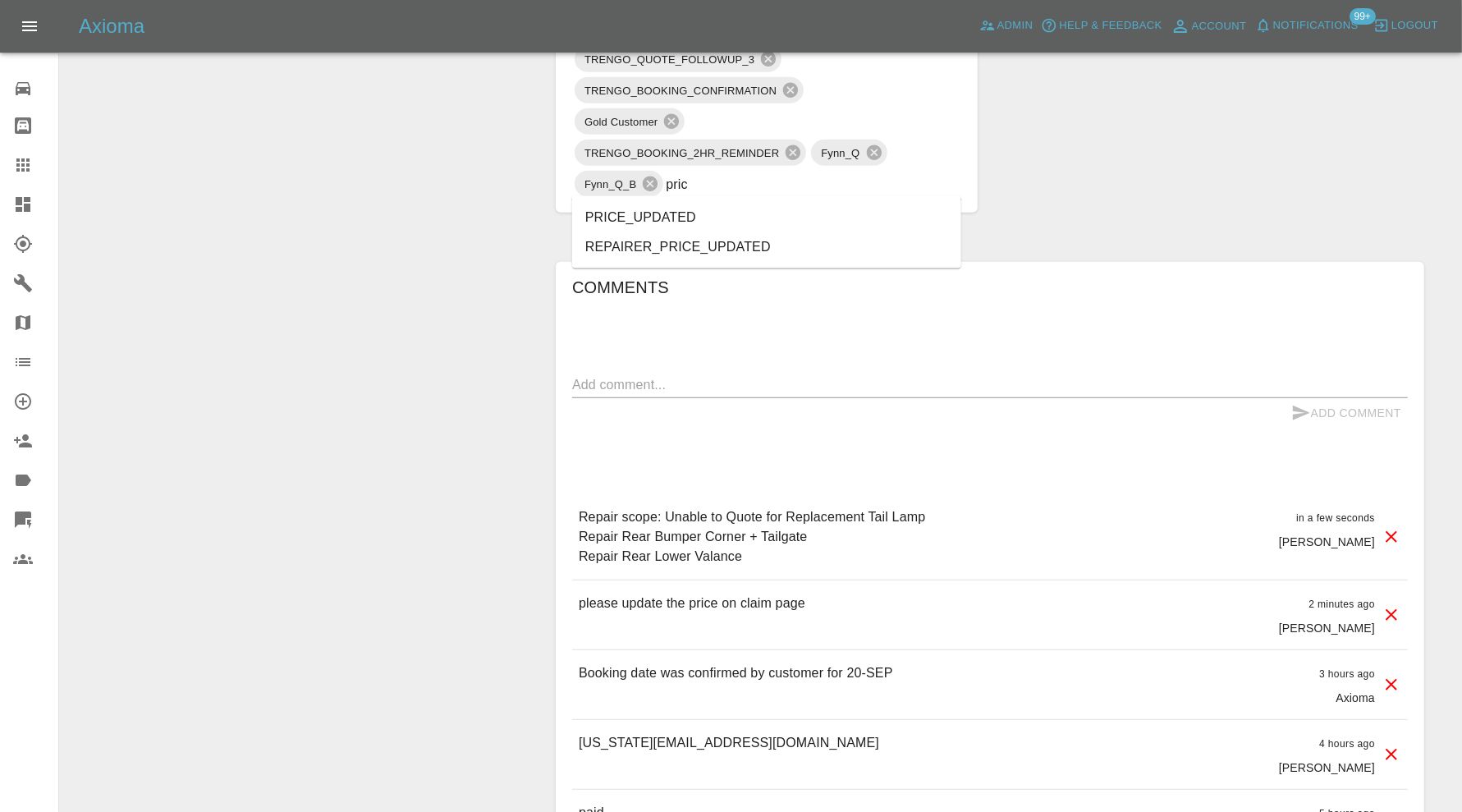
type input "price"
click at [715, 217] on li "PRICE_UPDATED" at bounding box center [766, 217] width 389 height 29
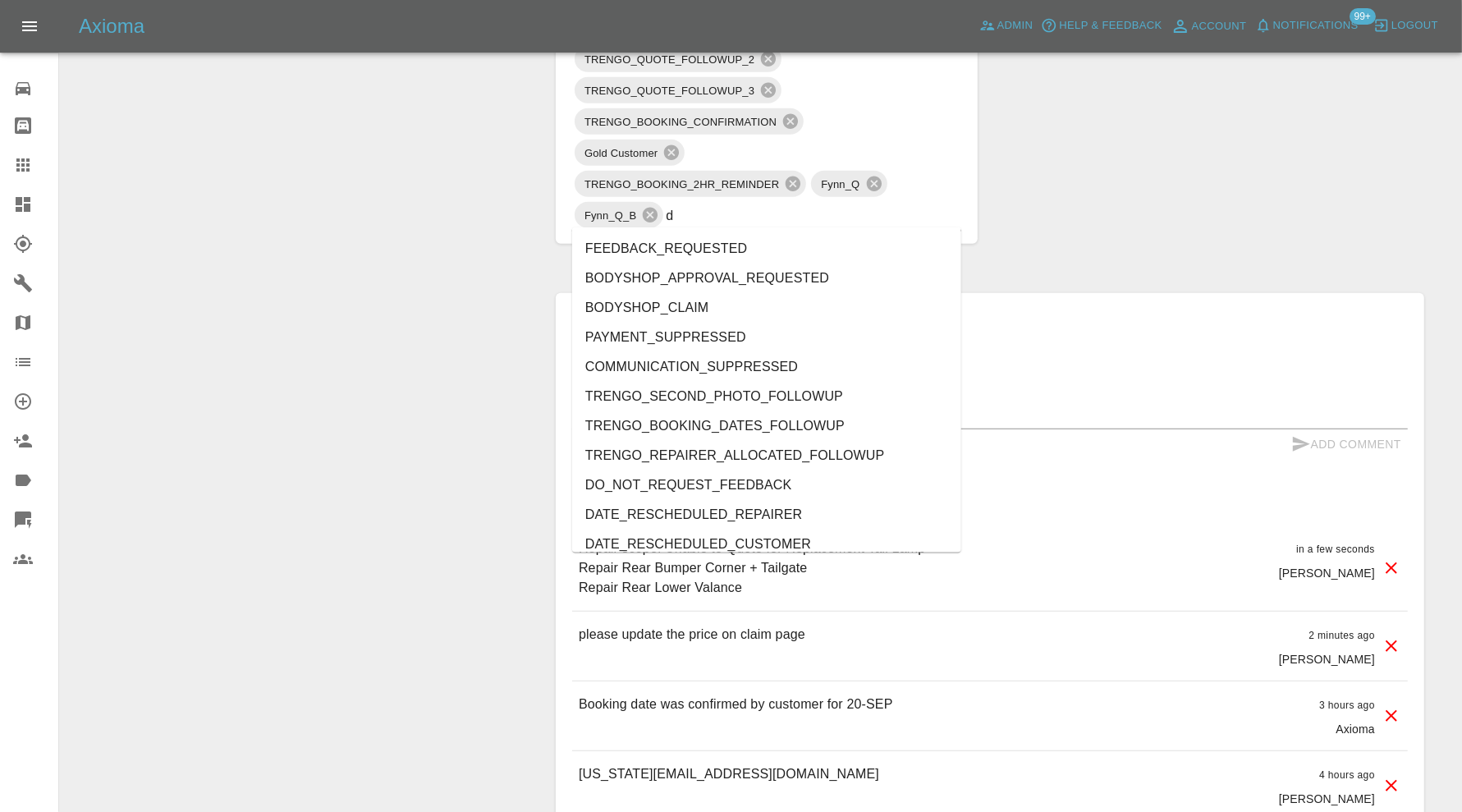
type input "do"
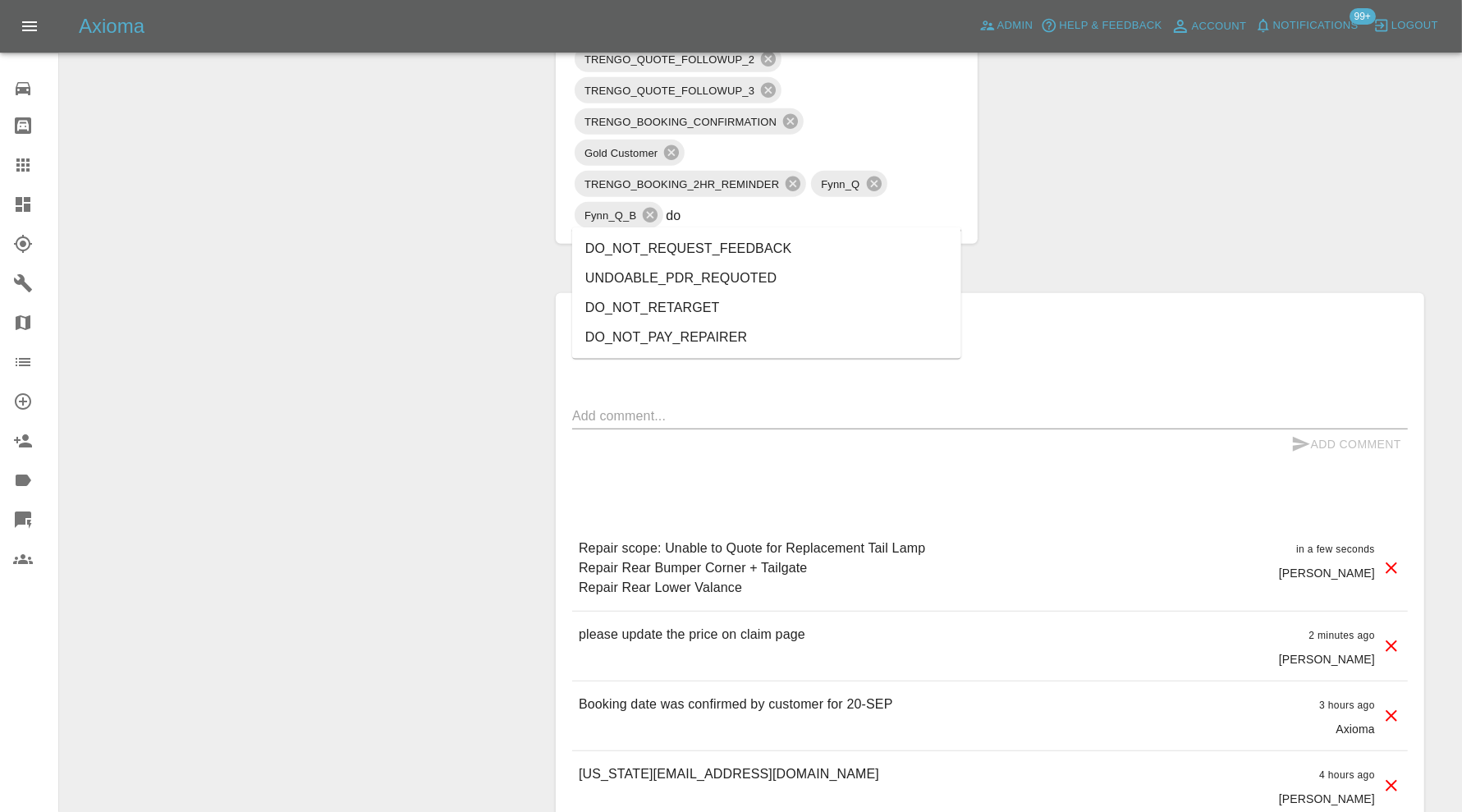
click at [722, 260] on li "DO_NOT_REQUEST_FEEDBACK" at bounding box center [766, 249] width 389 height 29
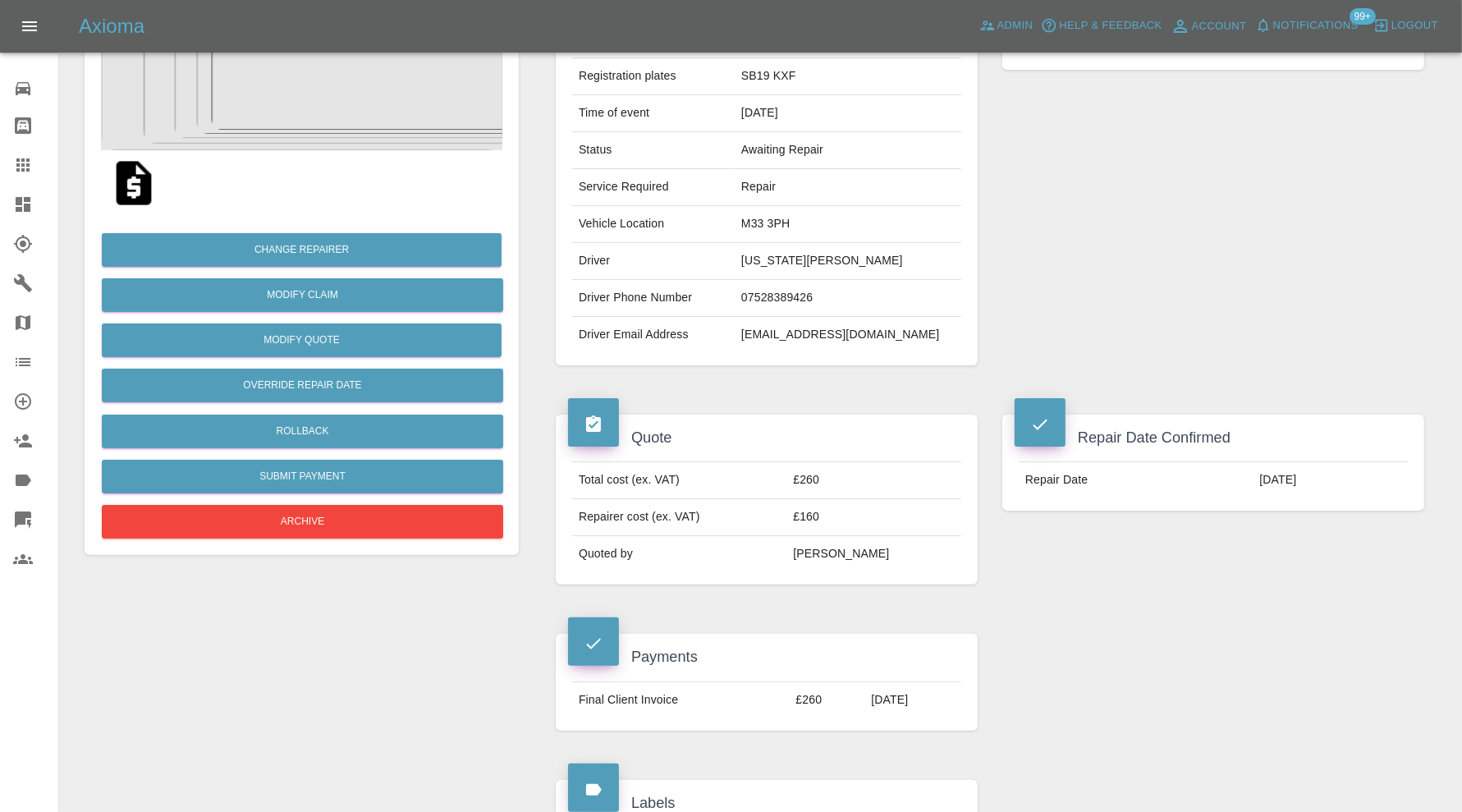
scroll to position [0, 0]
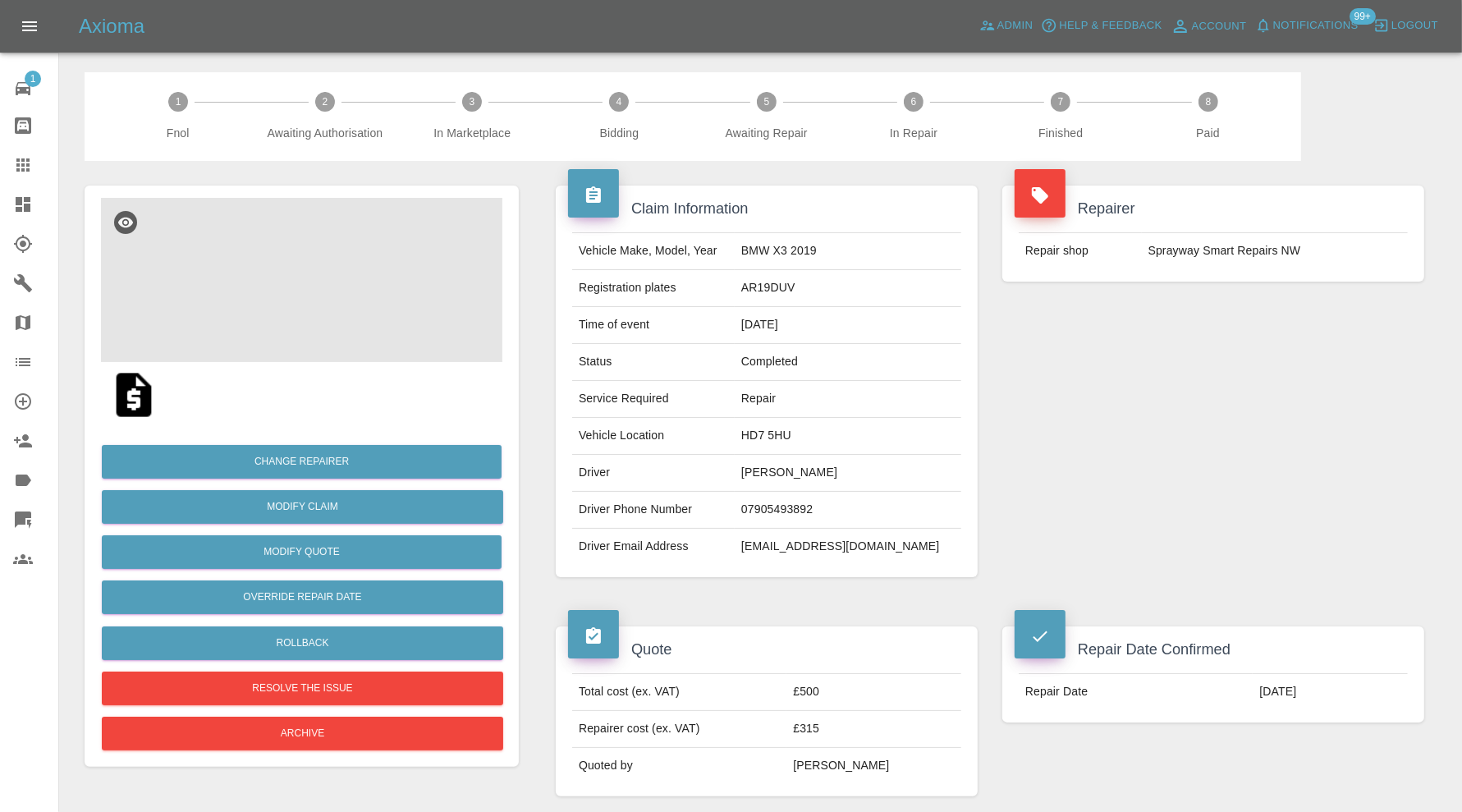
click at [342, 308] on img at bounding box center [301, 280] width 401 height 164
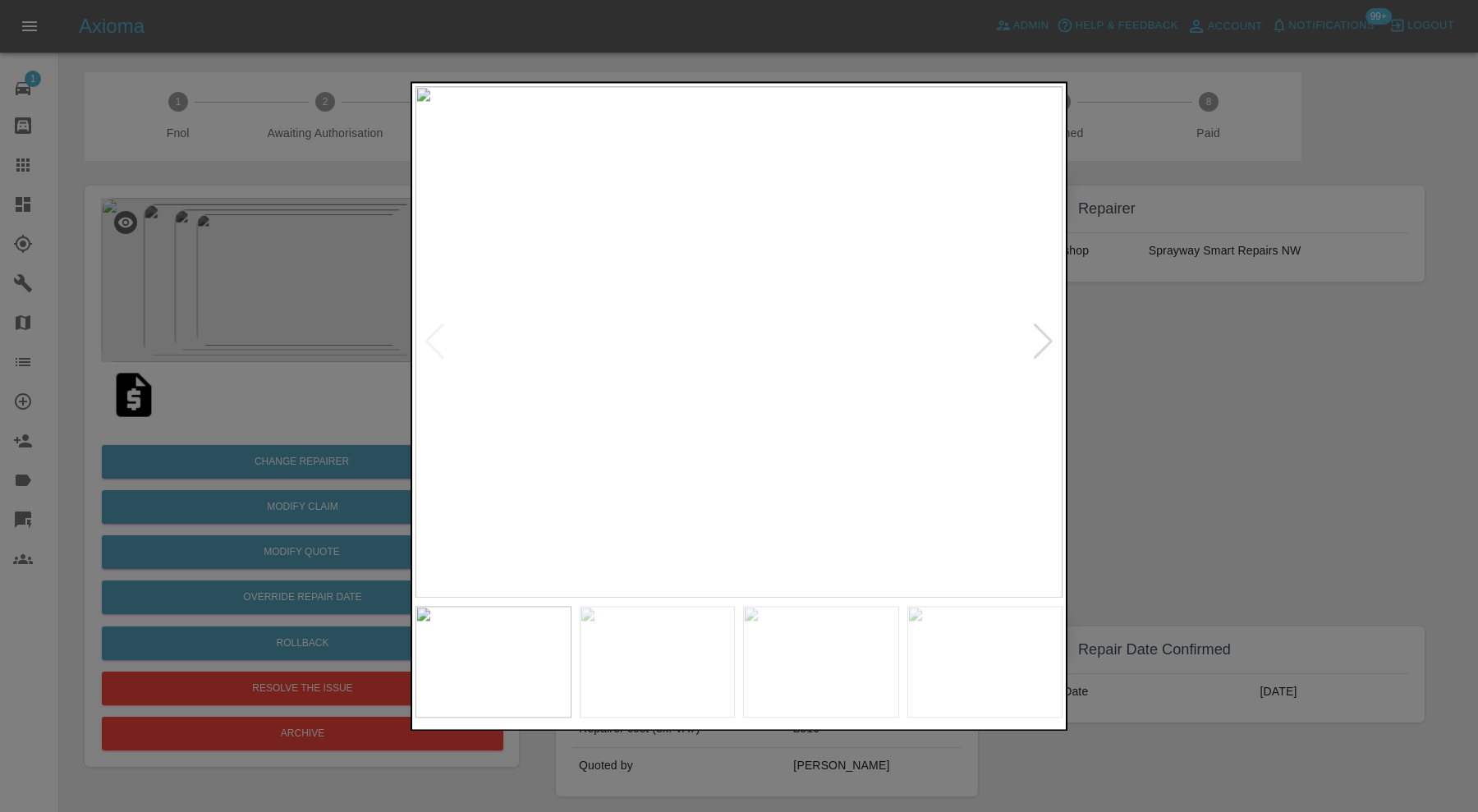
click at [1038, 329] on div at bounding box center [1044, 343] width 22 height 36
click at [1039, 329] on div at bounding box center [1044, 343] width 22 height 36
click at [1039, 329] on img at bounding box center [739, 342] width 647 height 512
click at [1181, 353] on div at bounding box center [739, 406] width 1478 height 812
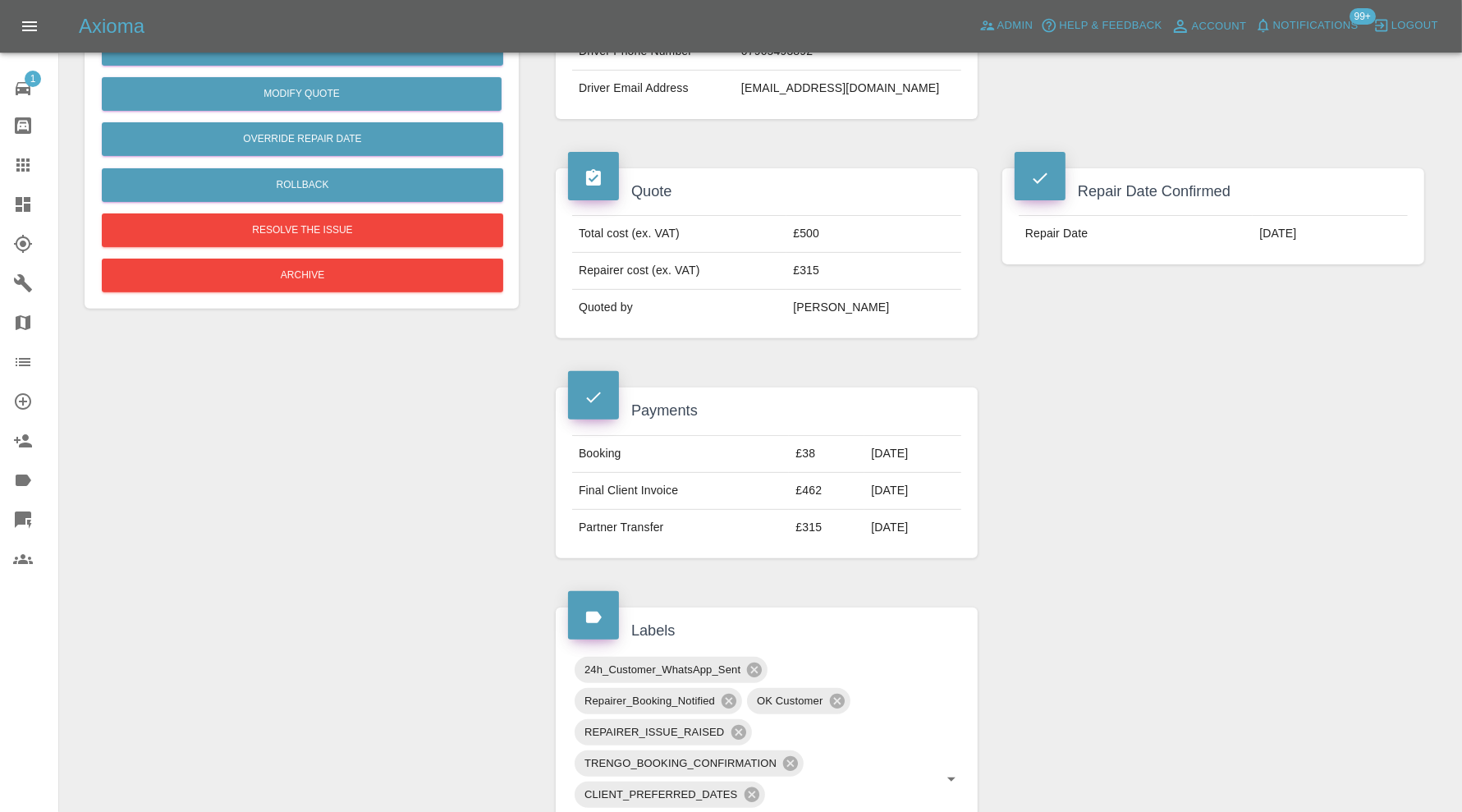
scroll to position [821, 0]
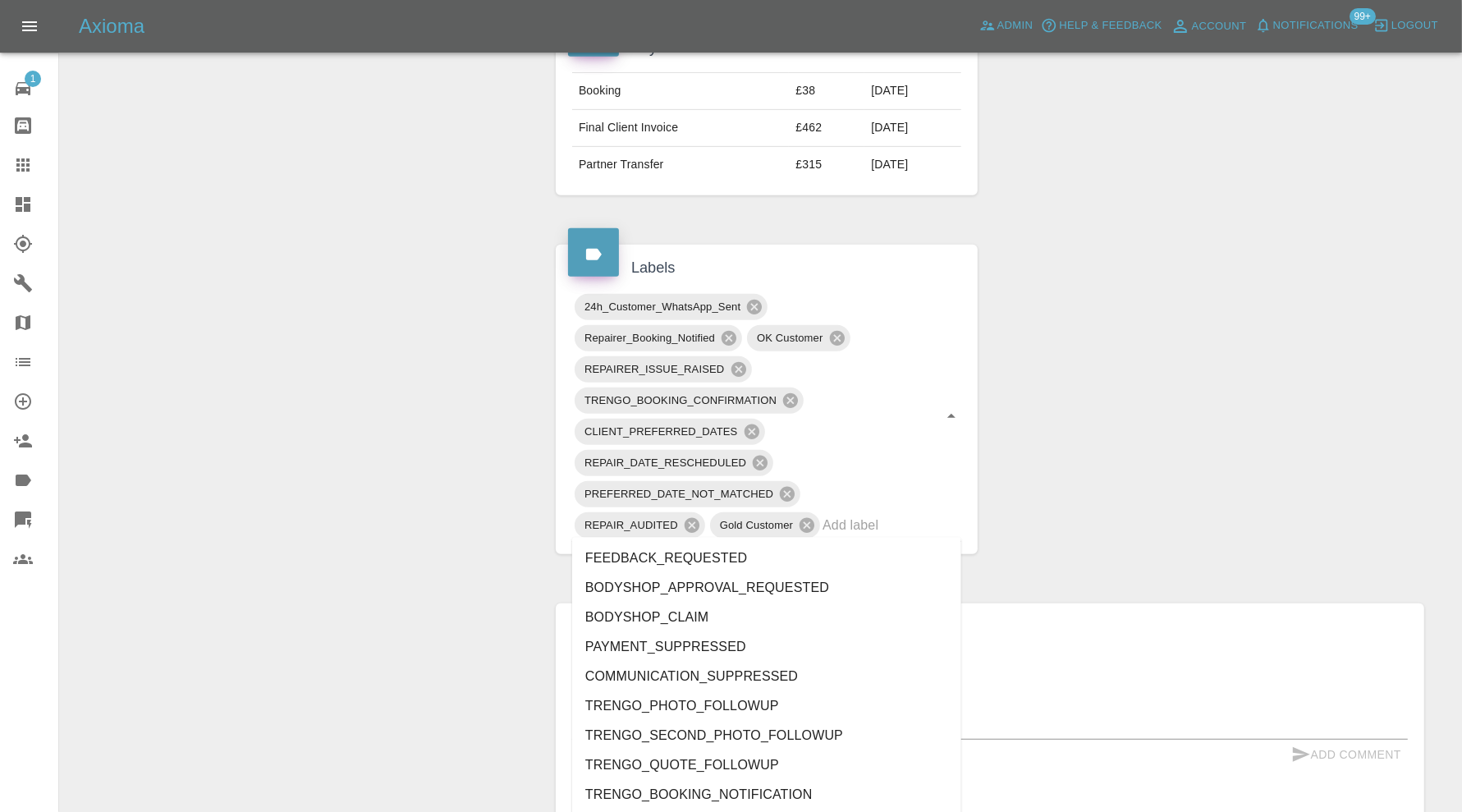
click at [925, 513] on div "24h_Customer_WhatsApp_Sent Repairer_Booking_Notified OK Customer REPAIRER_ISSUE…" at bounding box center [766, 417] width 389 height 250
type input "rec"
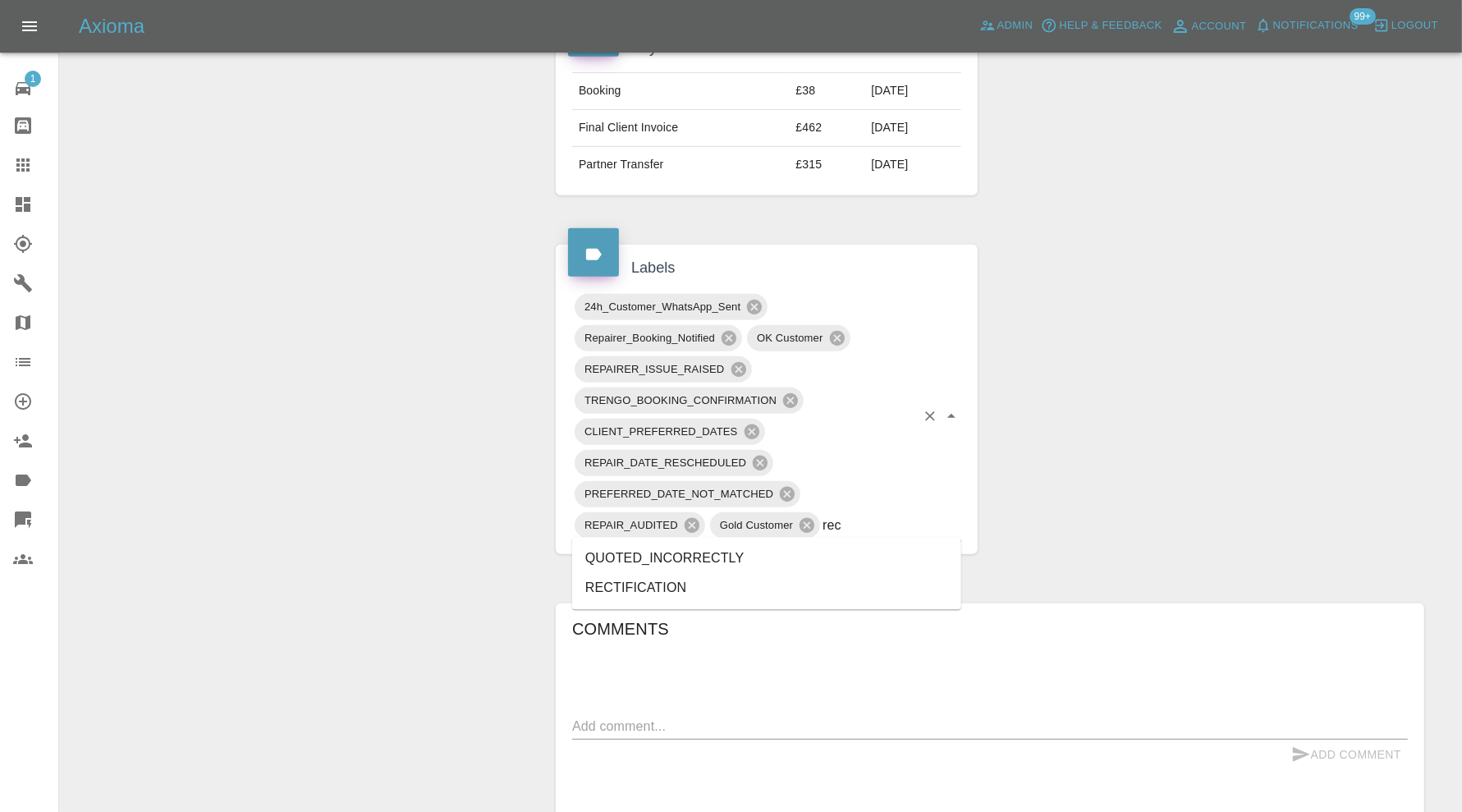
click at [706, 582] on li "RECTIFICATION" at bounding box center [766, 588] width 389 height 29
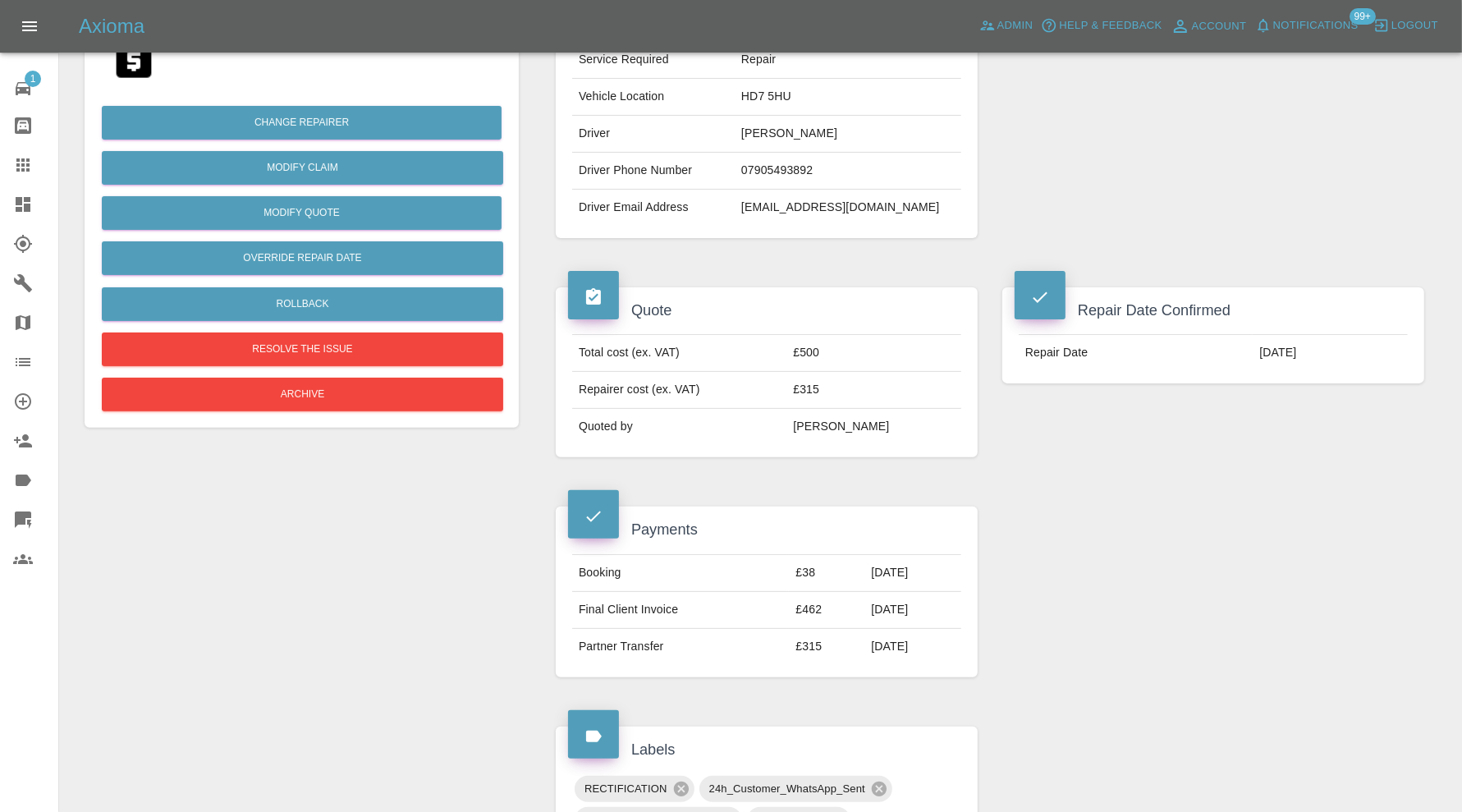
scroll to position [0, 0]
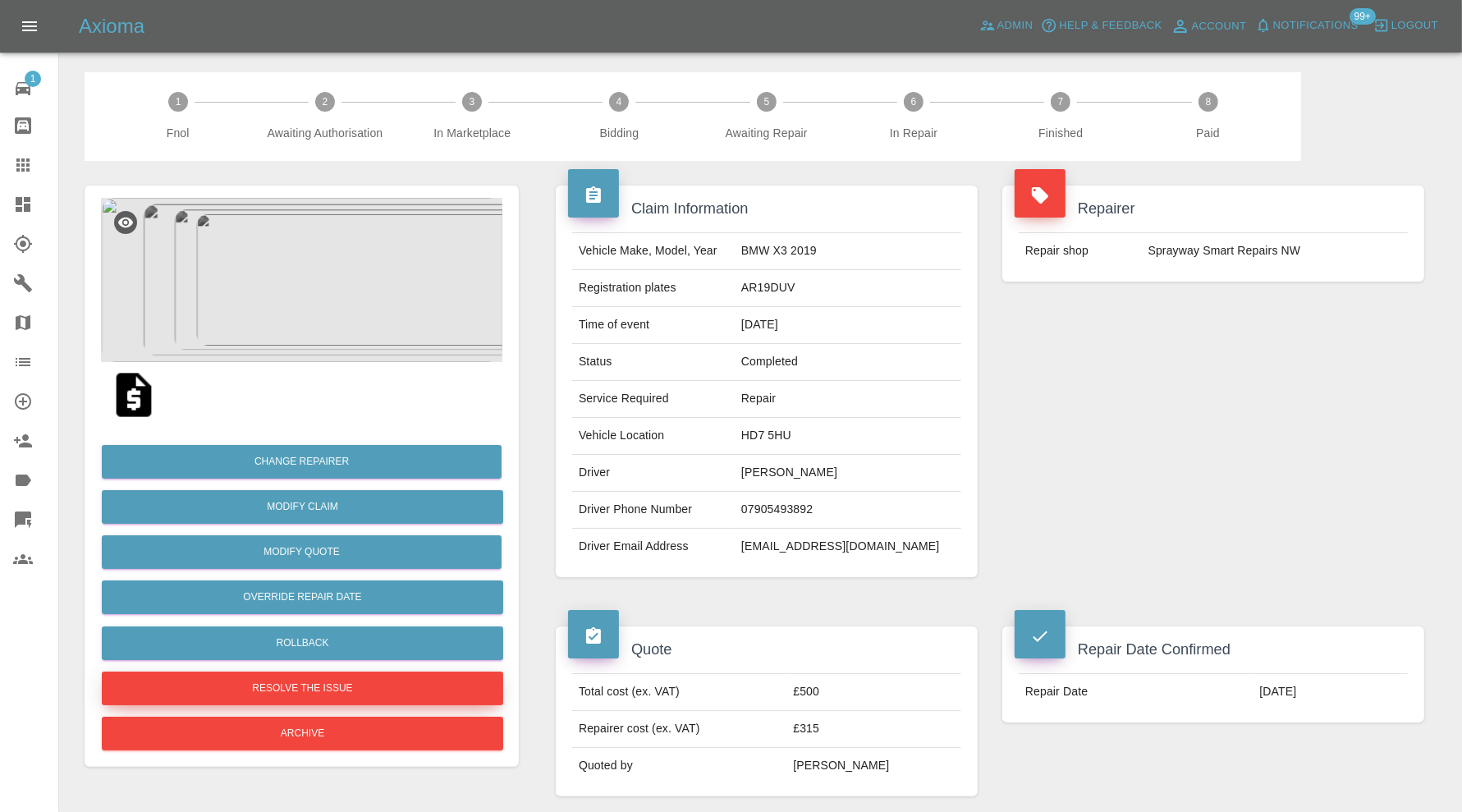
click at [419, 680] on button "Resolve the issue" at bounding box center [302, 688] width 401 height 34
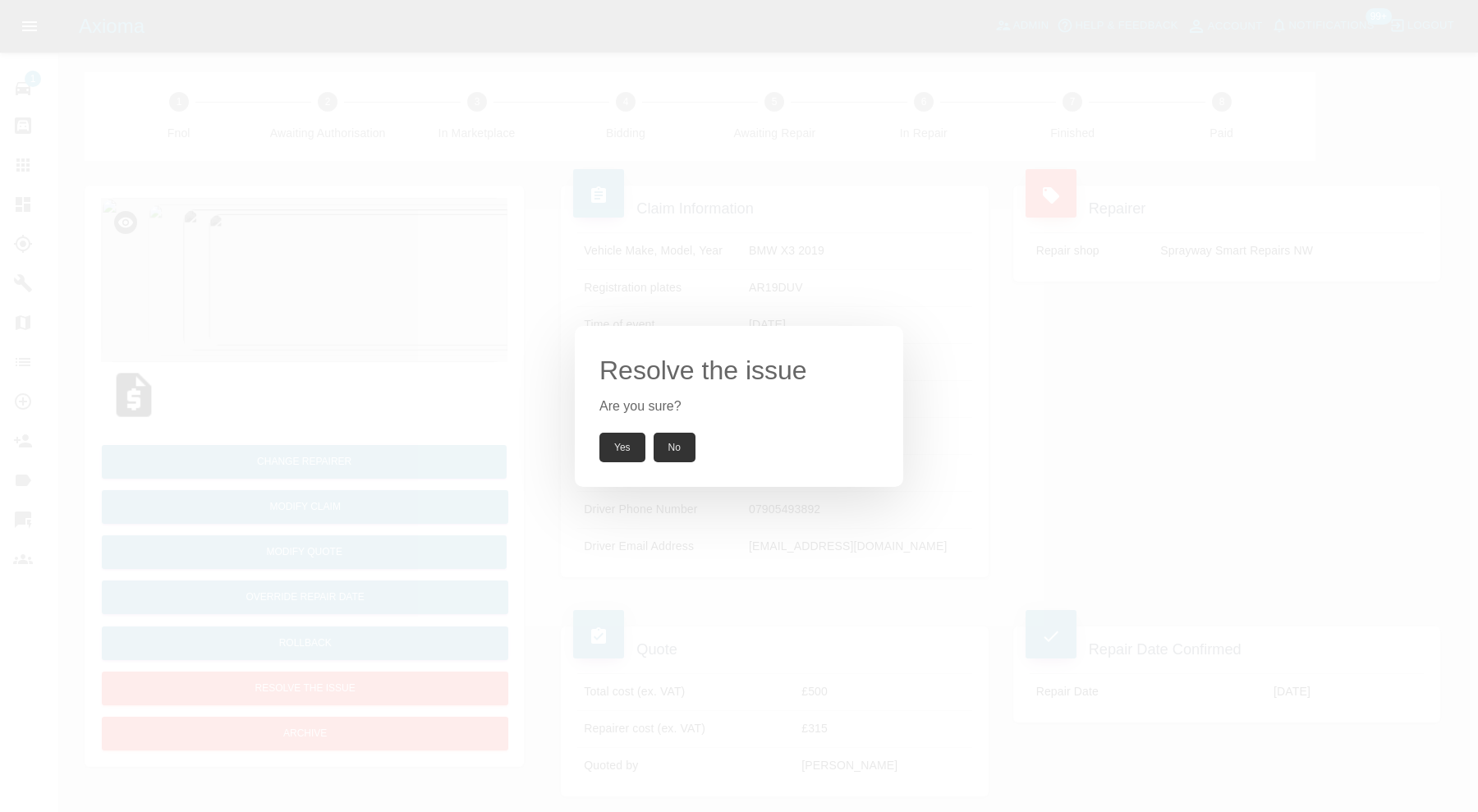
click at [618, 444] on button "Yes" at bounding box center [622, 447] width 46 height 29
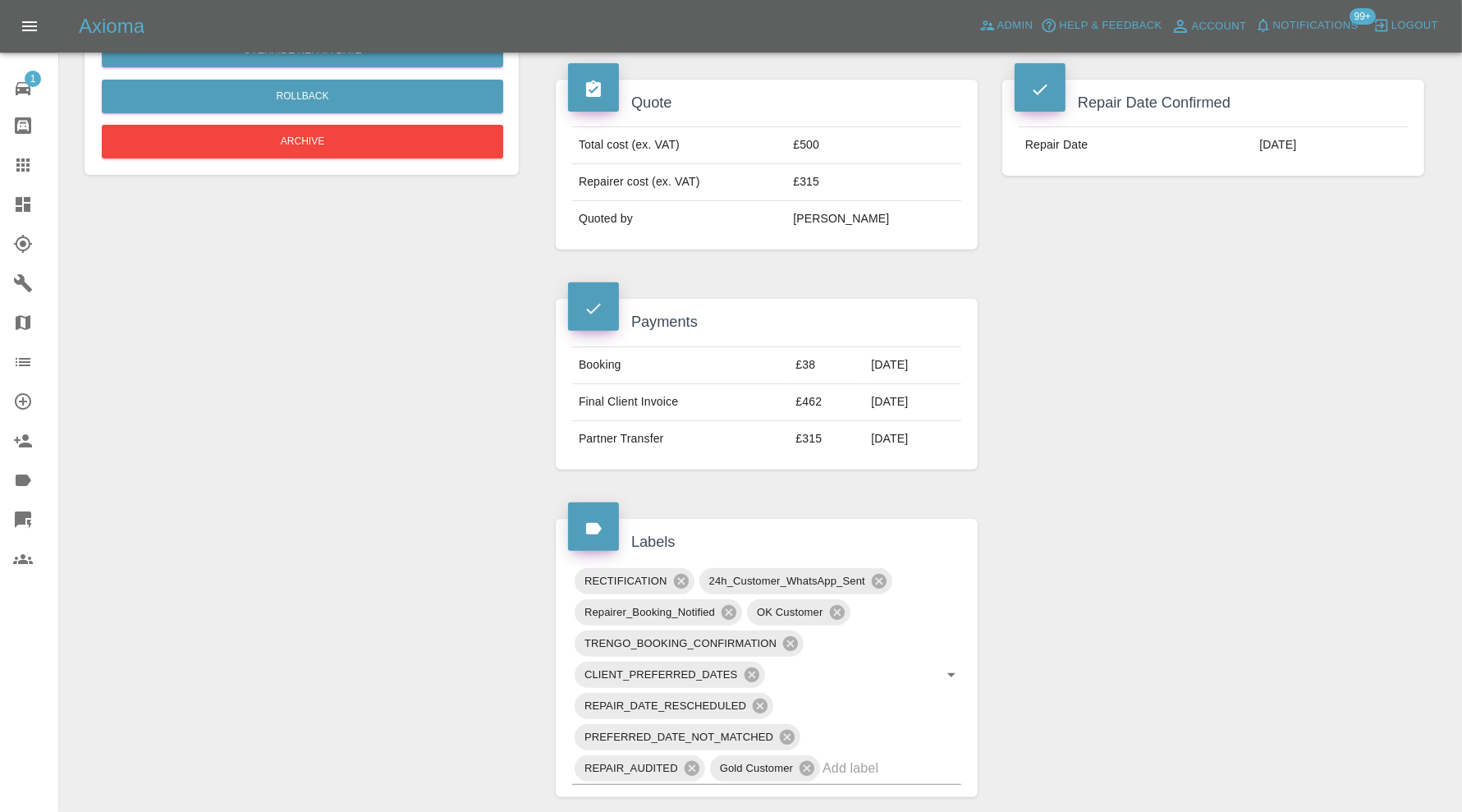
scroll to position [683, 0]
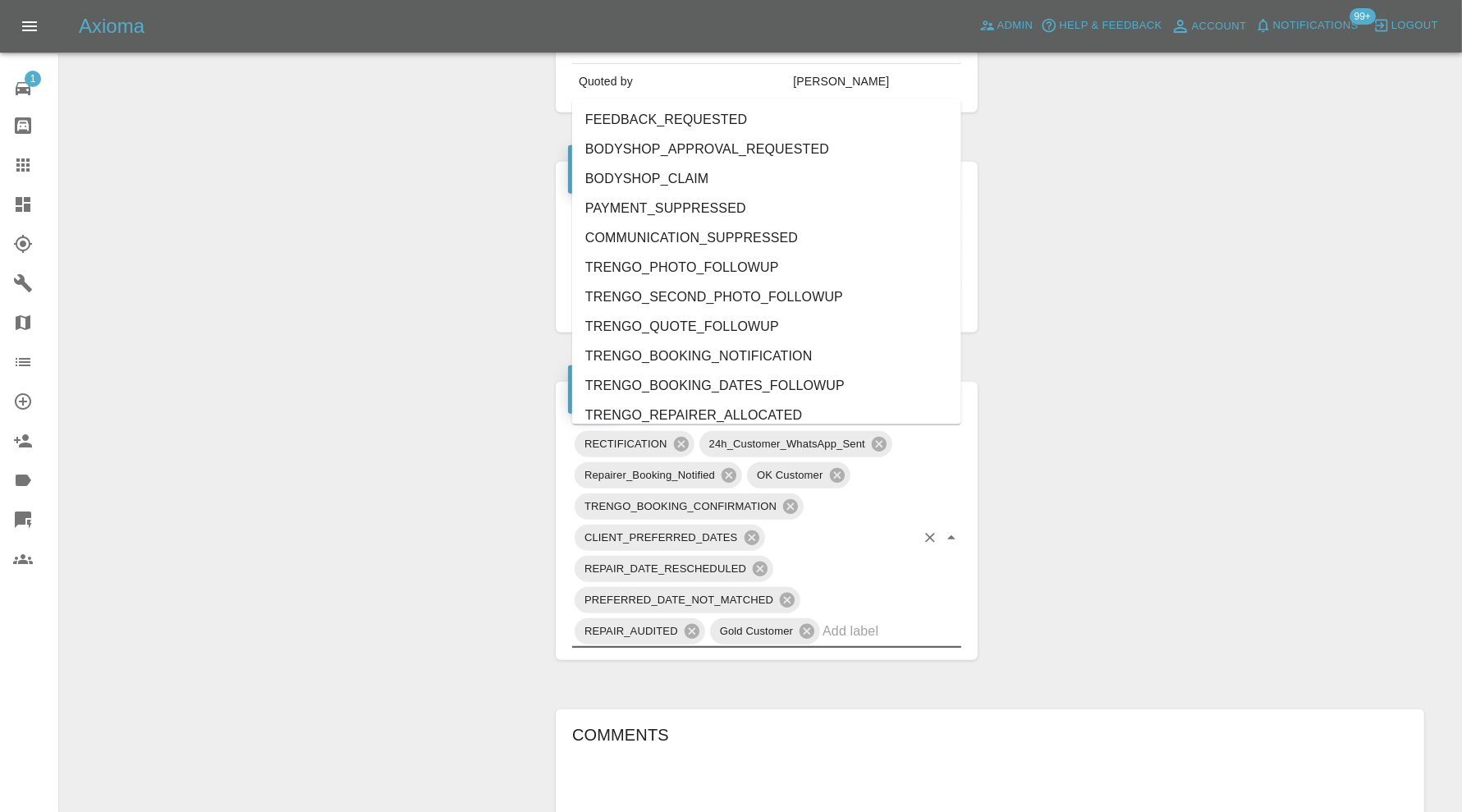
click at [892, 633] on input "text" at bounding box center [868, 630] width 92 height 25
type input "do"
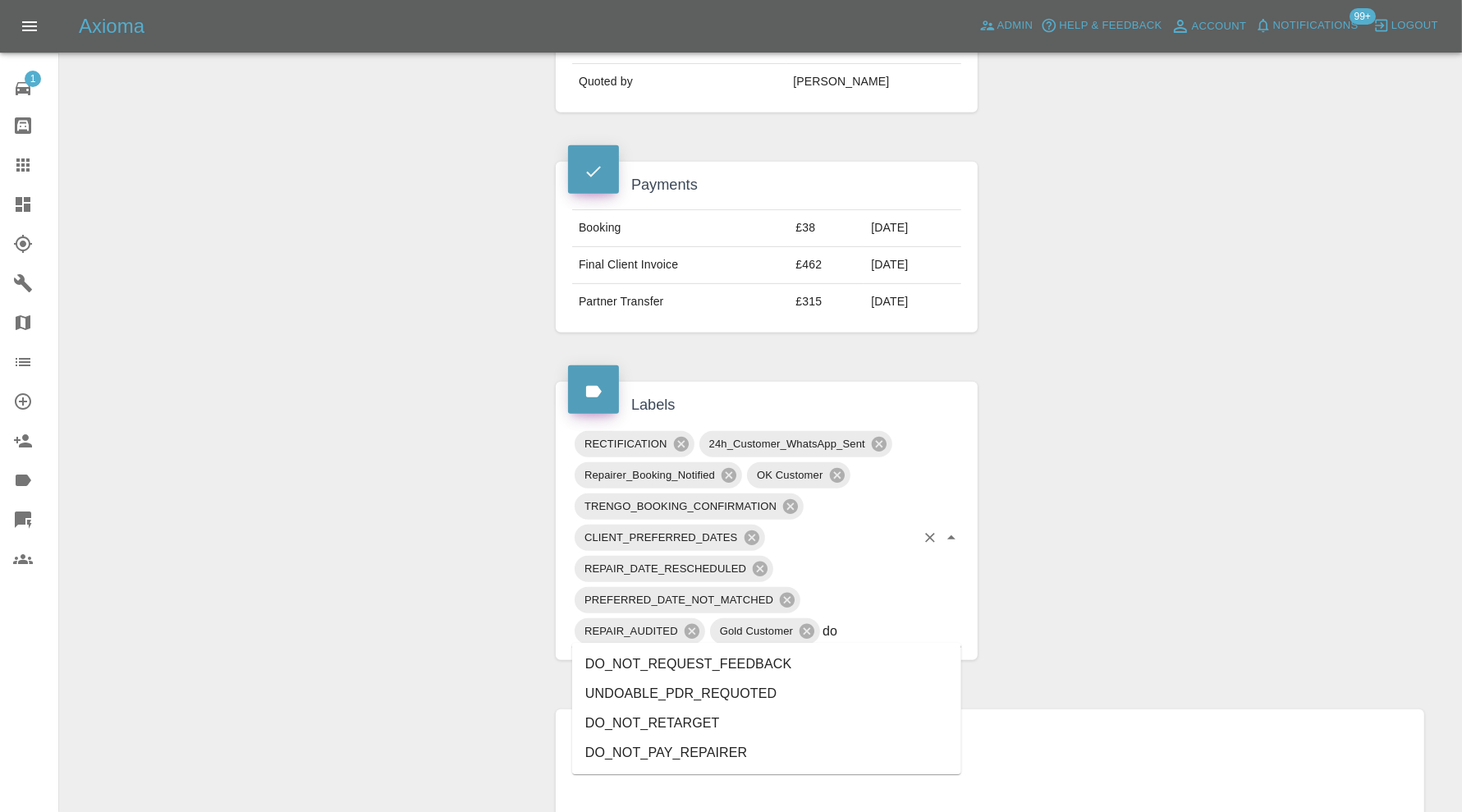
click at [795, 658] on li "DO_NOT_REQUEST_FEEDBACK" at bounding box center [766, 664] width 389 height 29
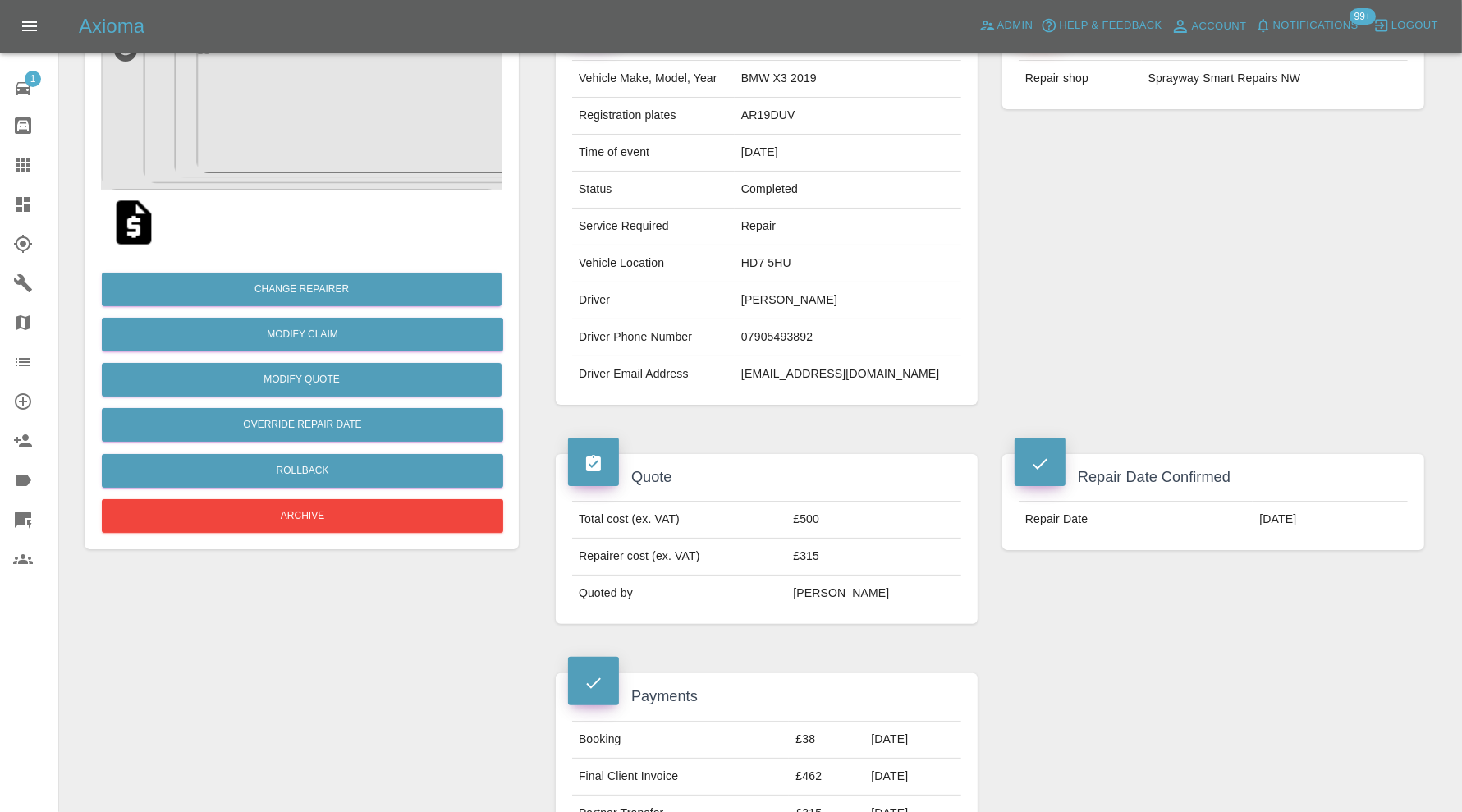
scroll to position [0, 0]
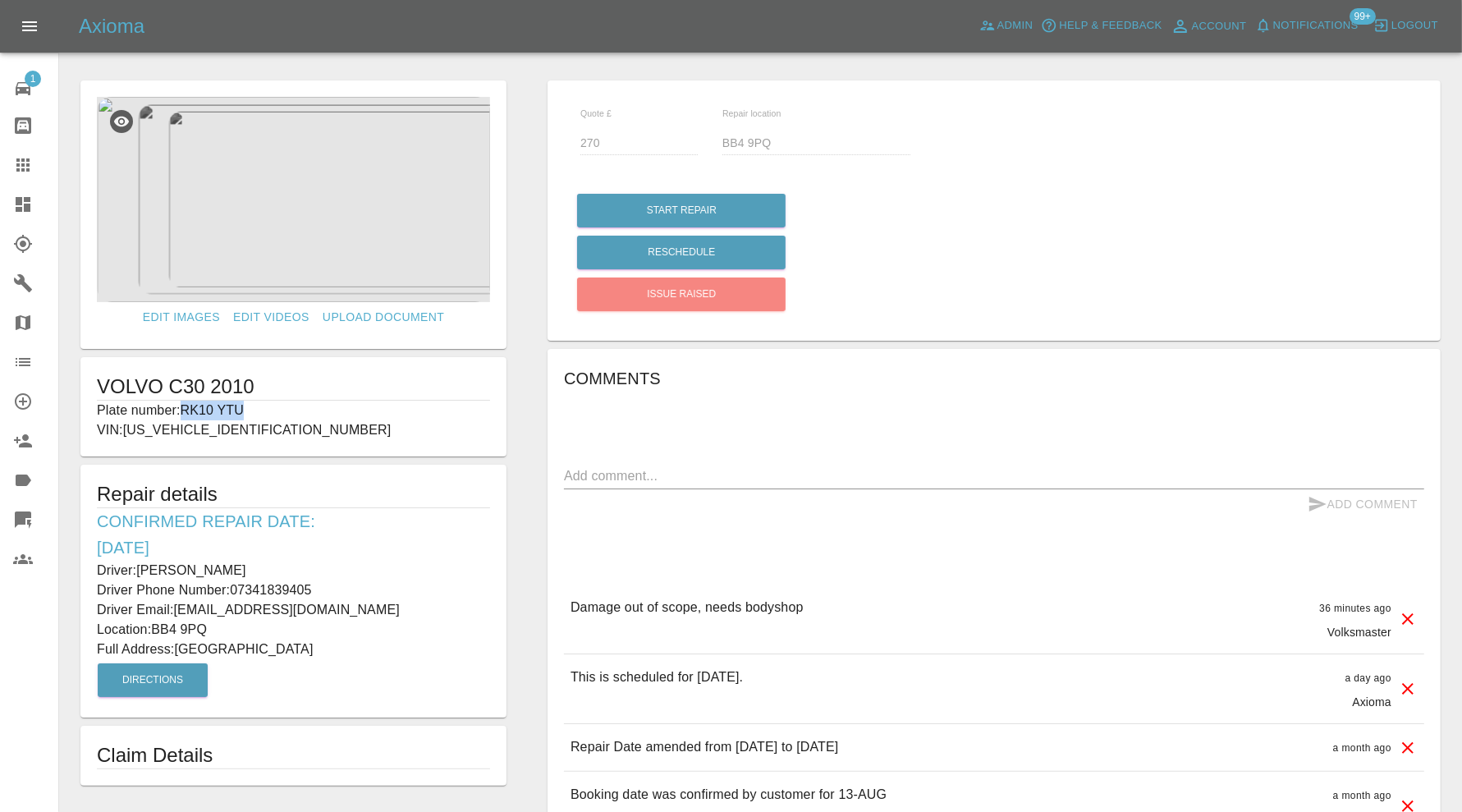
drag, startPoint x: 259, startPoint y: 411, endPoint x: 183, endPoint y: 415, distance: 76.1
click at [183, 415] on p "Plate number: RK10 YTU" at bounding box center [293, 410] width 394 height 20
copy p "RK10 YTU"
click at [25, 162] on icon at bounding box center [22, 165] width 20 height 20
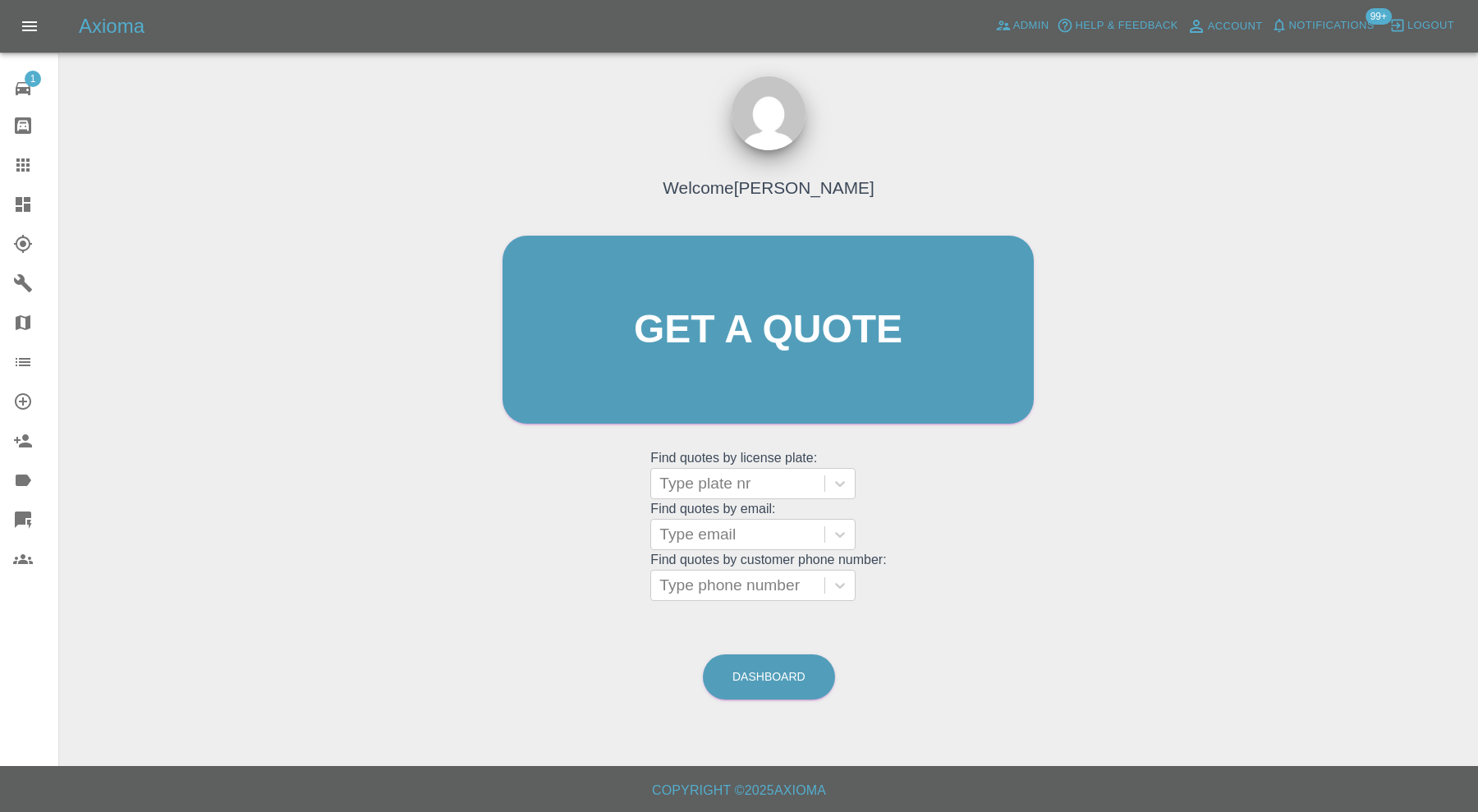
click at [748, 481] on div at bounding box center [738, 483] width 157 height 23
paste input "RK10 YTU"
type input "RK10 YTU"
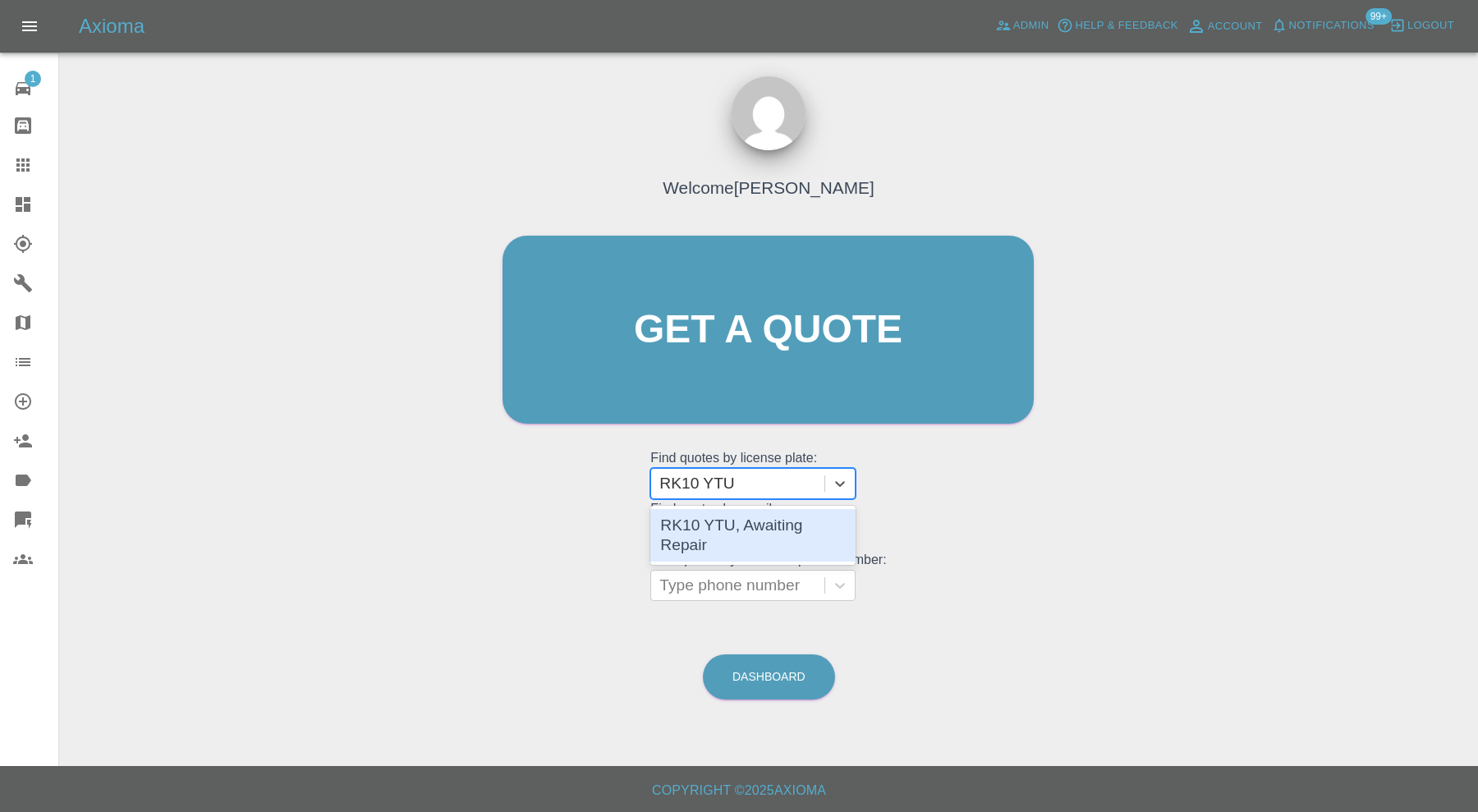
click at [801, 525] on div "RK10 YTU, Awaiting Repair" at bounding box center [753, 535] width 205 height 53
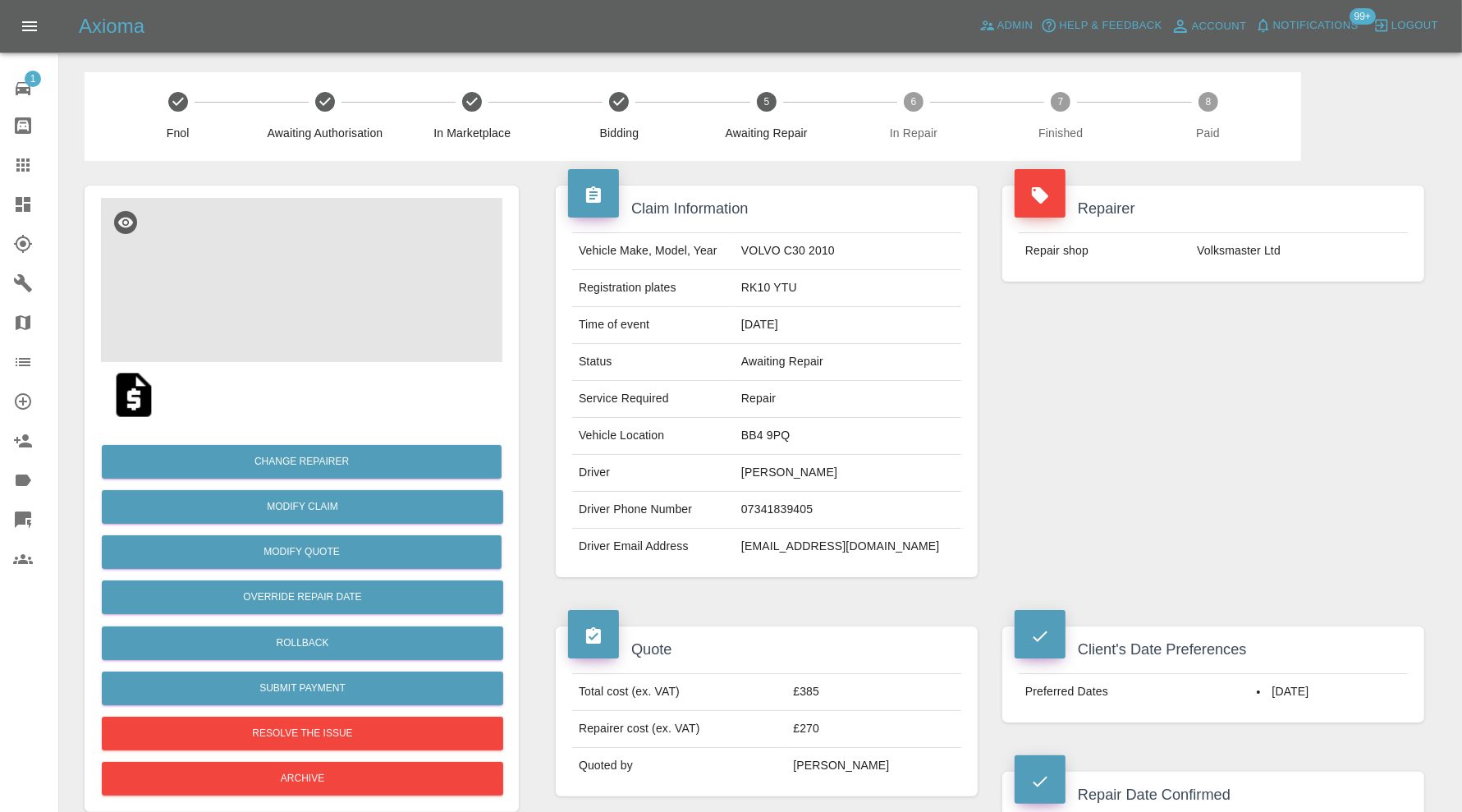
click at [312, 305] on img at bounding box center [301, 280] width 401 height 164
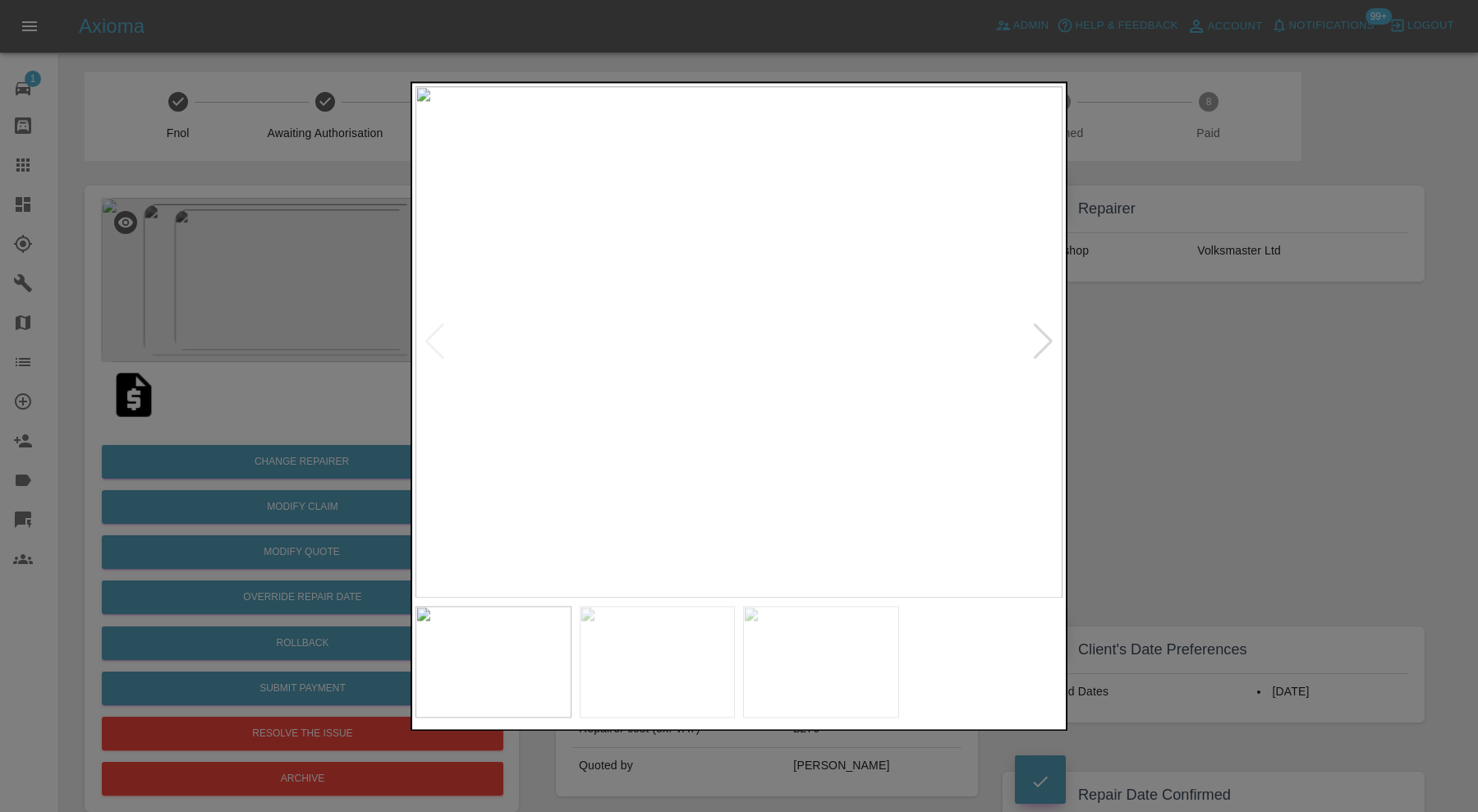
click at [1050, 343] on div at bounding box center [1044, 343] width 22 height 36
click at [1050, 343] on img at bounding box center [739, 342] width 647 height 512
click at [1128, 368] on div at bounding box center [739, 406] width 1478 height 812
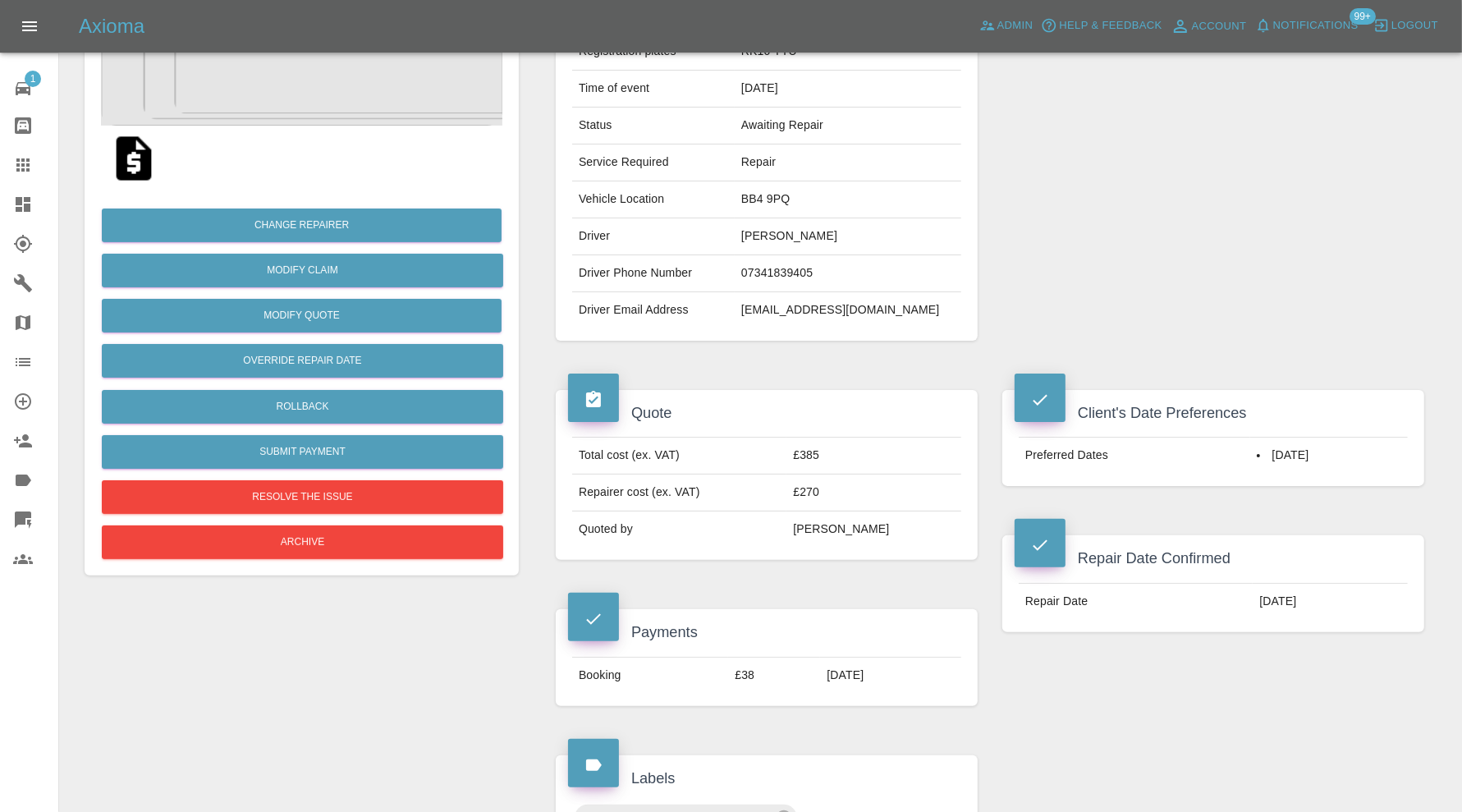
scroll to position [165, 0]
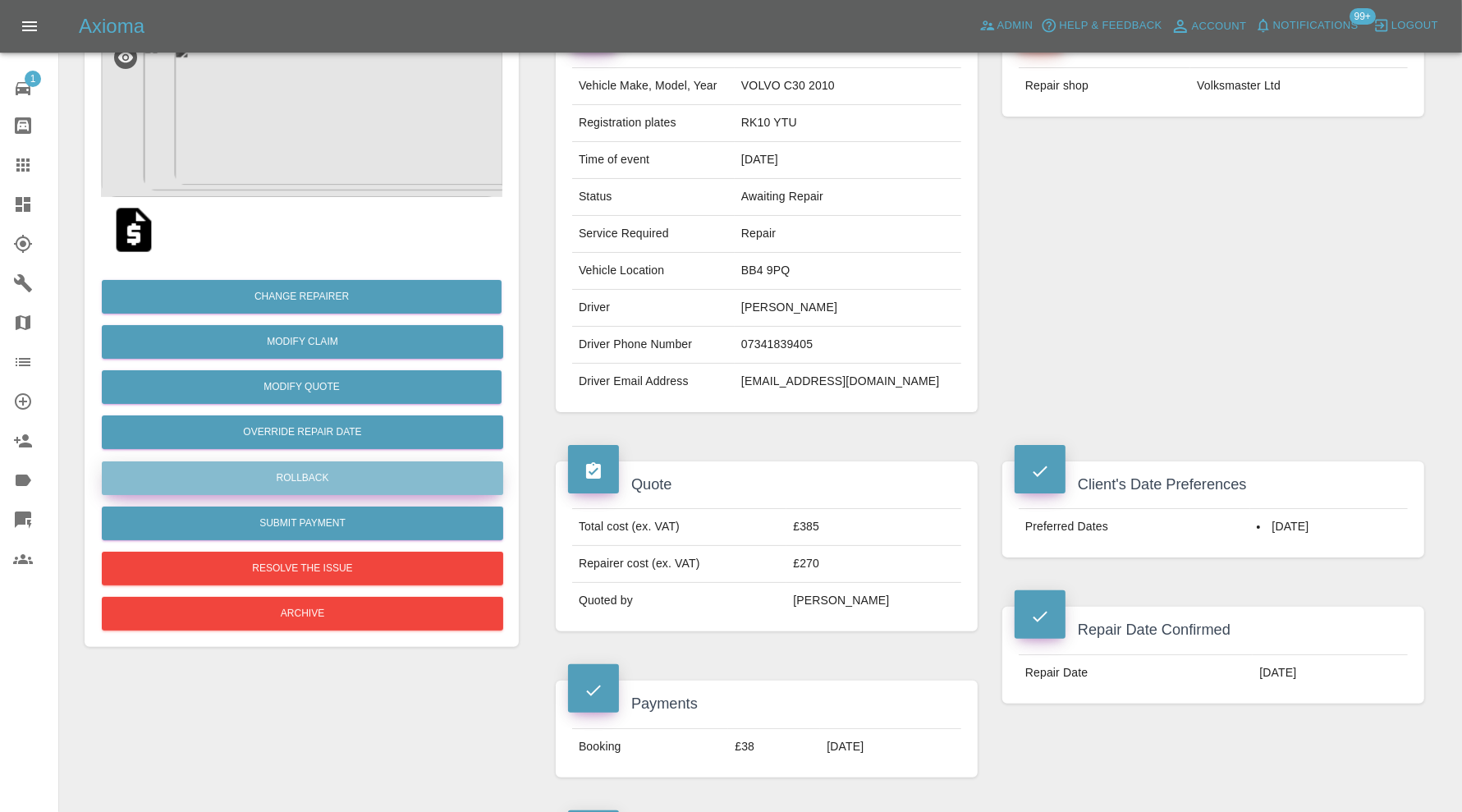
click at [379, 476] on button "Rollback" at bounding box center [302, 478] width 401 height 34
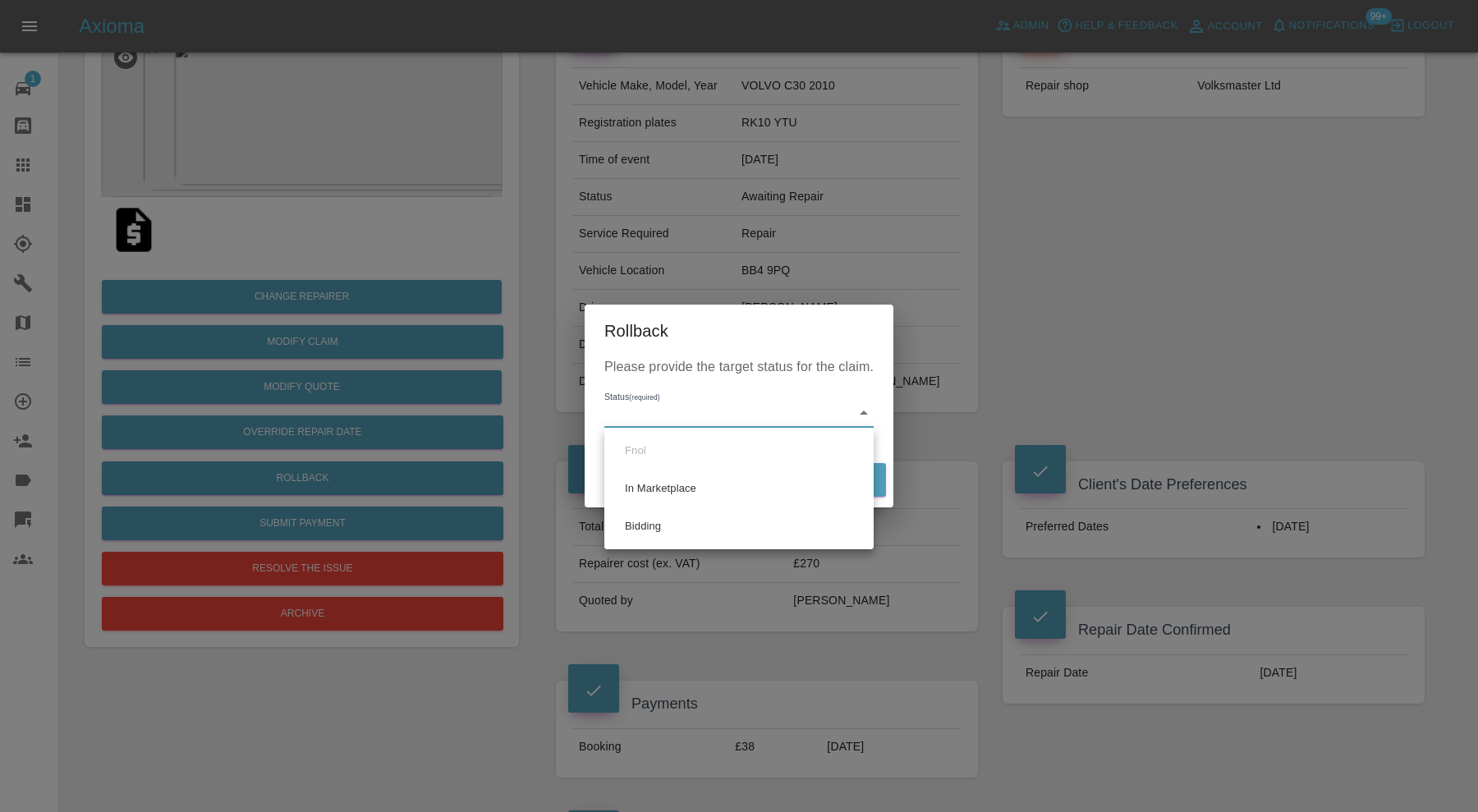
click at [953, 417] on div at bounding box center [739, 406] width 1478 height 812
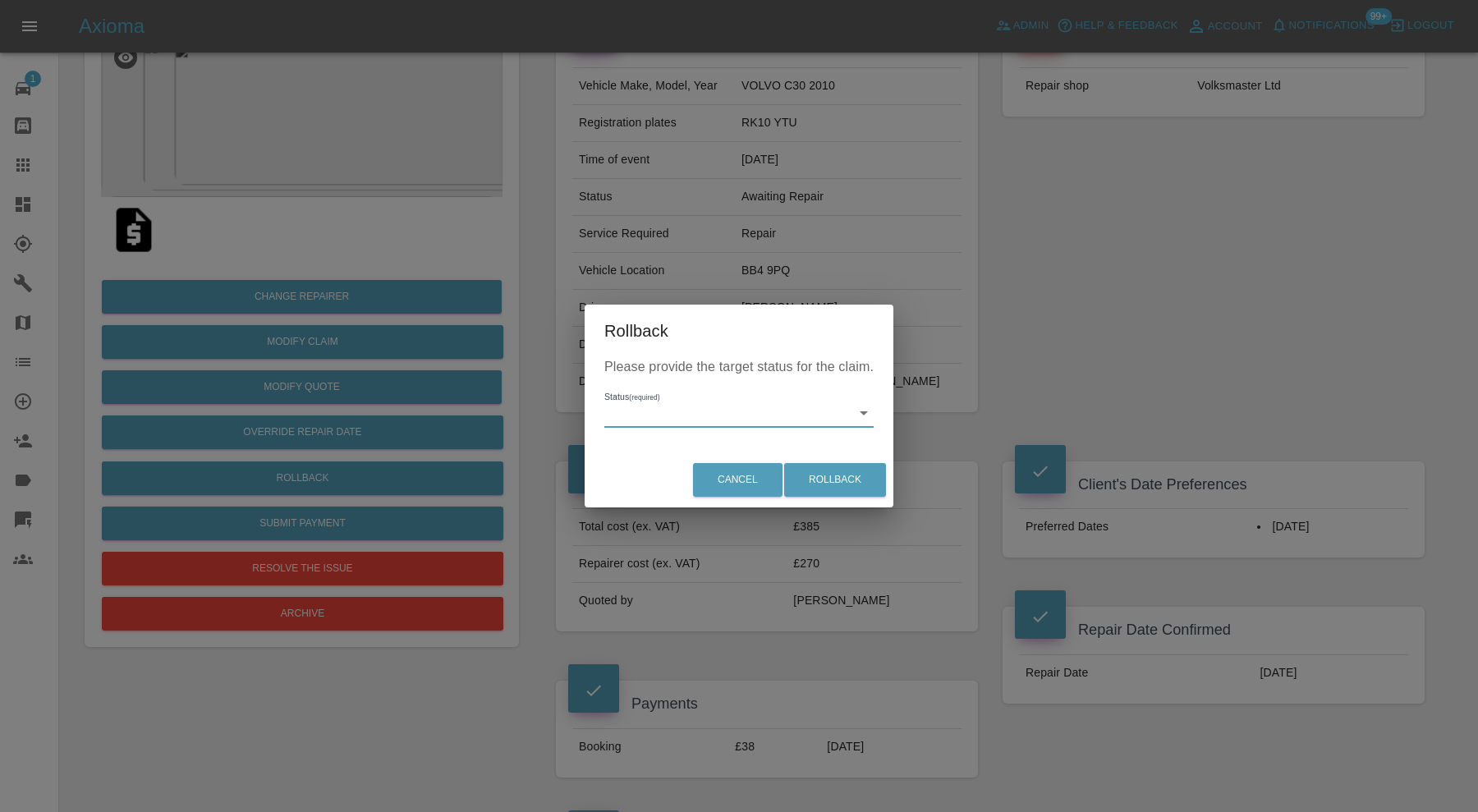
click at [953, 417] on div "Rollback Please provide the target status for the claim. Status (required) ​ Ca…" at bounding box center [739, 406] width 1478 height 812
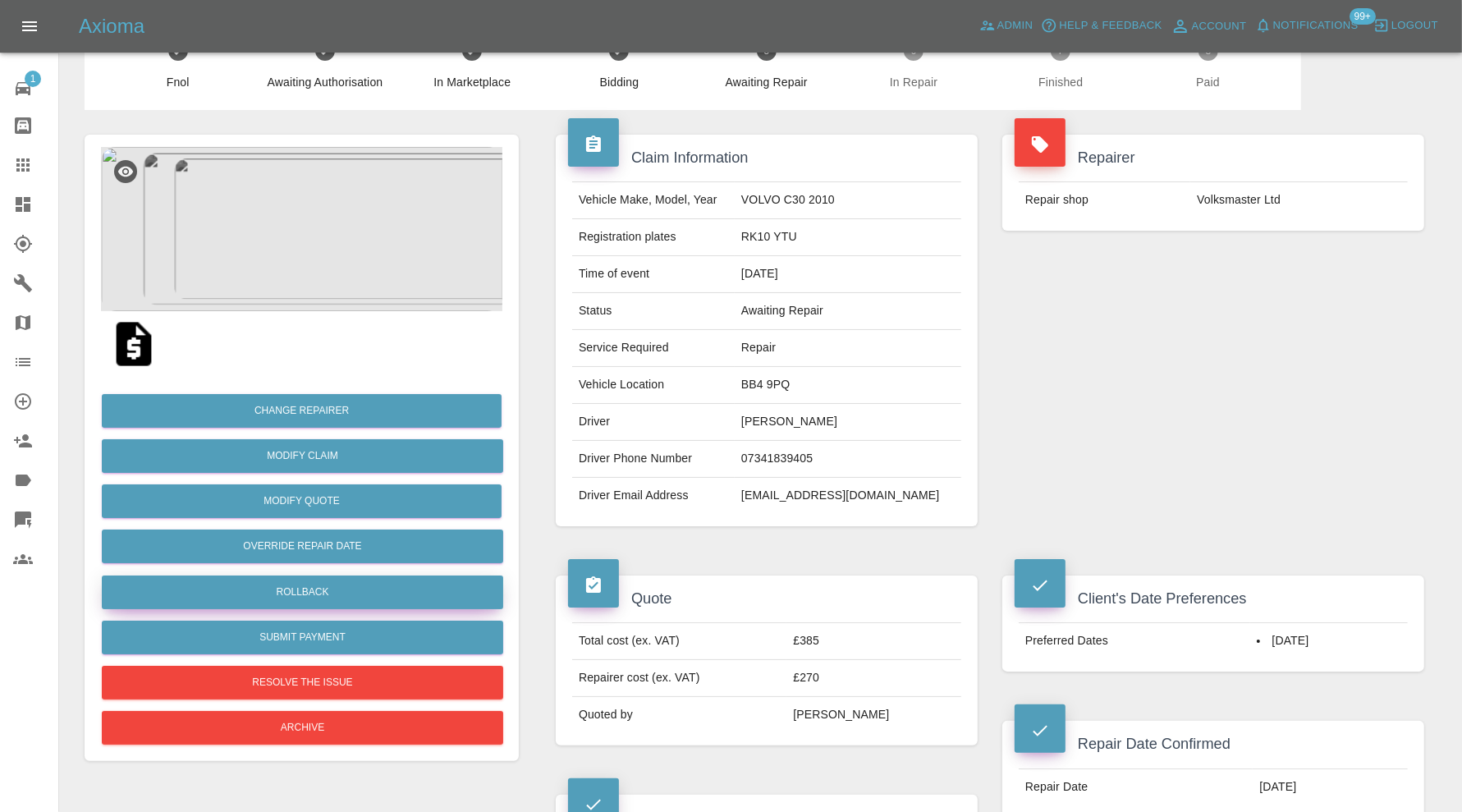
scroll to position [0, 0]
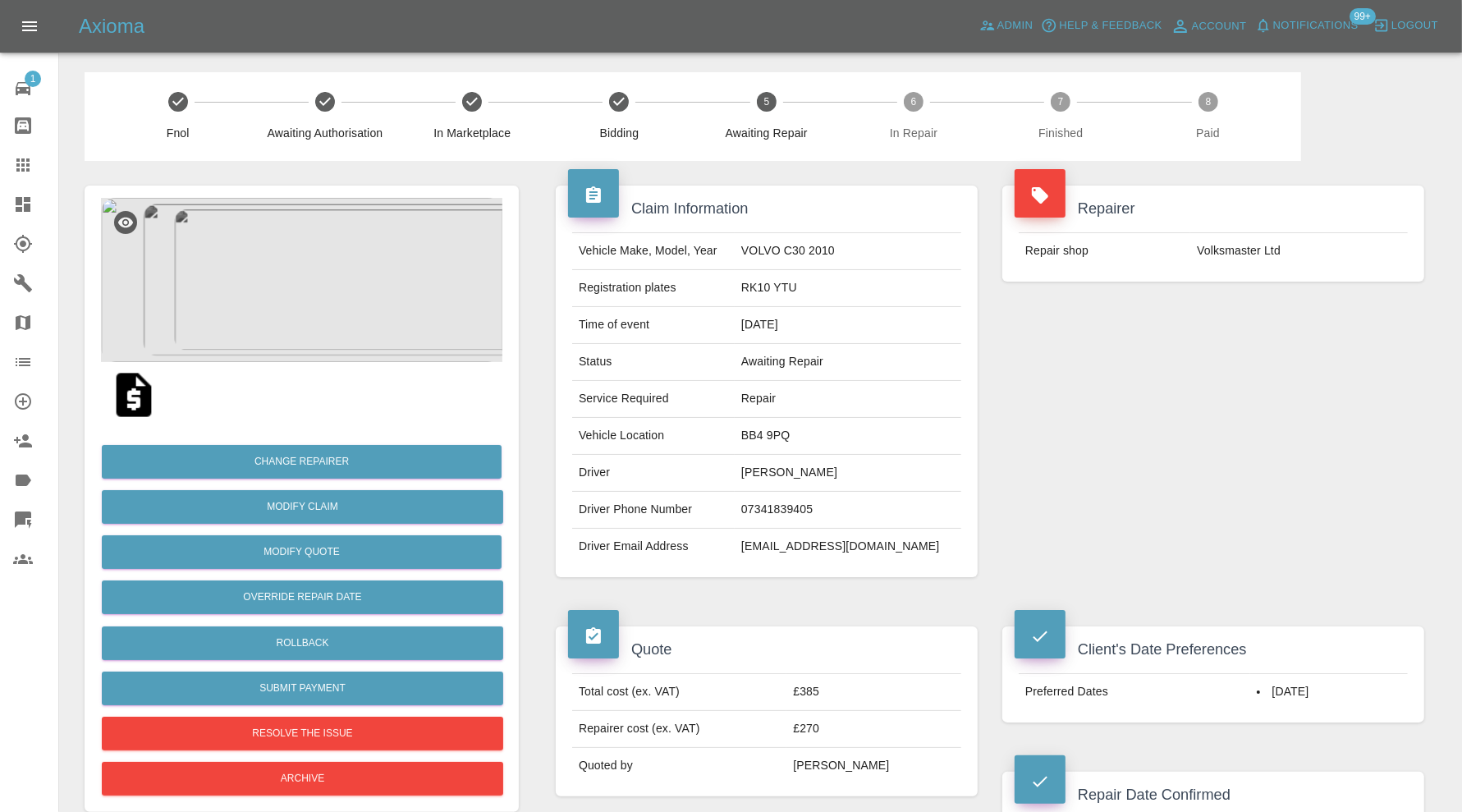
click at [318, 295] on img at bounding box center [301, 280] width 401 height 164
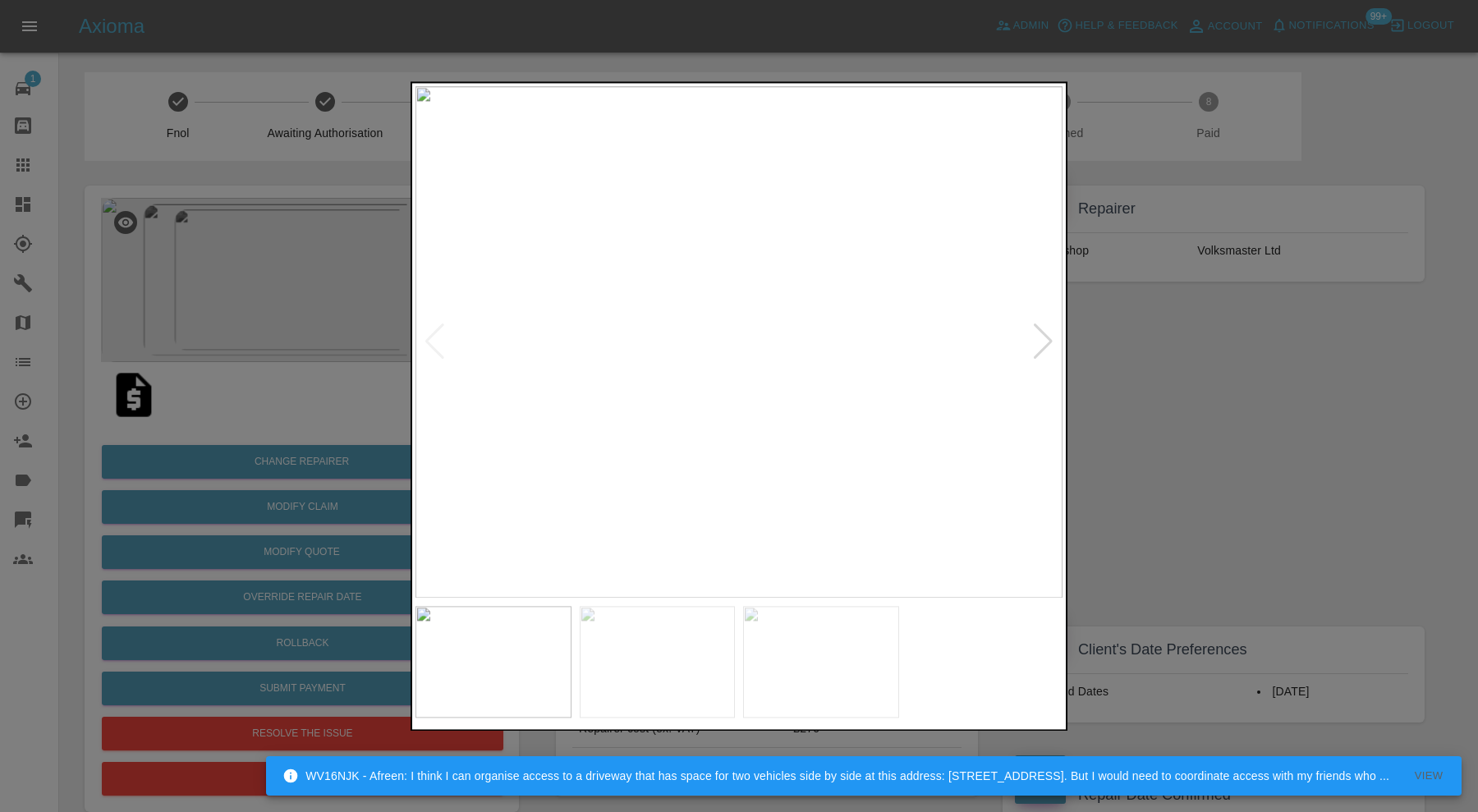
click at [1255, 371] on div at bounding box center [739, 406] width 1478 height 812
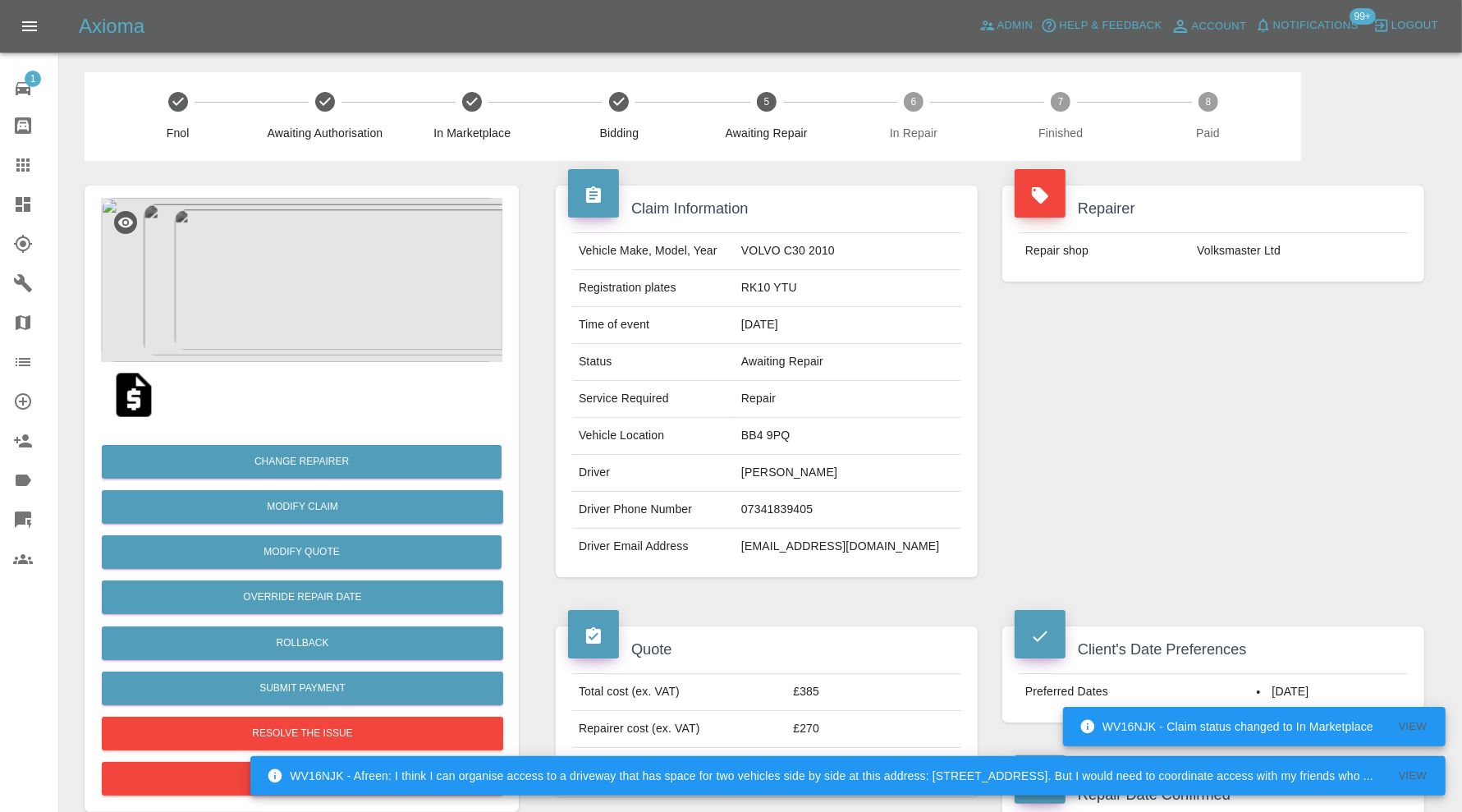
click at [22, 155] on icon at bounding box center [22, 165] width 20 height 20
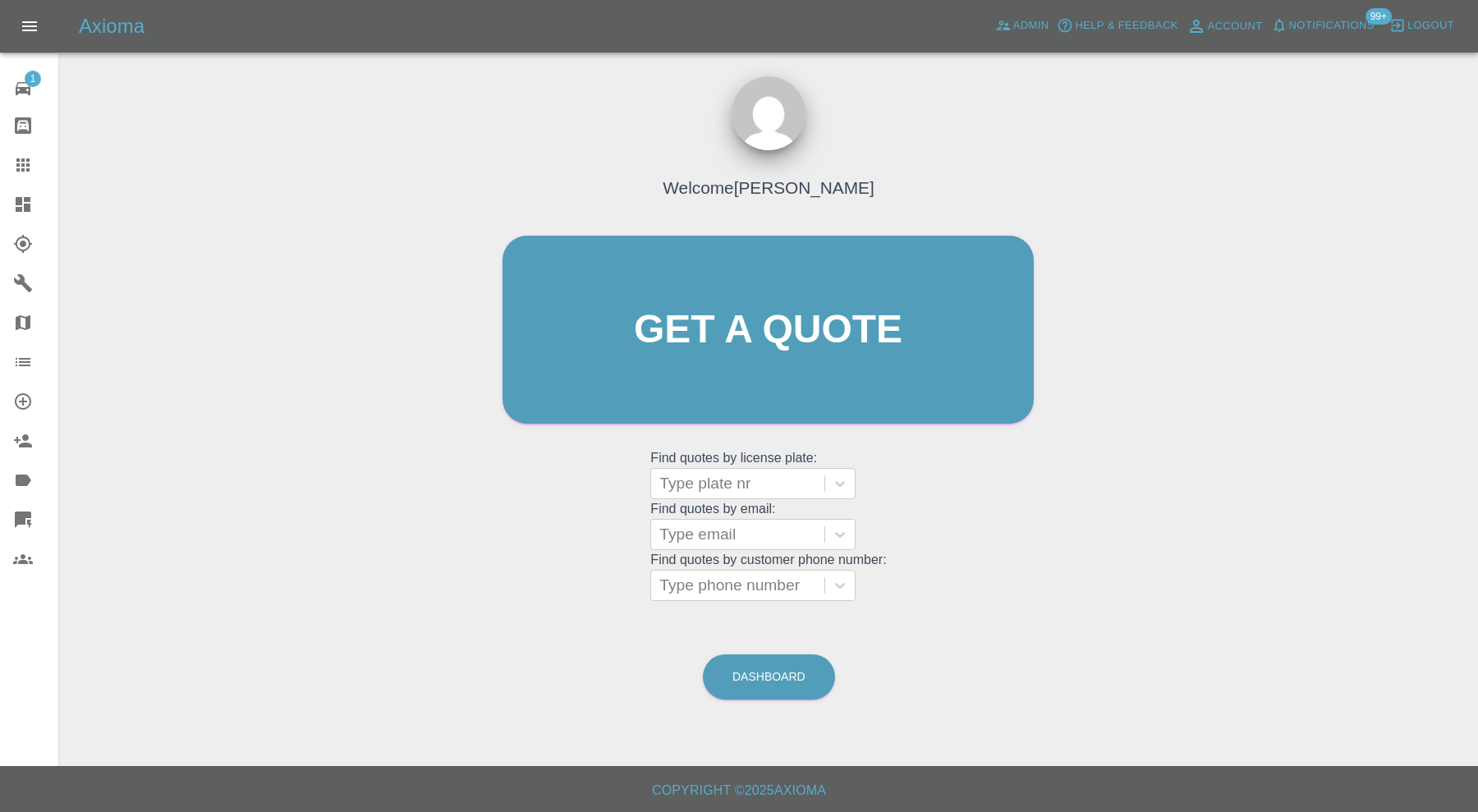
click at [698, 481] on div at bounding box center [738, 483] width 157 height 23
type input "kr22"
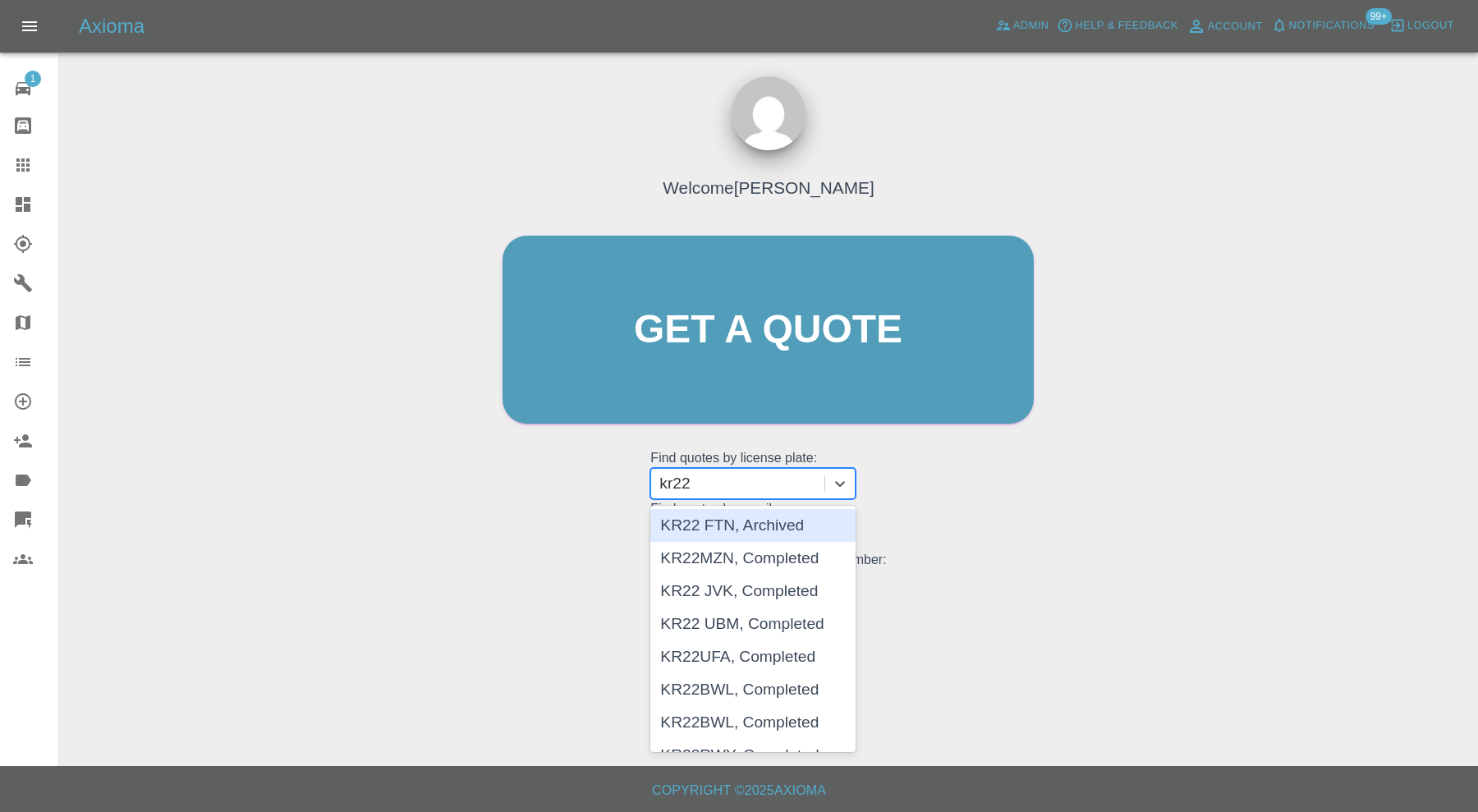
click at [785, 525] on div "KR22 FTN, Archived" at bounding box center [753, 526] width 205 height 33
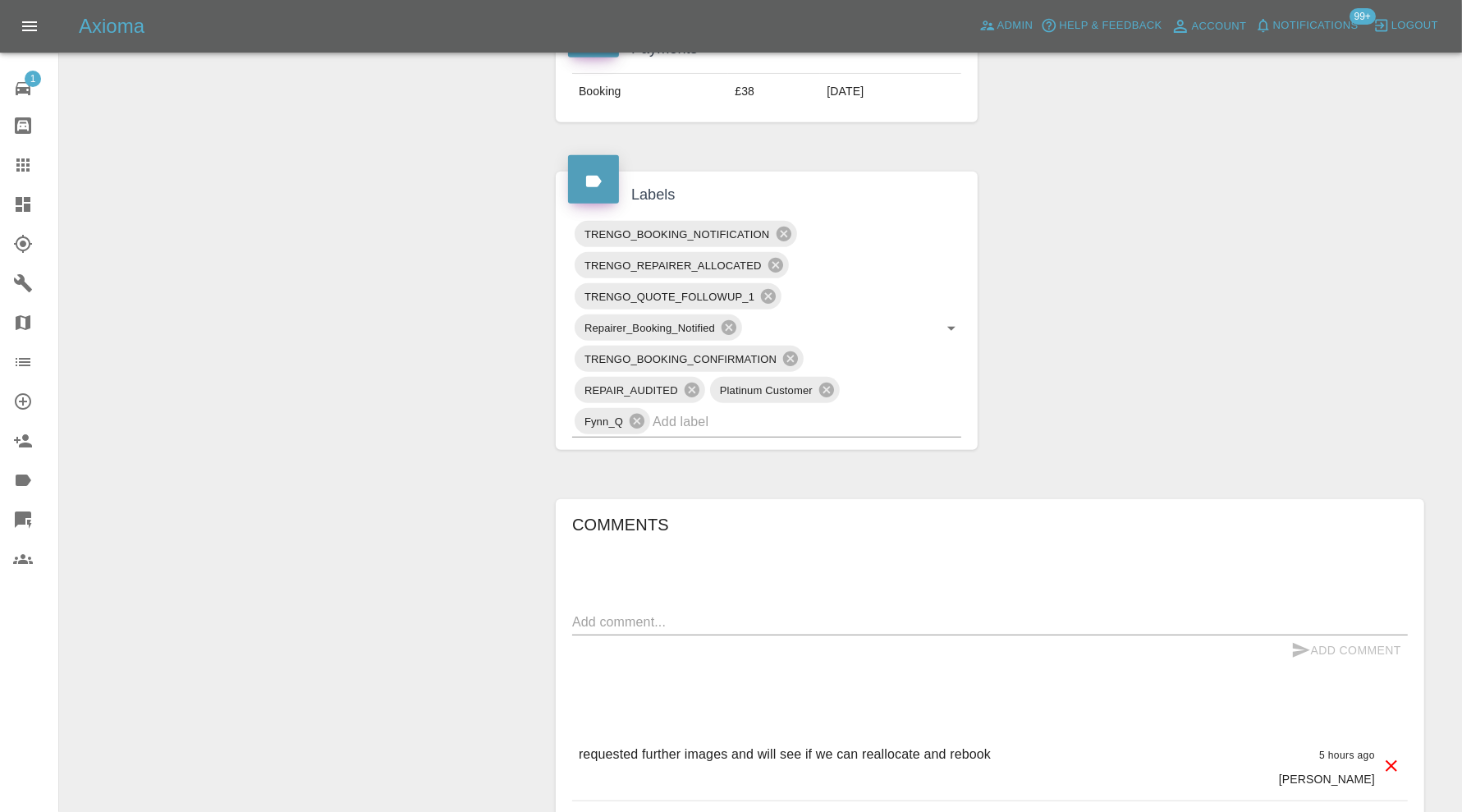
scroll to position [821, 0]
click at [659, 624] on textarea at bounding box center [990, 621] width 835 height 19
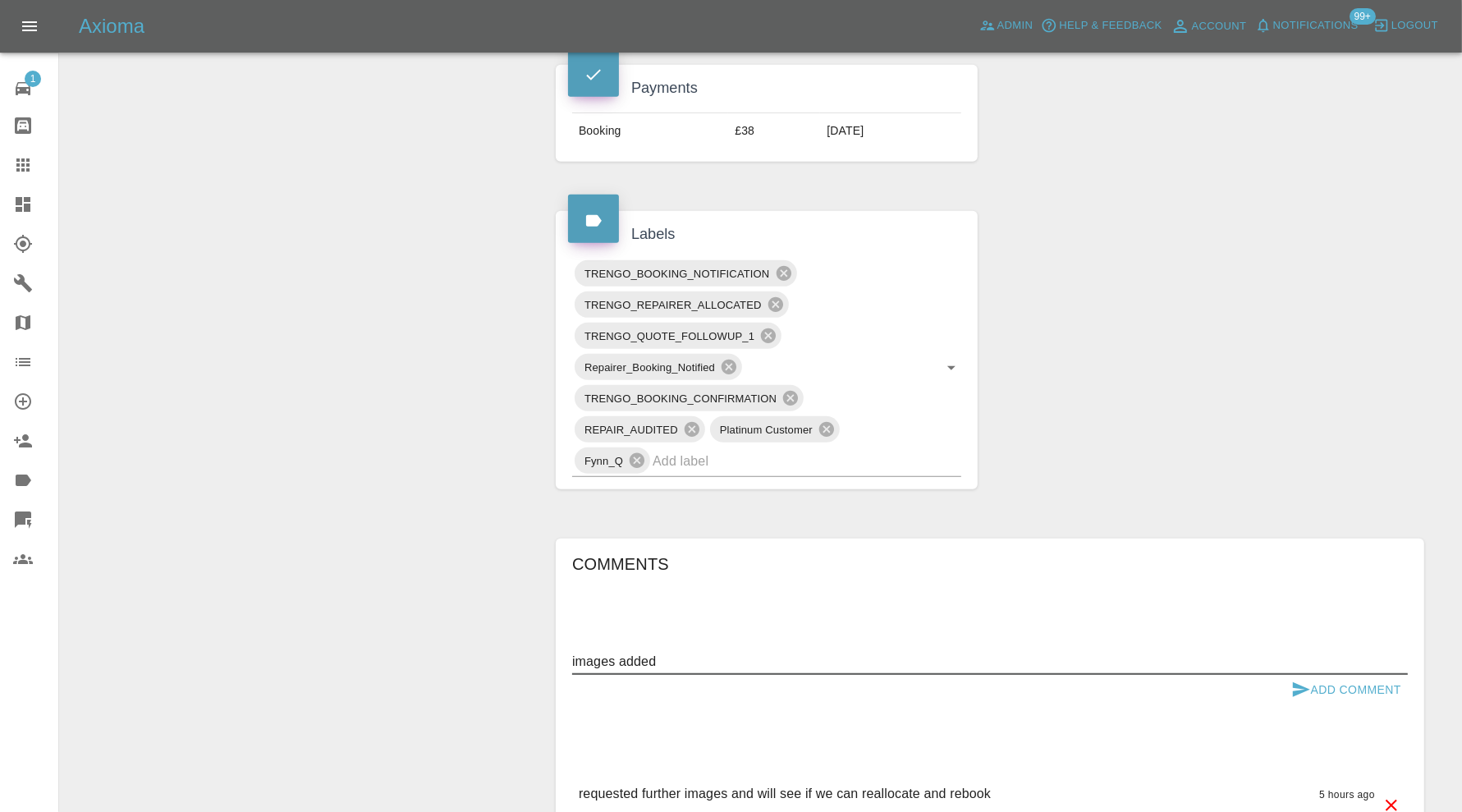
scroll to position [957, 0]
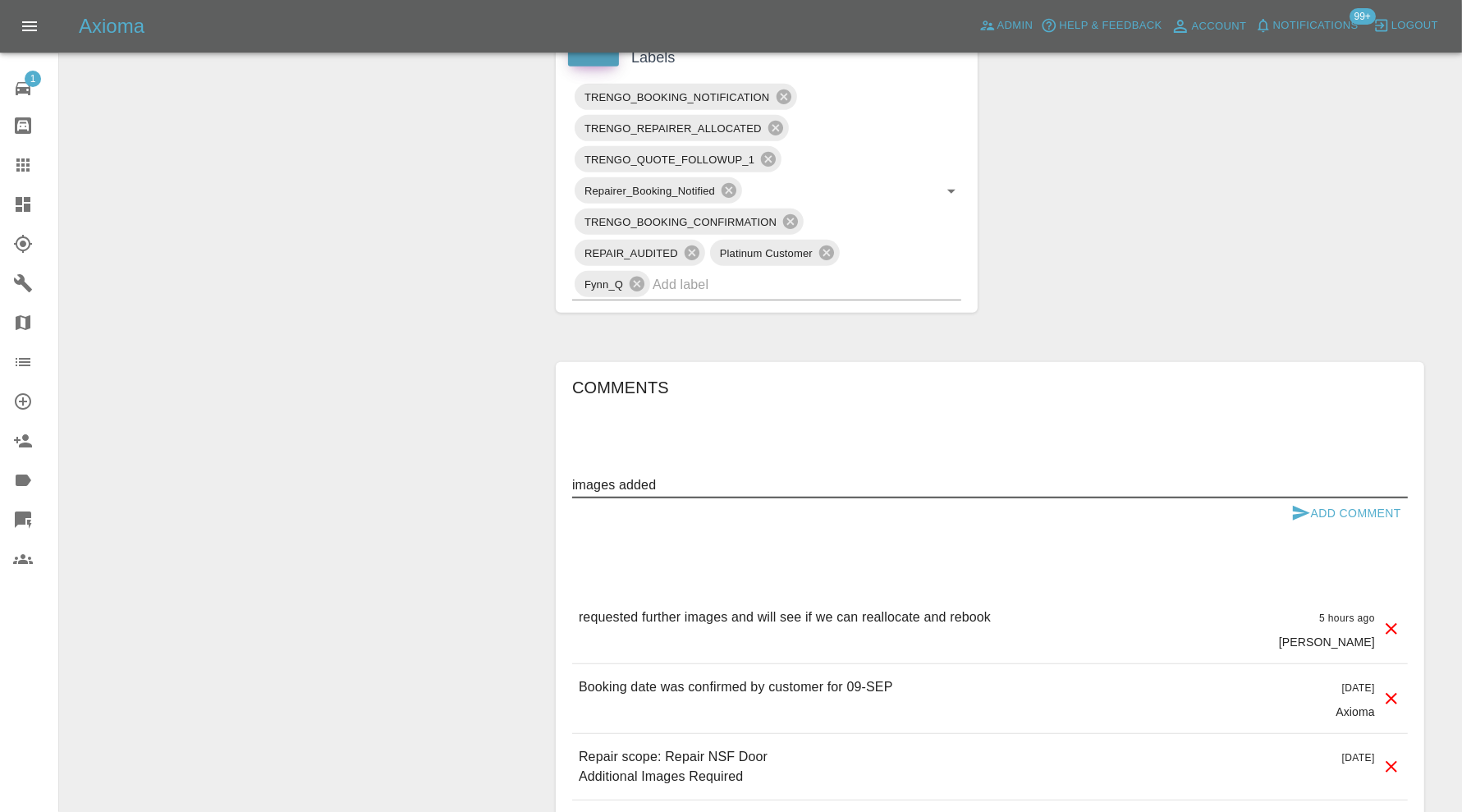
type textarea "images added"
click at [1371, 510] on button "Add Comment" at bounding box center [1346, 513] width 123 height 30
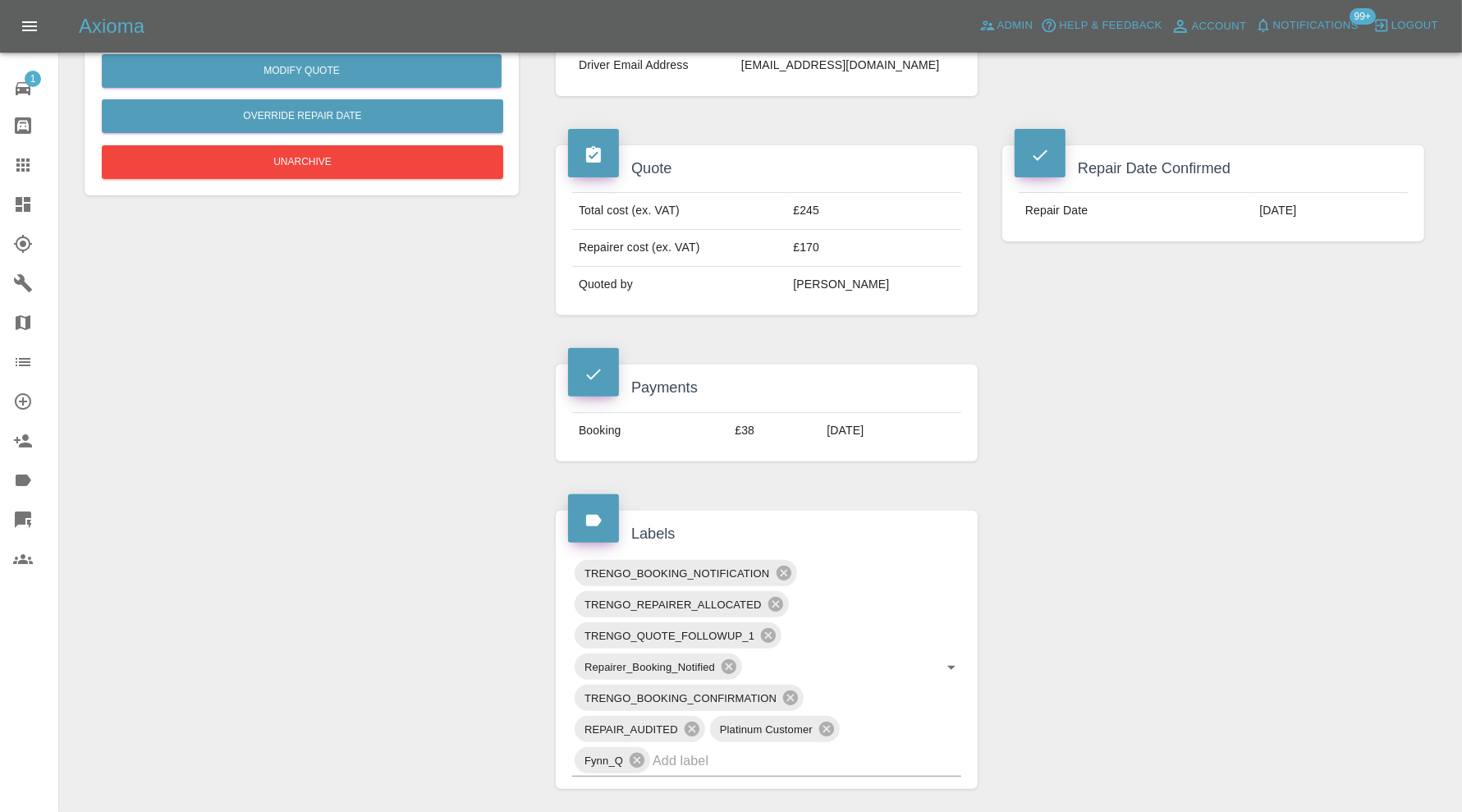
scroll to position [0, 0]
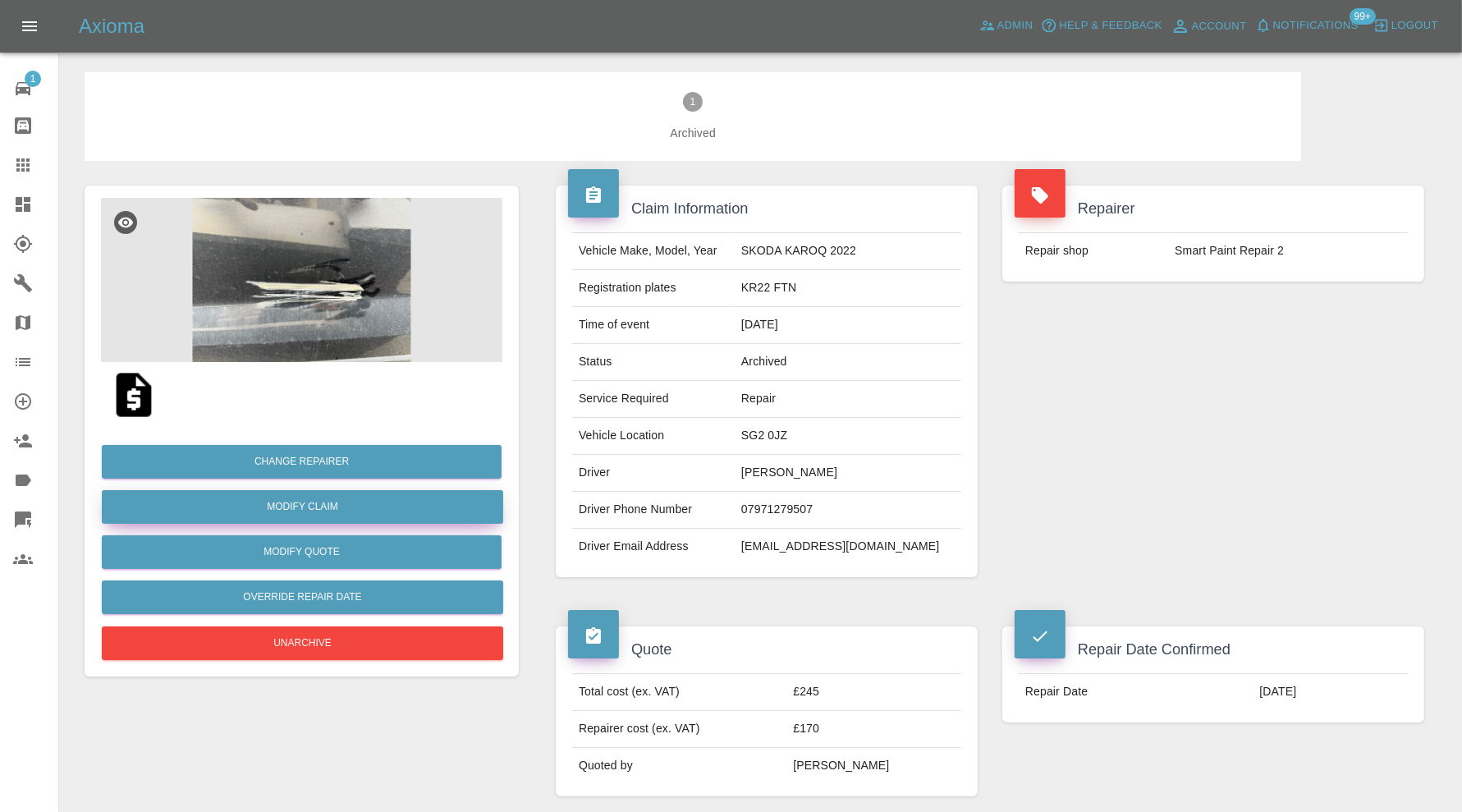
click at [355, 504] on link "Modify Claim" at bounding box center [302, 507] width 401 height 34
click at [364, 510] on link "Modify Claim" at bounding box center [302, 507] width 401 height 34
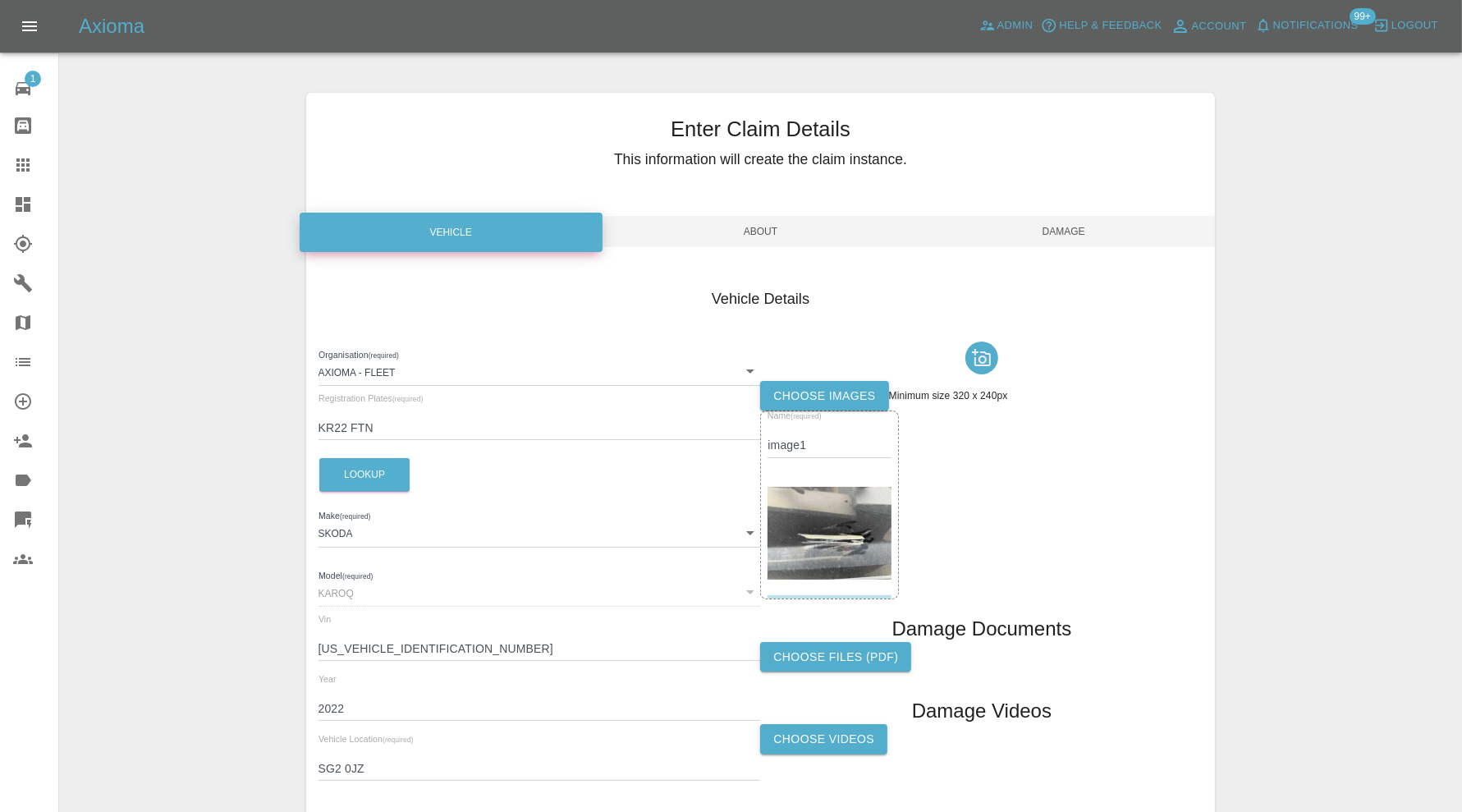
click at [864, 391] on label "Choose images" at bounding box center [824, 395] width 128 height 30
click at [0, 0] on input "Choose images" at bounding box center [0, 0] width 0 height 0
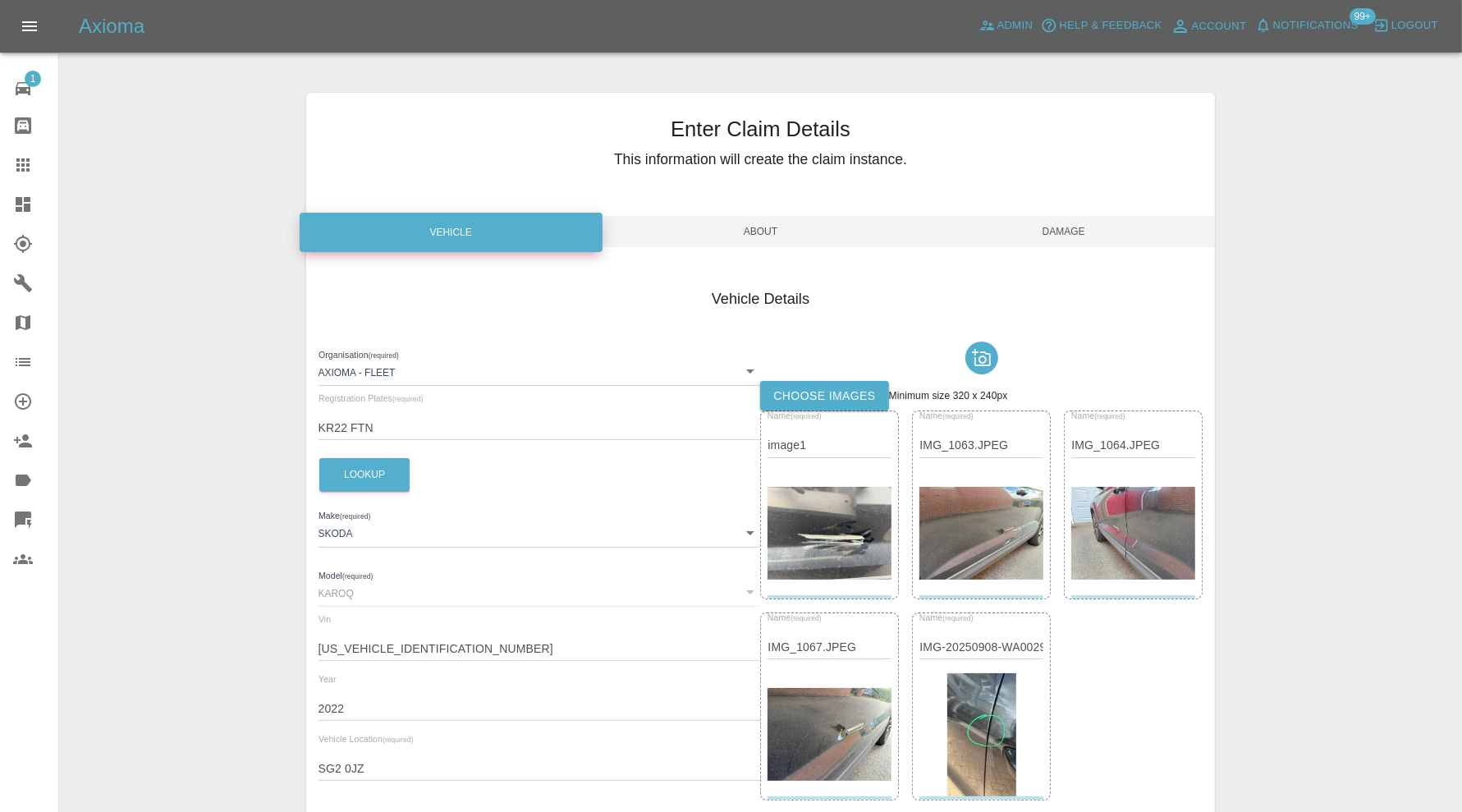
click at [1005, 715] on img at bounding box center [982, 734] width 69 height 123
click at [1068, 230] on span "Damage" at bounding box center [1063, 231] width 303 height 31
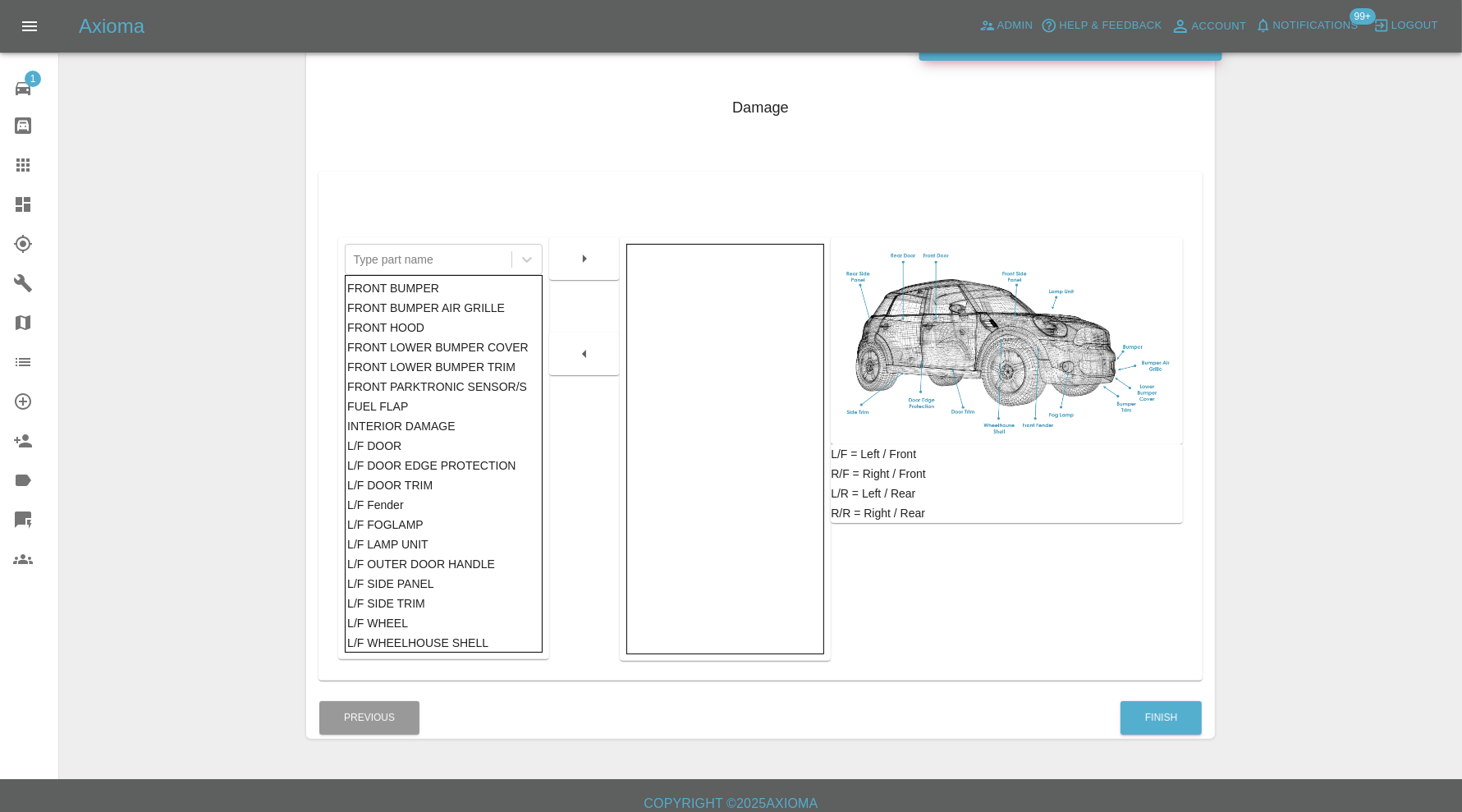
scroll to position [205, 0]
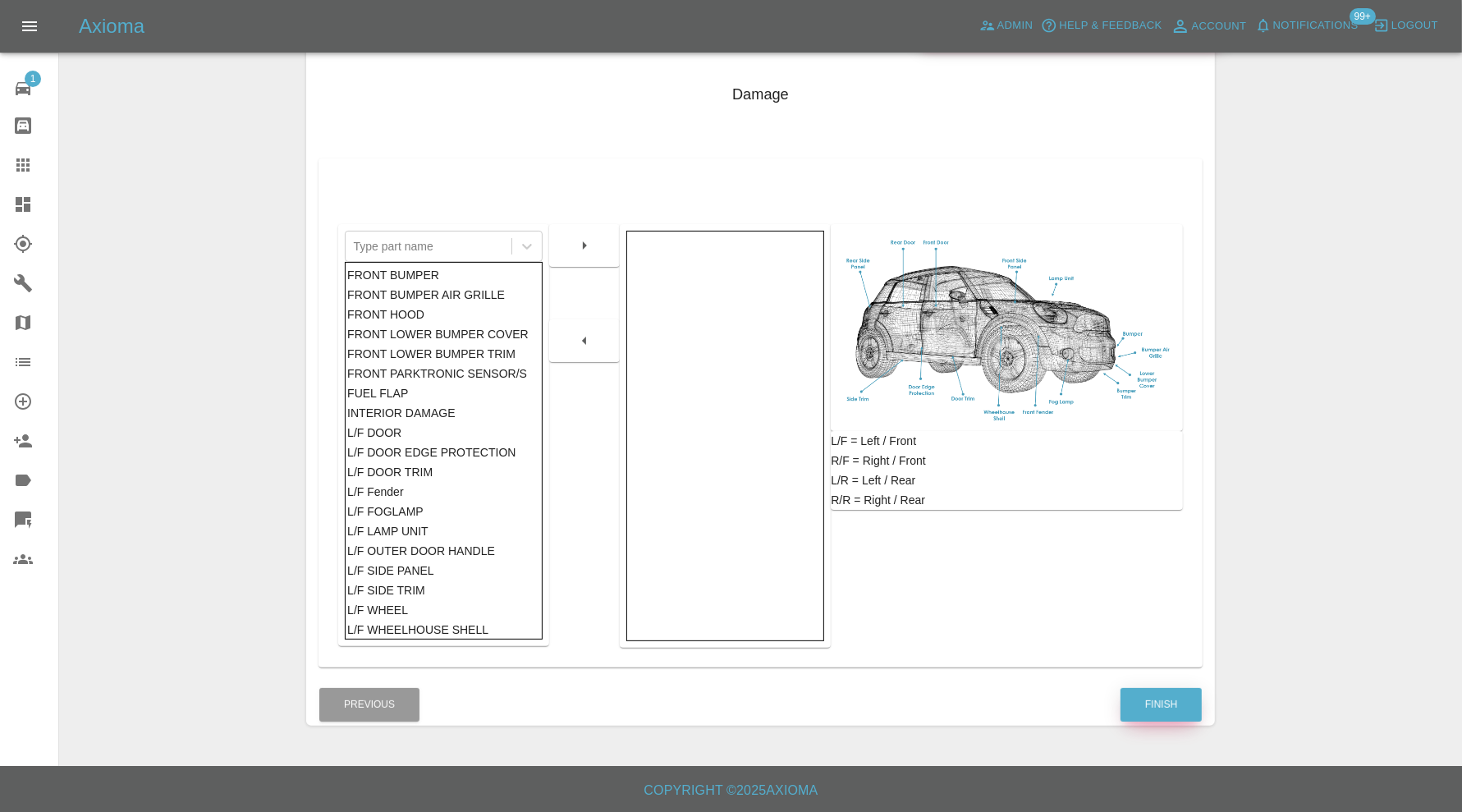
click at [1148, 708] on button "Finish" at bounding box center [1162, 704] width 81 height 34
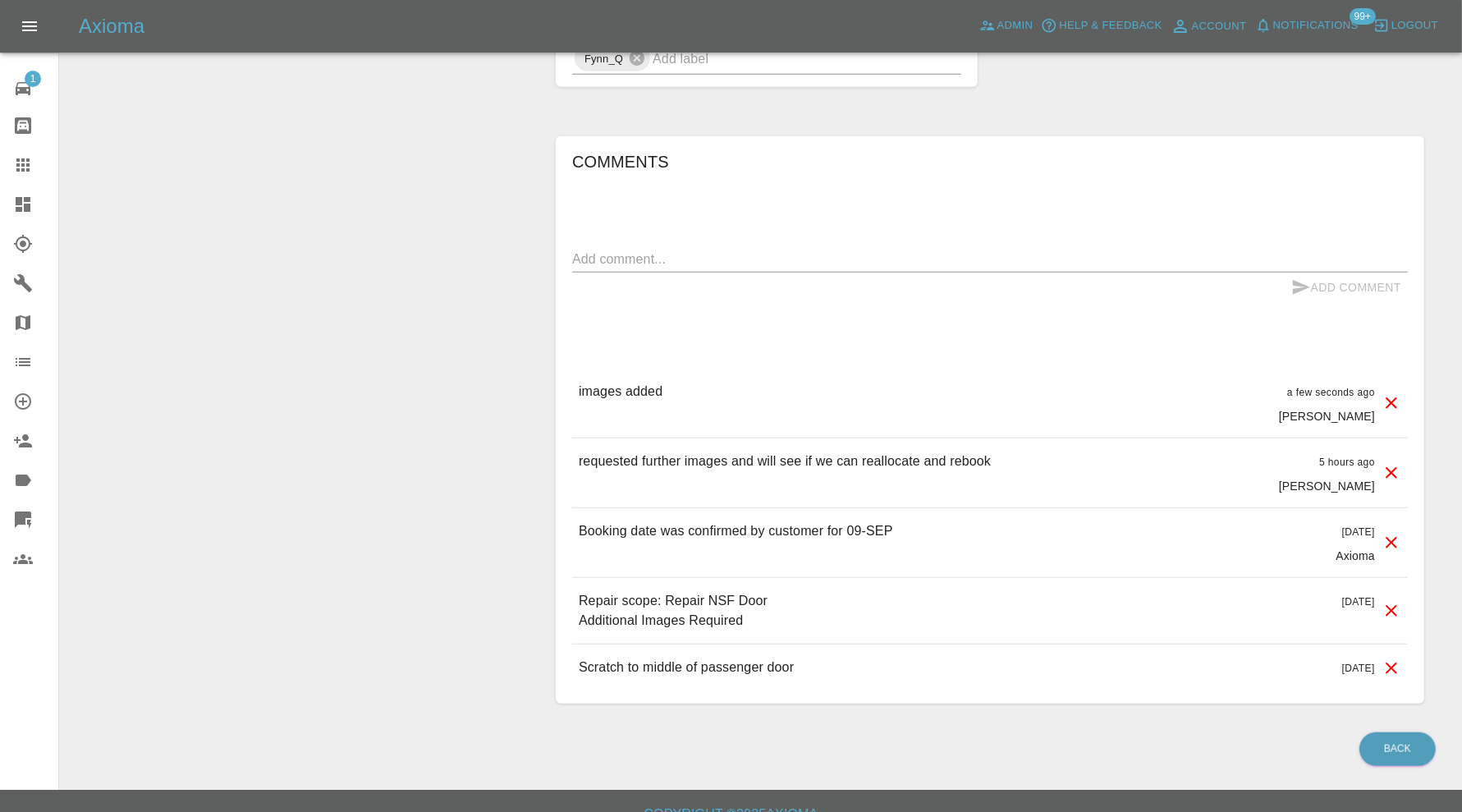
scroll to position [1202, 0]
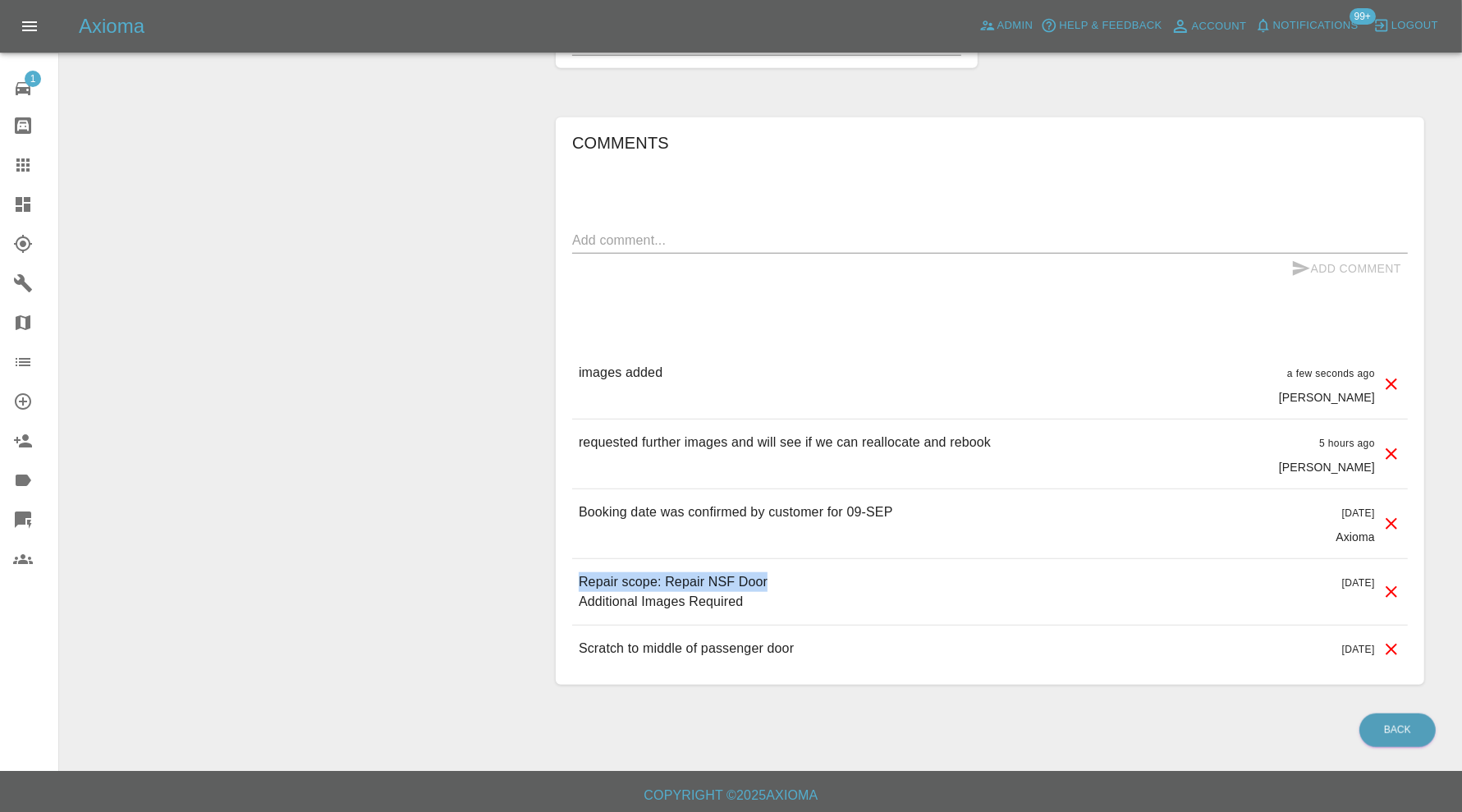
drag, startPoint x: 790, startPoint y: 575, endPoint x: 582, endPoint y: 581, distance: 208.1
click at [582, 581] on div "Repair scope: Repair NSF Door Additional Images Required 18 days ago" at bounding box center [990, 592] width 835 height 66
copy p "Repair scope: Repair NSF Door"
click at [953, 562] on div "Repair scope: Repair NSF Door Additional Images Required 18 days ago" at bounding box center [990, 592] width 835 height 66
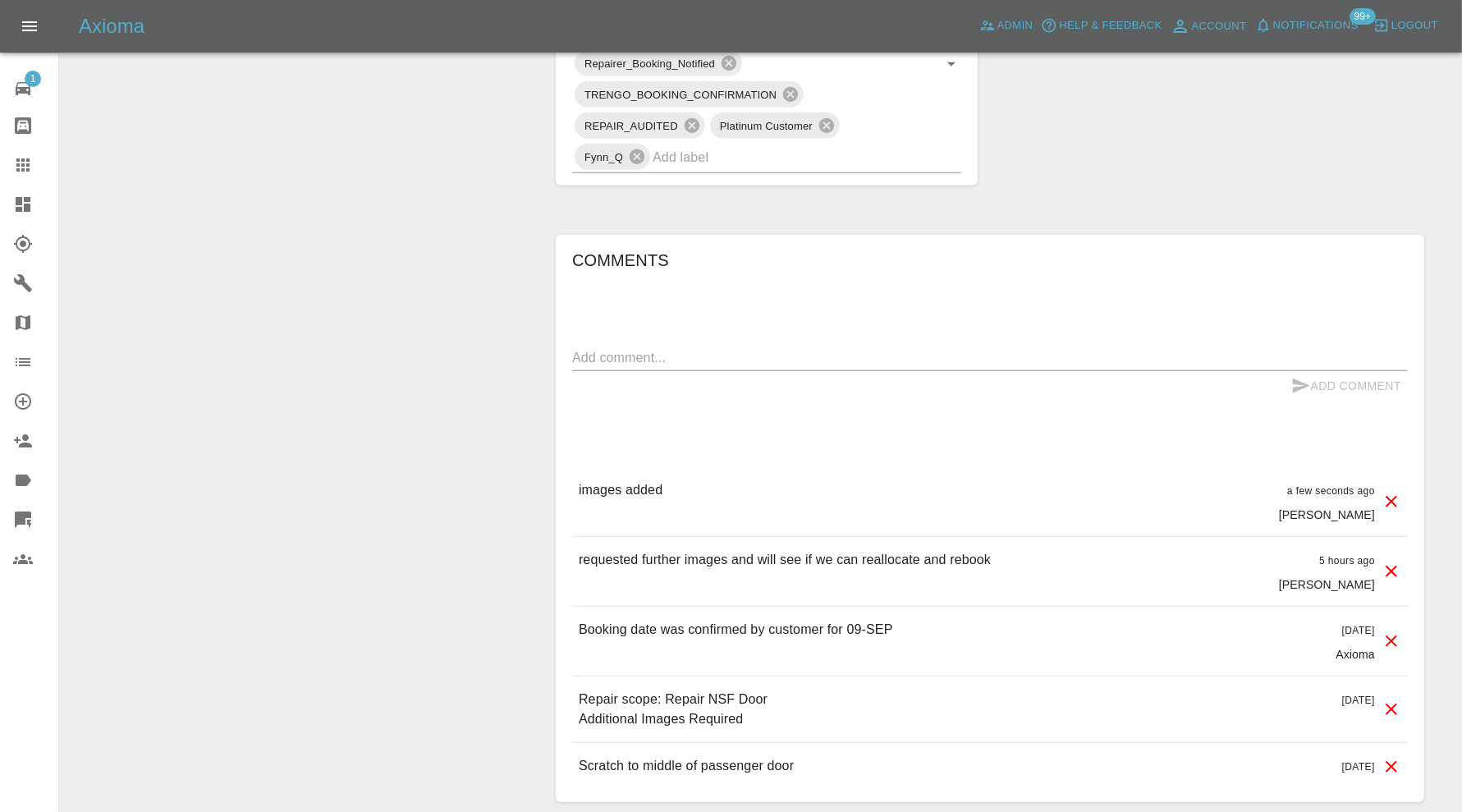
scroll to position [1065, 0]
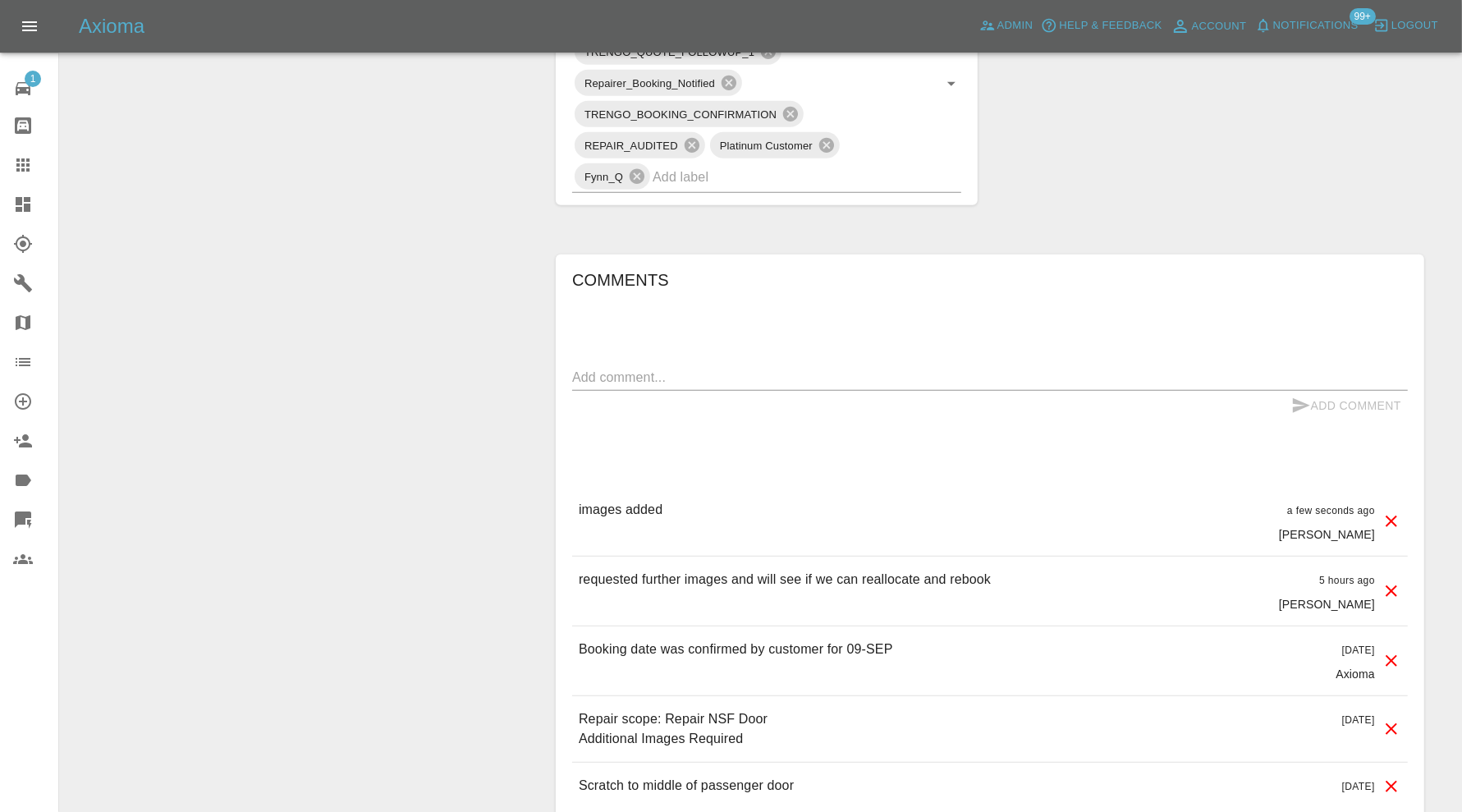
click at [742, 373] on textarea at bounding box center [990, 377] width 835 height 19
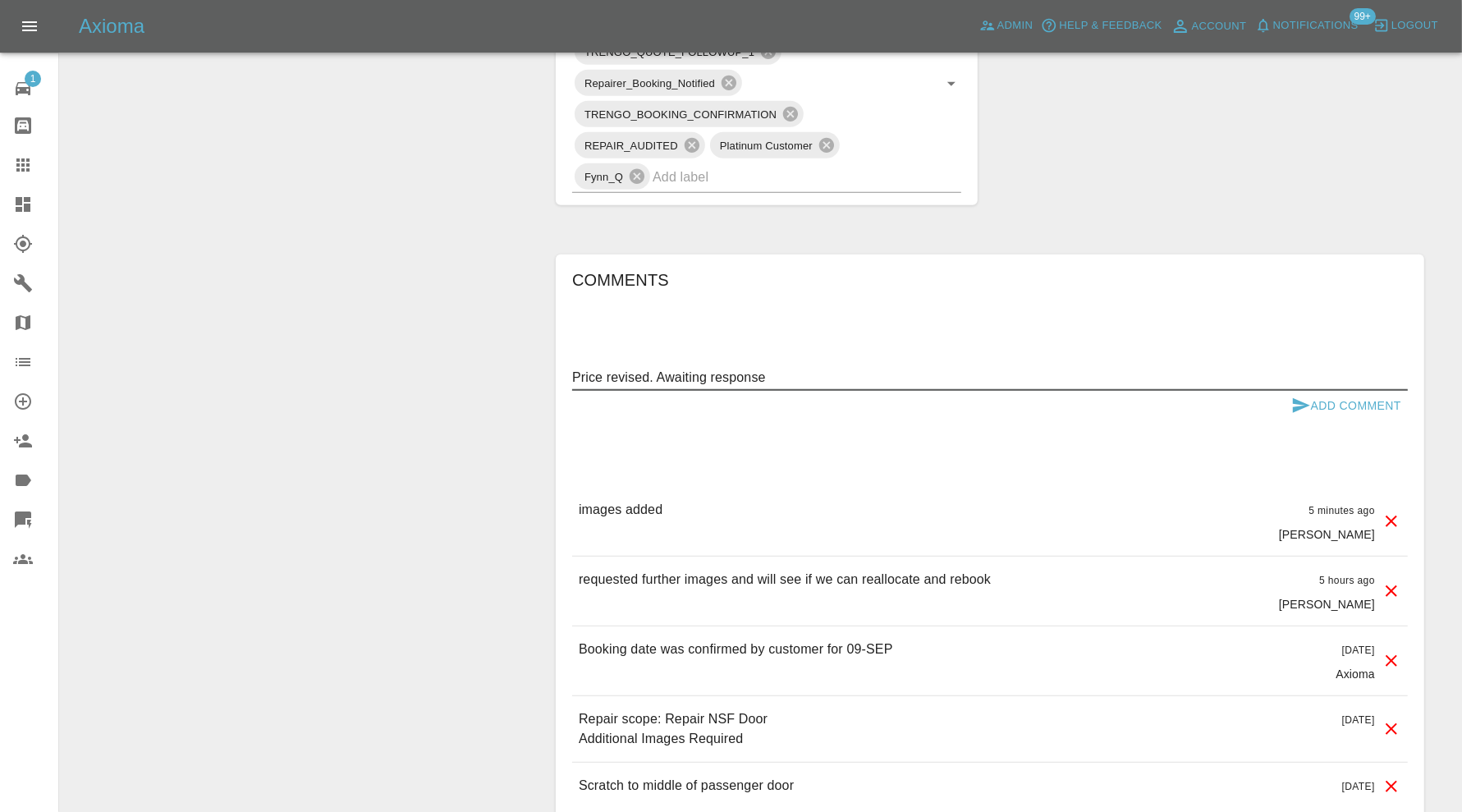
type textarea "Price revised. Awaiting response"
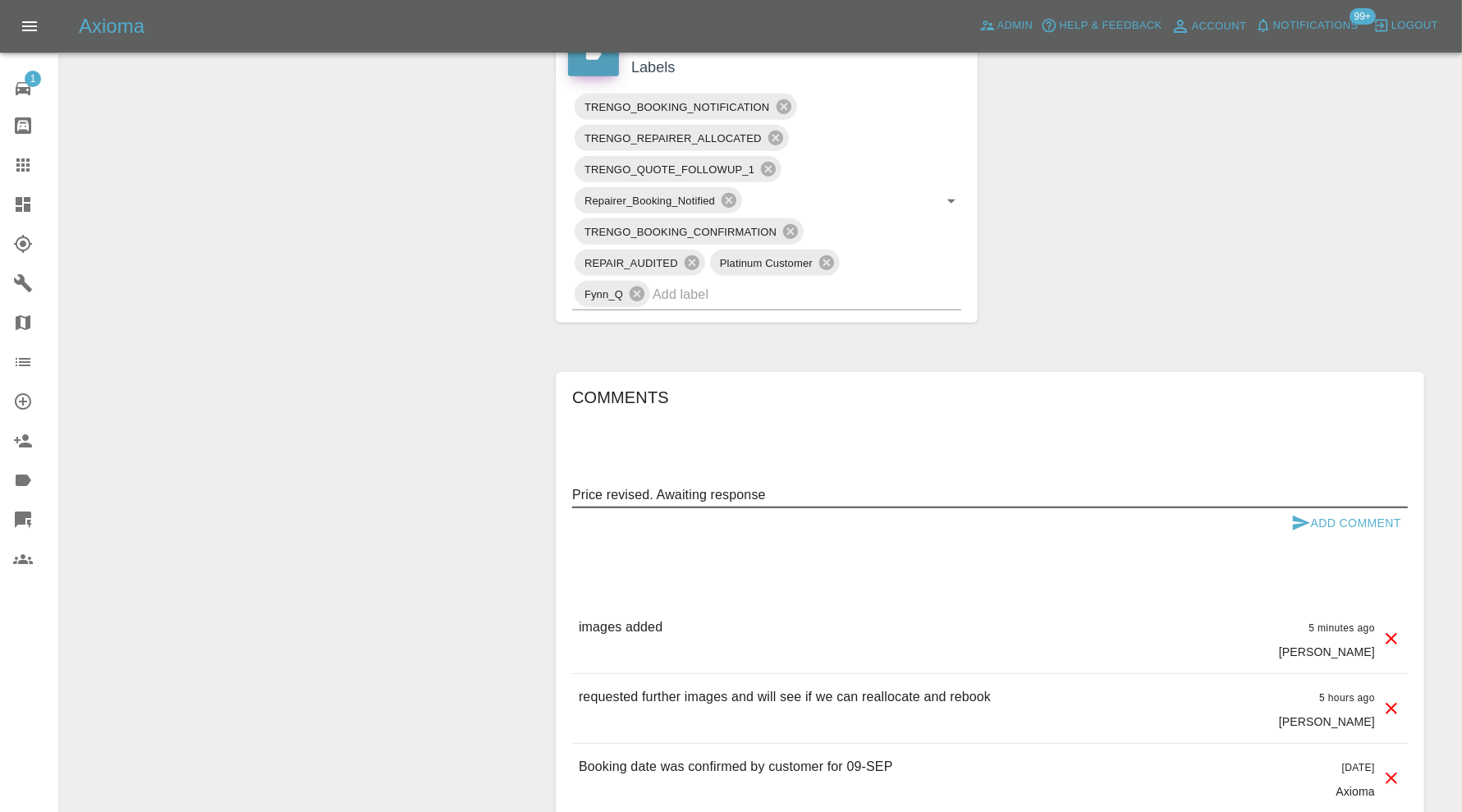
click at [1328, 402] on div "Comments Price revised. Awaiting response x Add Comment images added 5 minutes …" at bounding box center [990, 655] width 835 height 543
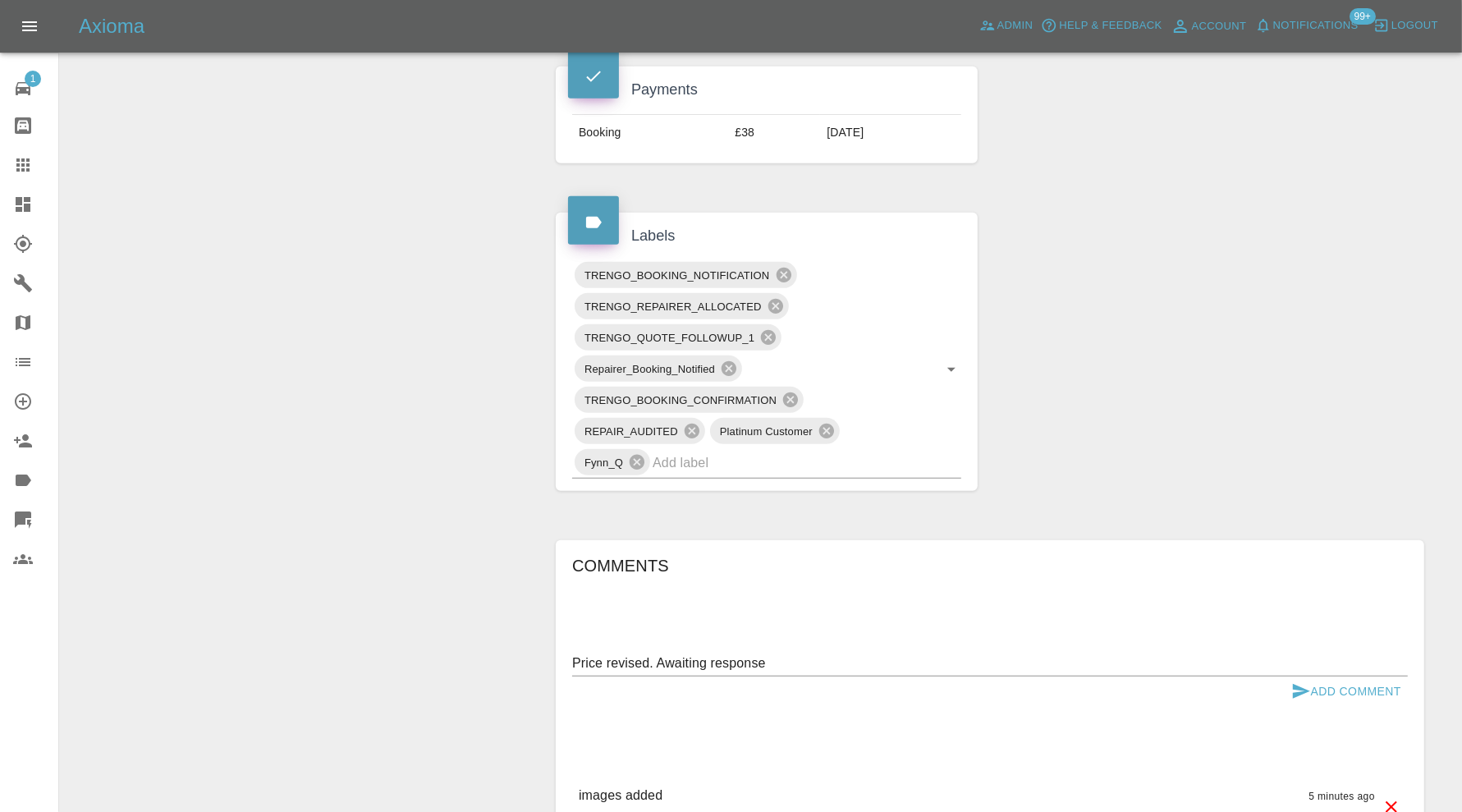
scroll to position [791, 0]
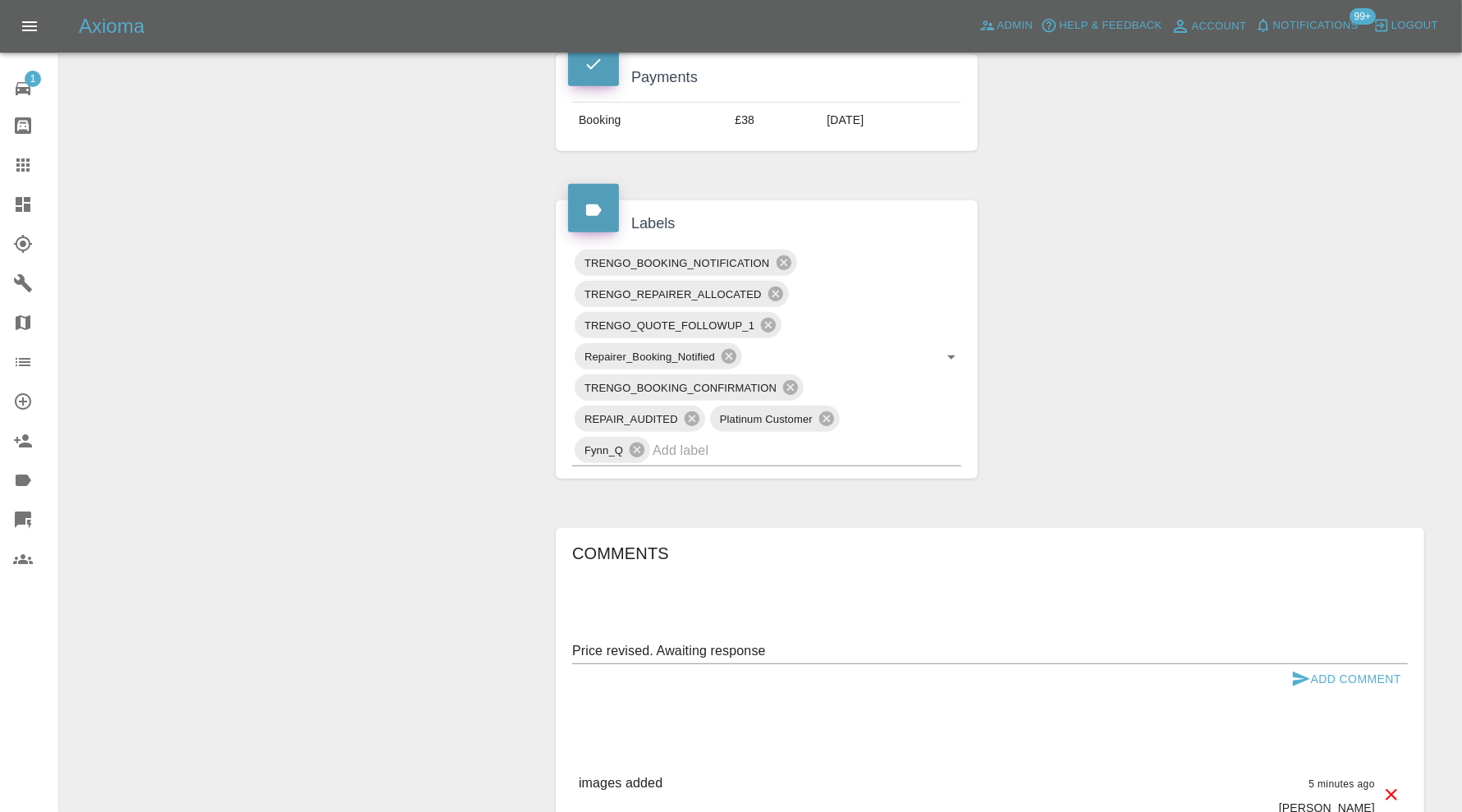
click at [1331, 658] on div "Price revised. Awaiting response x" at bounding box center [990, 651] width 835 height 26
click at [1329, 667] on button "Add Comment" at bounding box center [1346, 679] width 123 height 30
click at [744, 431] on div "TRENGO_BOOKING_NOTIFICATION TRENGO_REPAIRER_ALLOCATED TRENGO_QUOTE_FOLLOWUP_1 R…" at bounding box center [766, 356] width 389 height 219
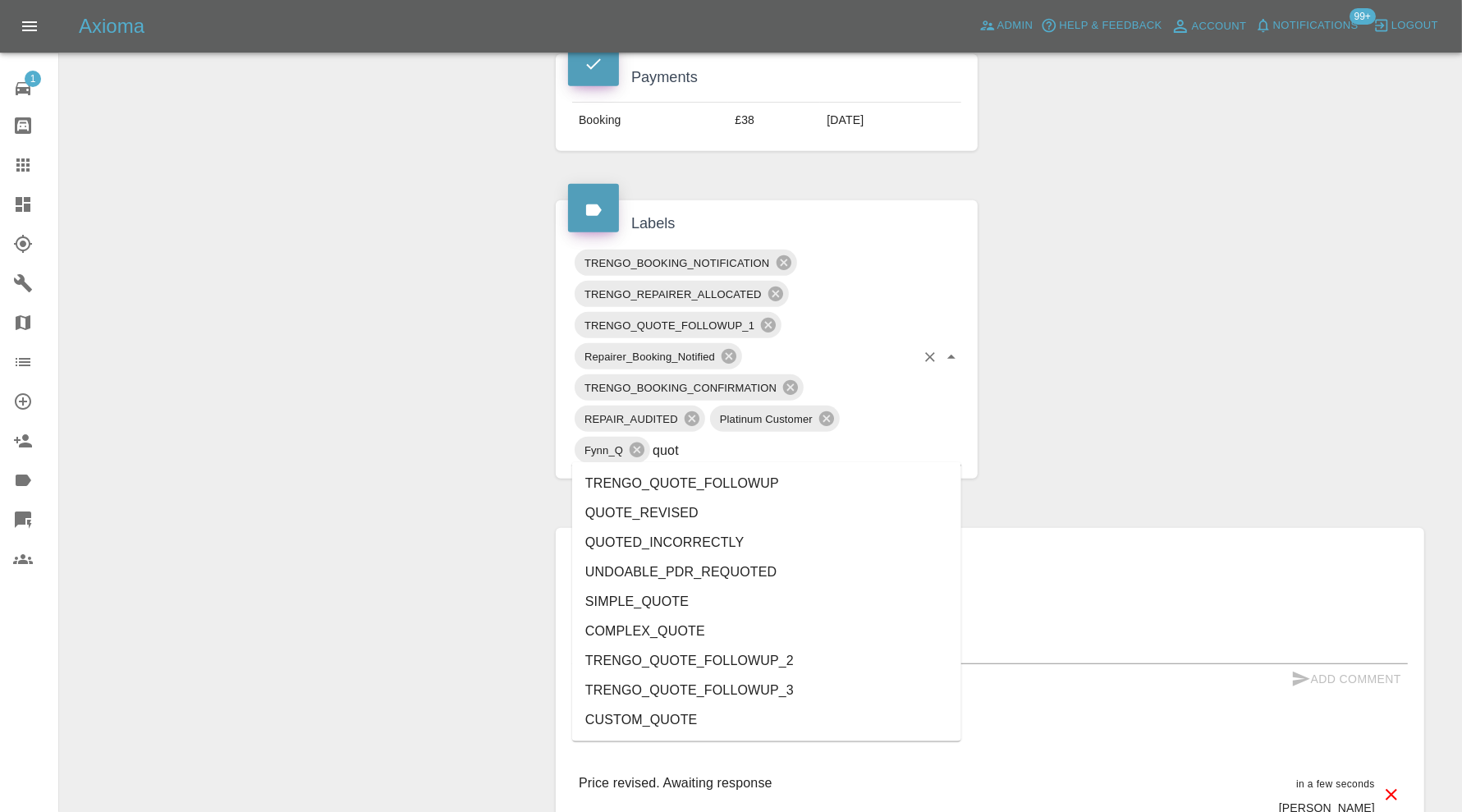
type input "quote"
click at [685, 507] on li "QUOTE_REVISED" at bounding box center [766, 513] width 389 height 29
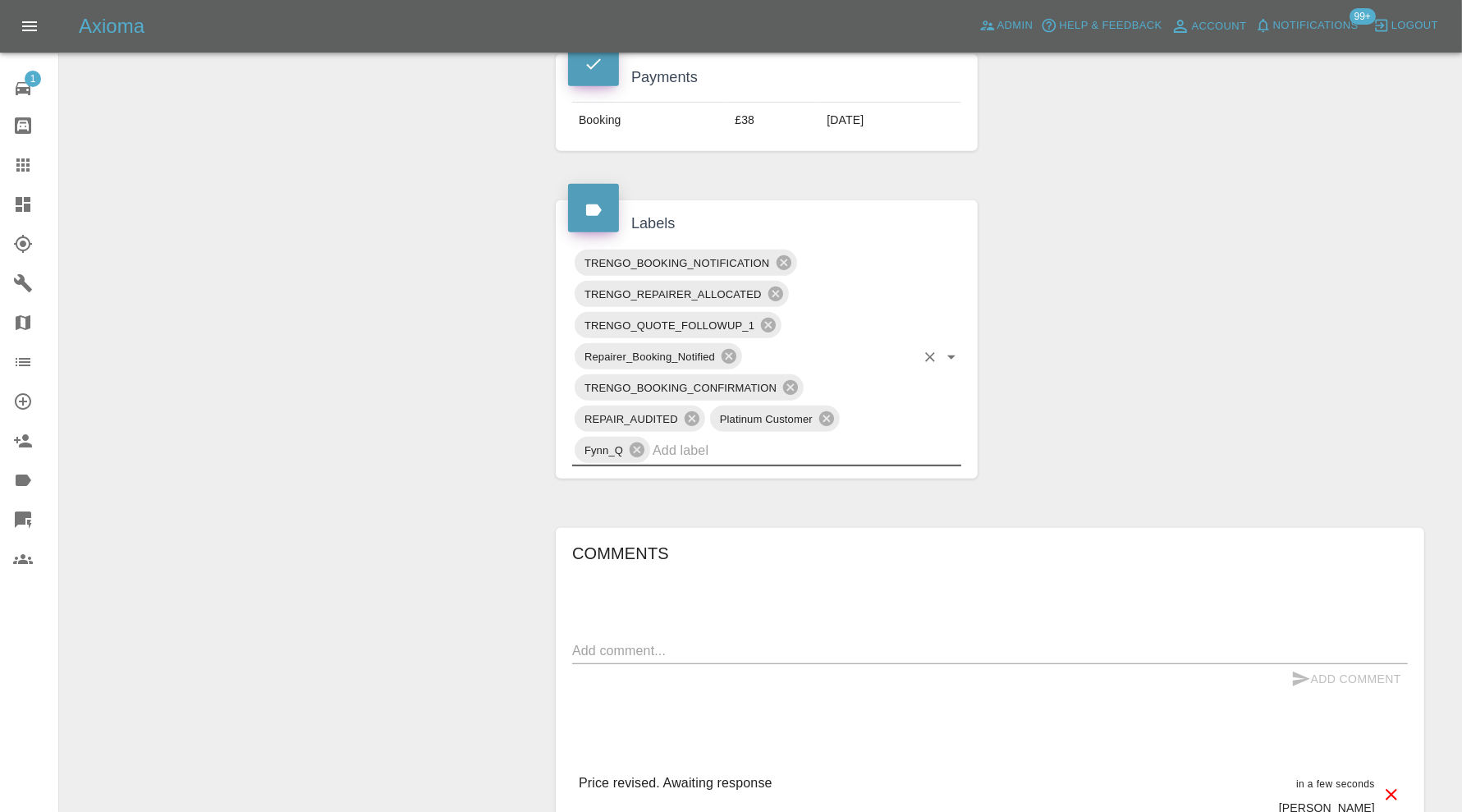
type input "p"
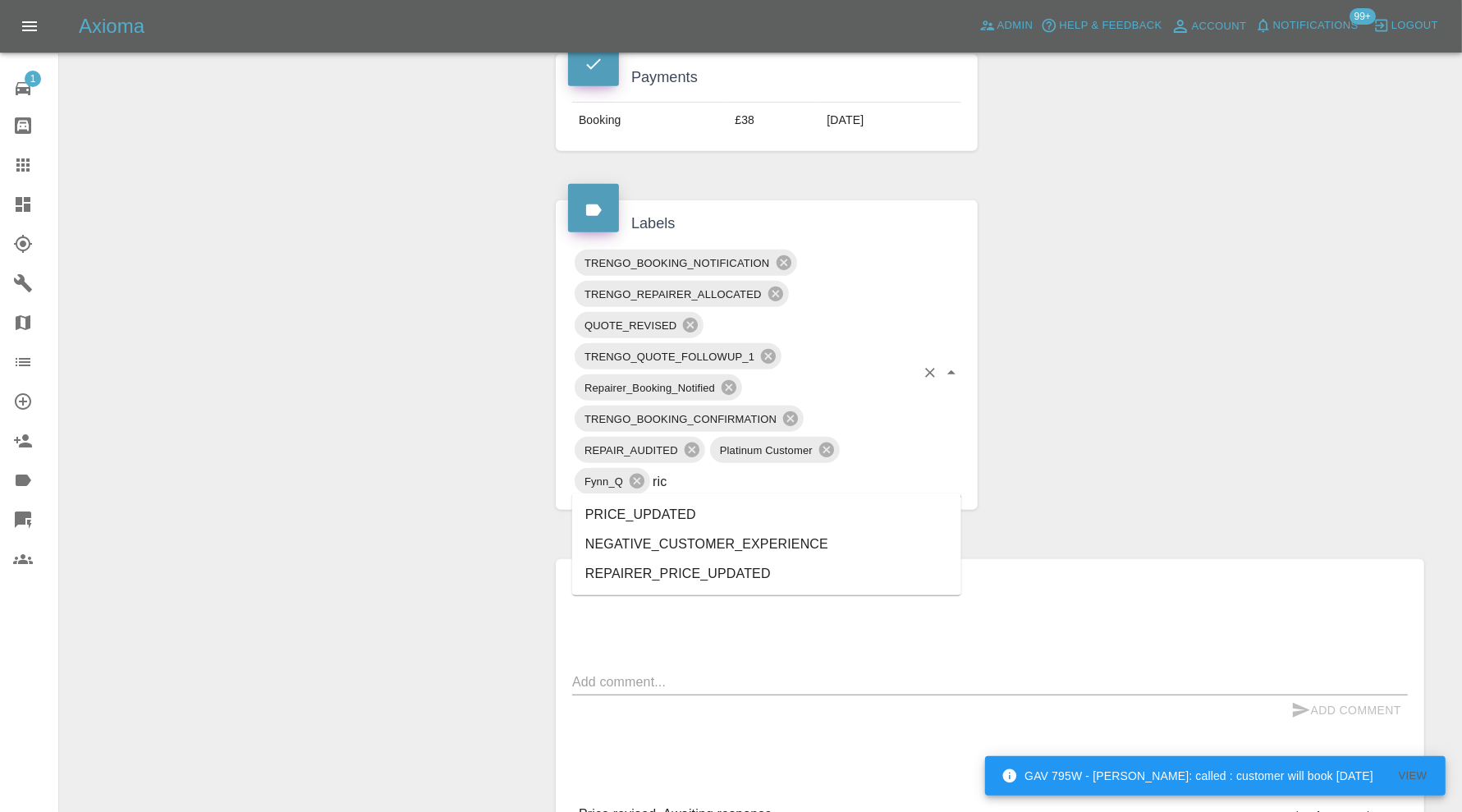
type input "rice"
click at [685, 507] on li "PRICE_UPDATED" at bounding box center [766, 514] width 389 height 29
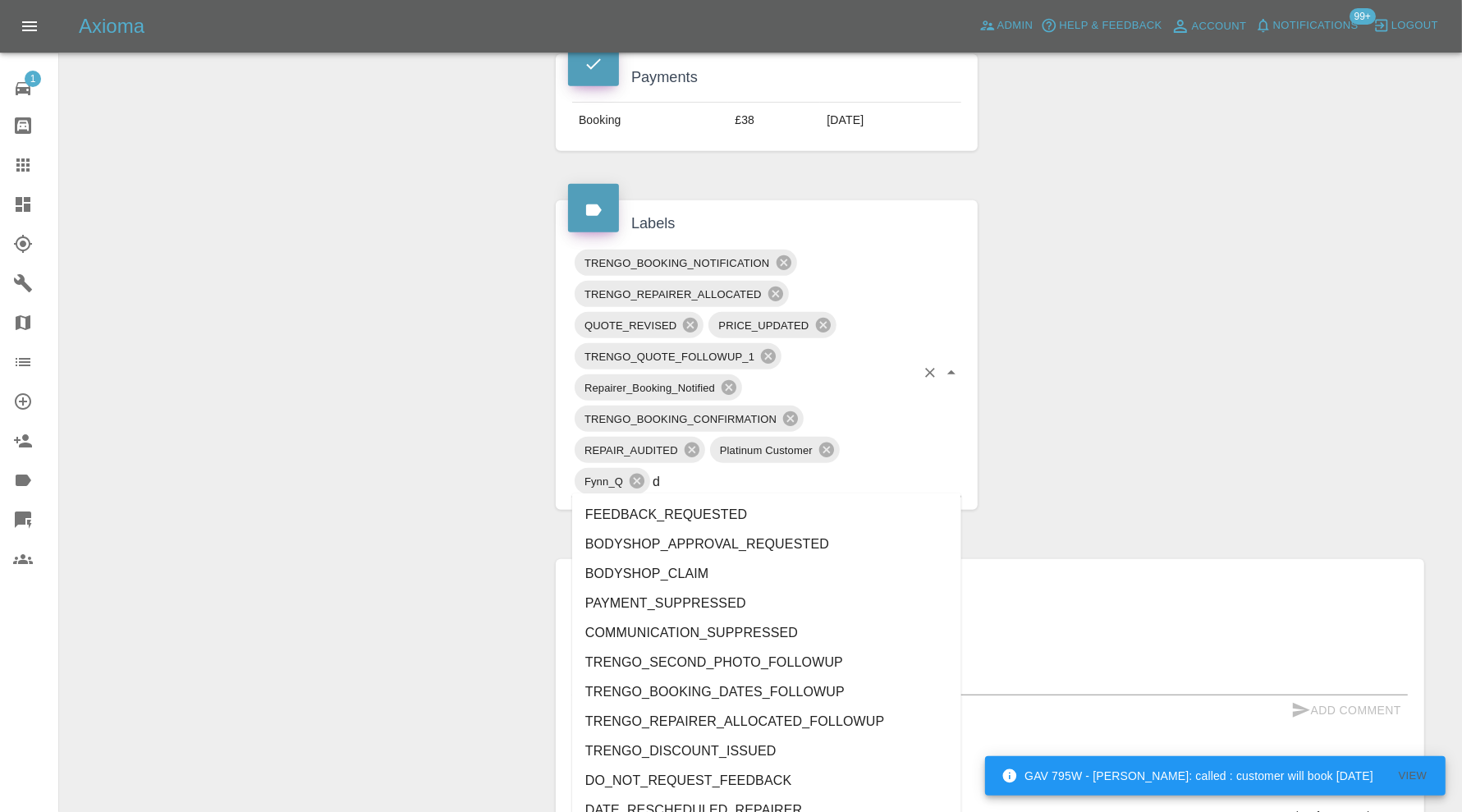
type input "do"
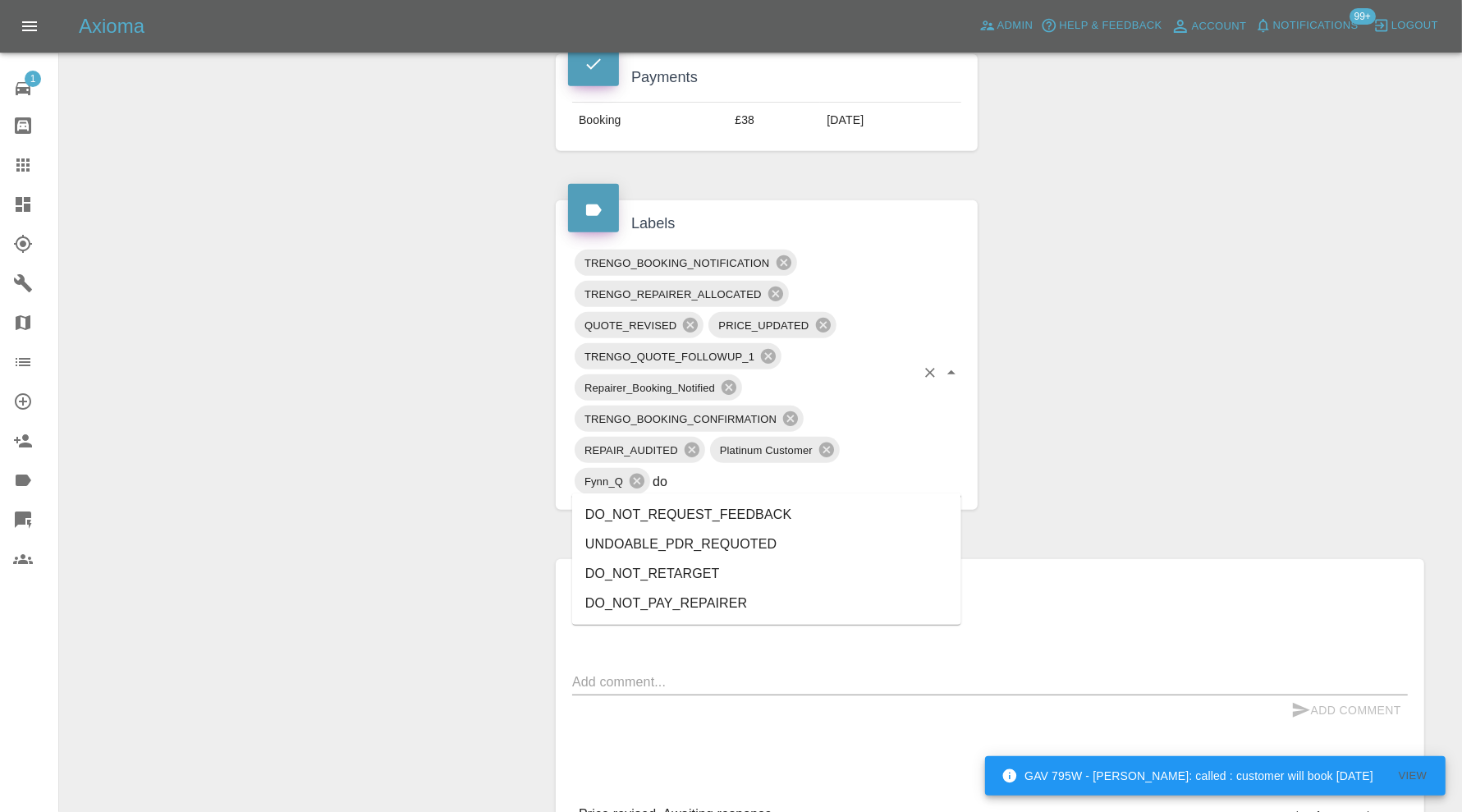
click at [685, 507] on li "DO_NOT_REQUEST_FEEDBACK" at bounding box center [766, 514] width 389 height 29
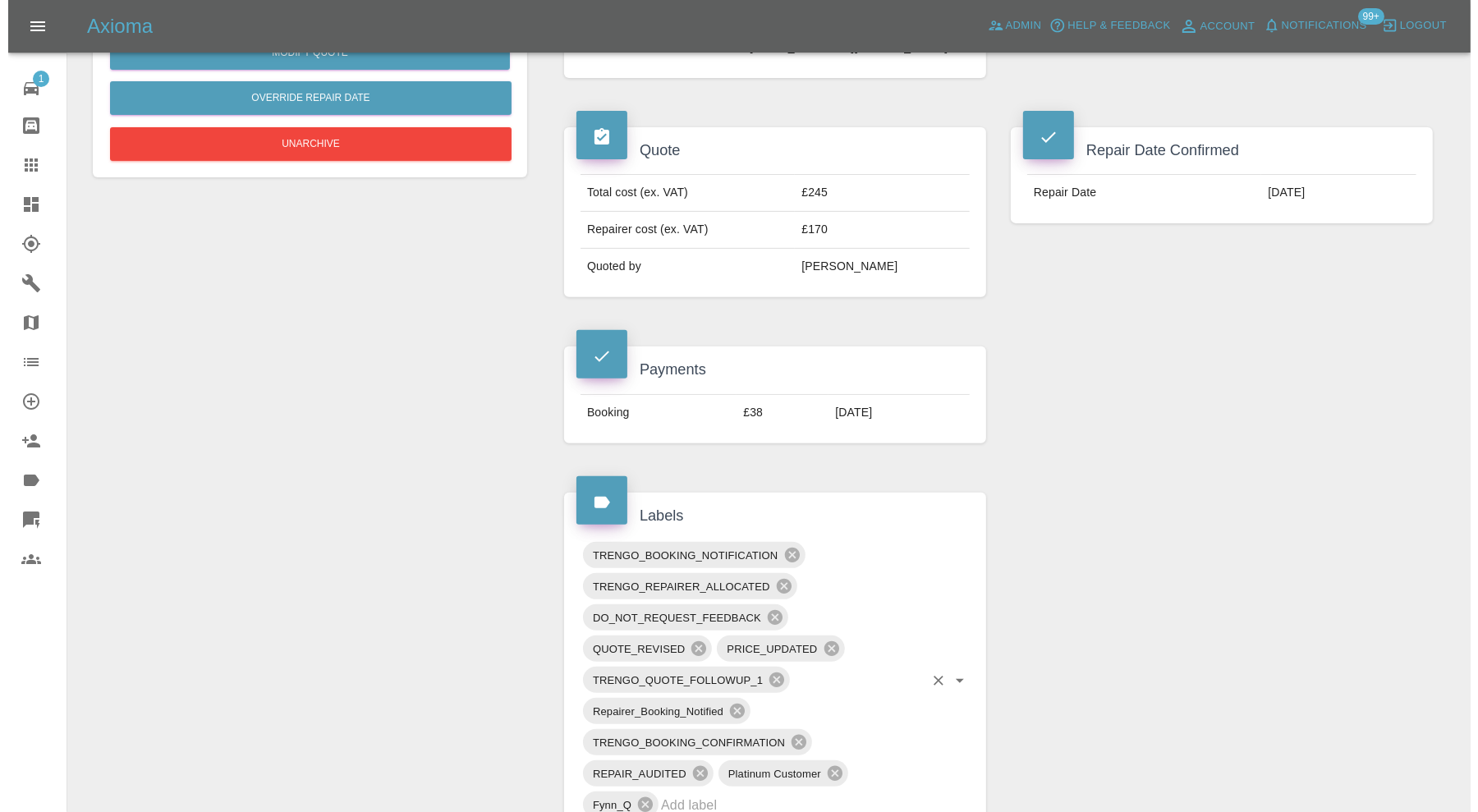
scroll to position [244, 0]
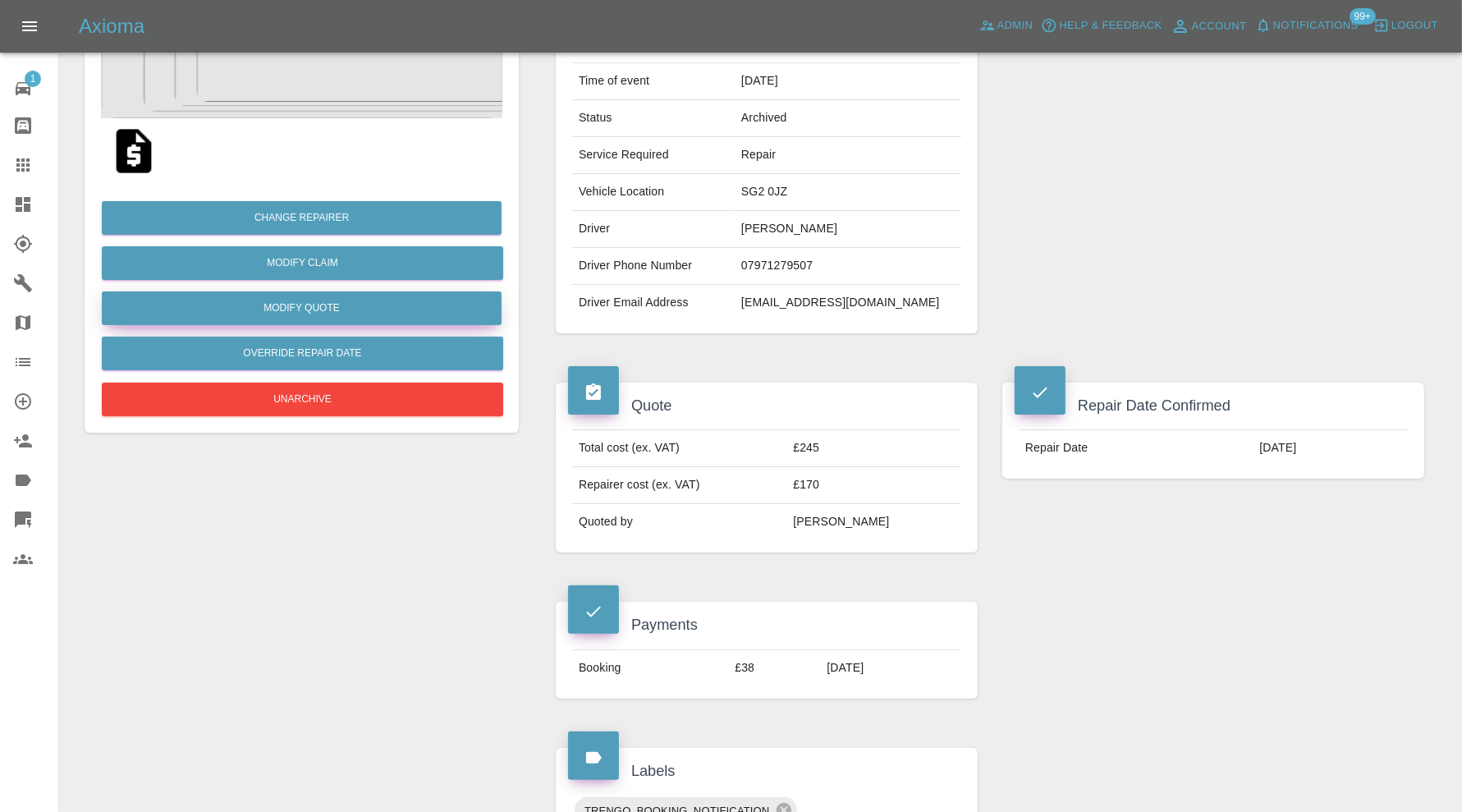
click at [417, 300] on button "Modify Quote" at bounding box center [301, 308] width 400 height 34
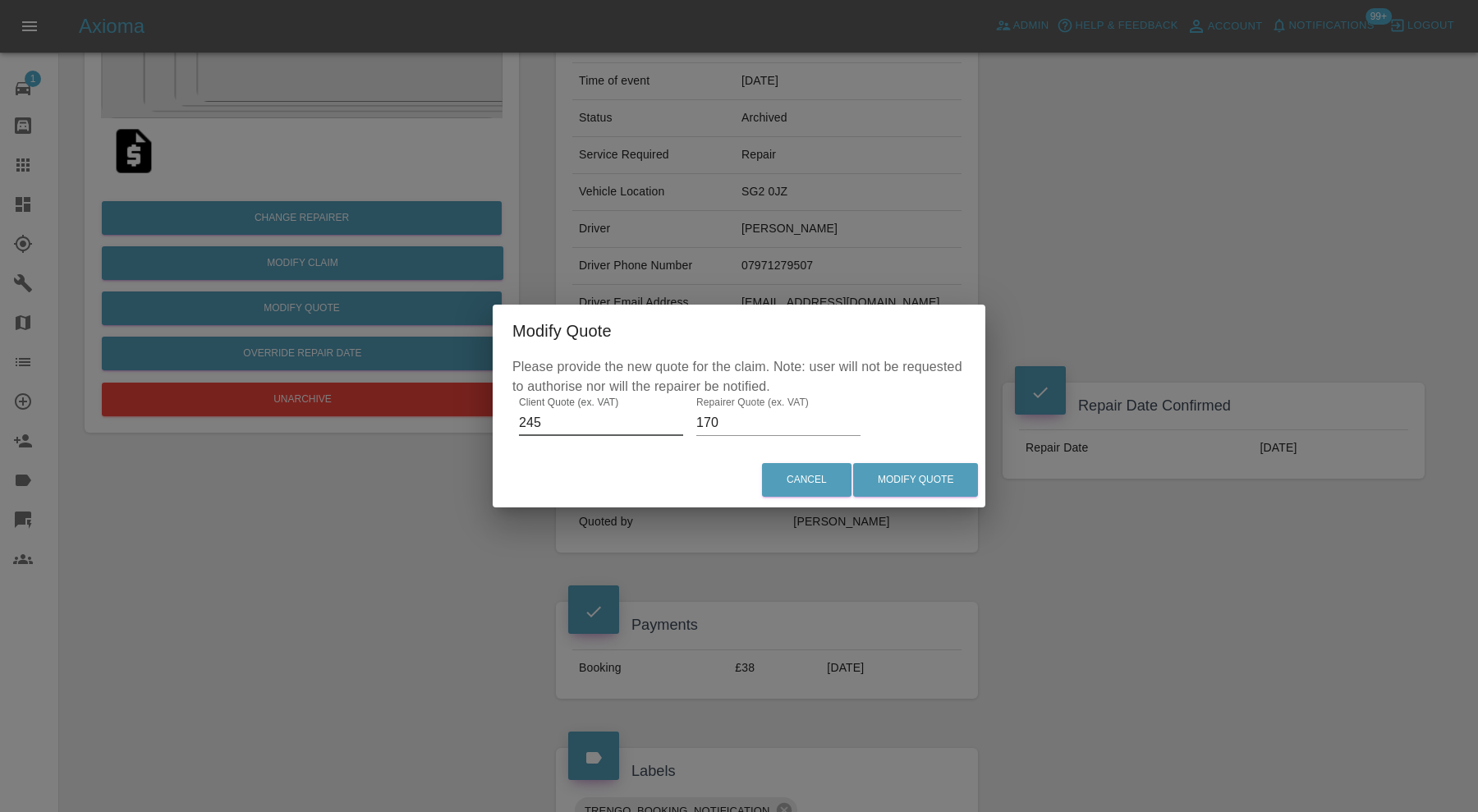
drag, startPoint x: 553, startPoint y: 416, endPoint x: 512, endPoint y: 417, distance: 41.0
click at [512, 417] on div "Please provide the new quote for the claim. Note: user will not be requested to…" at bounding box center [739, 405] width 493 height 95
type input "325"
drag, startPoint x: 730, startPoint y: 419, endPoint x: 672, endPoint y: 420, distance: 58.0
click at [672, 420] on div "Please provide the new quote for the claim. Note: user will not be requested to…" at bounding box center [739, 405] width 493 height 95
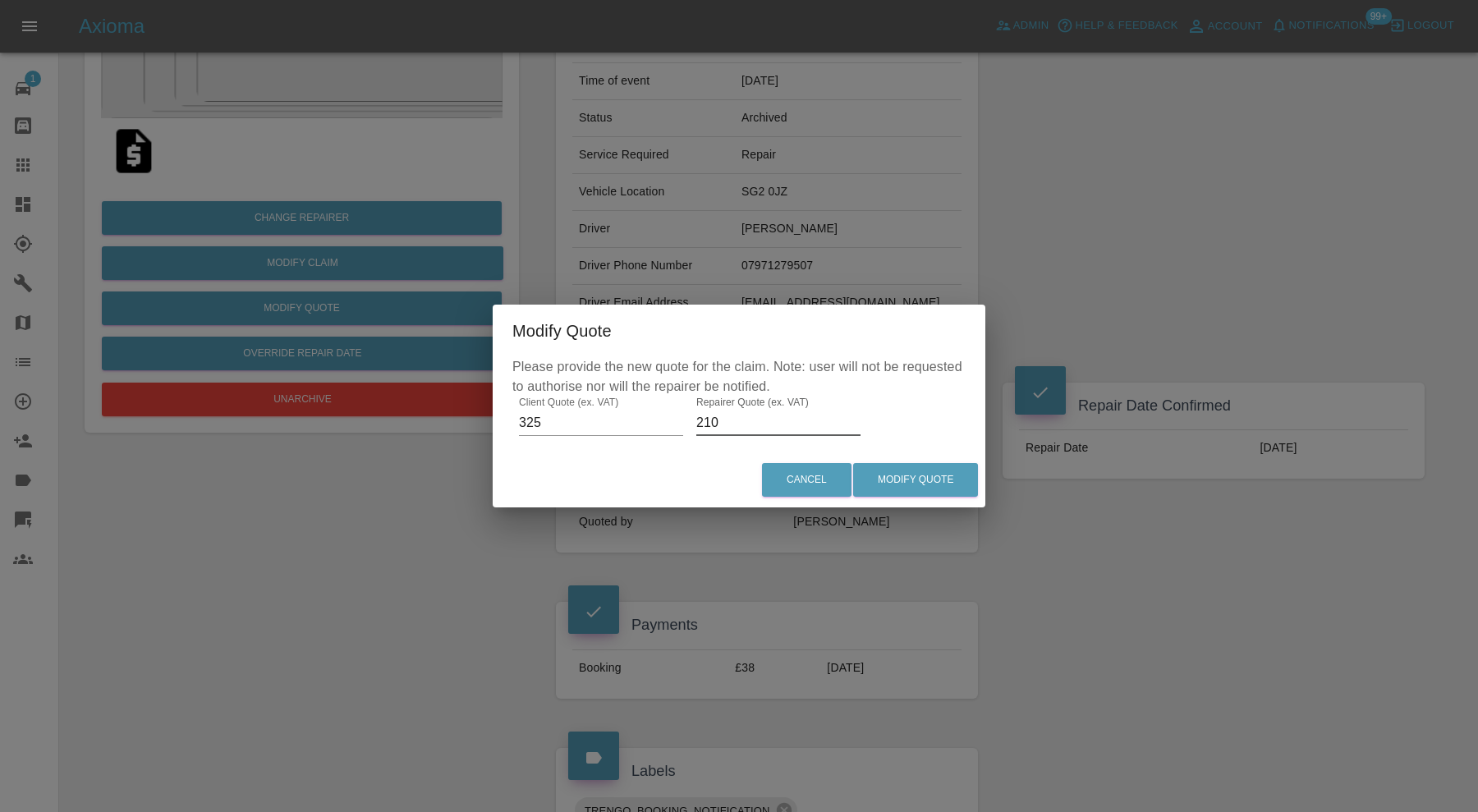
type input "210"
click at [890, 473] on button "Modify Quote" at bounding box center [915, 480] width 125 height 34
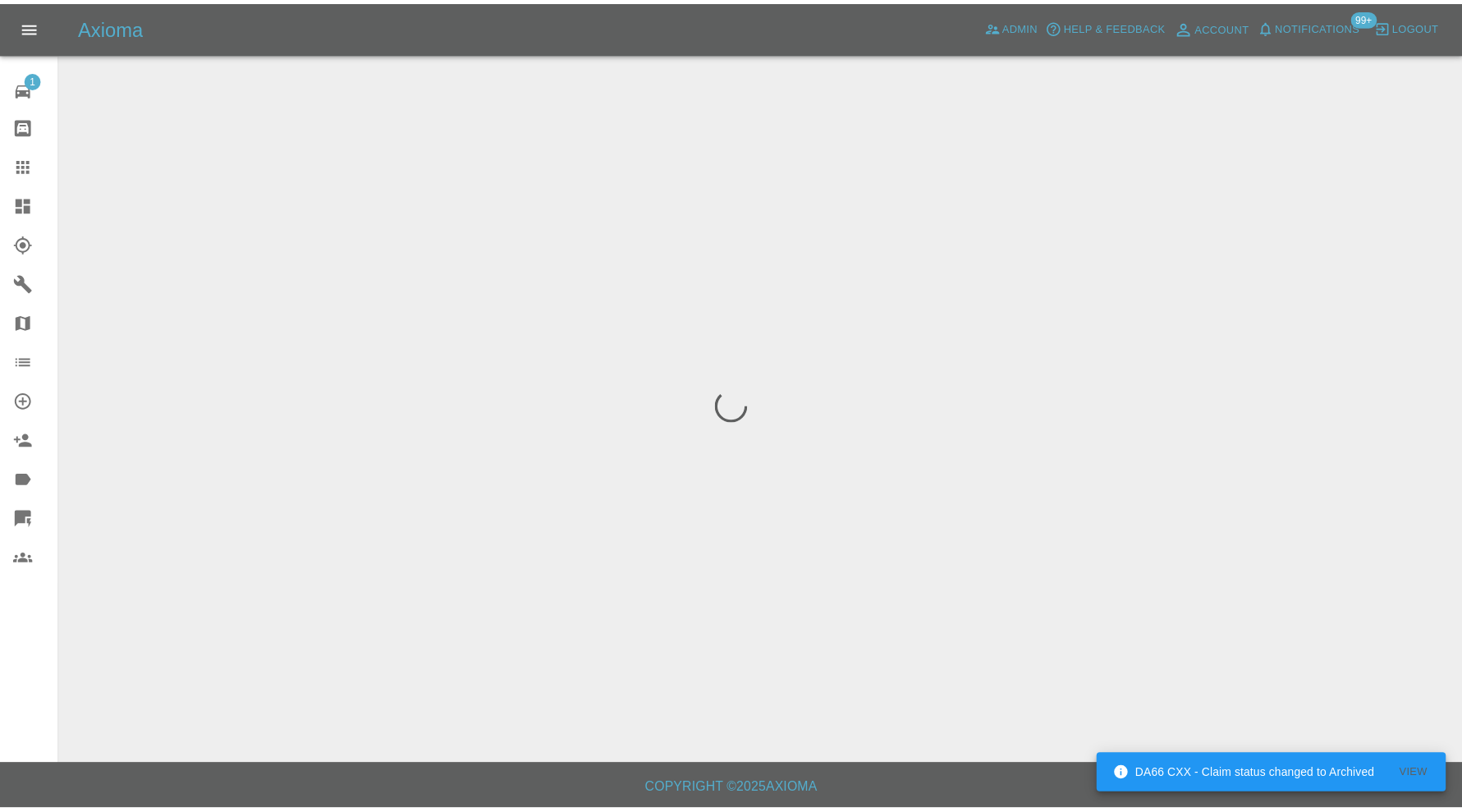
scroll to position [0, 0]
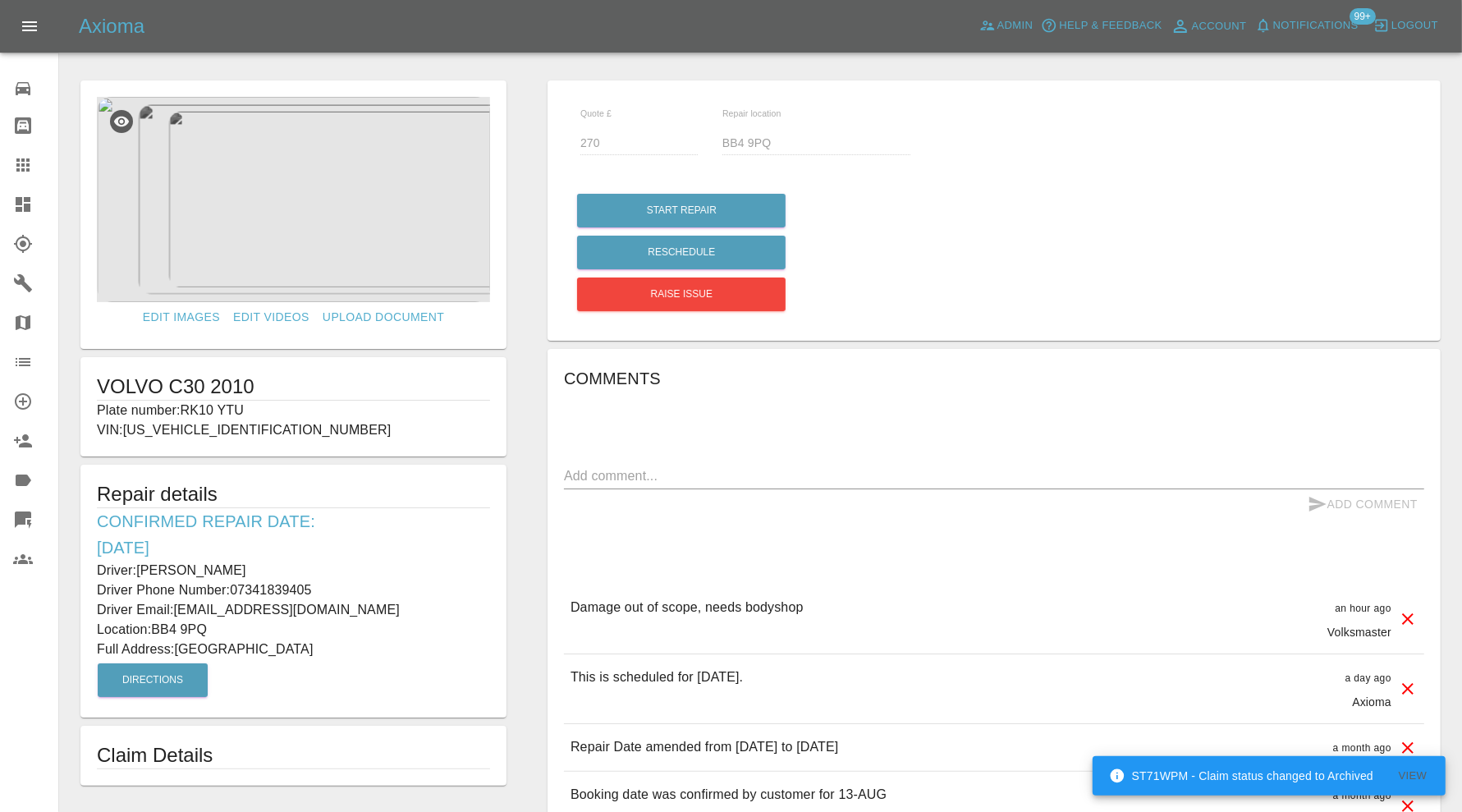
click at [327, 250] on img at bounding box center [293, 199] width 394 height 205
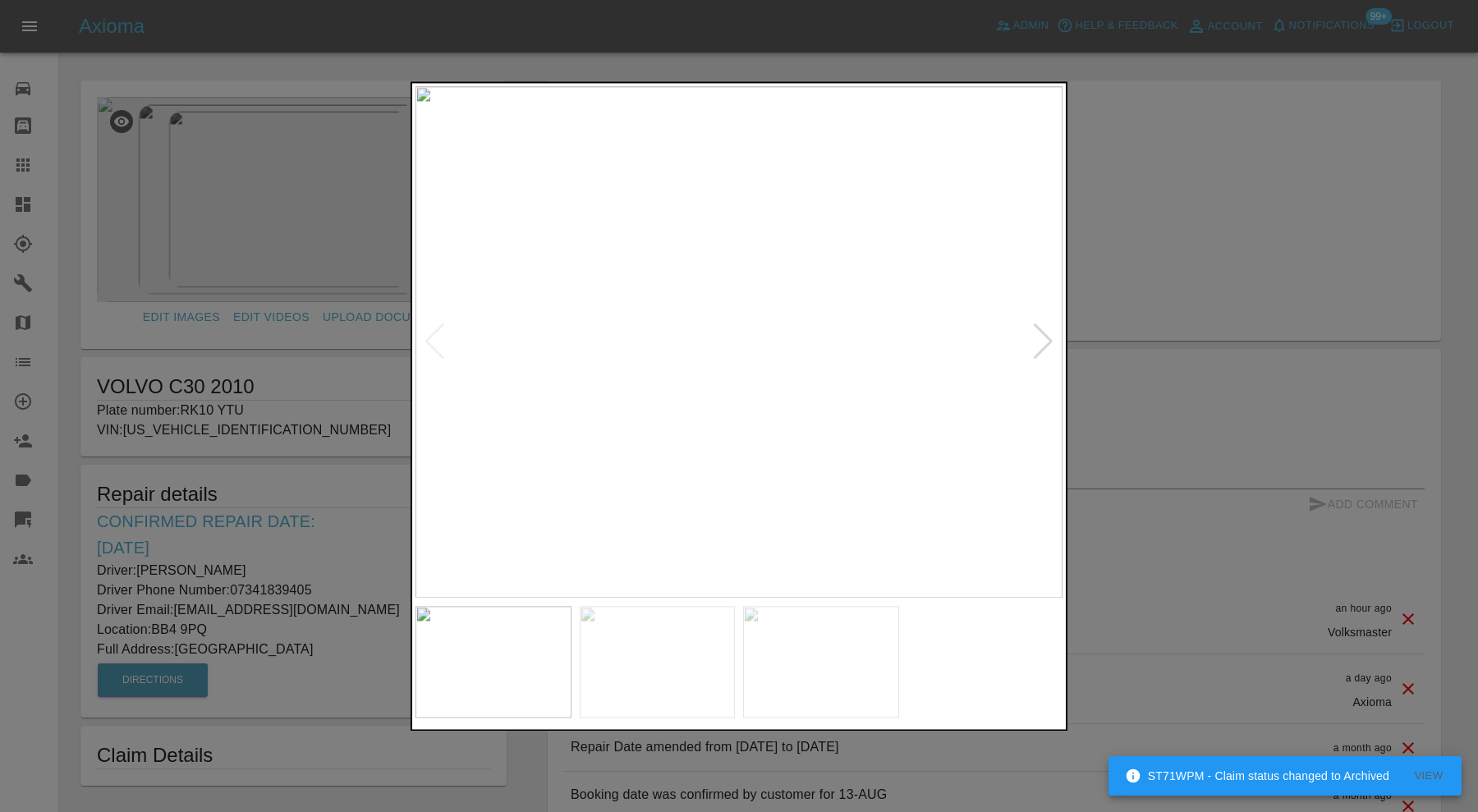
click at [1039, 337] on div at bounding box center [1044, 343] width 22 height 36
click at [1039, 337] on img at bounding box center [739, 342] width 647 height 512
click at [1248, 228] on div at bounding box center [739, 406] width 1478 height 812
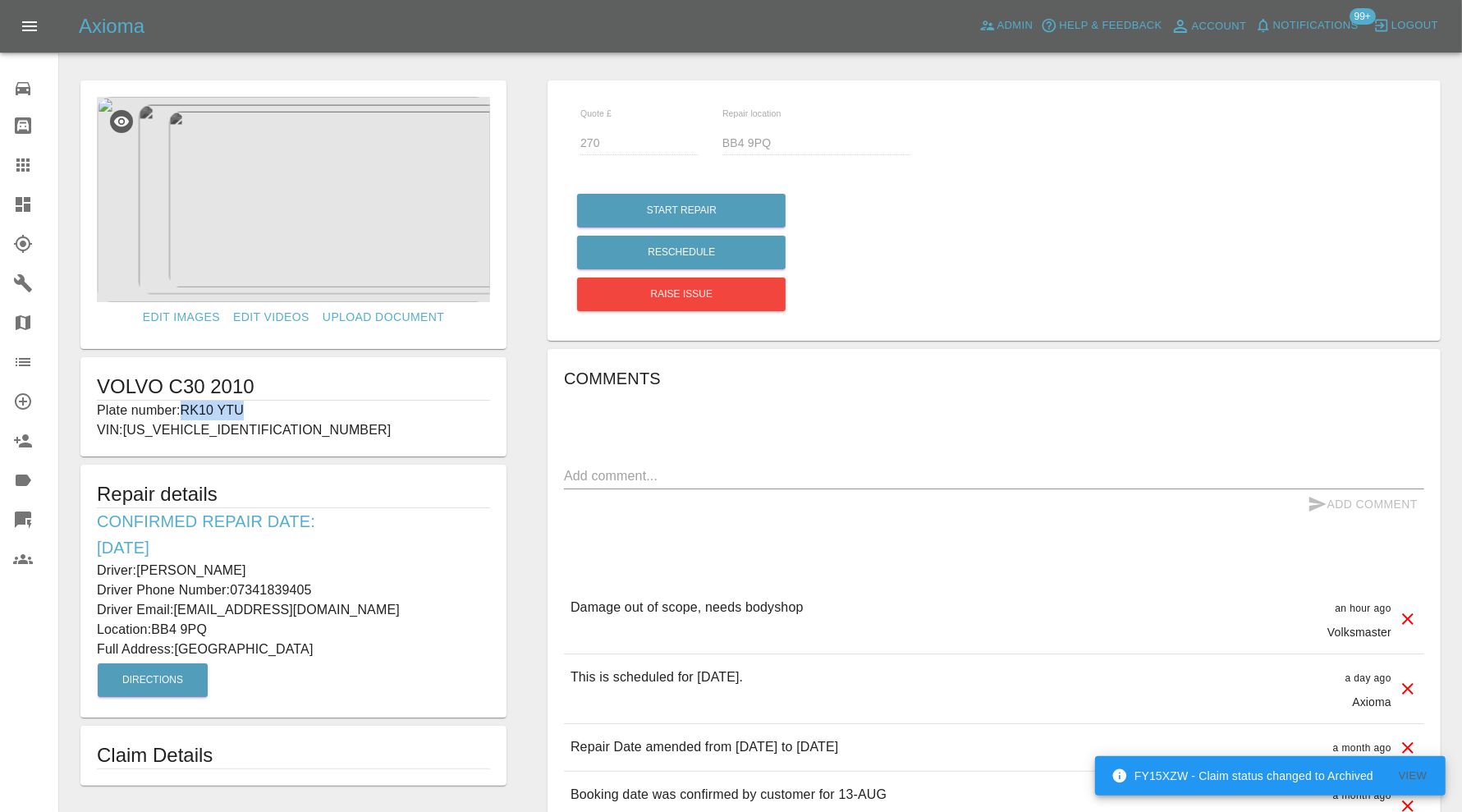
drag, startPoint x: 257, startPoint y: 409, endPoint x: 190, endPoint y: 415, distance: 67.3
click at [187, 414] on p "Plate number: RK10 YTU" at bounding box center [293, 410] width 394 height 20
copy p "RK10 YTU"
click at [25, 157] on icon at bounding box center [22, 165] width 20 height 20
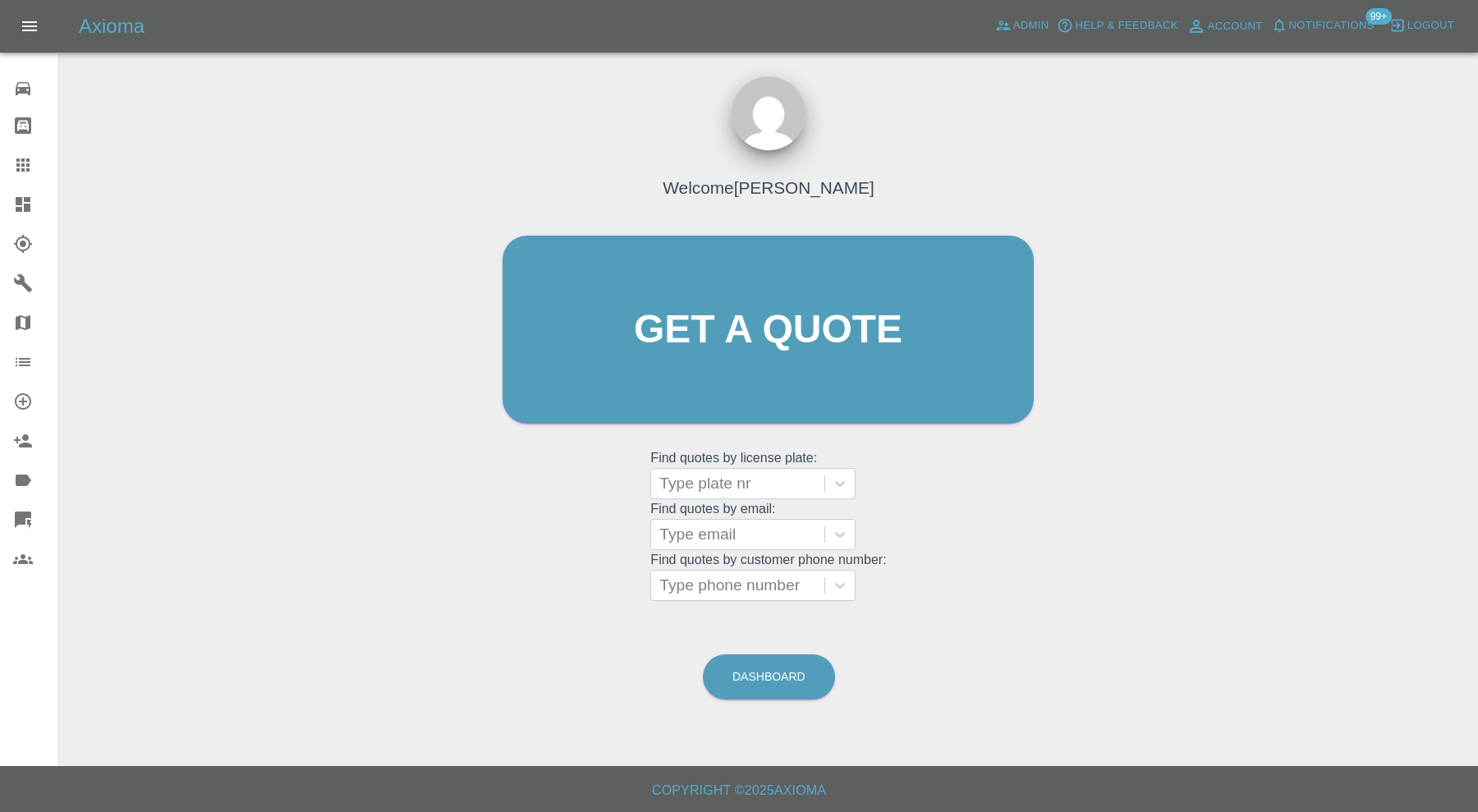
click at [742, 488] on div at bounding box center [738, 483] width 157 height 23
paste input "RK10 YTU"
type input "RK10 YTU"
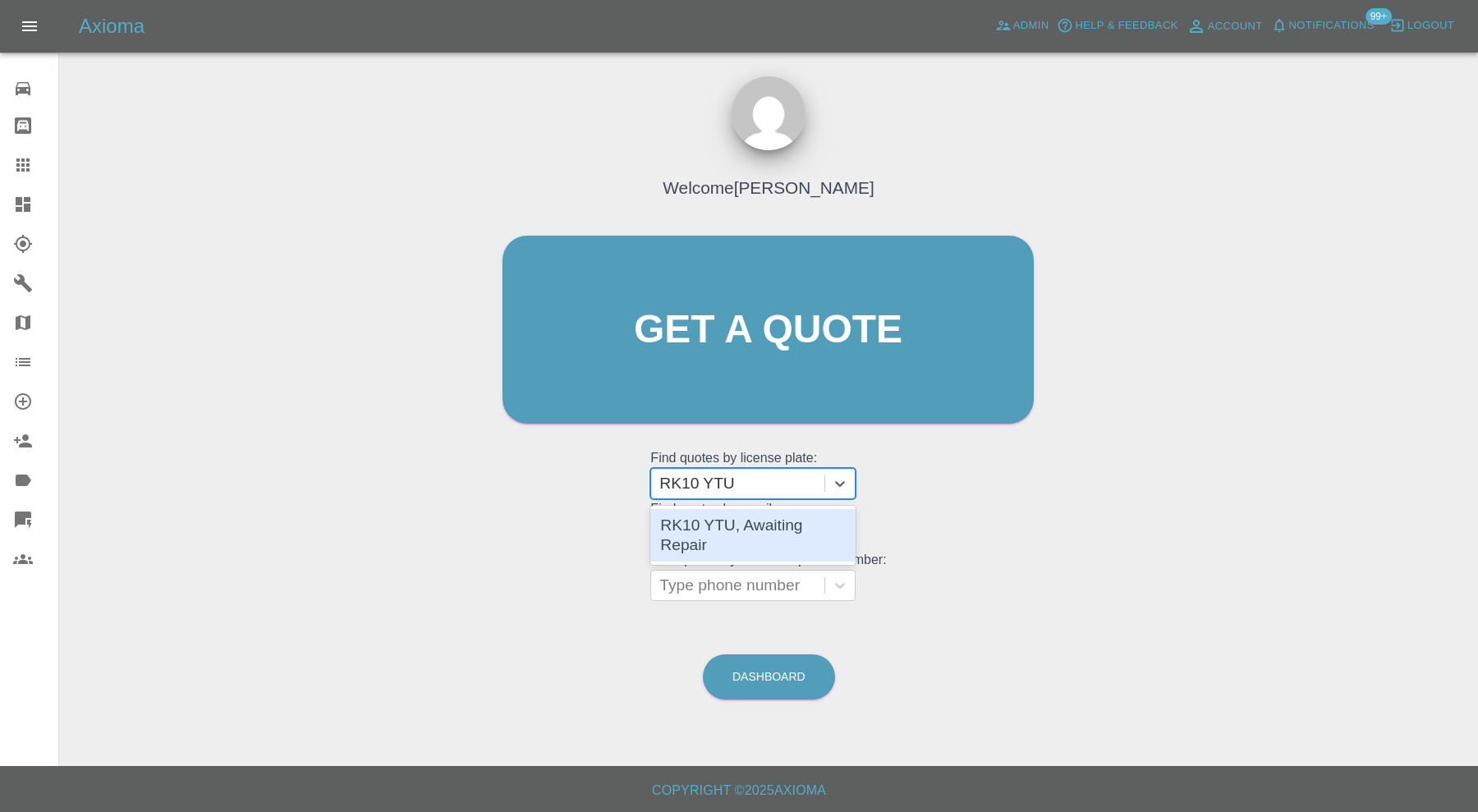
click at [797, 523] on div "RK10 YTU, Awaiting Repair" at bounding box center [753, 535] width 205 height 53
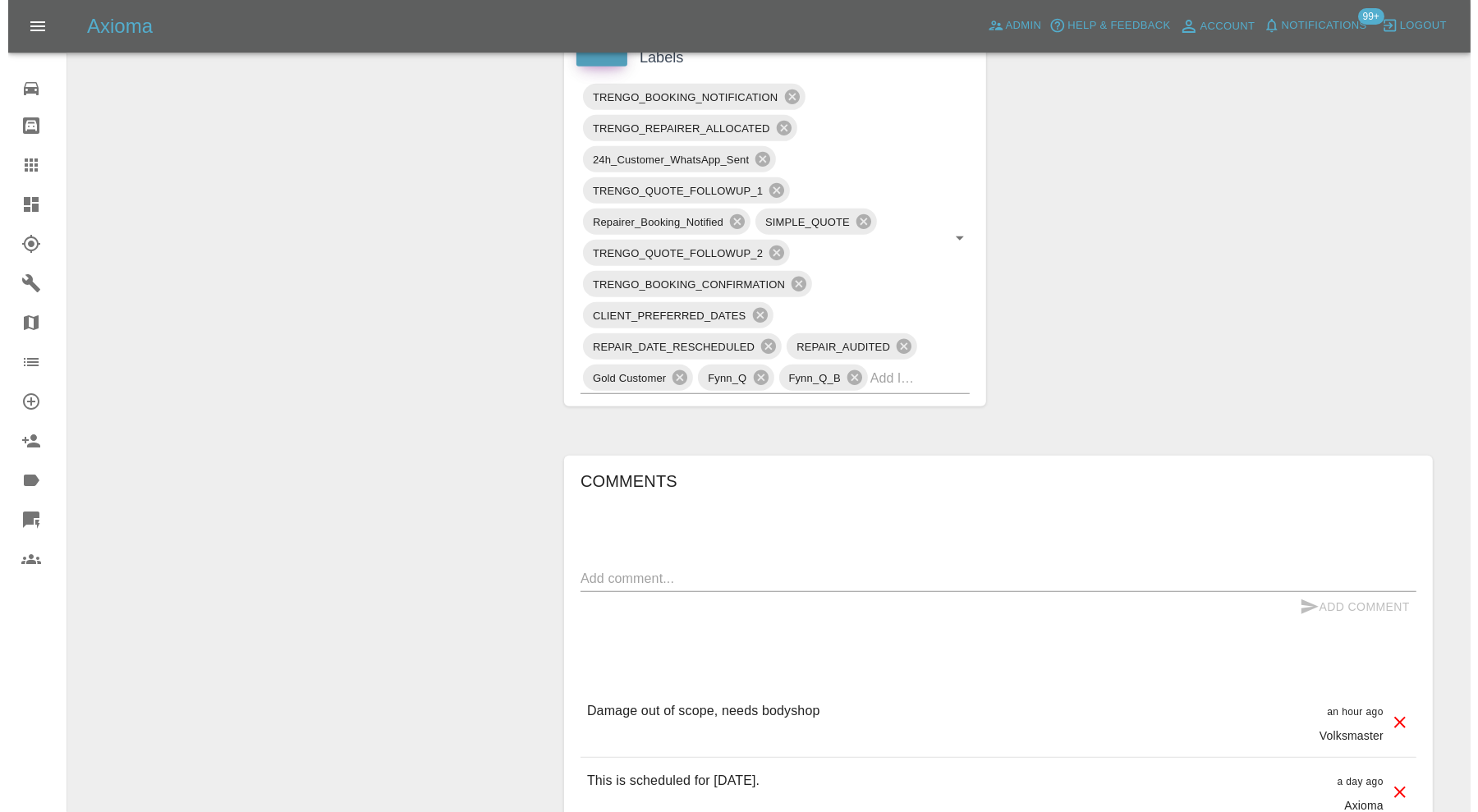
scroll to position [1231, 0]
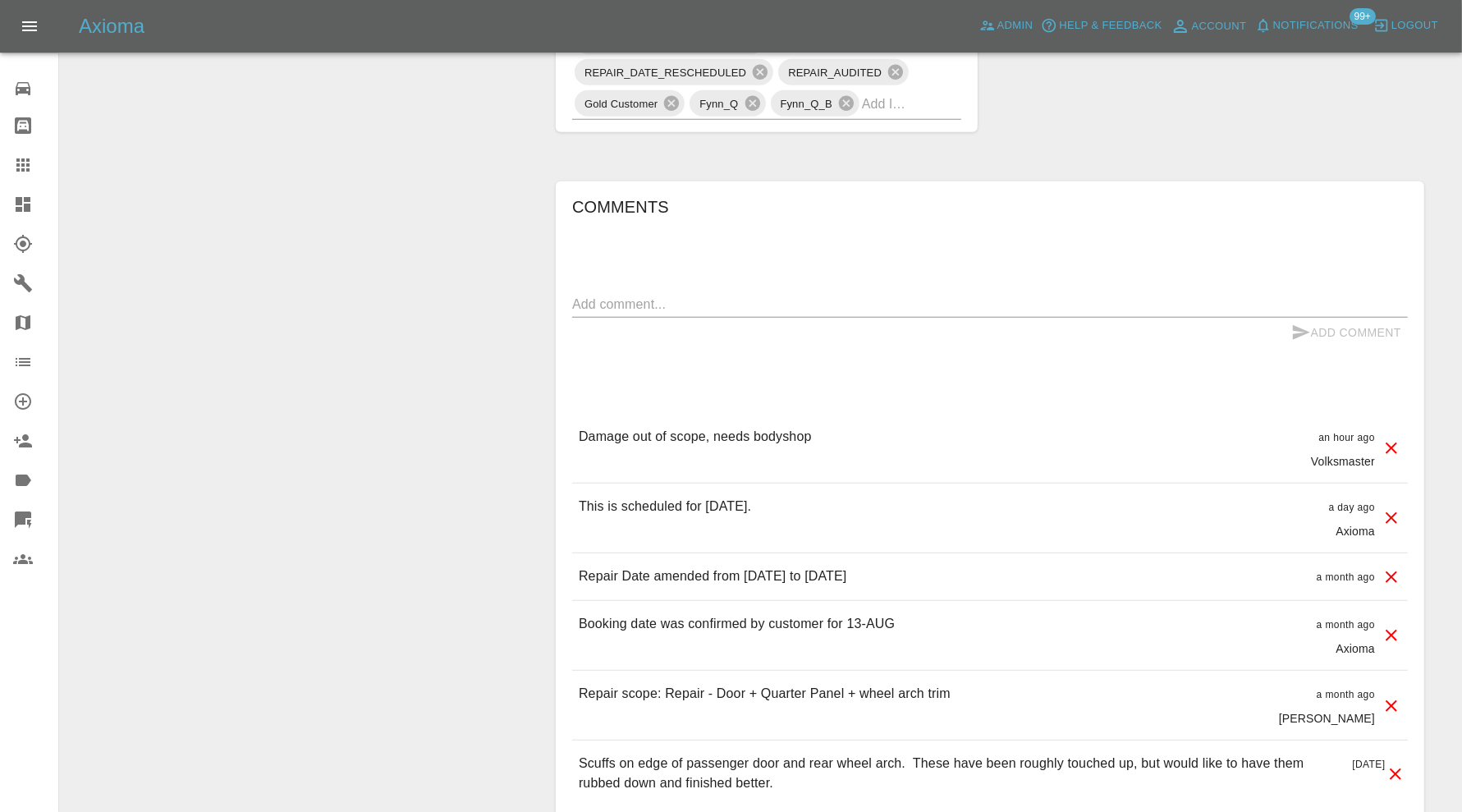
click at [1391, 447] on icon at bounding box center [1391, 448] width 20 height 20
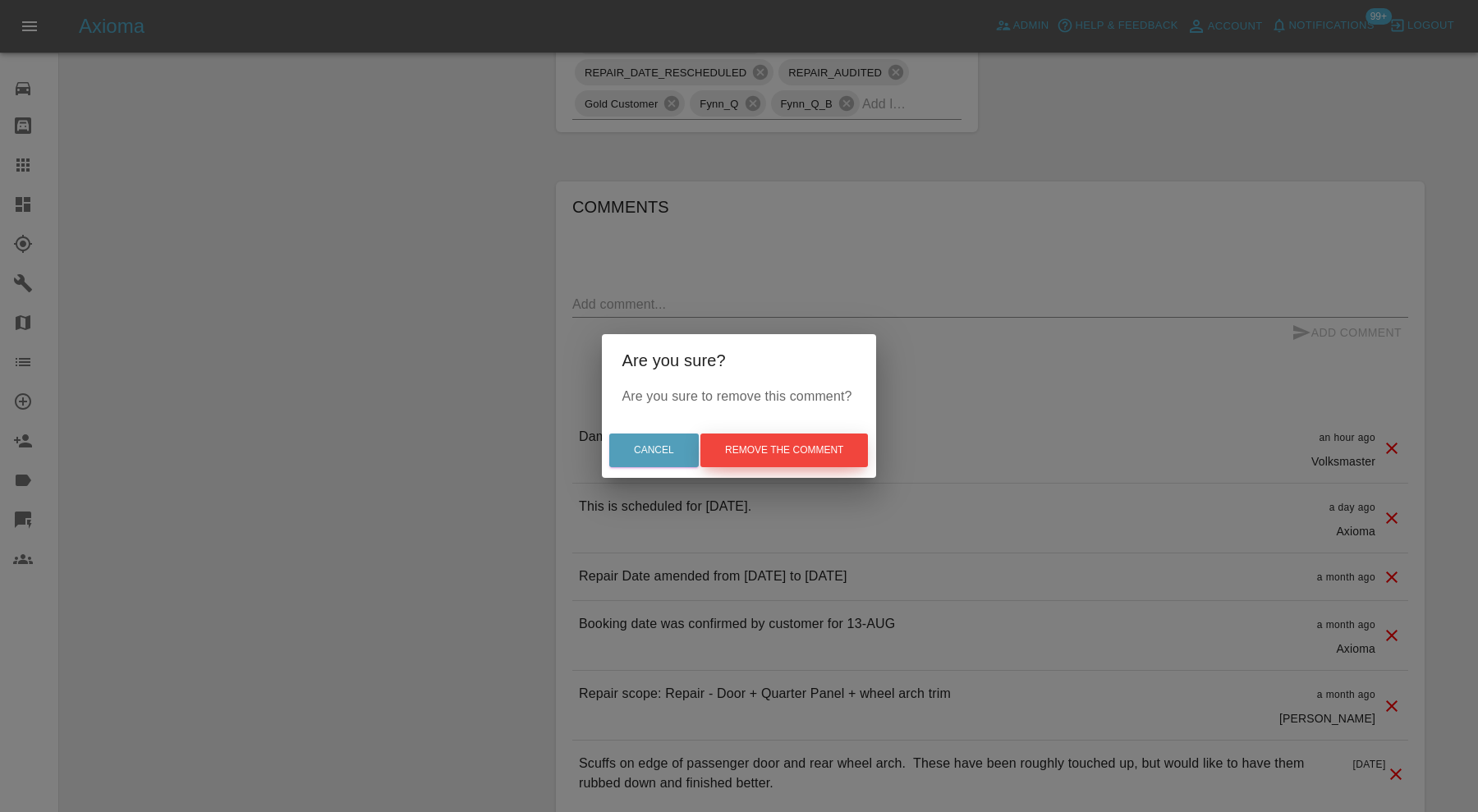
click at [827, 451] on button "Remove the comment" at bounding box center [784, 450] width 167 height 34
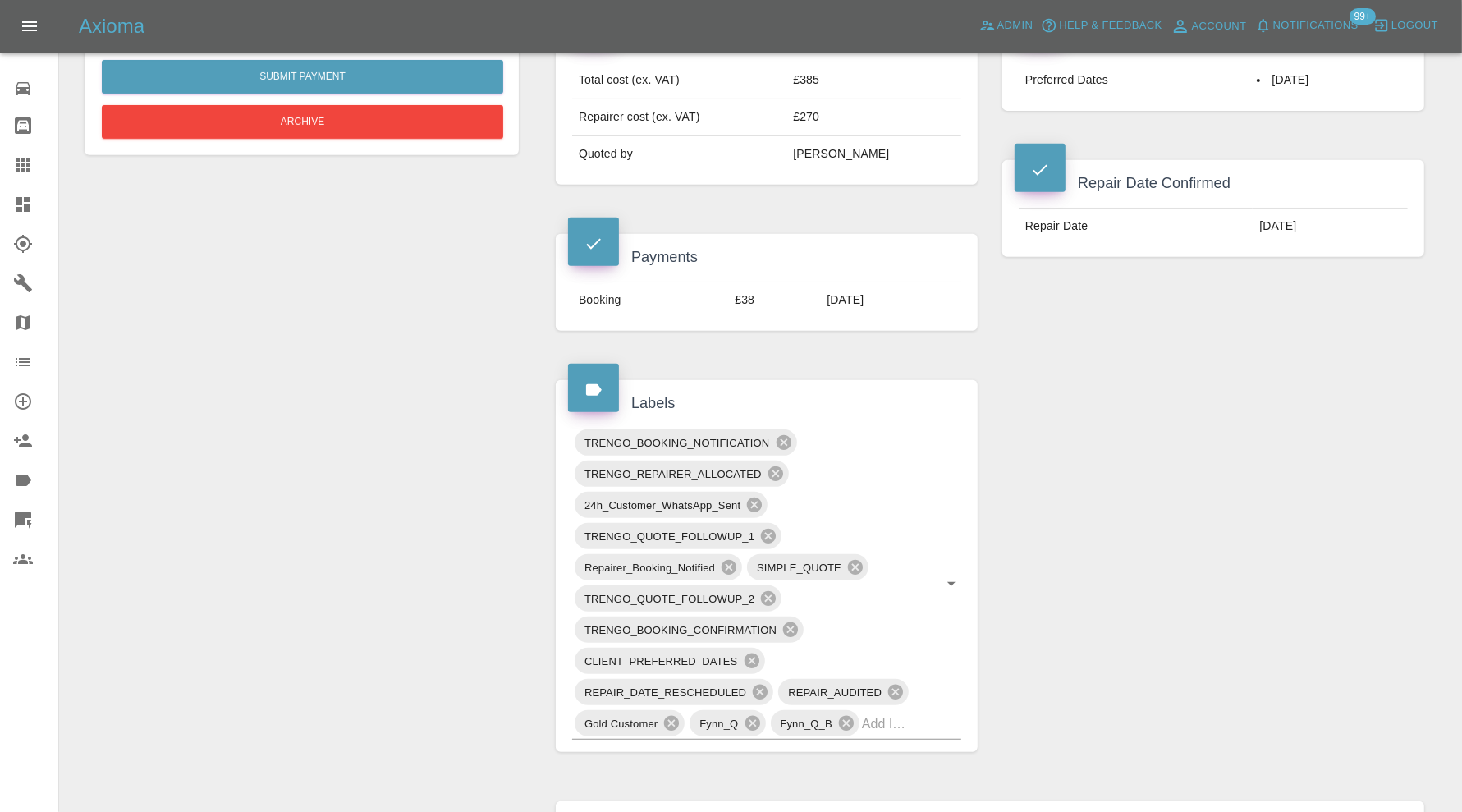
scroll to position [411, 0]
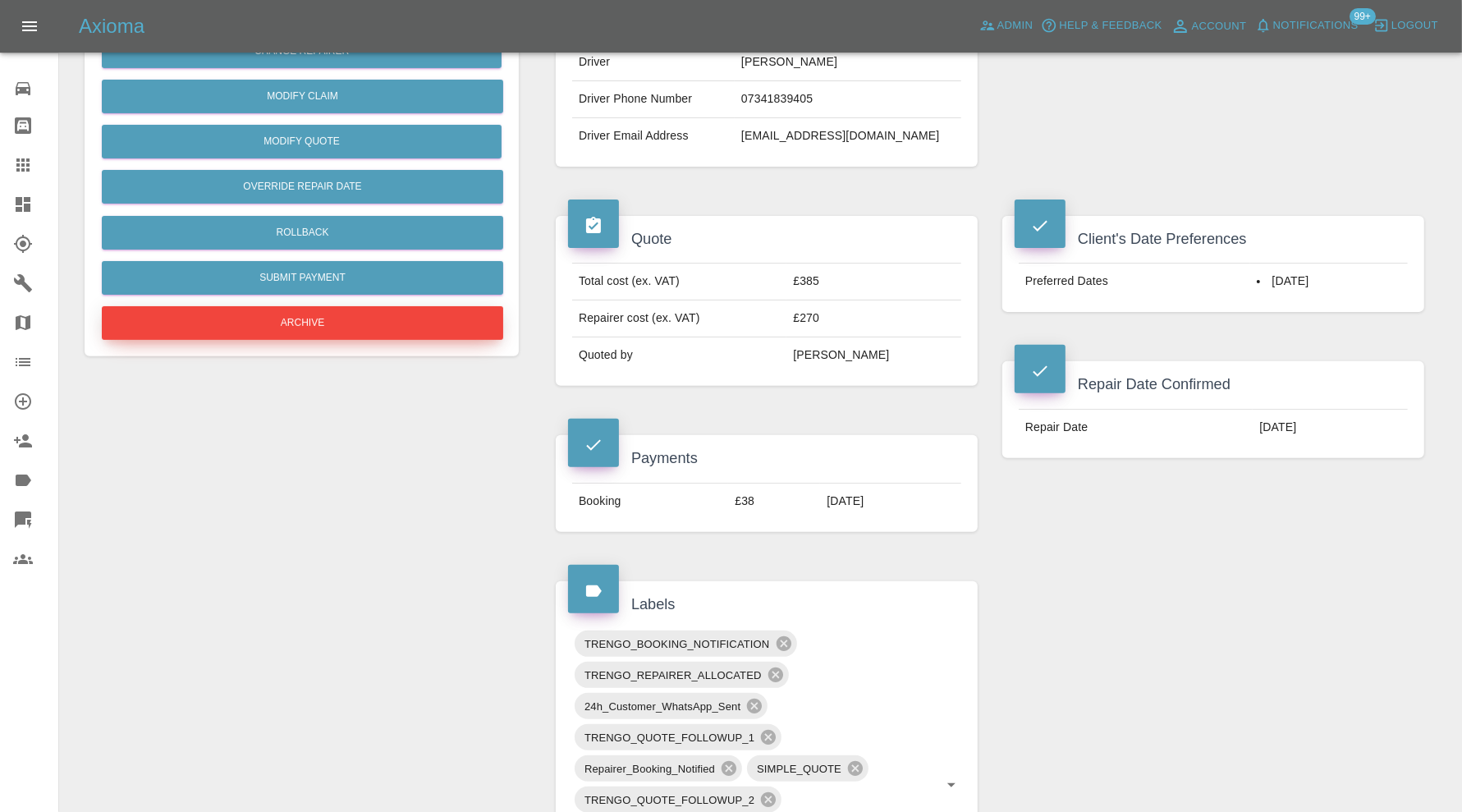
click at [369, 324] on button "Archive" at bounding box center [302, 323] width 401 height 34
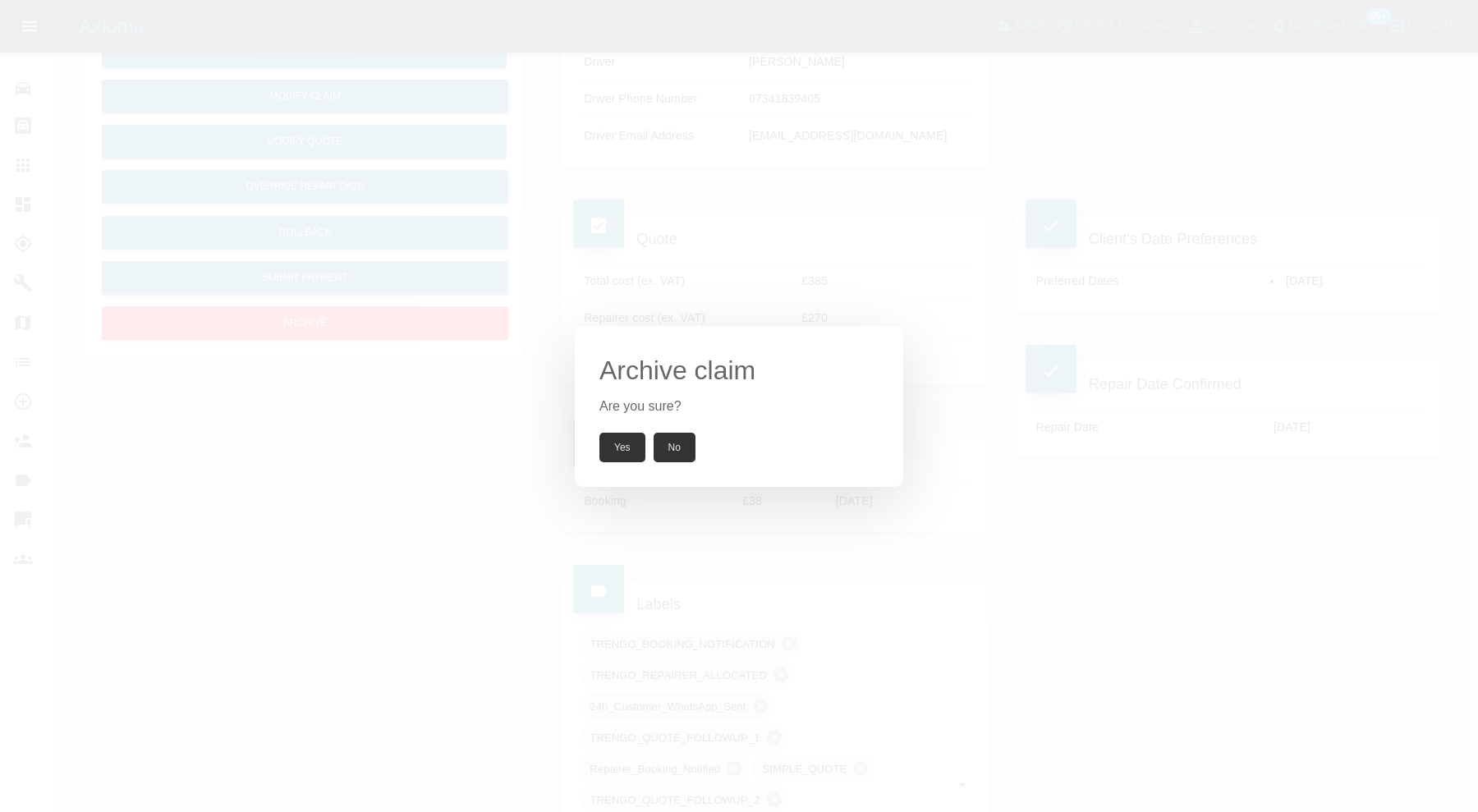
click at [627, 433] on button "Yes" at bounding box center [622, 447] width 46 height 29
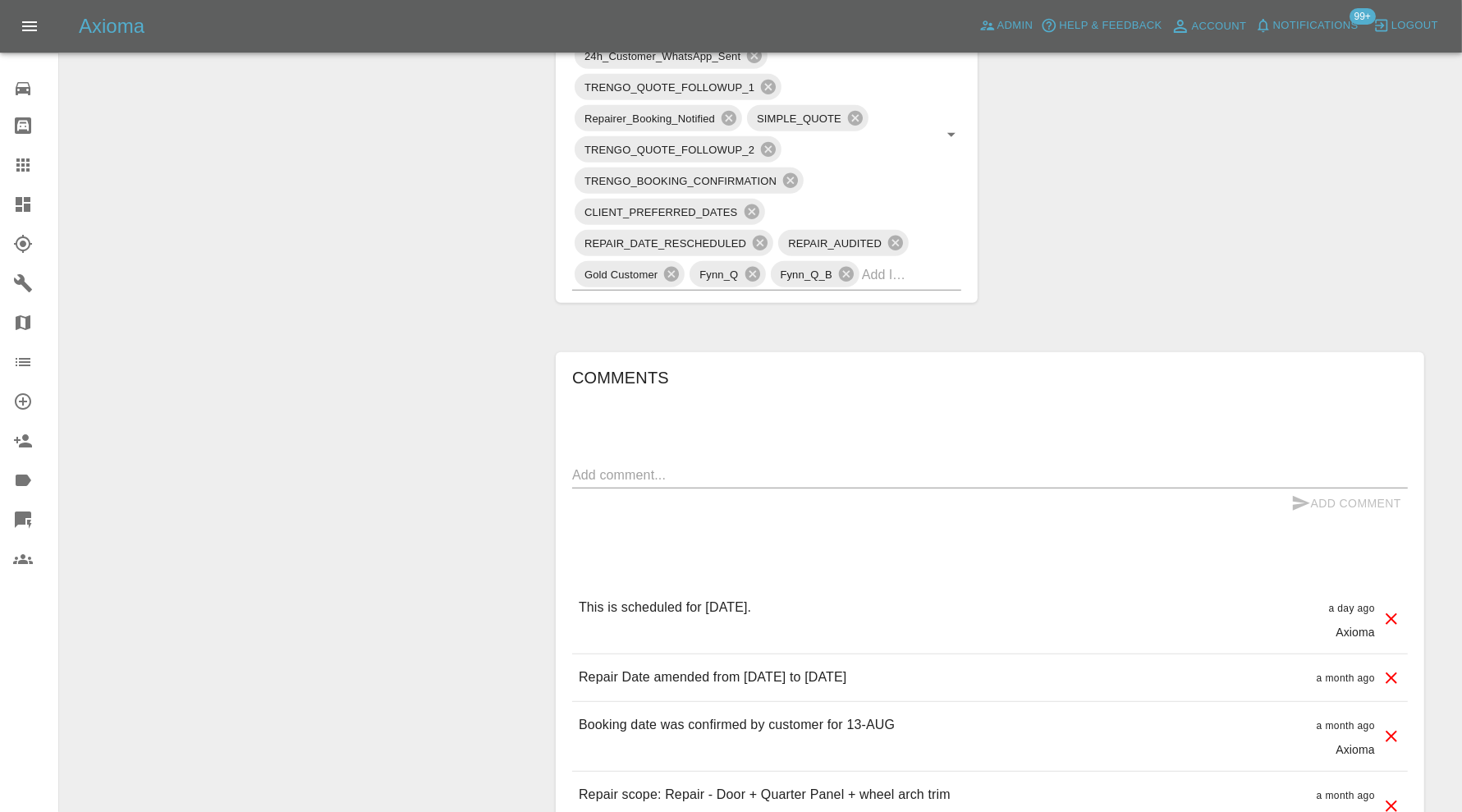
scroll to position [1231, 0]
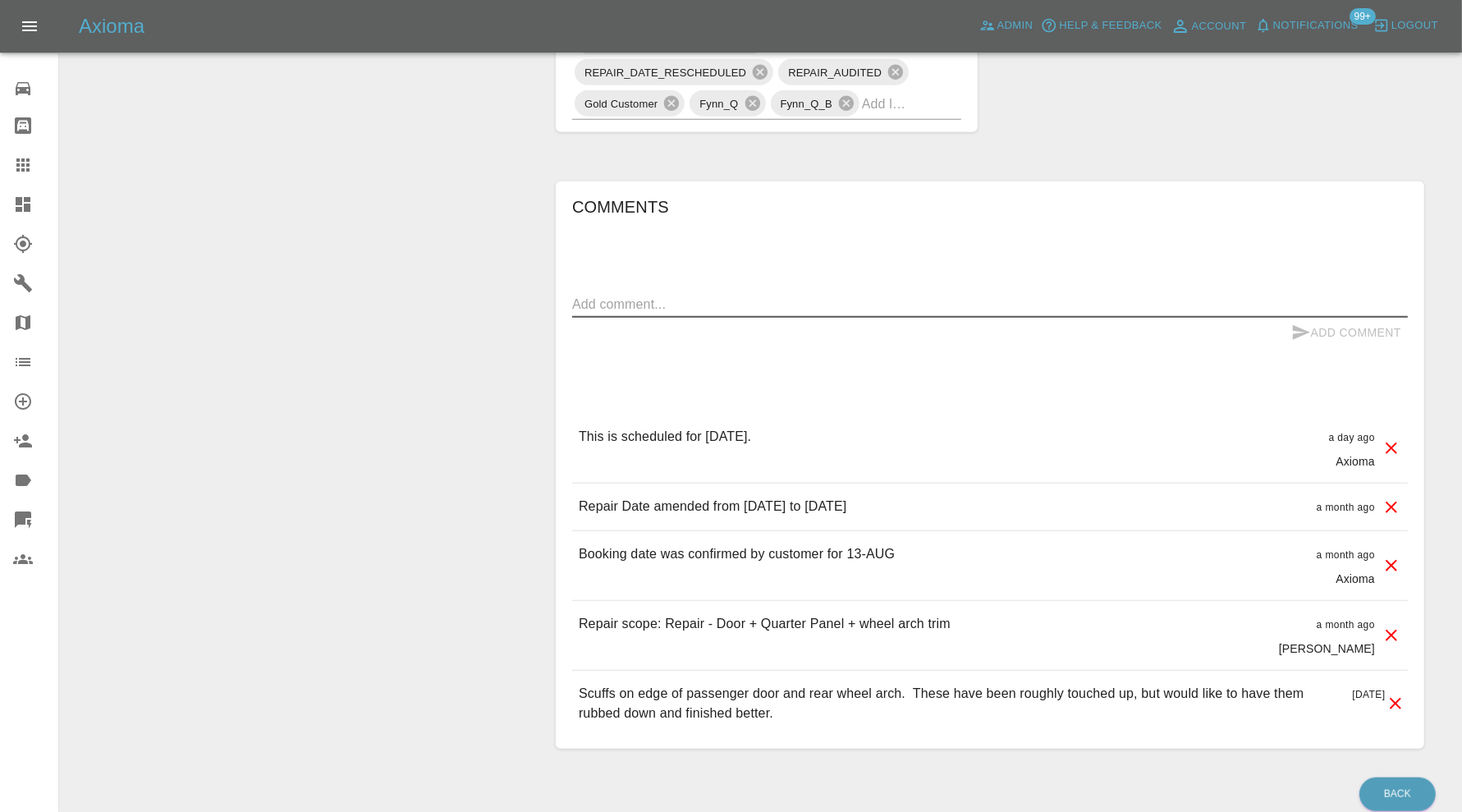
click at [917, 299] on textarea at bounding box center [990, 305] width 835 height 19
type textarea "Requested further images."
click at [1339, 329] on button "Add Comment" at bounding box center [1346, 332] width 123 height 30
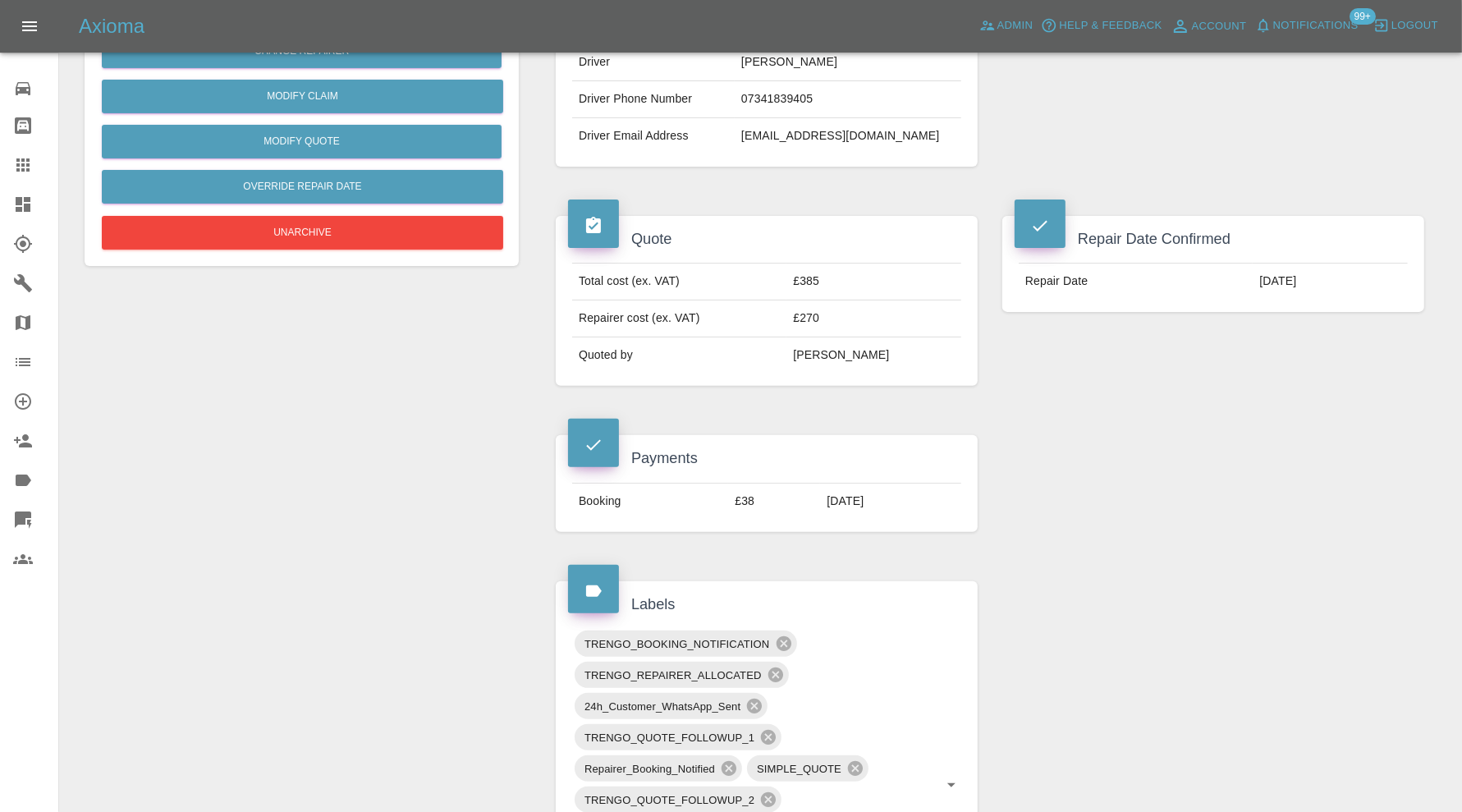
scroll to position [136, 0]
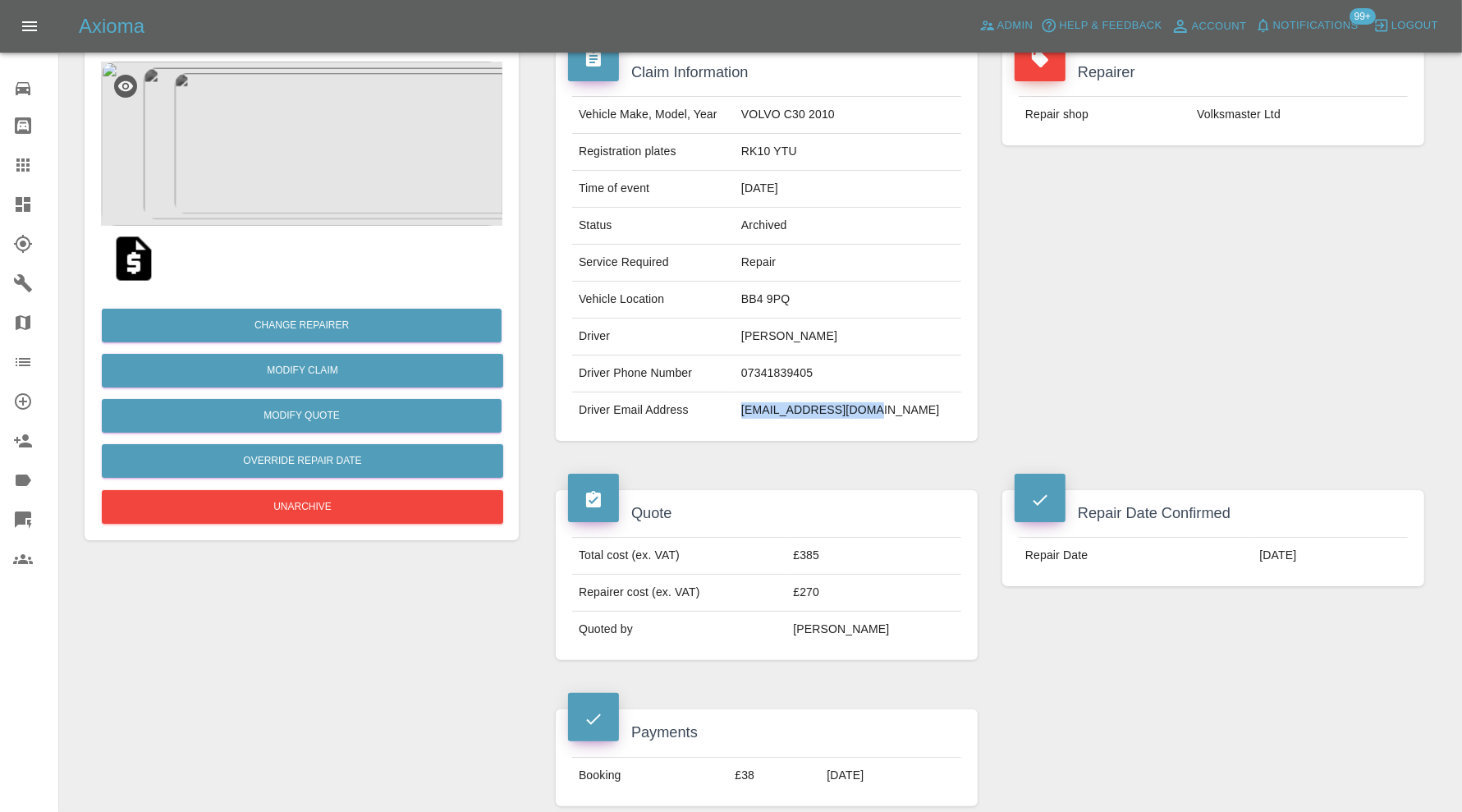
drag, startPoint x: 929, startPoint y: 405, endPoint x: 783, endPoint y: 417, distance: 146.5
click at [783, 417] on td "janette417@yahoo.com" at bounding box center [848, 411] width 227 height 36
copy td "janette417@yahoo.com"
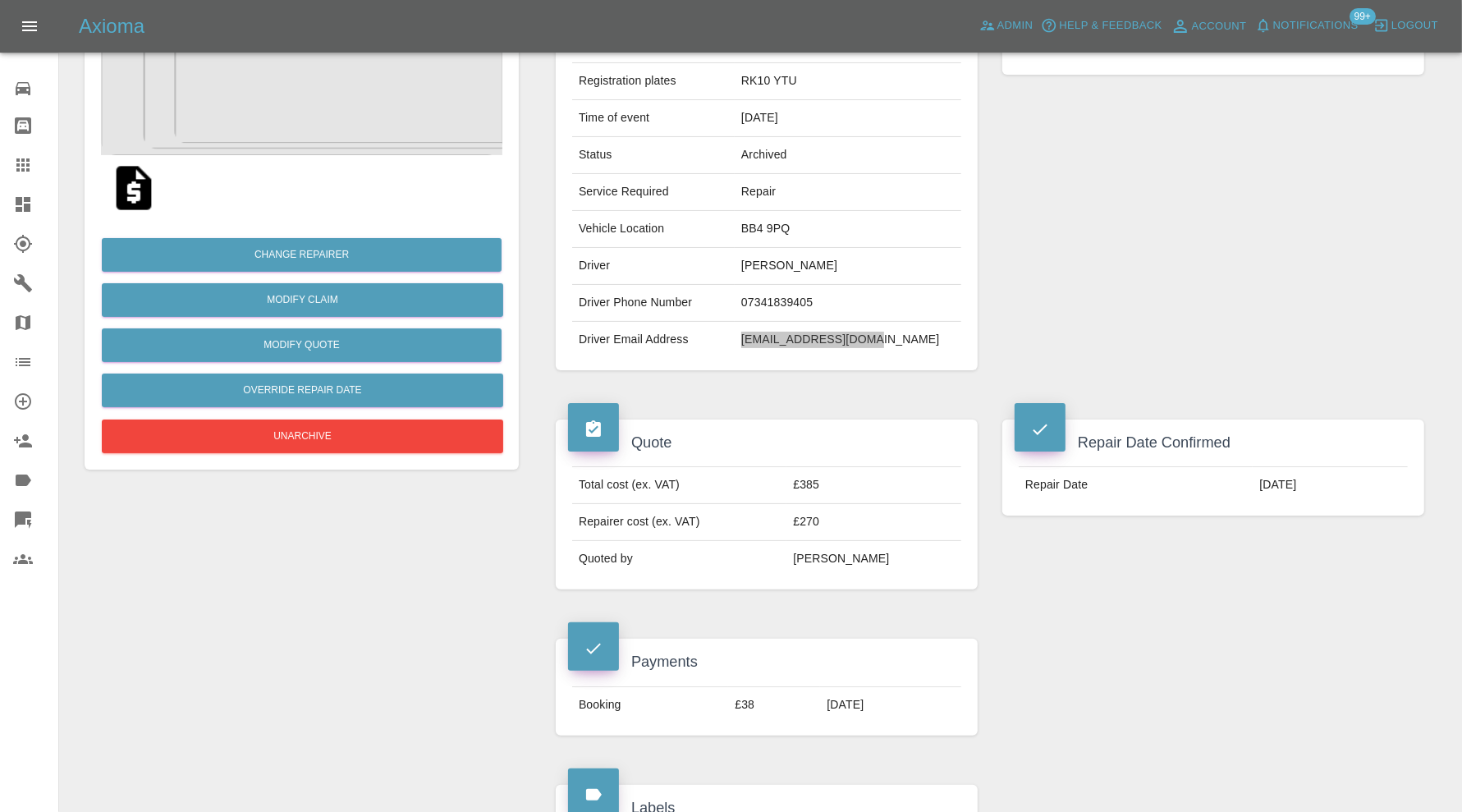
scroll to position [0, 0]
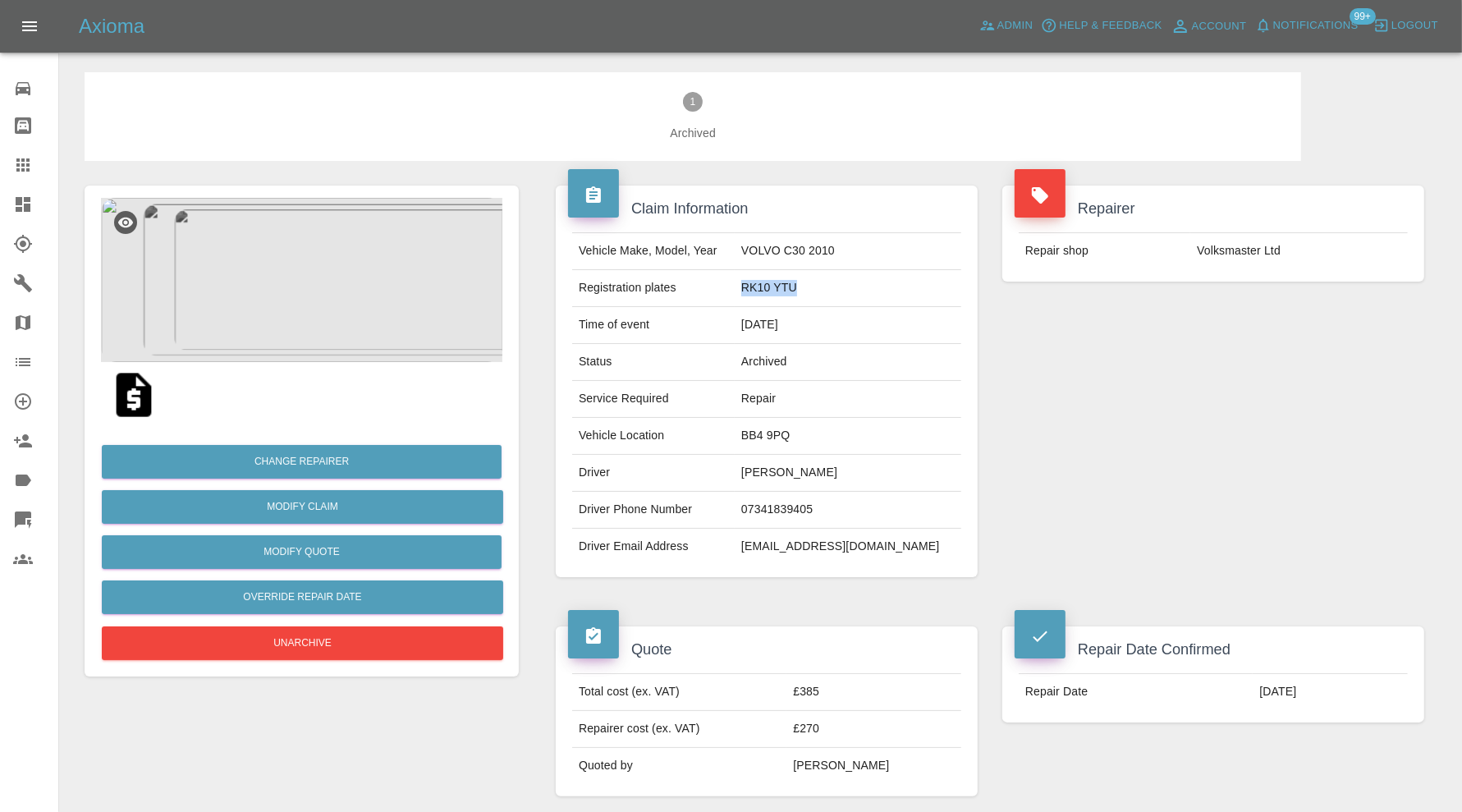
drag, startPoint x: 838, startPoint y: 284, endPoint x: 785, endPoint y: 291, distance: 53.5
click at [785, 291] on td "RK10 YTU" at bounding box center [848, 288] width 227 height 37
copy td "RK10 YTU"
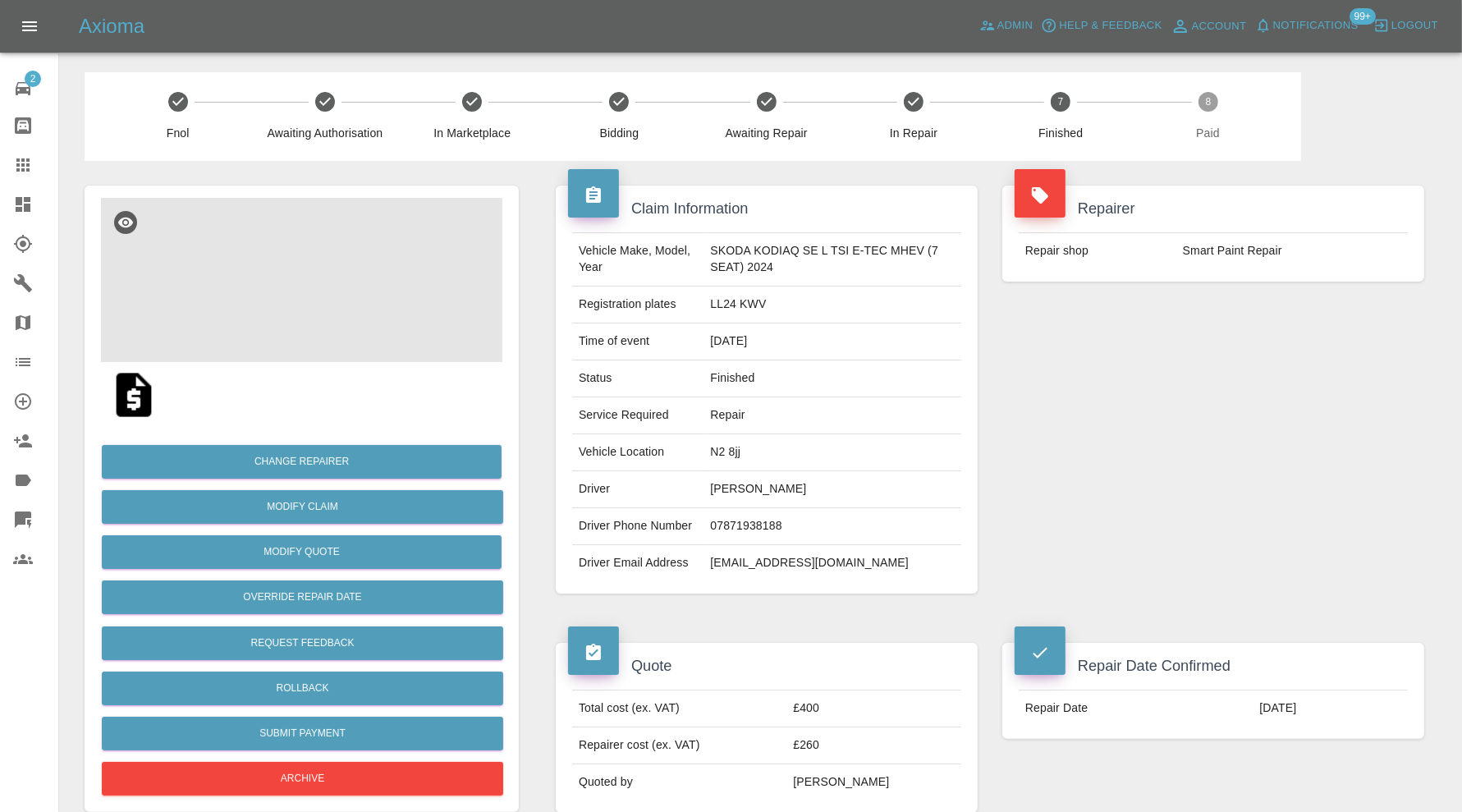
click at [312, 289] on img at bounding box center [301, 280] width 401 height 164
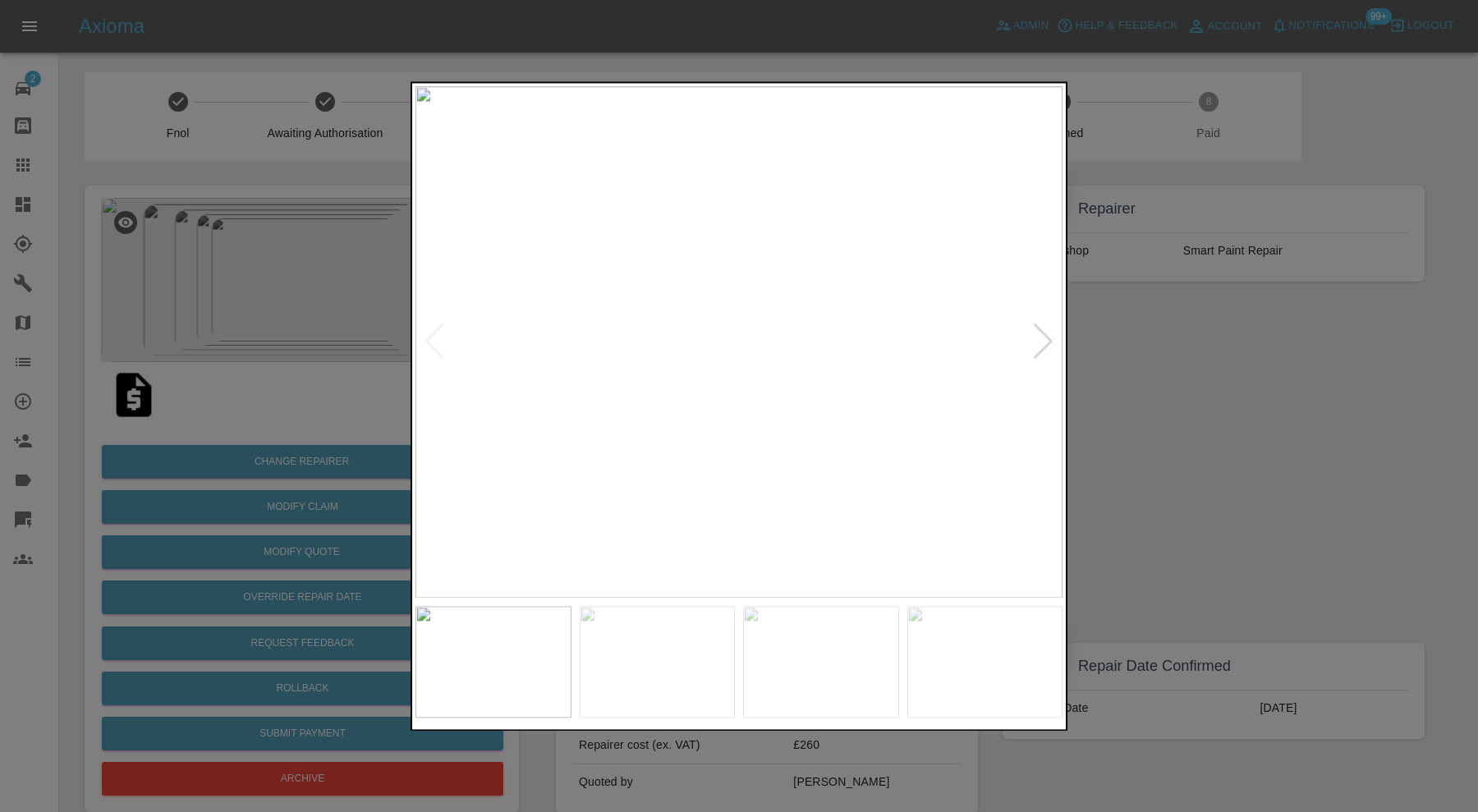
click at [1051, 339] on div at bounding box center [1044, 343] width 22 height 36
click at [1048, 343] on div at bounding box center [1044, 343] width 22 height 36
click at [435, 331] on div at bounding box center [435, 343] width 22 height 36
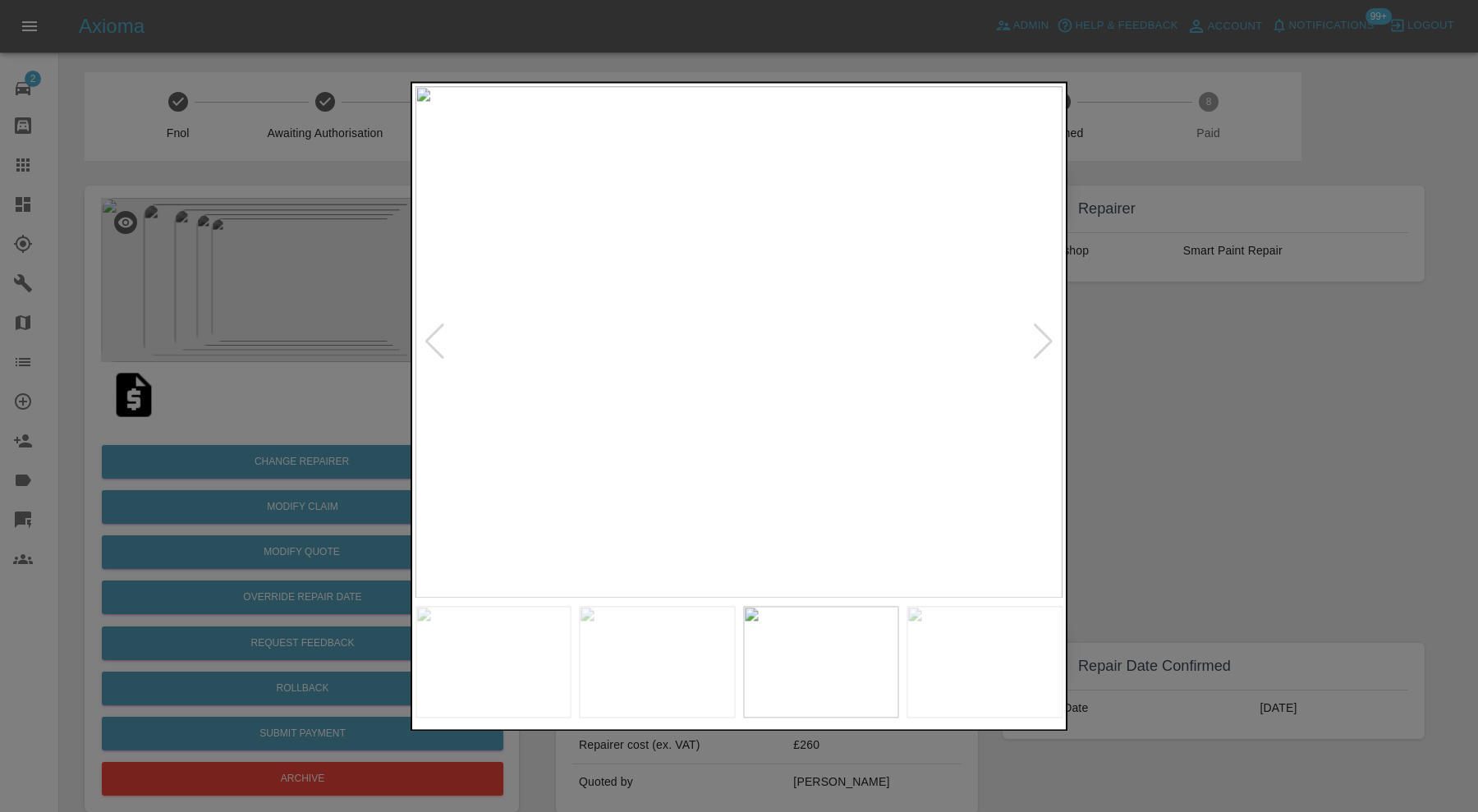
click at [435, 331] on div at bounding box center [435, 343] width 22 height 36
click at [1048, 337] on div at bounding box center [1044, 343] width 22 height 36
click at [1045, 336] on div at bounding box center [1044, 343] width 22 height 36
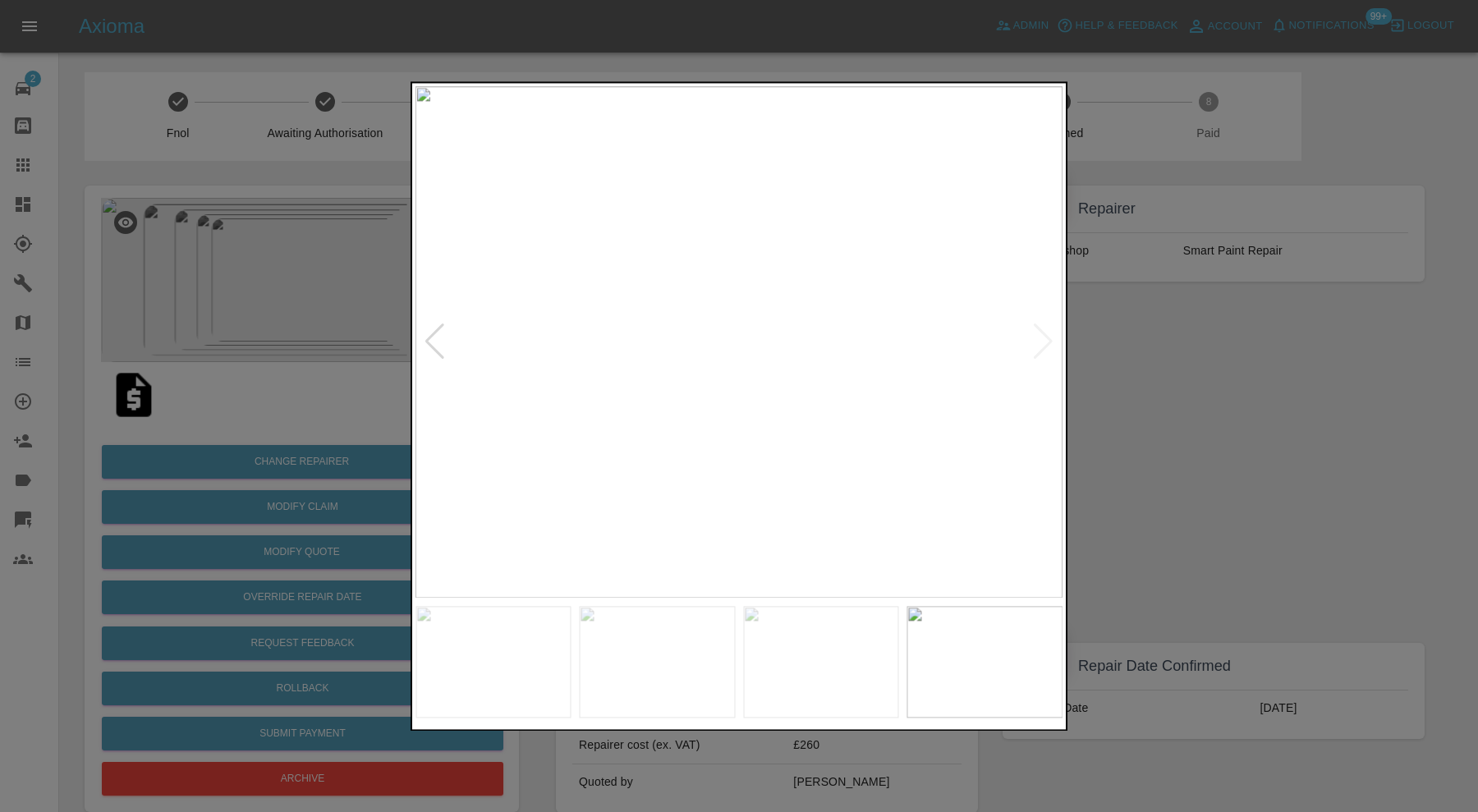
click at [1045, 336] on img at bounding box center [739, 342] width 647 height 512
click at [433, 346] on div at bounding box center [435, 343] width 22 height 36
click at [440, 329] on div at bounding box center [435, 343] width 22 height 36
click at [441, 338] on div at bounding box center [435, 343] width 22 height 36
click at [440, 339] on div at bounding box center [435, 343] width 22 height 36
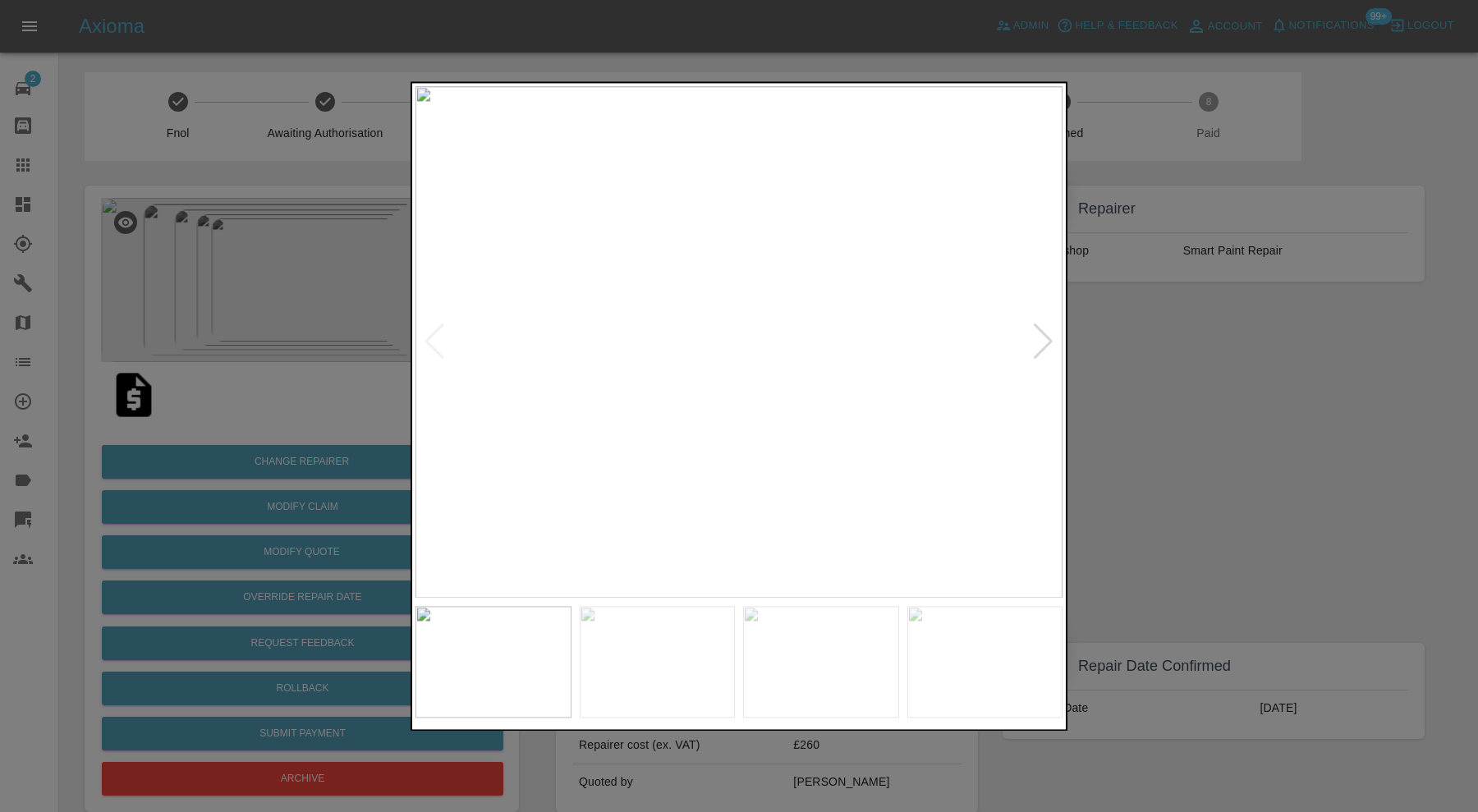
click at [440, 339] on img at bounding box center [739, 342] width 647 height 512
click at [1163, 384] on div at bounding box center [739, 406] width 1478 height 812
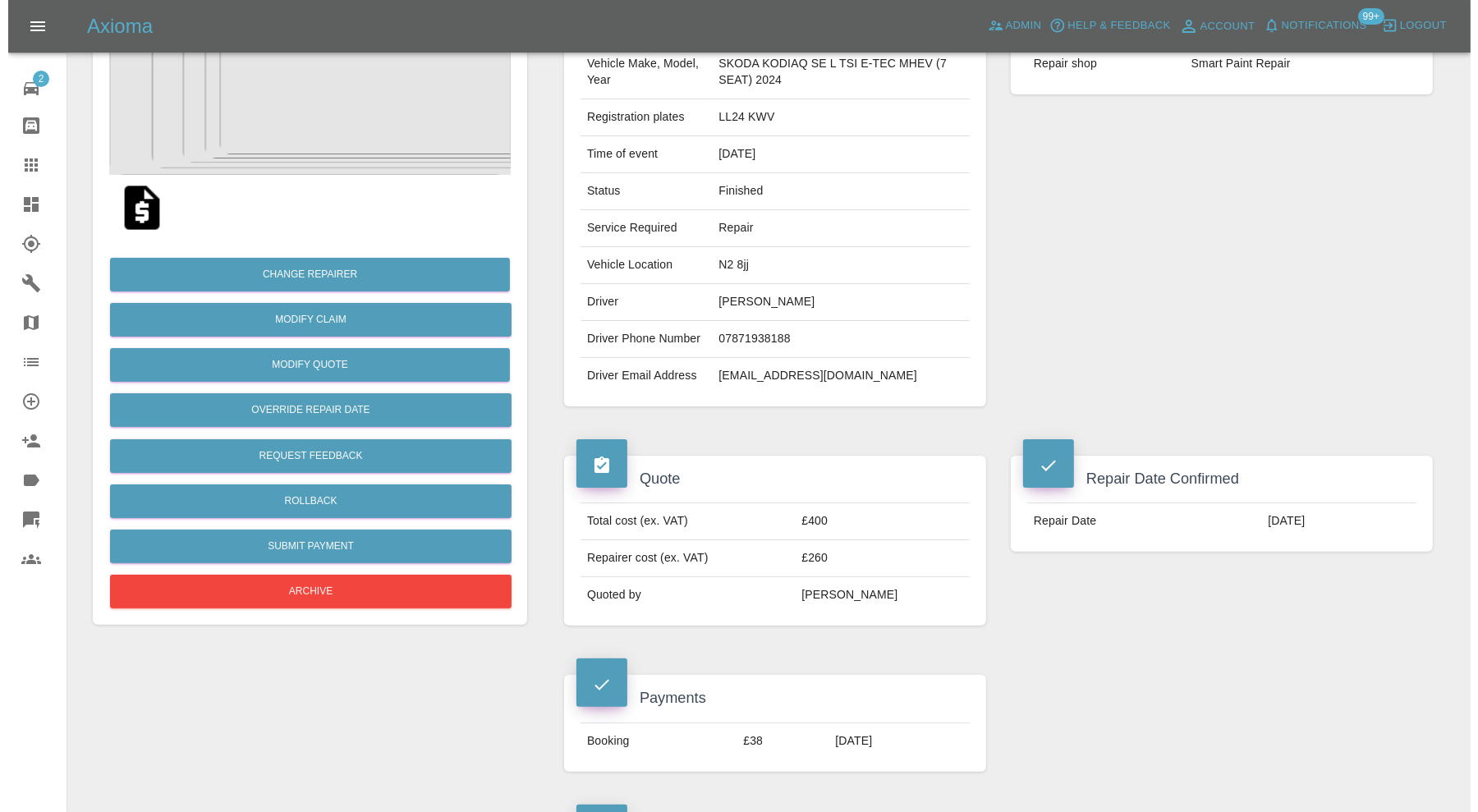
scroll to position [274, 0]
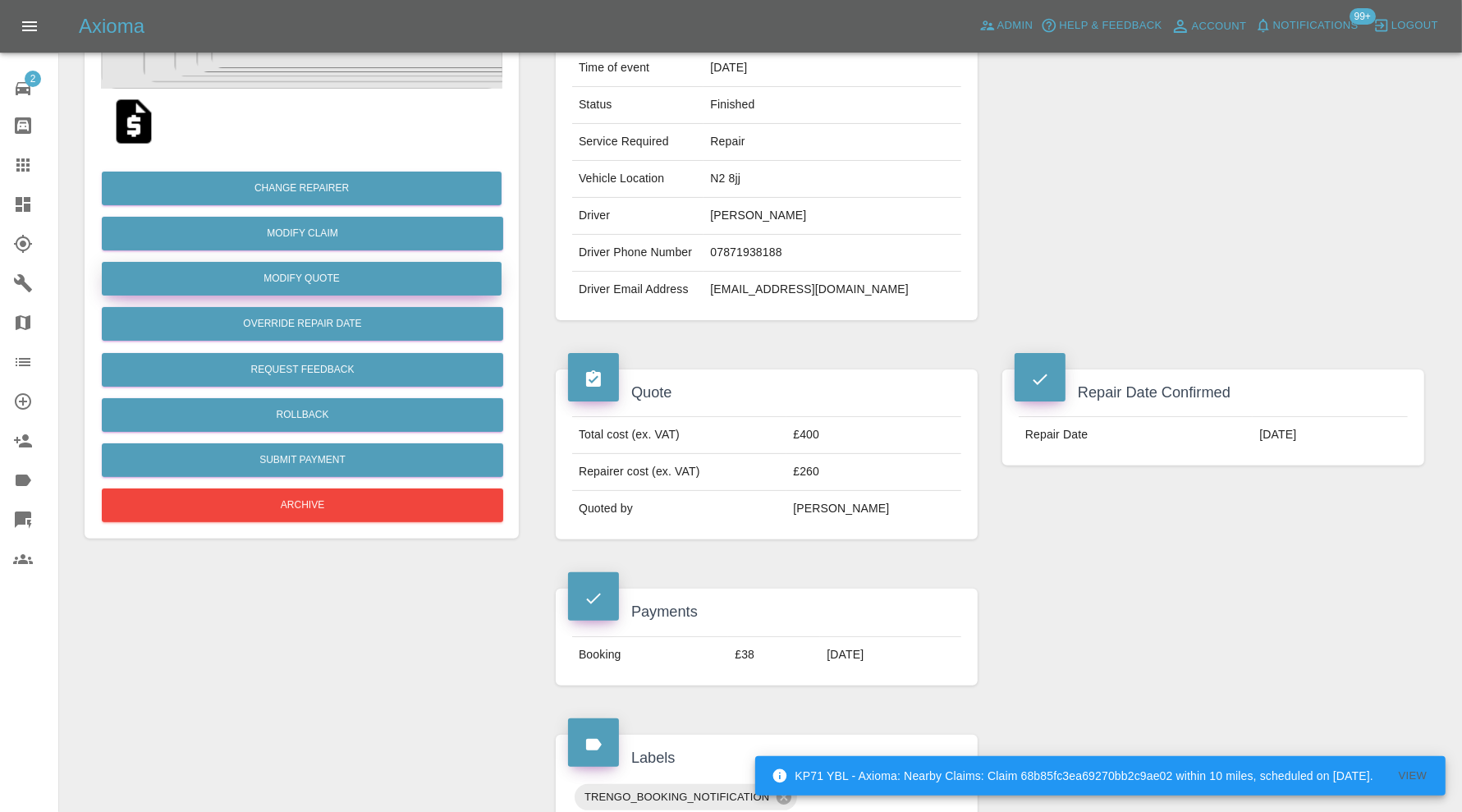
click at [455, 268] on button "Modify Quote" at bounding box center [301, 278] width 400 height 34
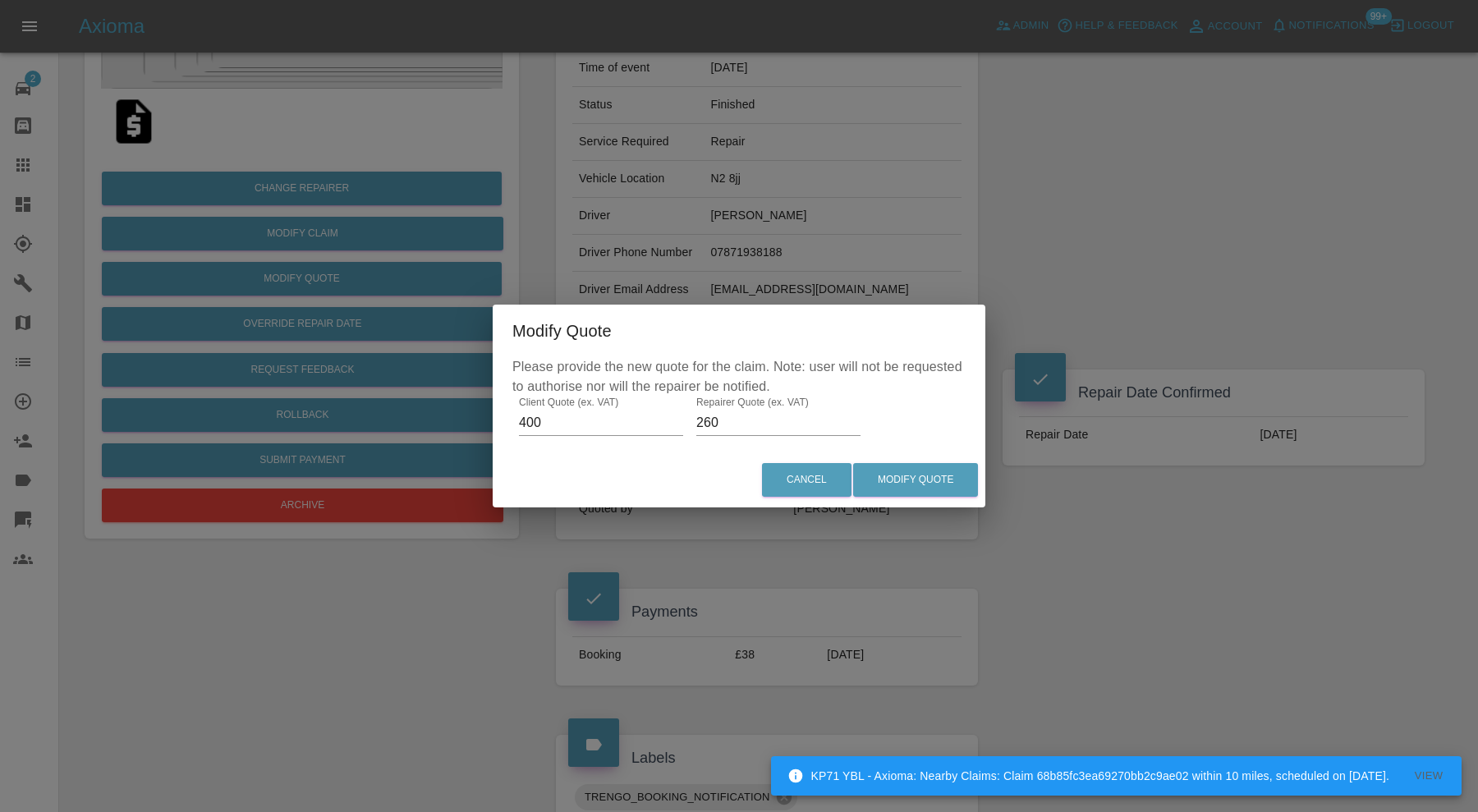
click at [728, 419] on input "260" at bounding box center [779, 423] width 164 height 26
type input "2"
type input "320"
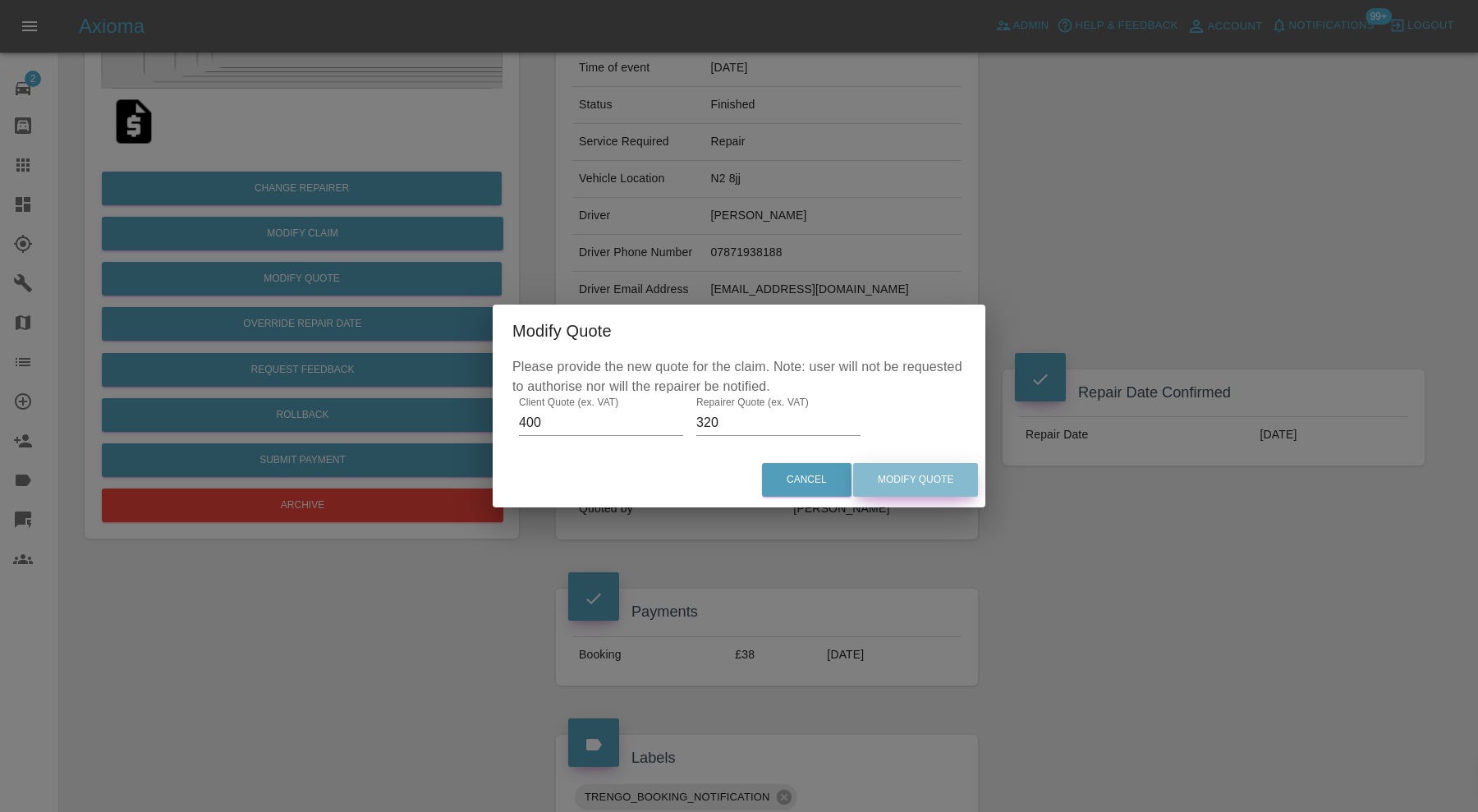
click at [906, 466] on button "Modify Quote" at bounding box center [915, 480] width 125 height 34
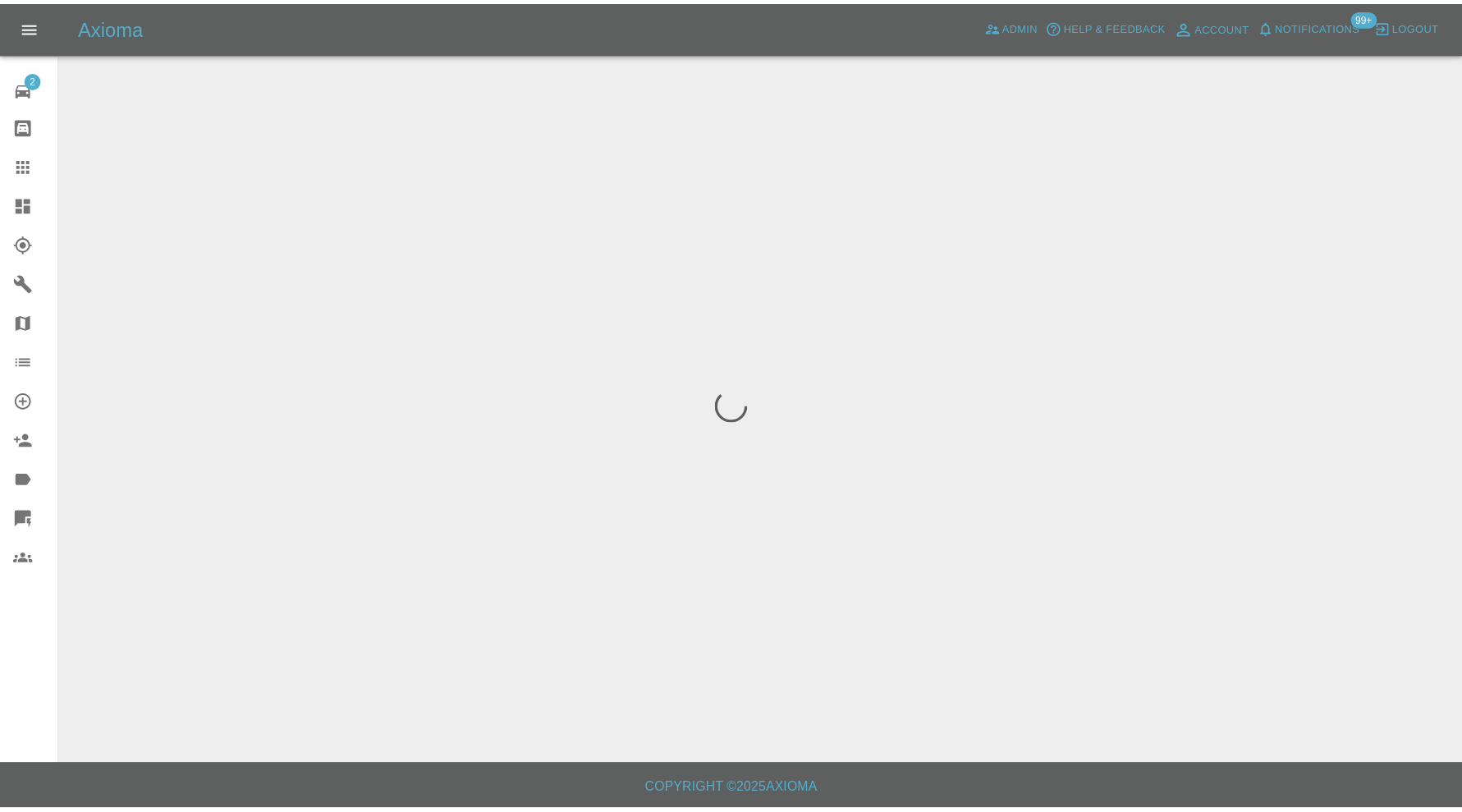
scroll to position [0, 0]
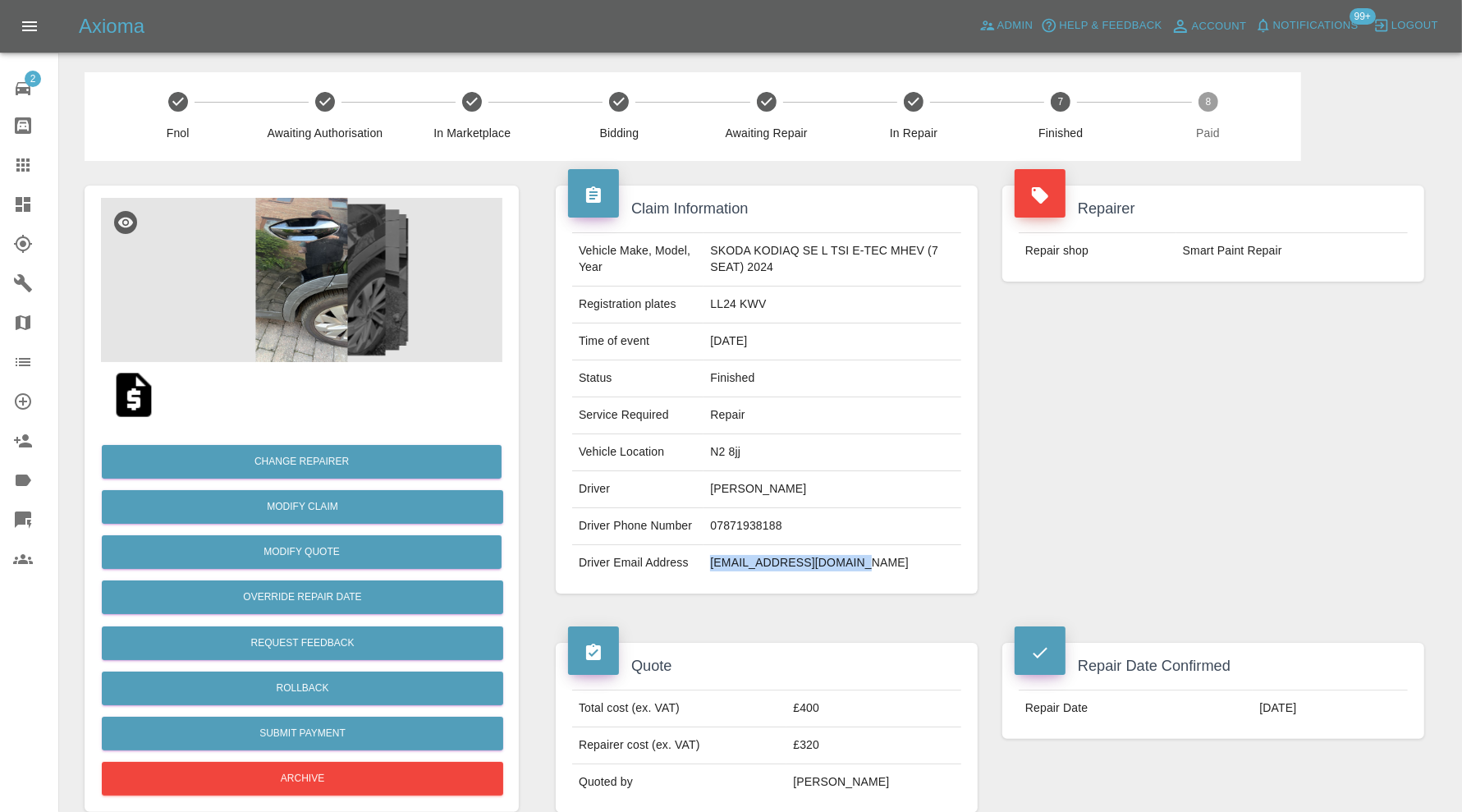
drag, startPoint x: 860, startPoint y: 563, endPoint x: 692, endPoint y: 575, distance: 168.4
click at [692, 575] on tr "Driver Email Address [EMAIL_ADDRESS][DOMAIN_NAME]" at bounding box center [766, 563] width 389 height 36
copy tr "[EMAIL_ADDRESS][DOMAIN_NAME]"
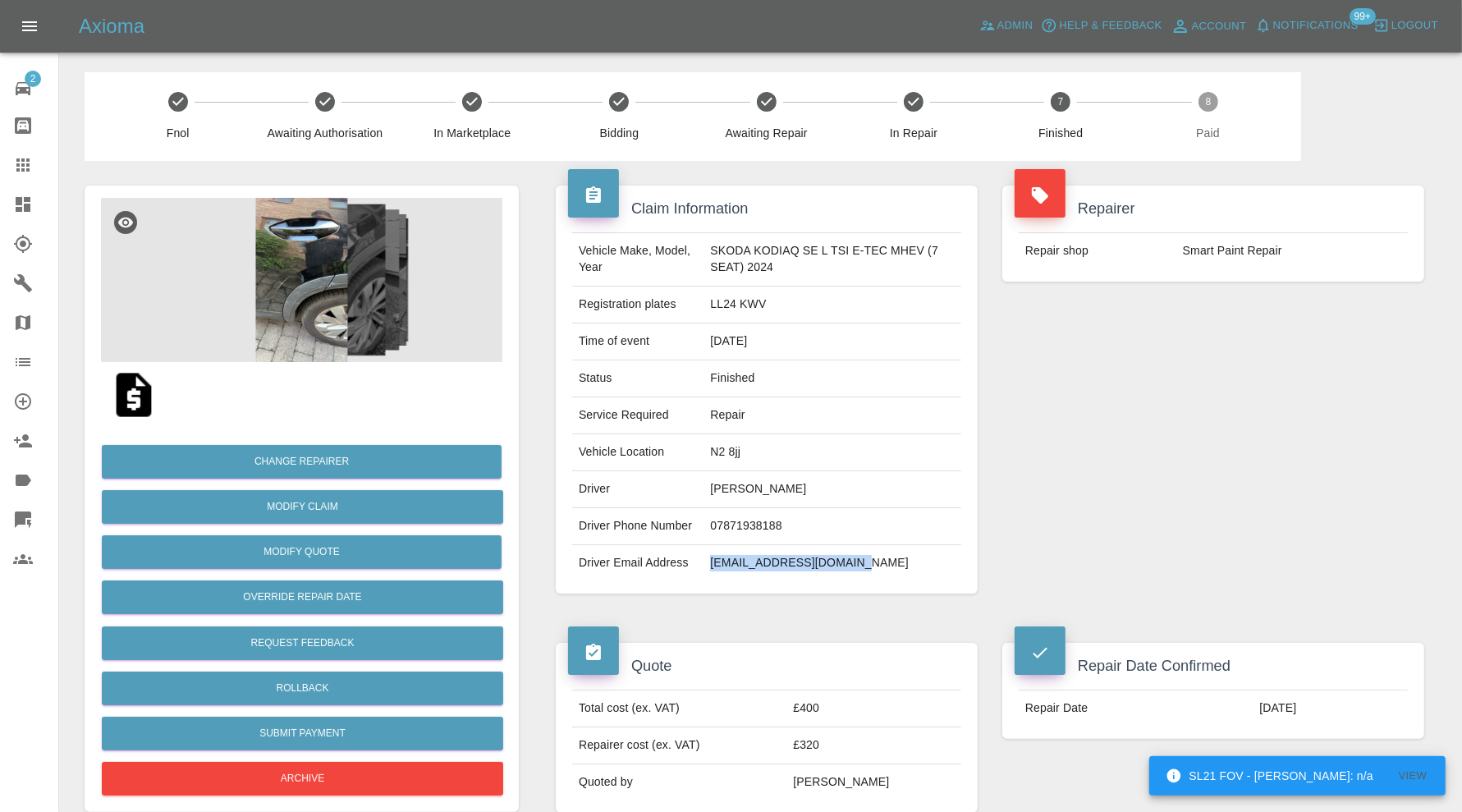
click at [794, 566] on td "[EMAIL_ADDRESS][DOMAIN_NAME]" at bounding box center [832, 563] width 258 height 36
click at [832, 562] on td "[EMAIL_ADDRESS][DOMAIN_NAME]" at bounding box center [832, 563] width 258 height 36
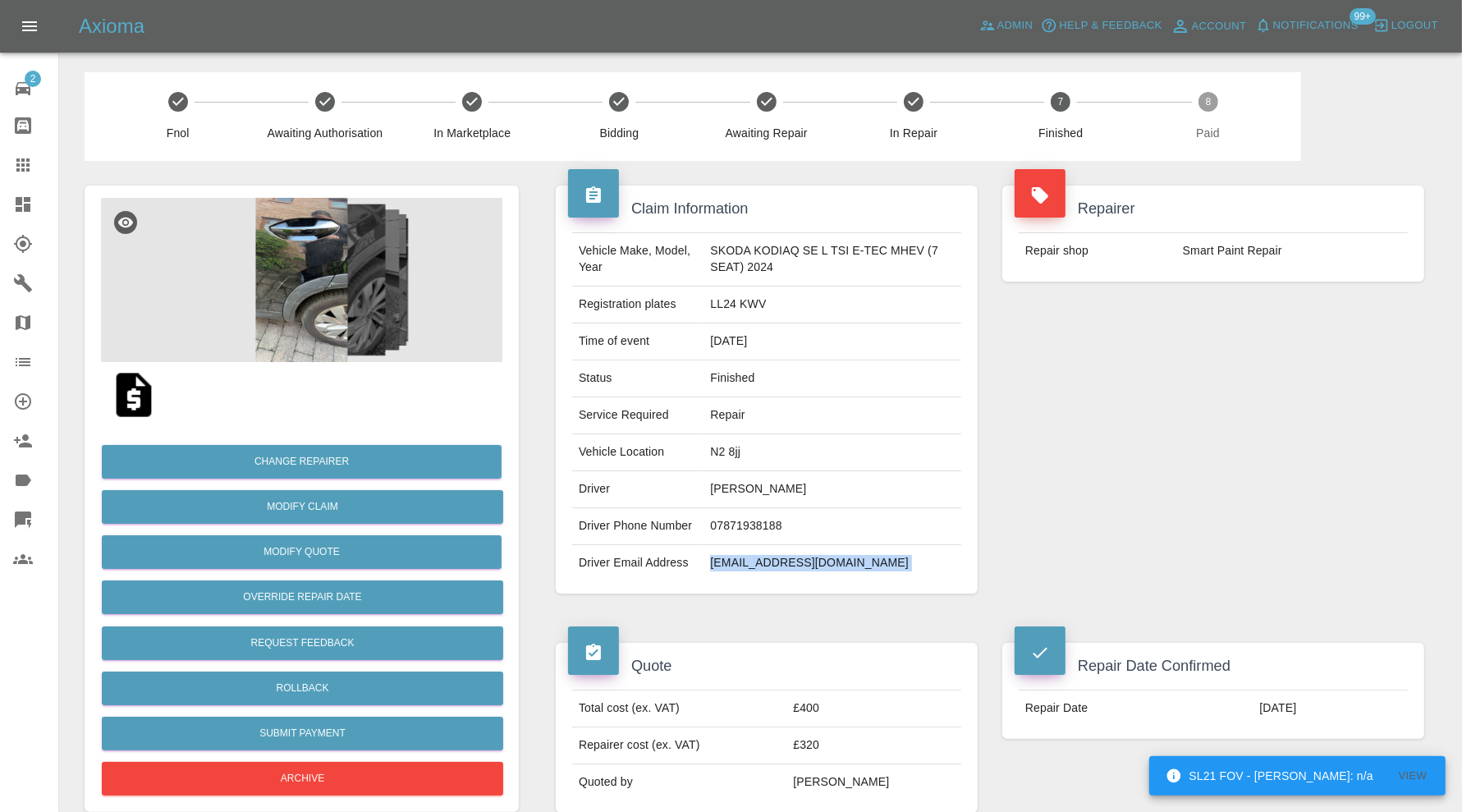
copy div "[EMAIL_ADDRESS][DOMAIN_NAME]"
